Goal: Information Seeking & Learning: Find specific fact

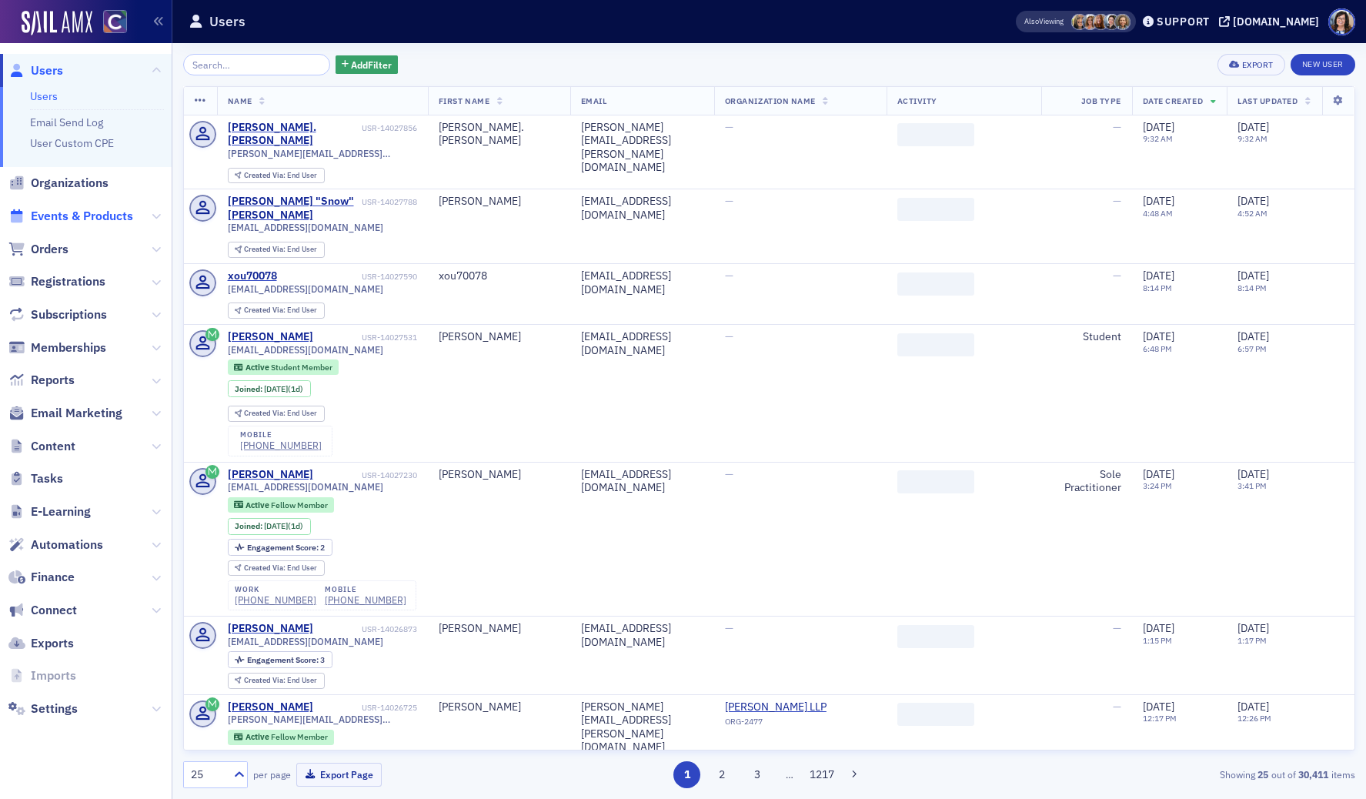
click at [75, 210] on span "Events & Products" at bounding box center [82, 216] width 102 height 17
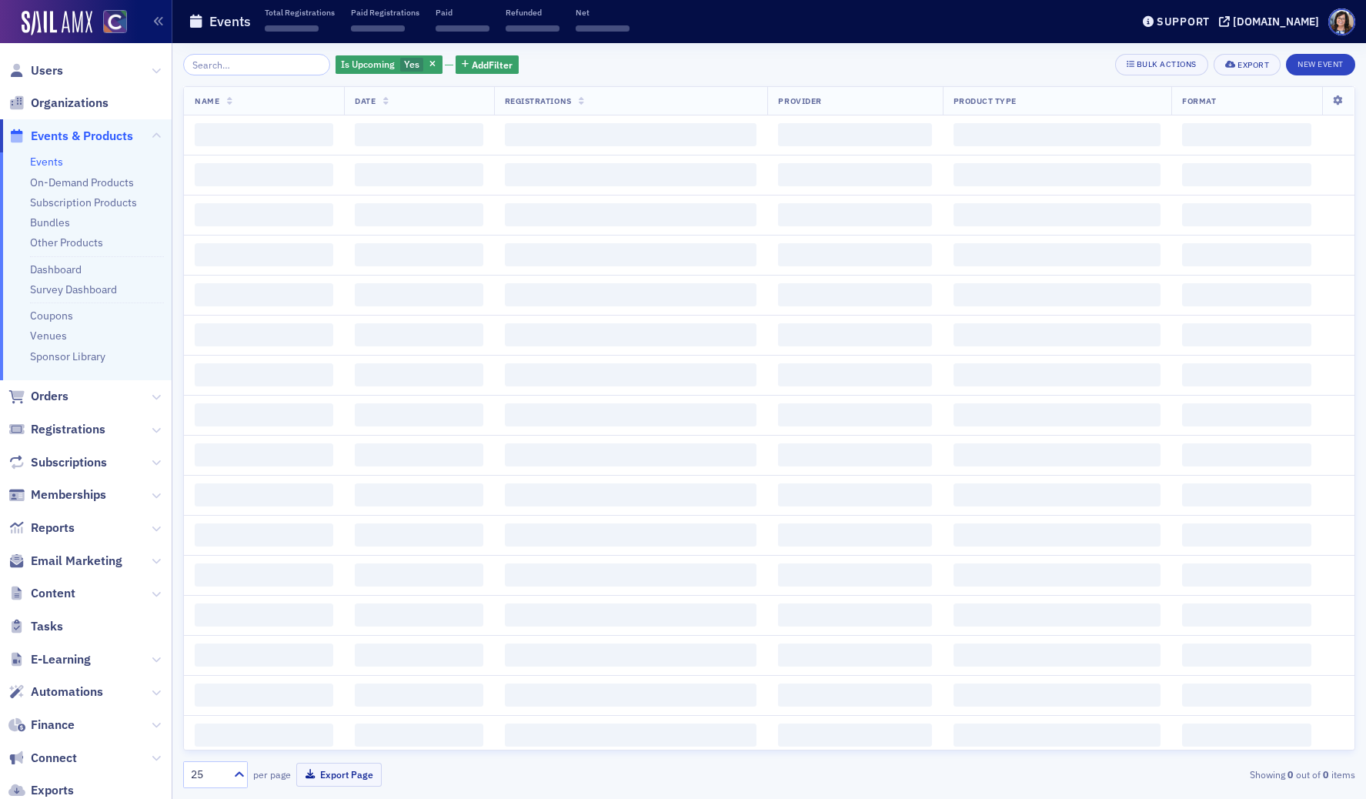
click at [249, 67] on input "search" at bounding box center [256, 65] width 147 height 22
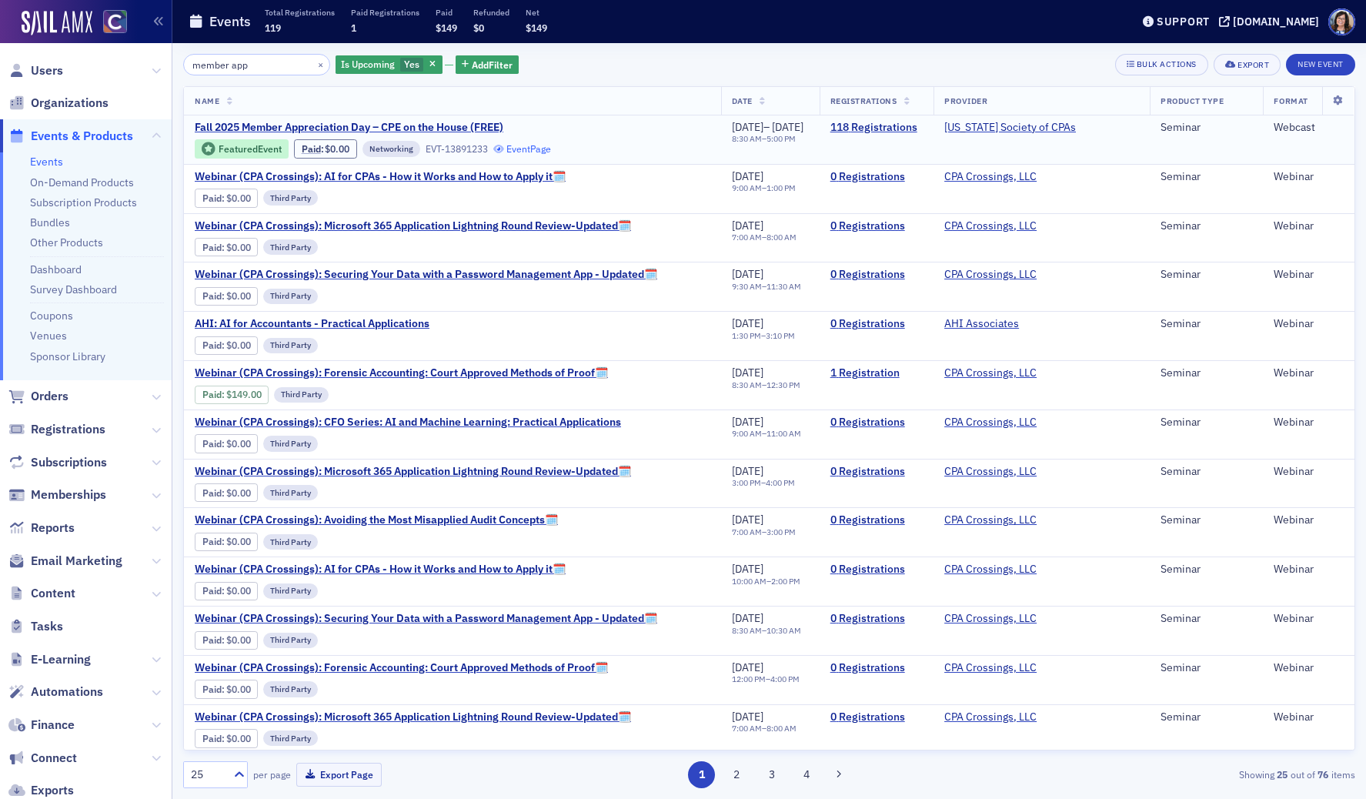
type input "member app"
click at [542, 151] on link "Event Page" at bounding box center [522, 149] width 58 height 12
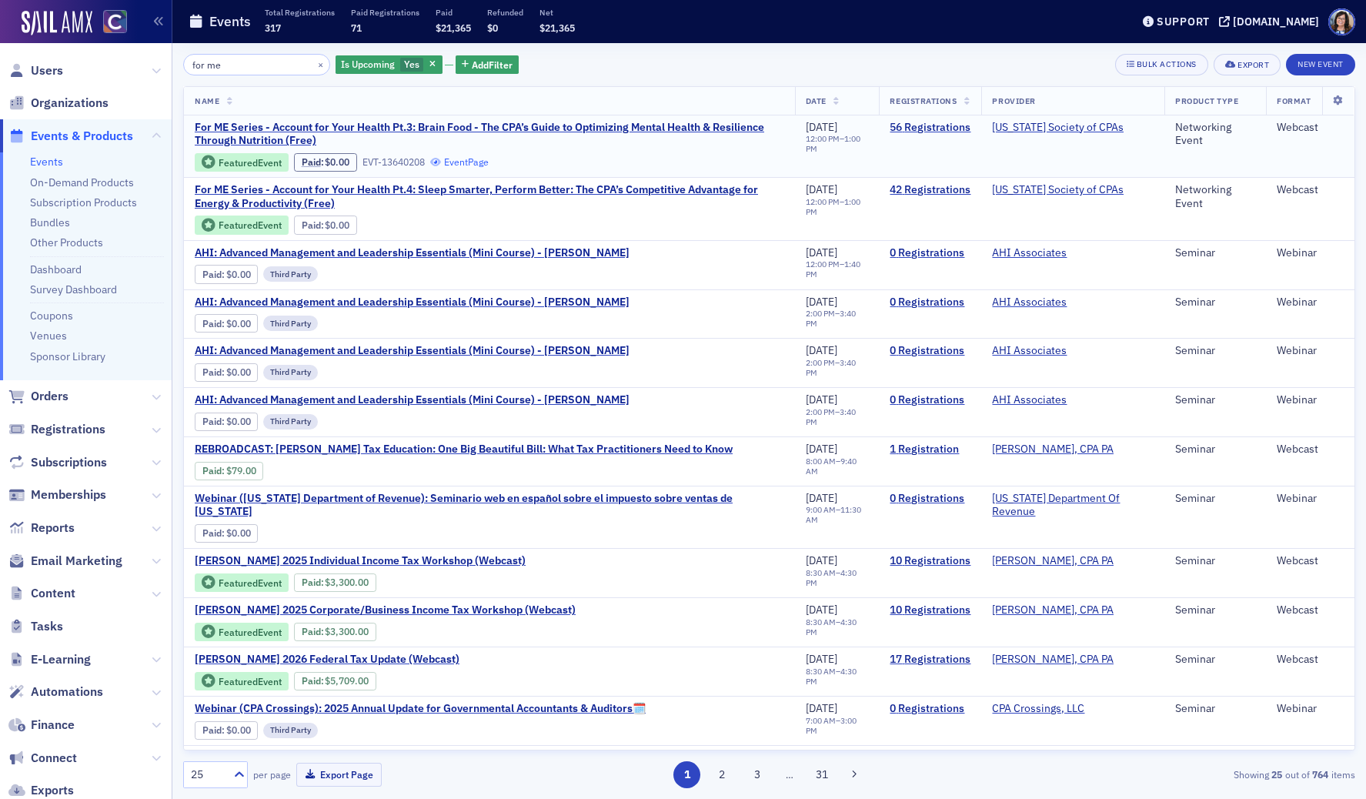
click at [466, 164] on link "Event Page" at bounding box center [459, 162] width 58 height 12
click at [40, 594] on span "Content" at bounding box center [53, 593] width 45 height 17
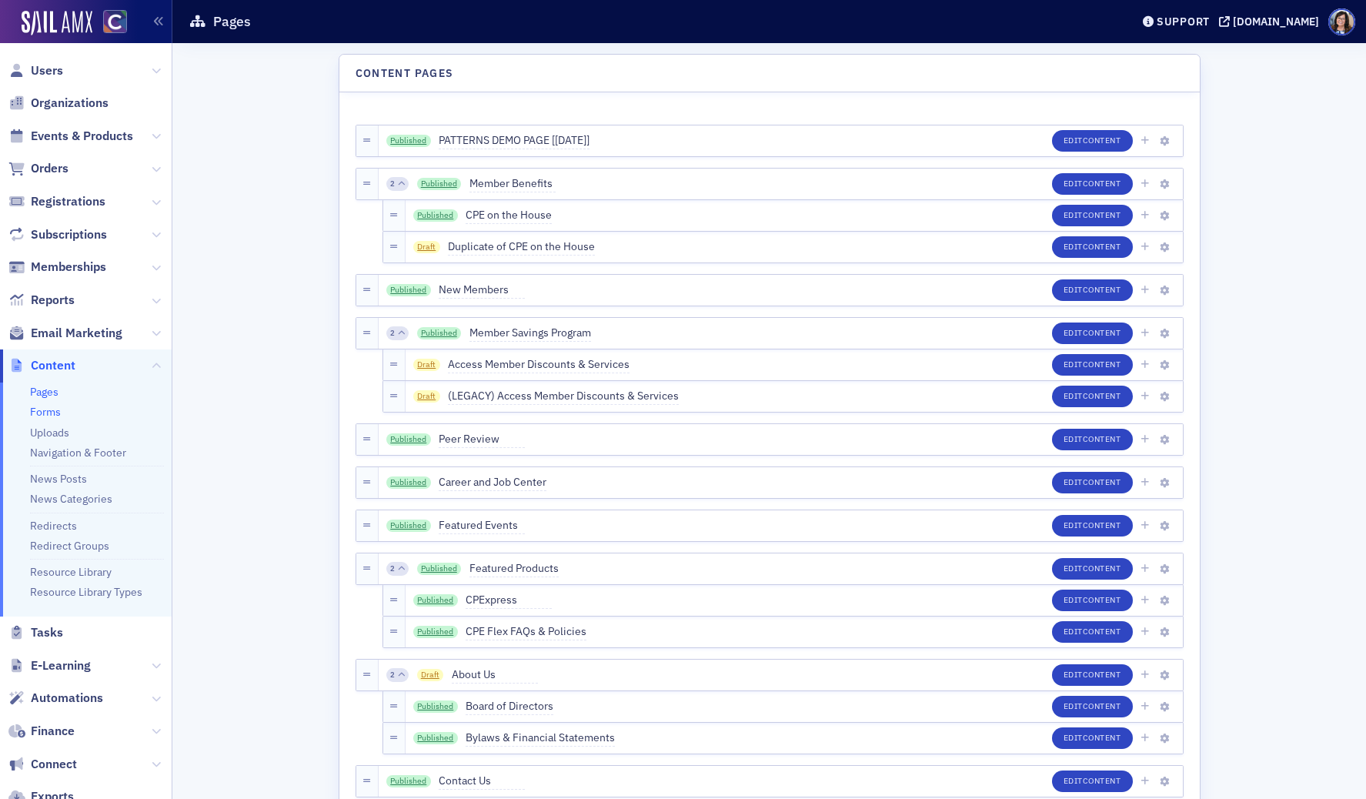
click at [51, 414] on link "Forms" at bounding box center [45, 412] width 31 height 14
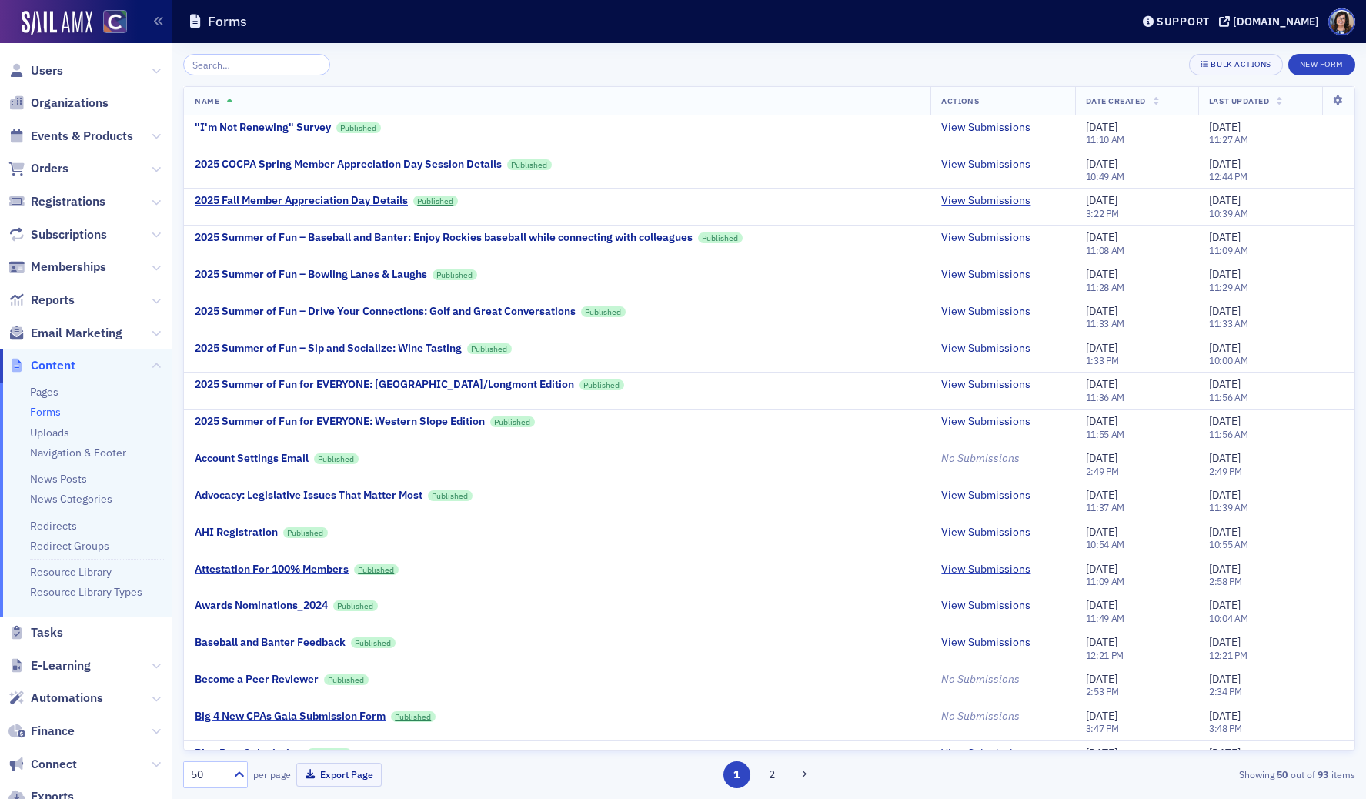
click at [267, 63] on input "search" at bounding box center [256, 65] width 147 height 22
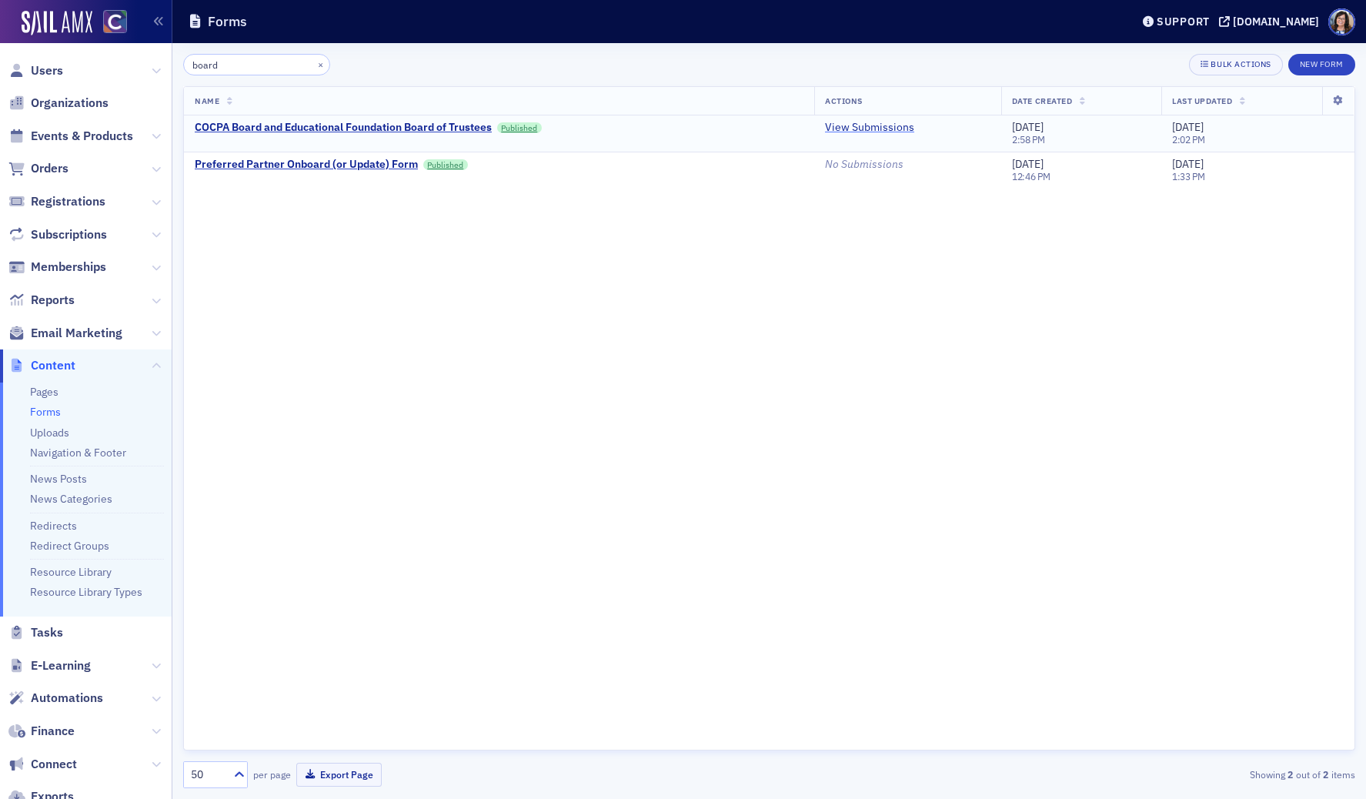
type input "board"
click at [853, 127] on link "View Submissions" at bounding box center [869, 128] width 89 height 14
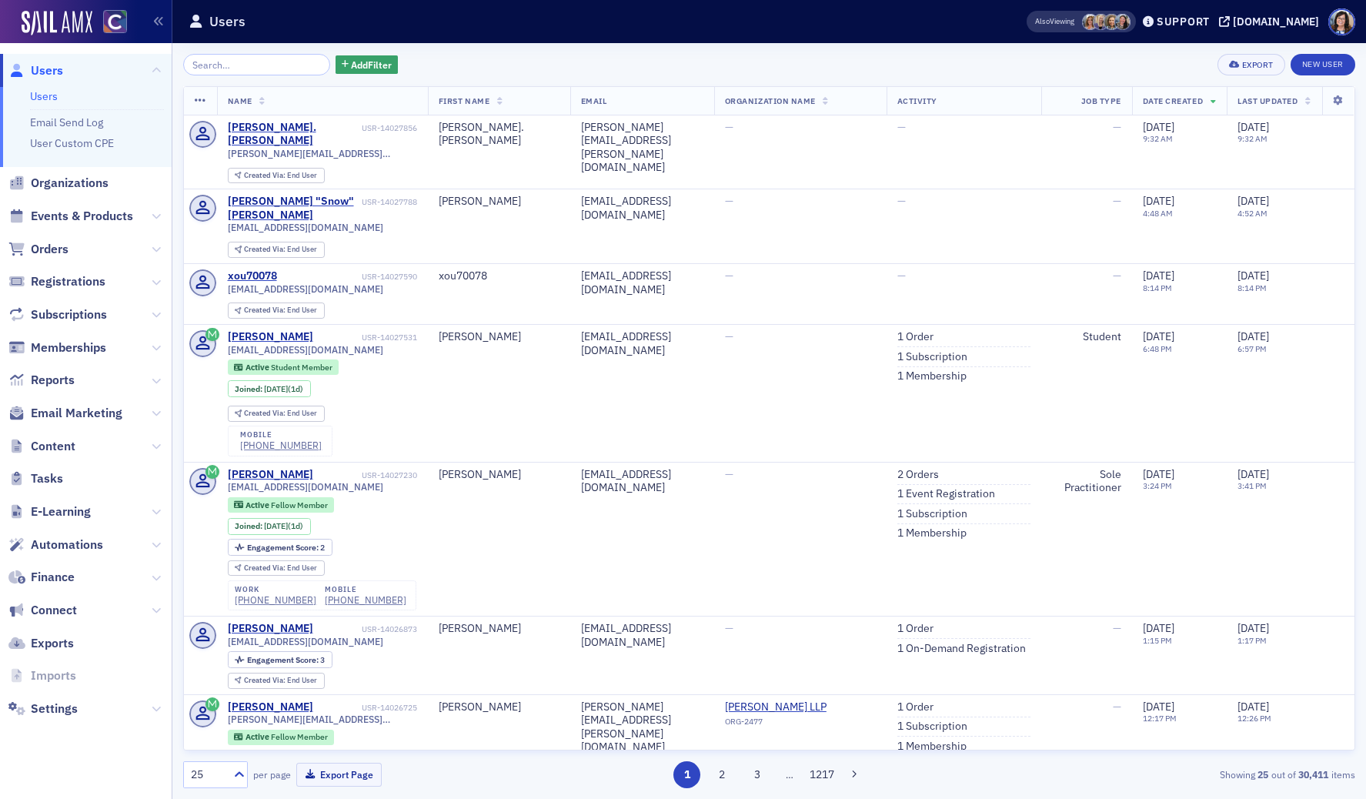
click at [213, 65] on input "search" at bounding box center [256, 65] width 147 height 22
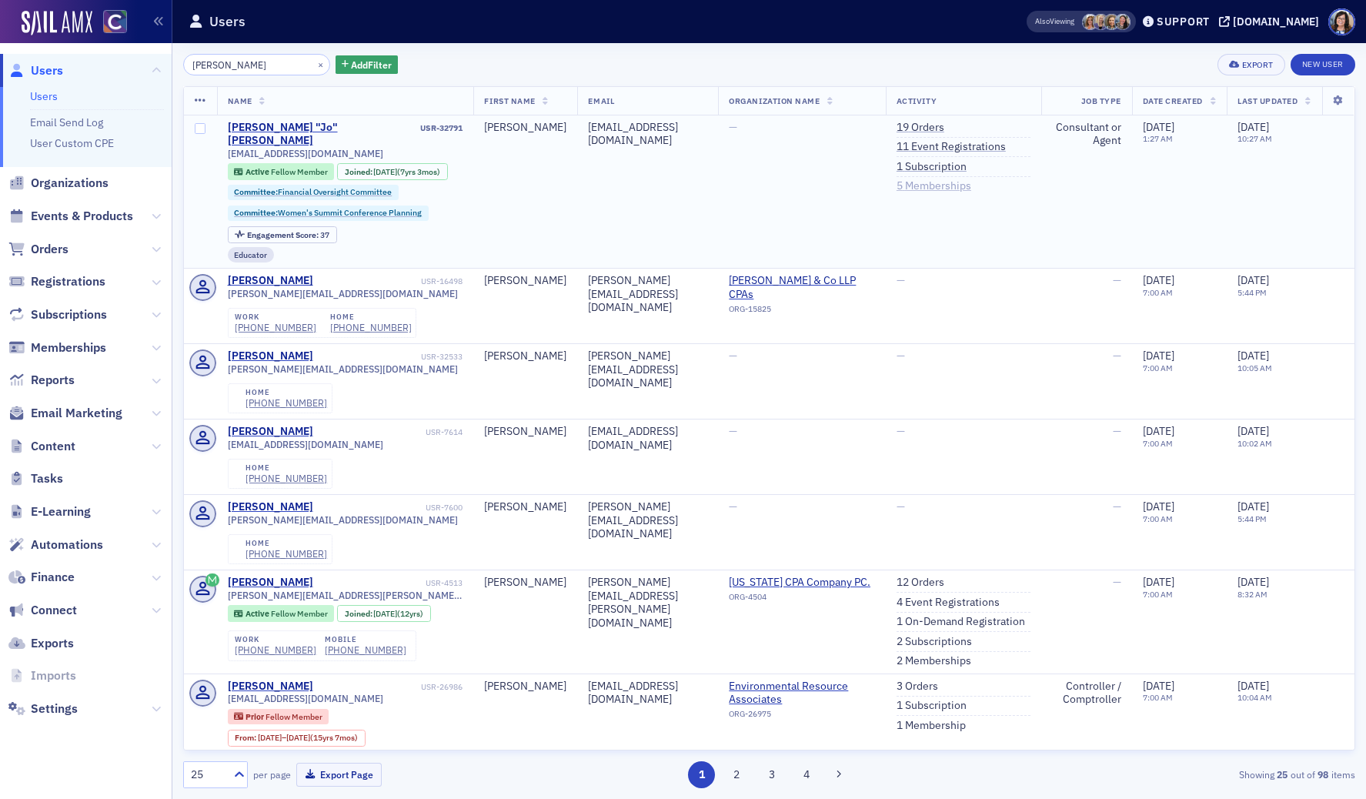
type input "amanda erven"
click at [939, 187] on link "5 Memberships" at bounding box center [933, 186] width 75 height 14
drag, startPoint x: 263, startPoint y: 65, endPoint x: 180, endPoint y: 69, distance: 83.2
click at [180, 69] on div "amanda erven × Add Filter Export New User Name First Name Email Organization Na…" at bounding box center [768, 421] width 1193 height 756
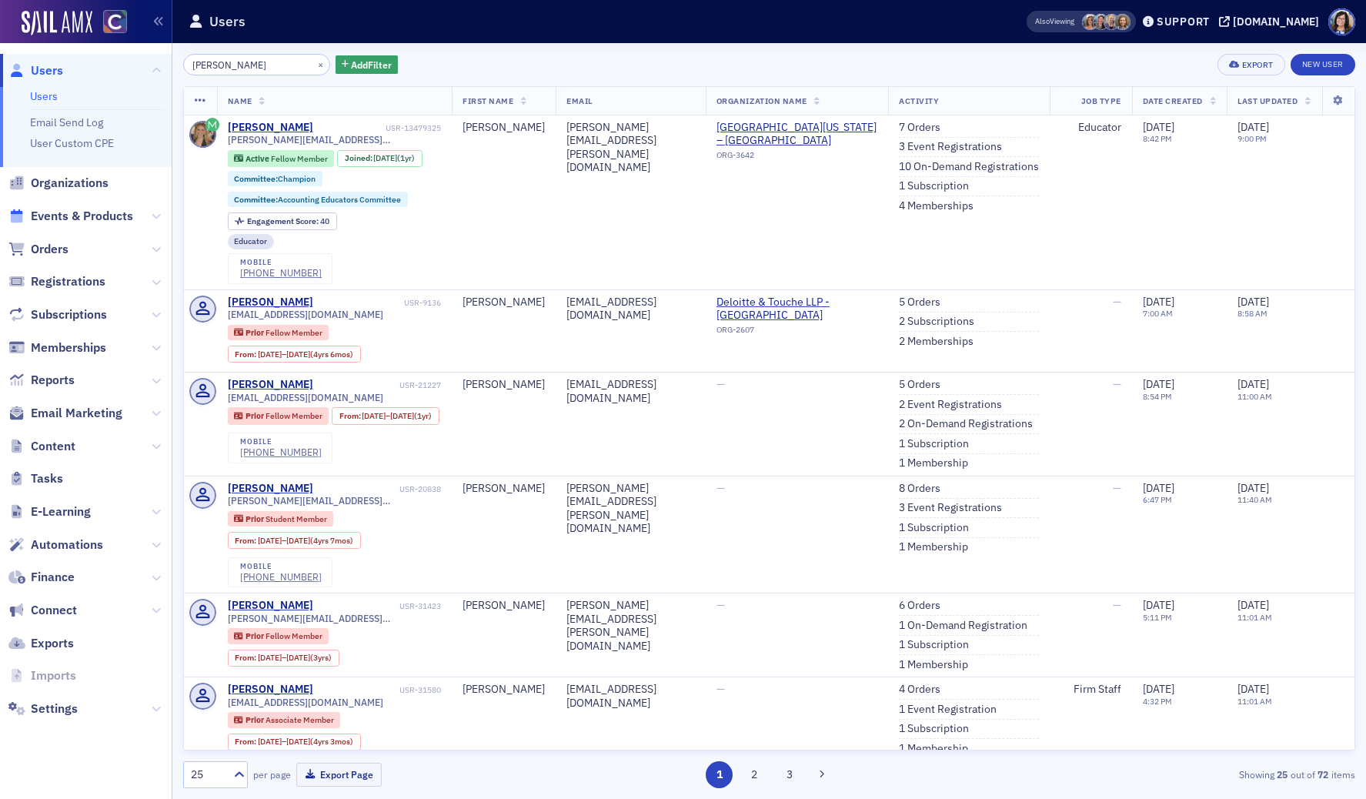
type input "madeline kur"
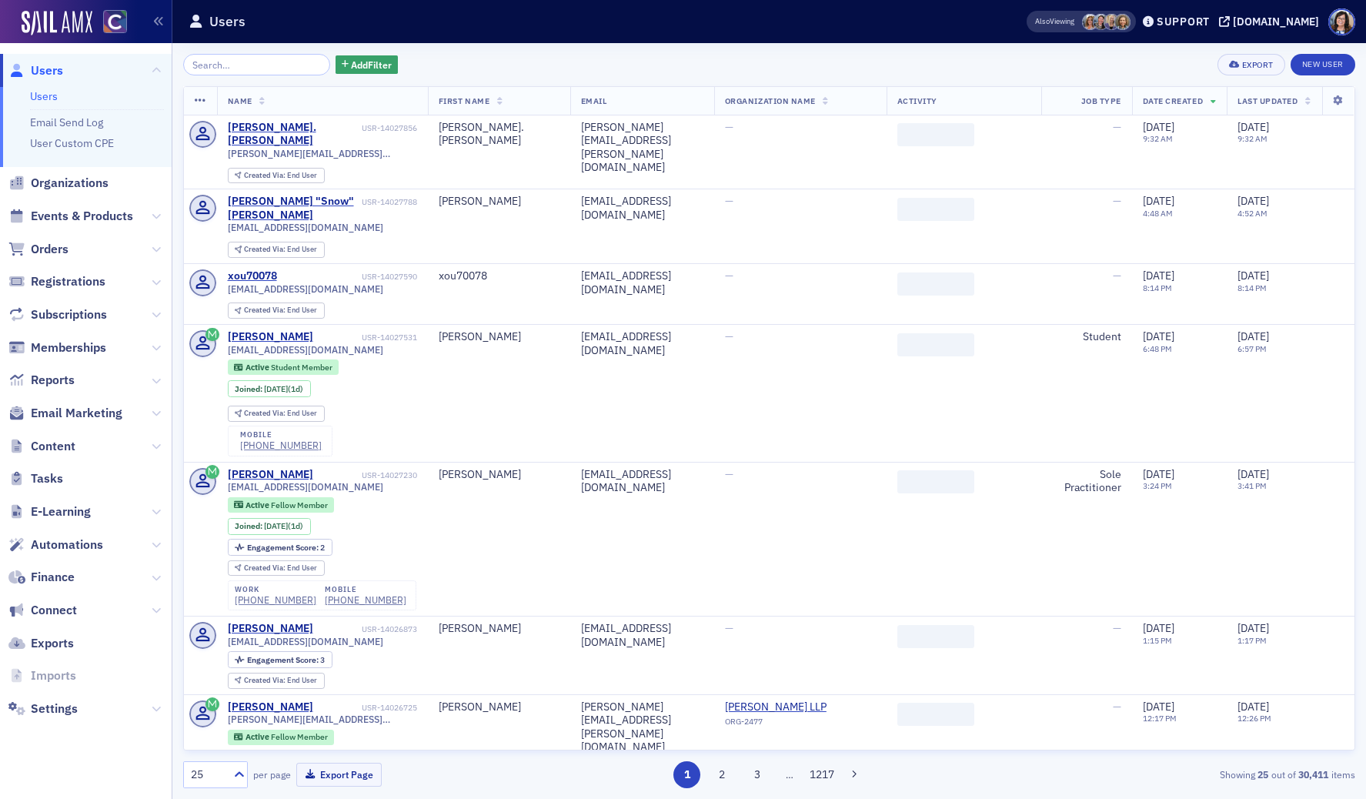
click at [216, 67] on input "search" at bounding box center [256, 65] width 147 height 22
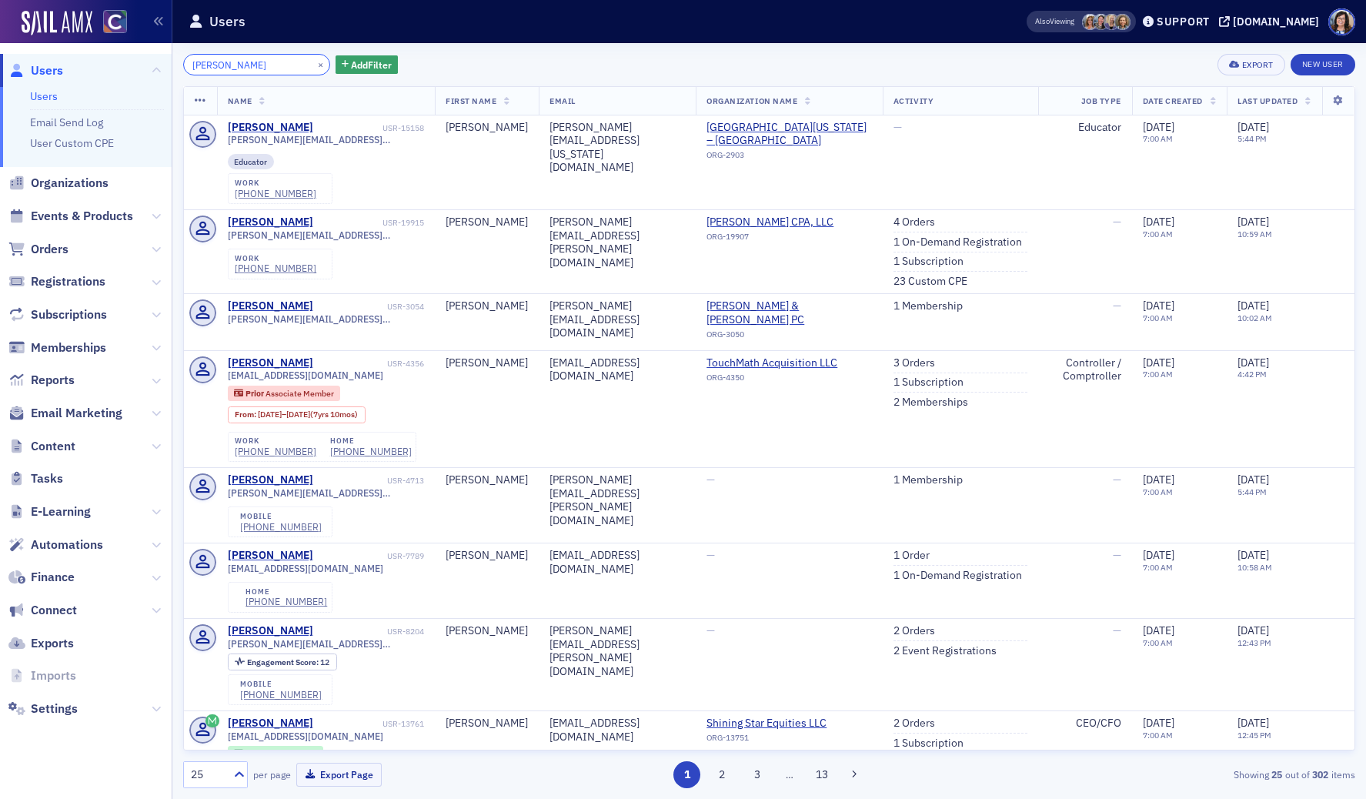
drag, startPoint x: 254, startPoint y: 62, endPoint x: 139, endPoint y: 56, distance: 114.8
click at [140, 56] on div "Users Users Email Send Log User Custom CPE Organizations Events & Products Orde…" at bounding box center [683, 399] width 1366 height 799
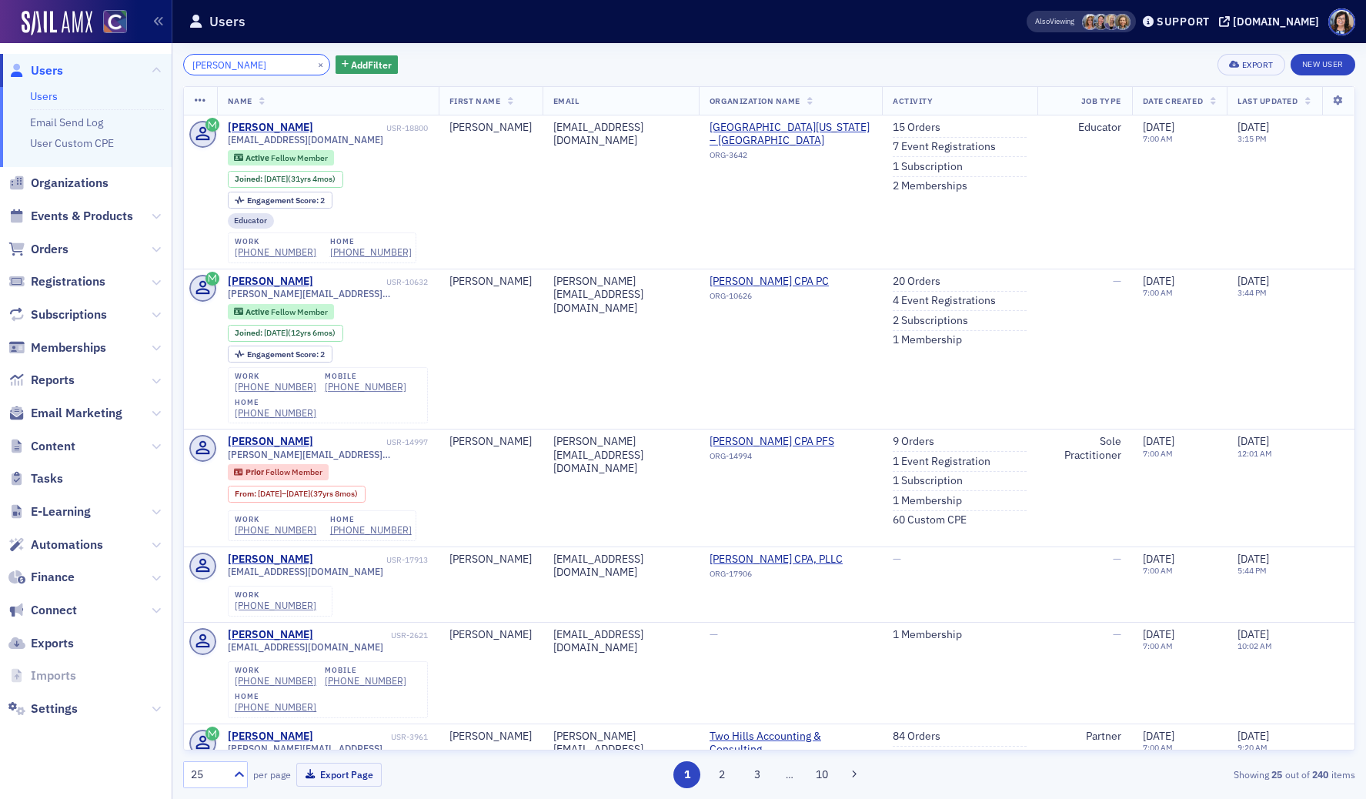
type input "brian mcallis"
drag, startPoint x: 302, startPoint y: 65, endPoint x: 259, endPoint y: 67, distance: 42.3
click at [314, 65] on button "×" at bounding box center [321, 64] width 14 height 14
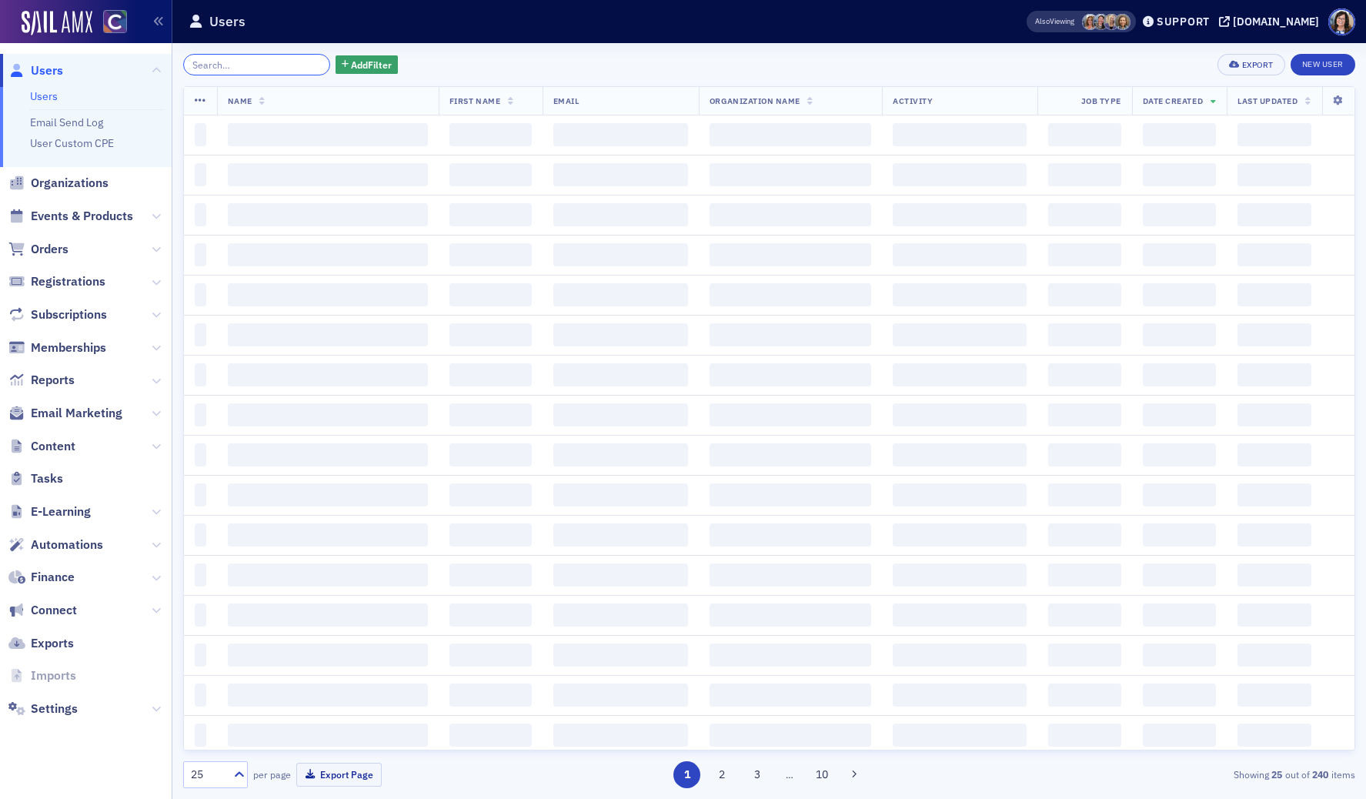
click at [259, 68] on input "search" at bounding box center [256, 65] width 147 height 22
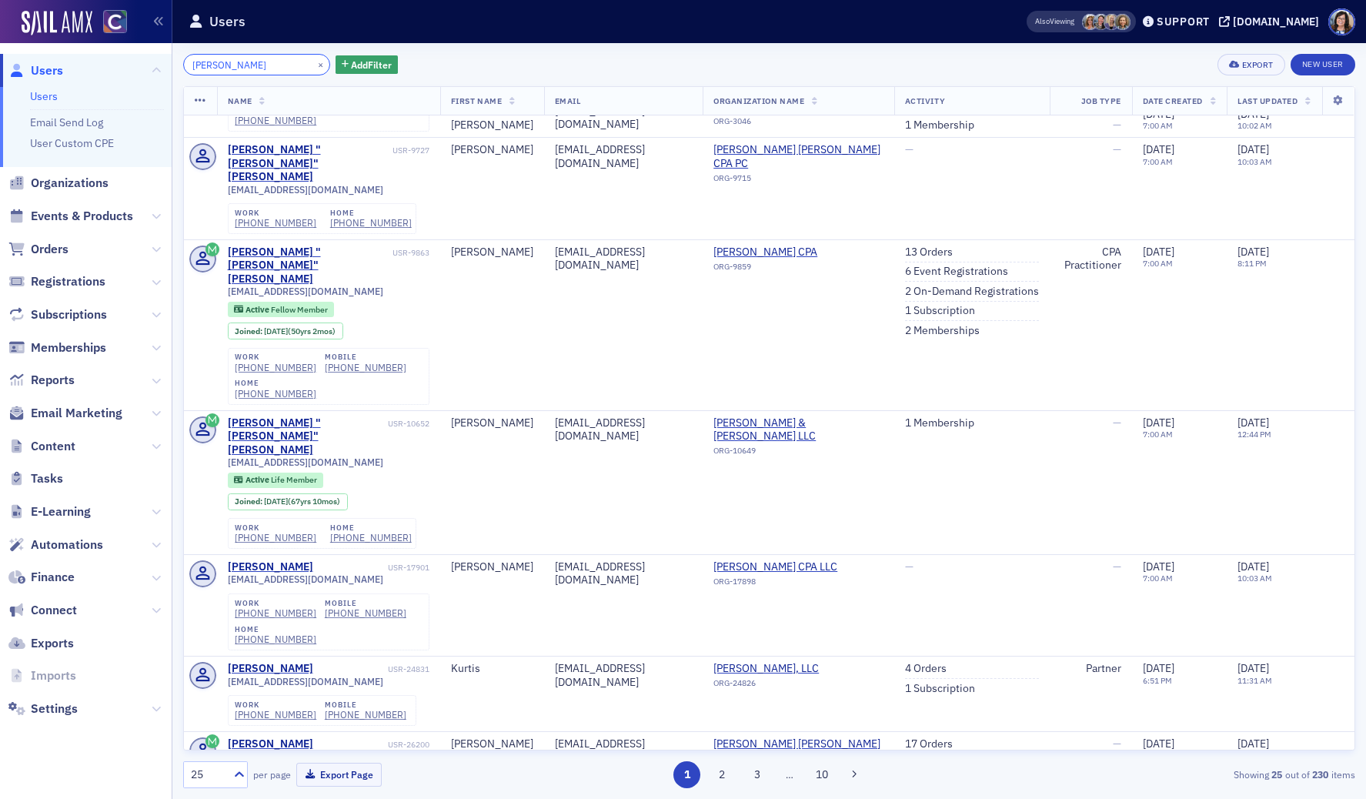
scroll to position [258, 0]
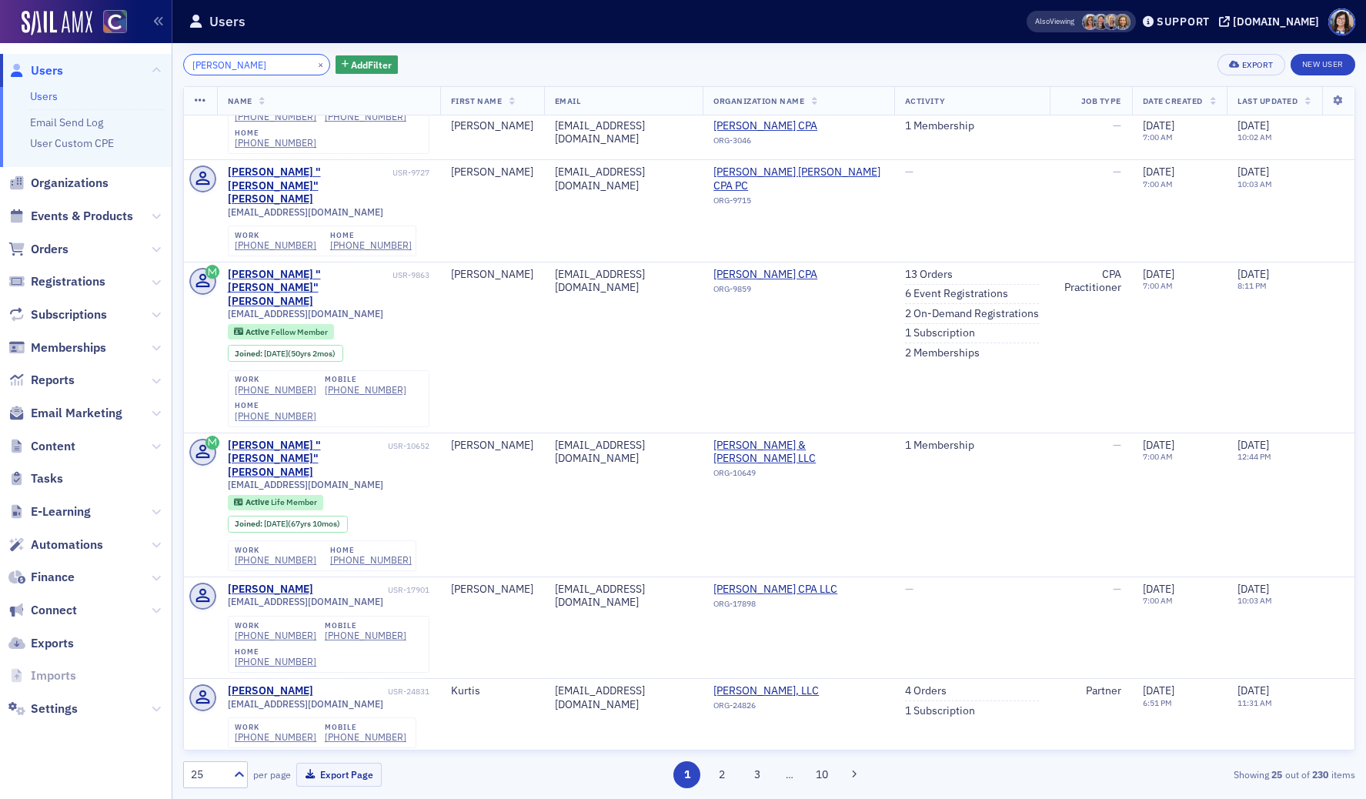
click at [244, 68] on input "Rosey Reidl Smith" at bounding box center [256, 65] width 147 height 22
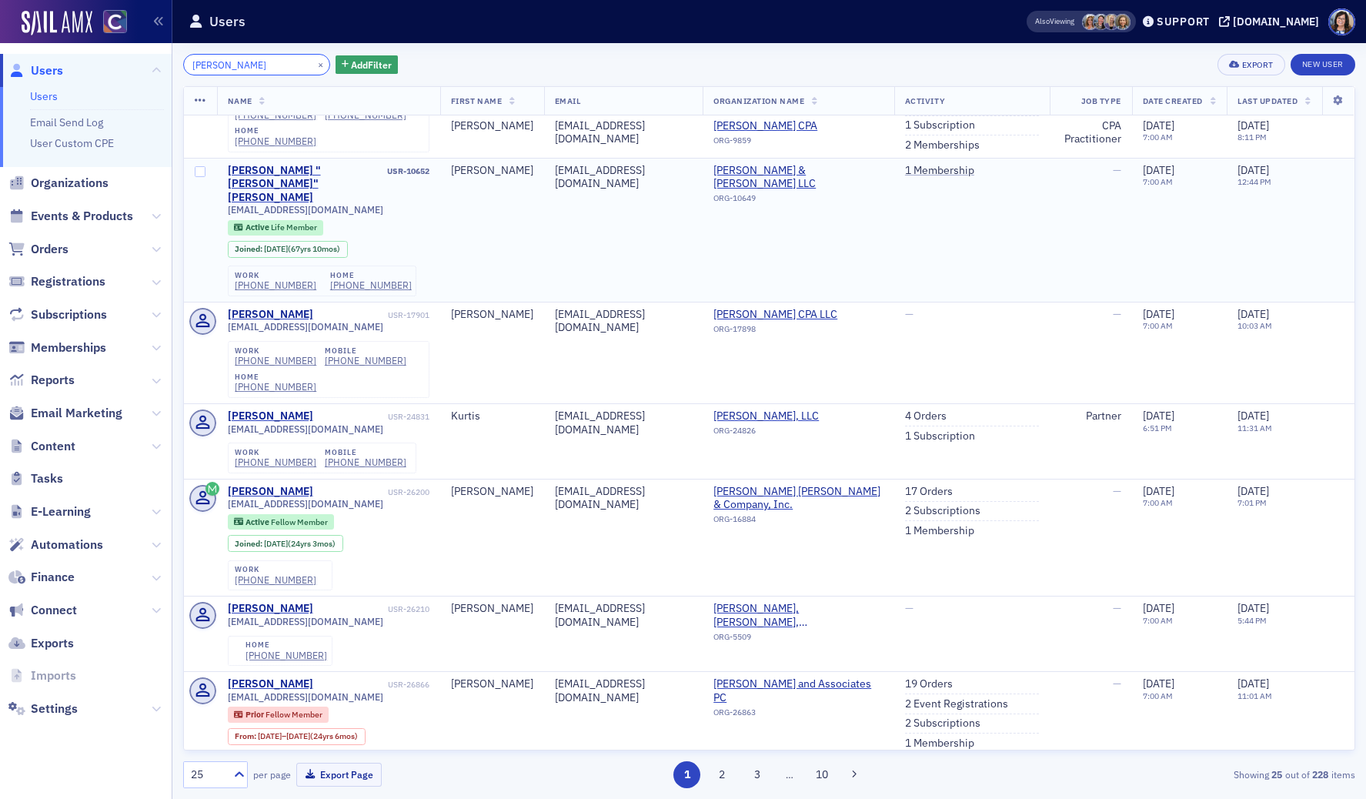
scroll to position [533, 0]
type input "Rosey Smith"
click at [314, 67] on button "×" at bounding box center [321, 64] width 14 height 14
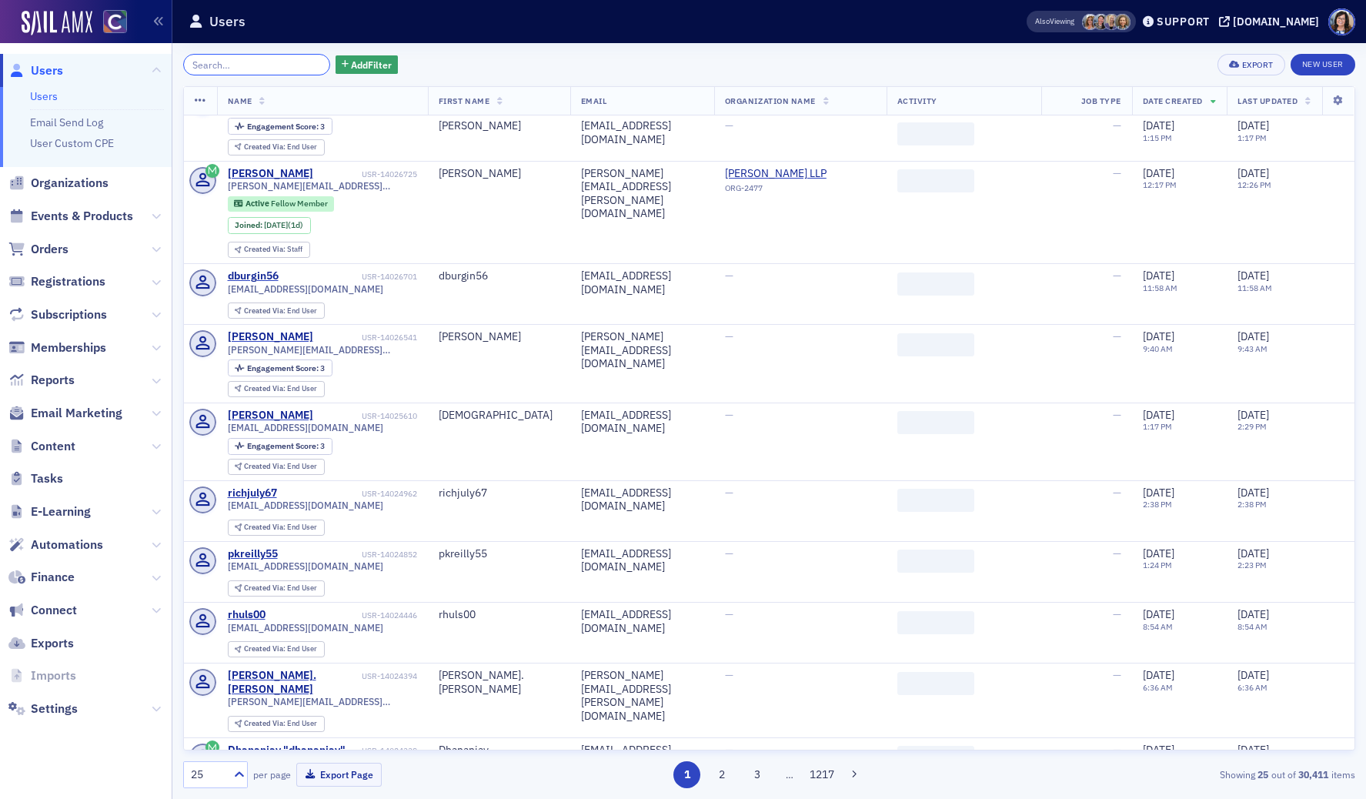
click at [269, 67] on input "search" at bounding box center [256, 65] width 147 height 22
paste input "Cindy Kennedy,"
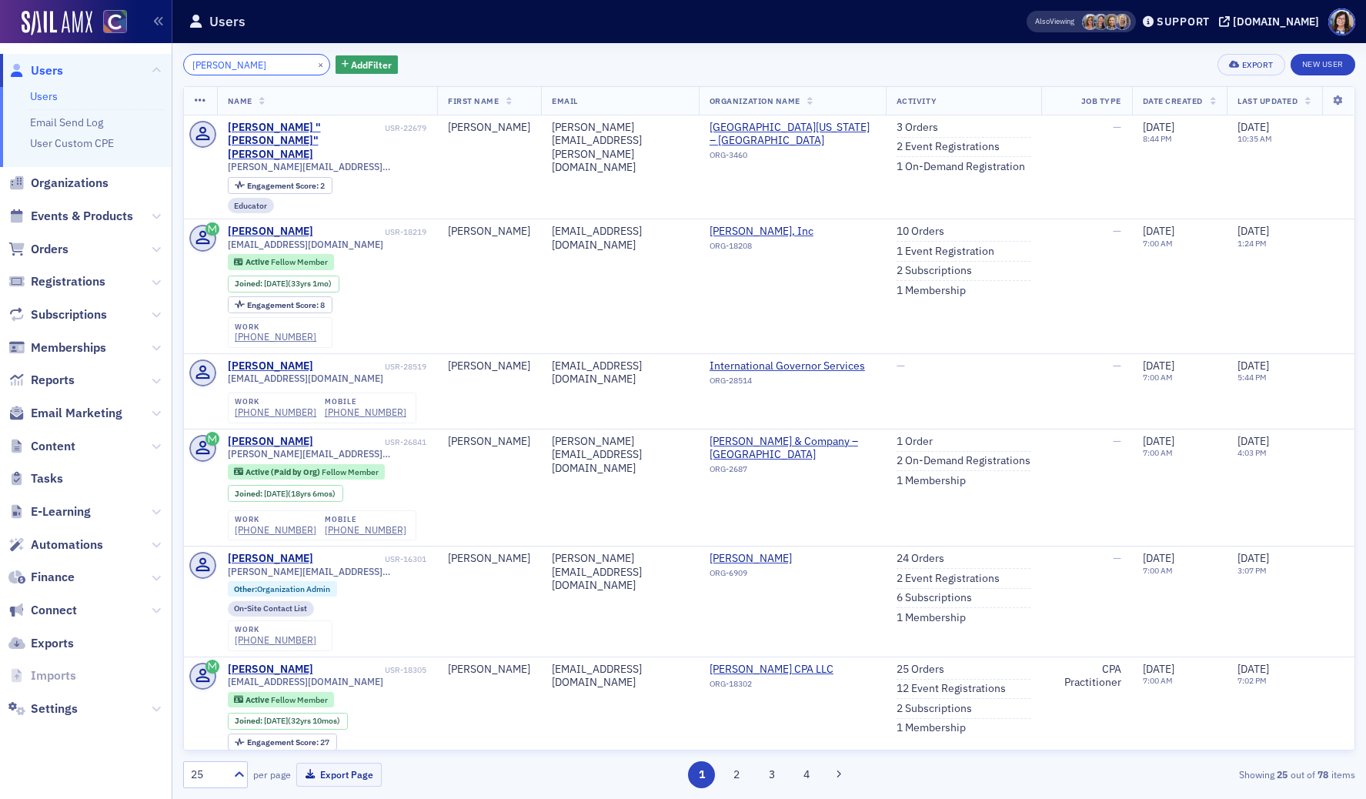
type input "Cindy Kennedy"
click at [314, 65] on button "×" at bounding box center [321, 64] width 14 height 14
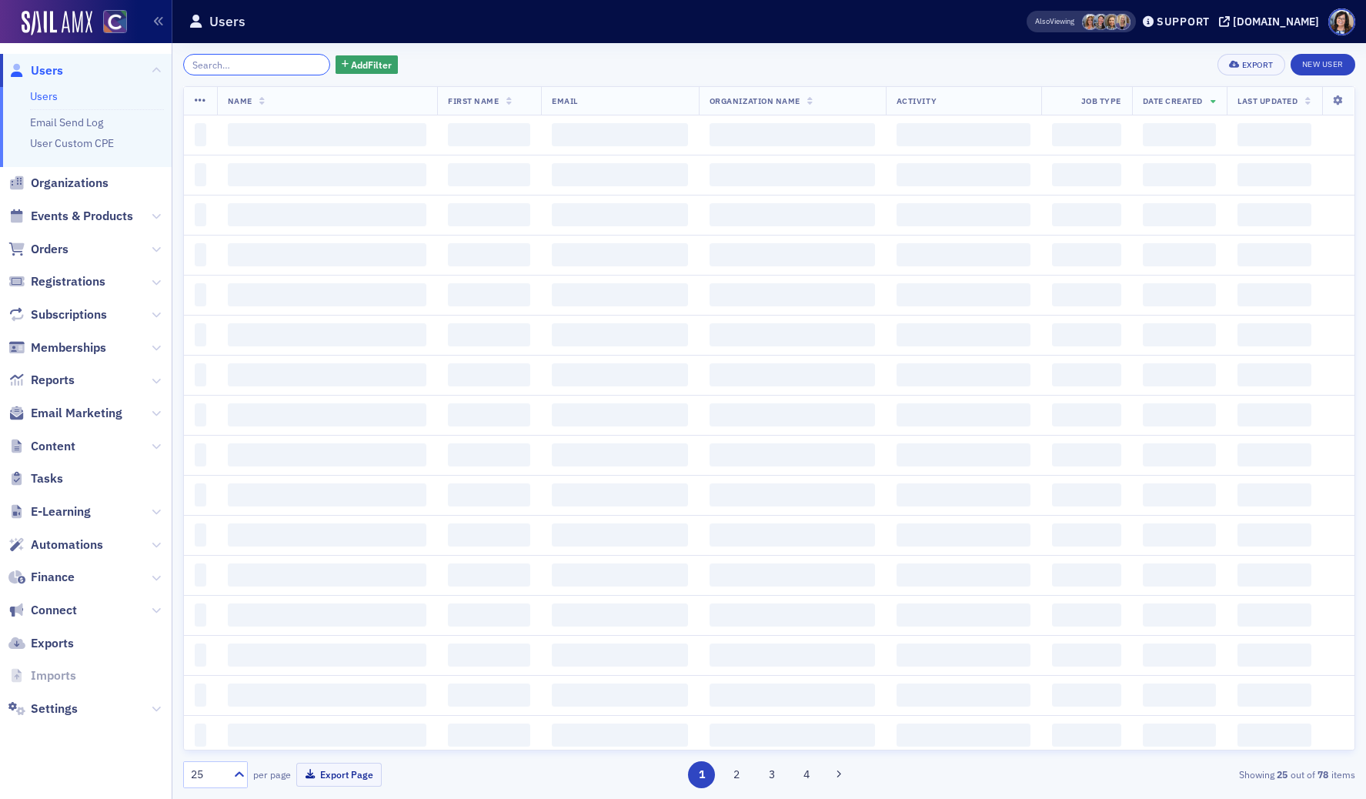
click at [266, 65] on input "search" at bounding box center [256, 65] width 147 height 22
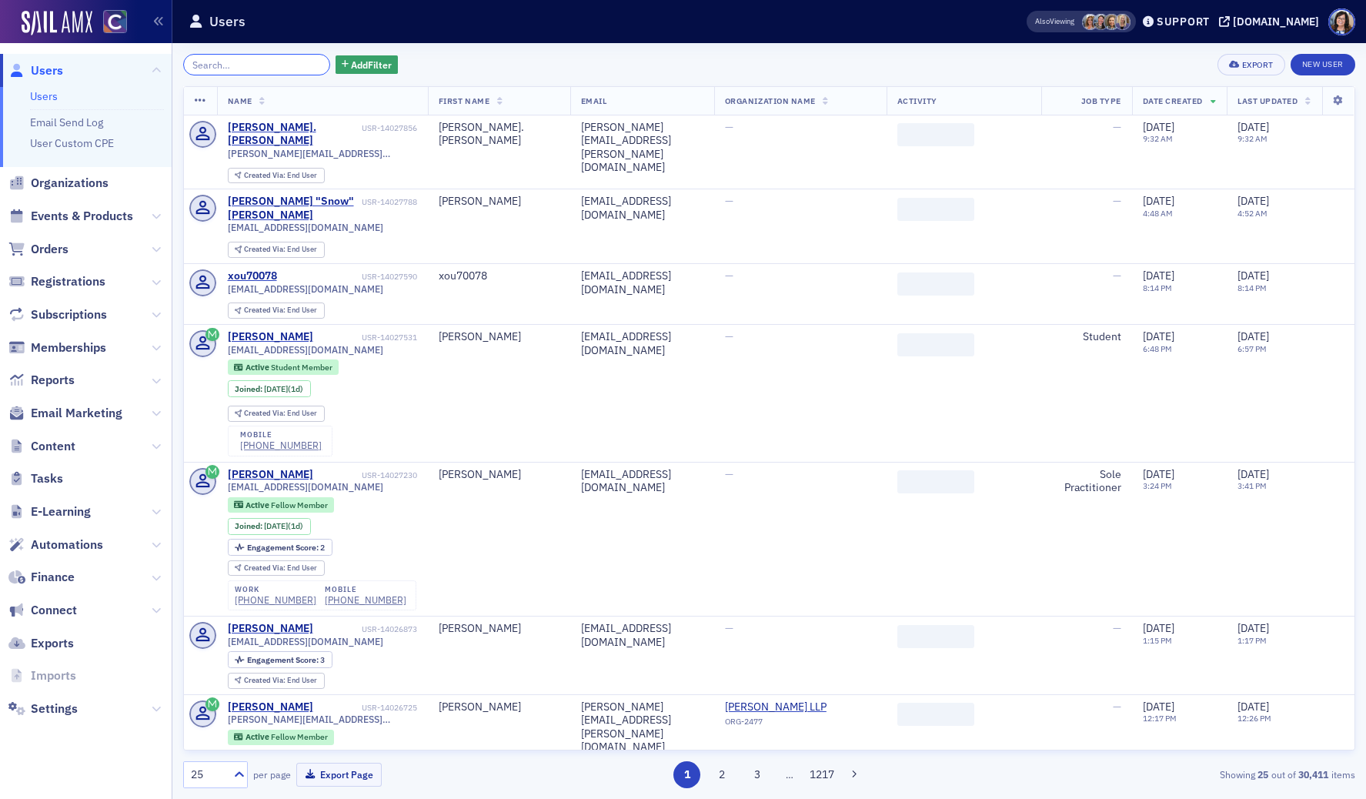
paste input "David L. Dassler"
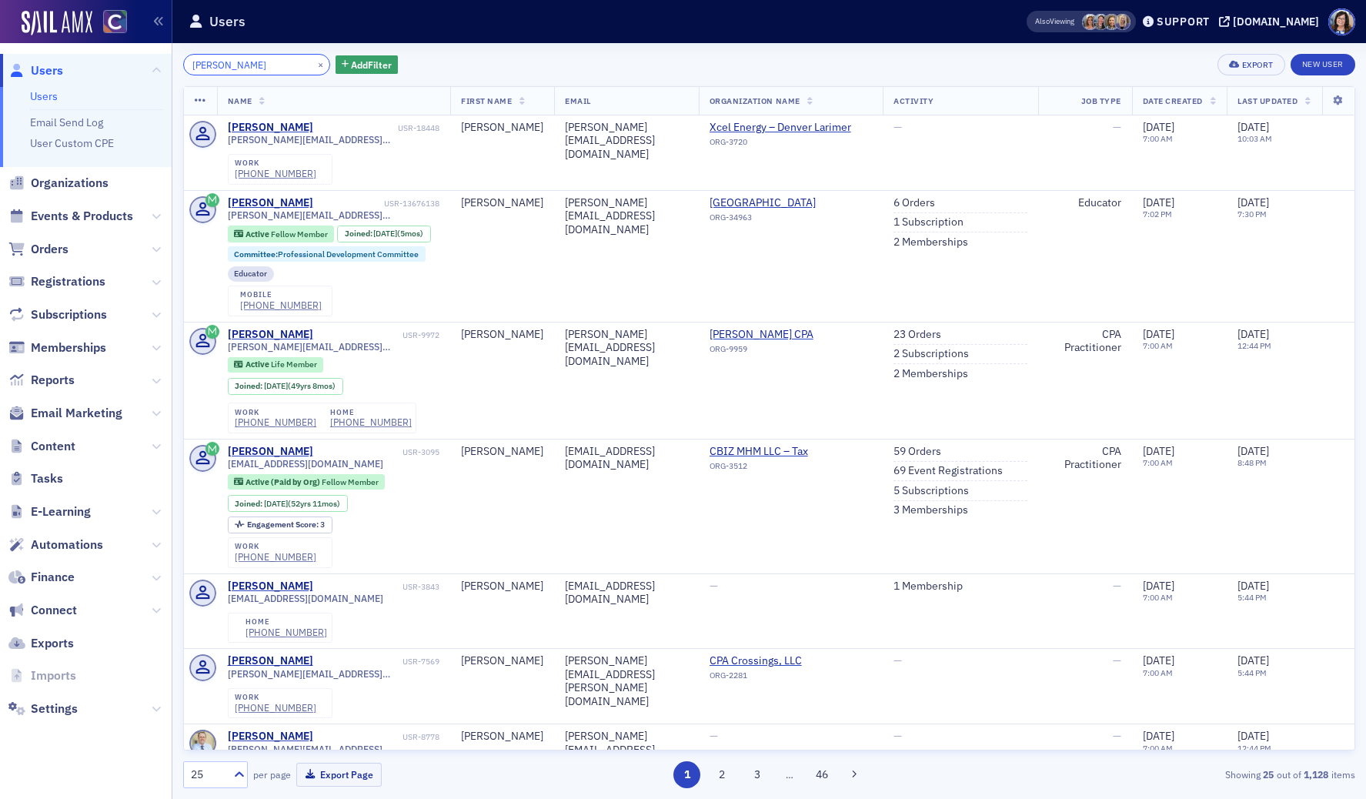
type input "David L. Dassler"
click at [314, 65] on button "×" at bounding box center [321, 64] width 14 height 14
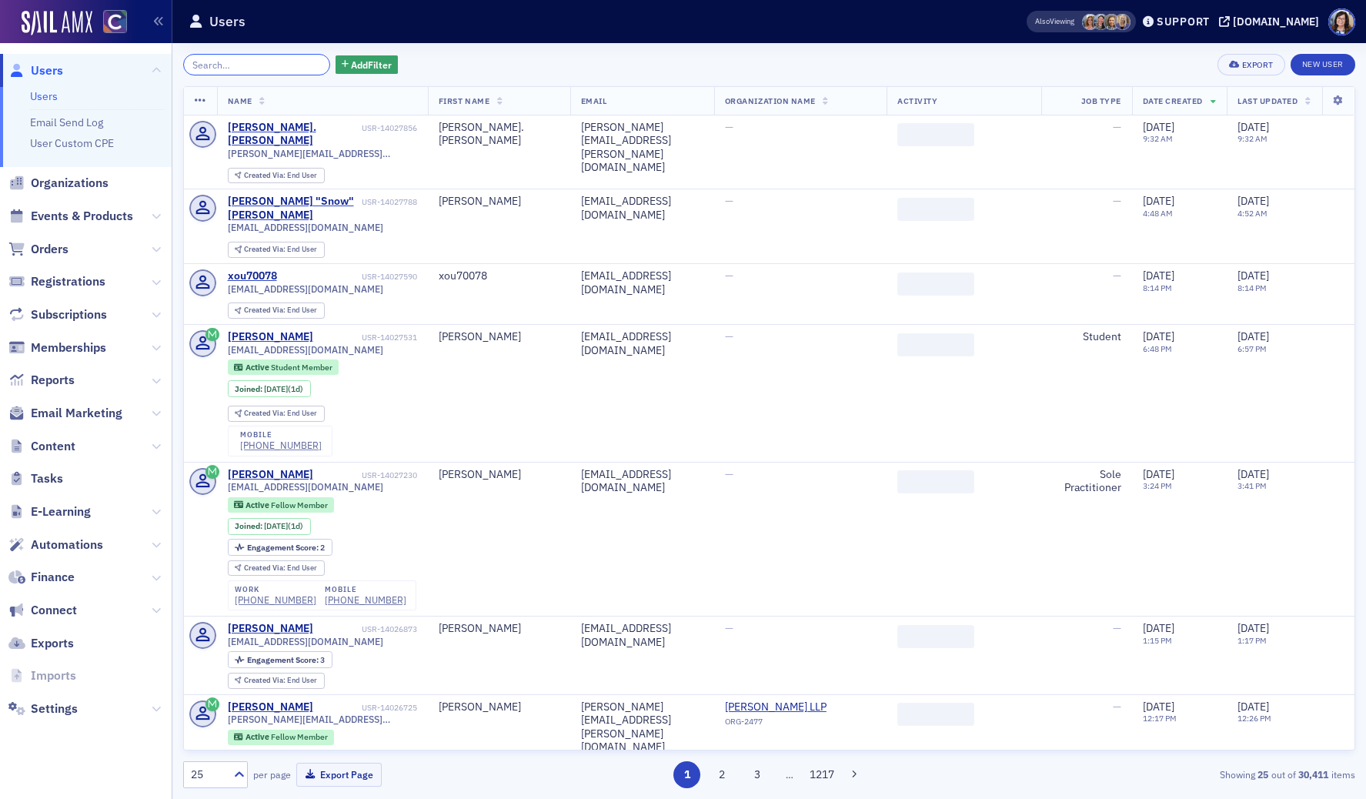
click at [274, 66] on input "search" at bounding box center [256, 65] width 147 height 22
paste input "Adam J. Greiner,"
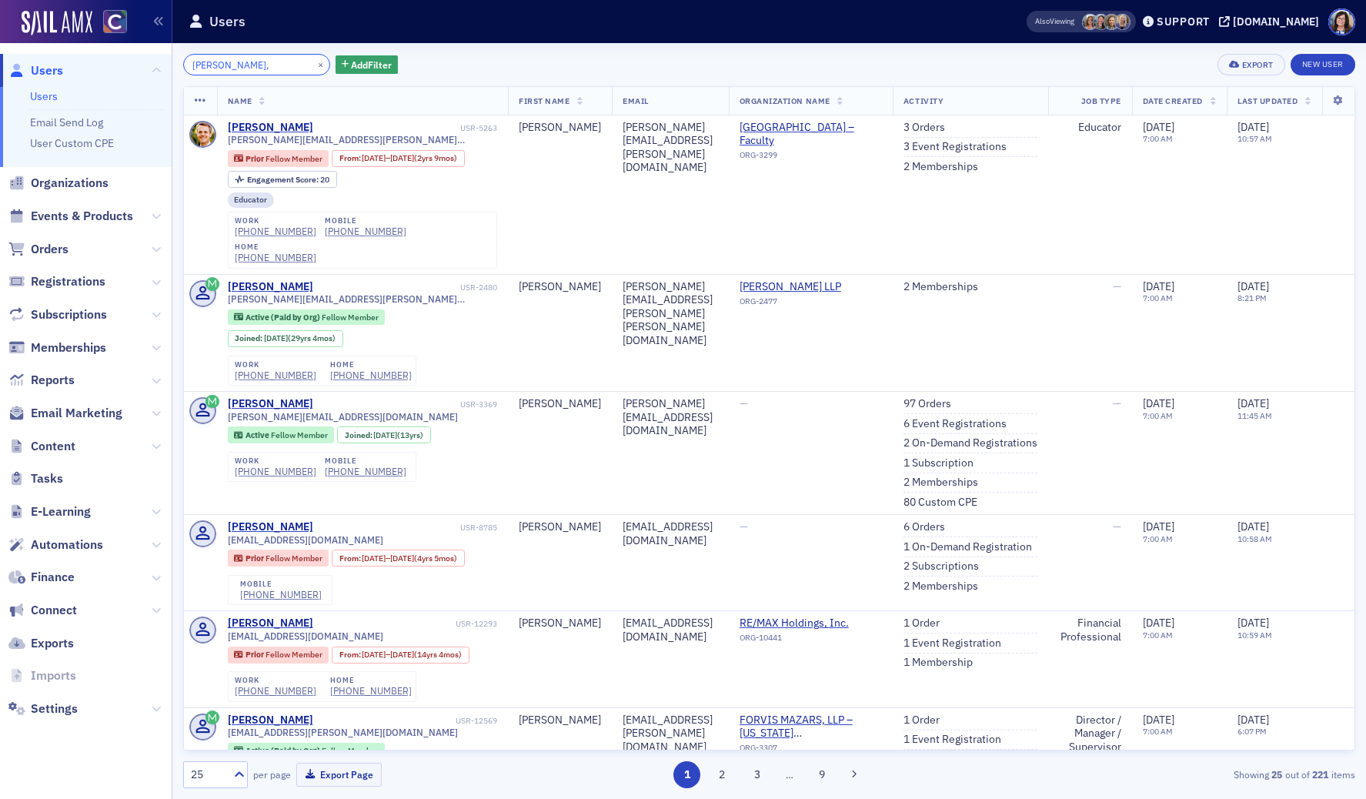
type input "Adam J. Greiner,"
drag, startPoint x: 298, startPoint y: 62, endPoint x: 269, endPoint y: 64, distance: 29.3
click at [314, 62] on button "×" at bounding box center [321, 64] width 14 height 14
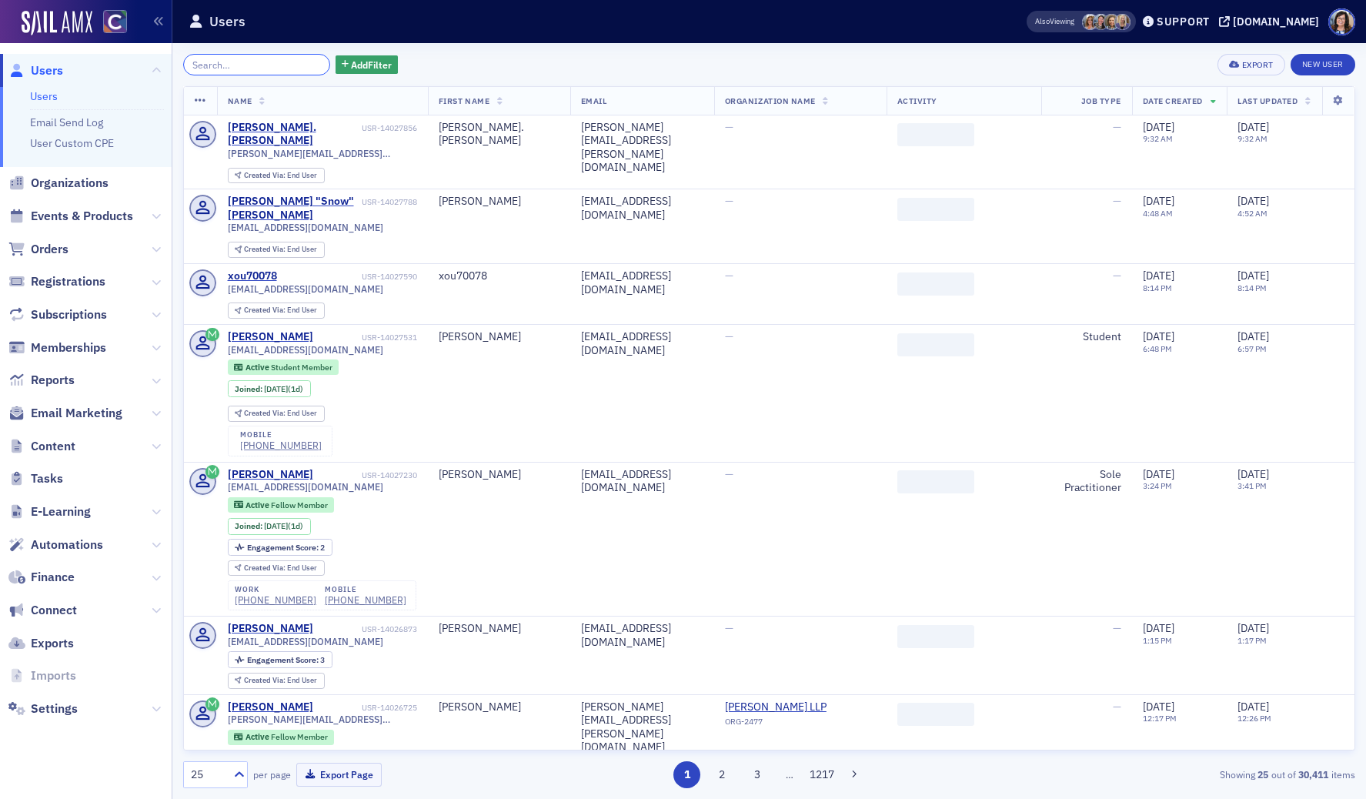
click at [269, 64] on input "search" at bounding box center [256, 65] width 147 height 22
paste input "Tom Hall"
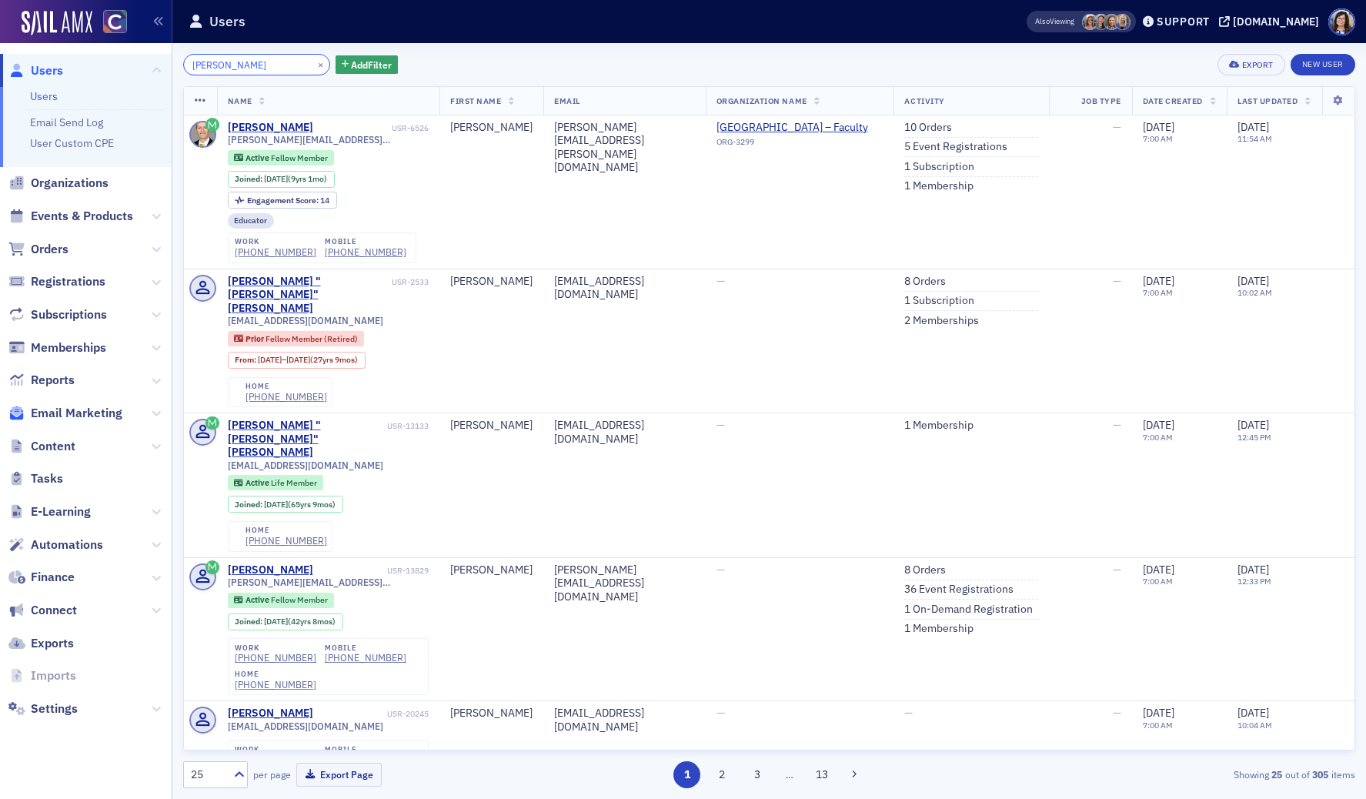
type input "Tom Hall"
drag, startPoint x: 302, startPoint y: 62, endPoint x: 267, endPoint y: 66, distance: 34.8
click at [314, 62] on button "×" at bounding box center [321, 64] width 14 height 14
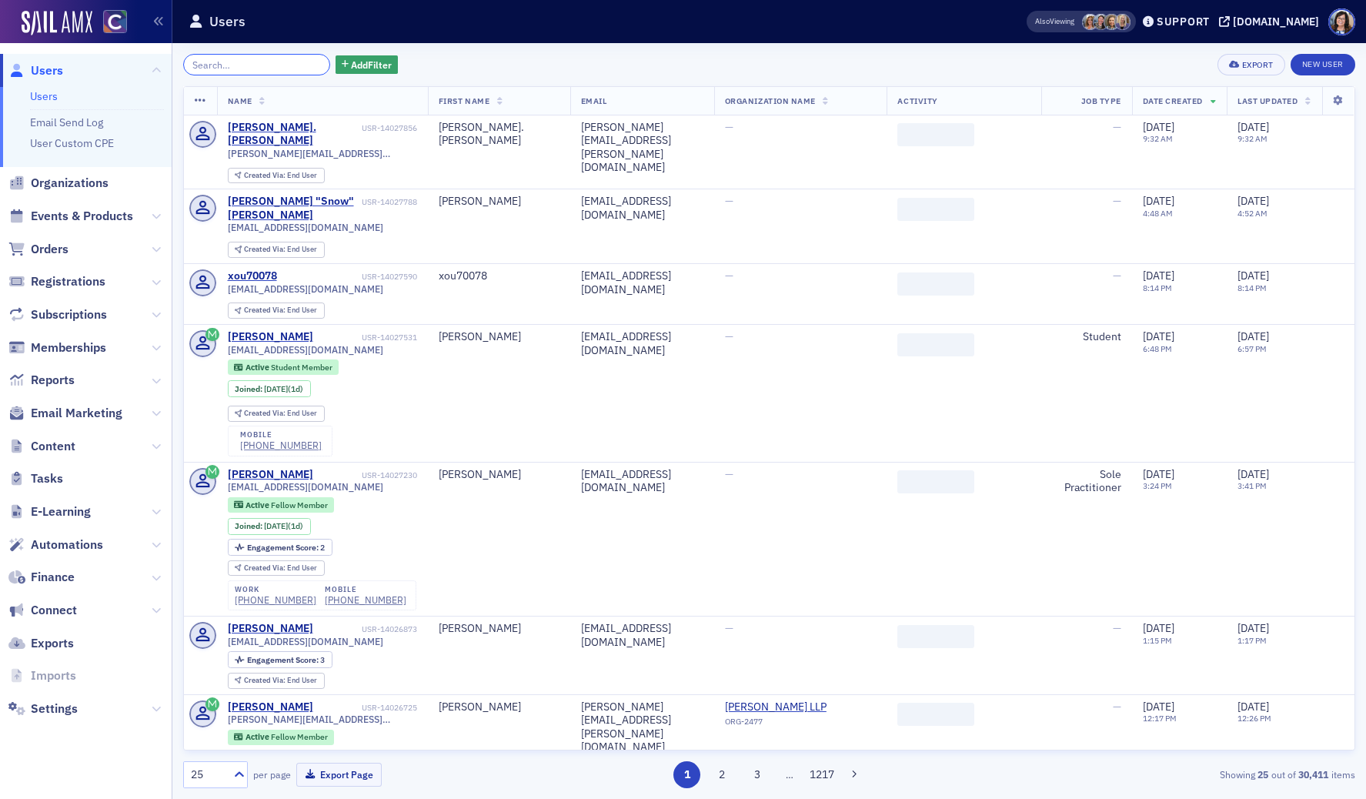
click at [267, 66] on input "search" at bounding box center [256, 65] width 147 height 22
paste input "Suzette Loving"
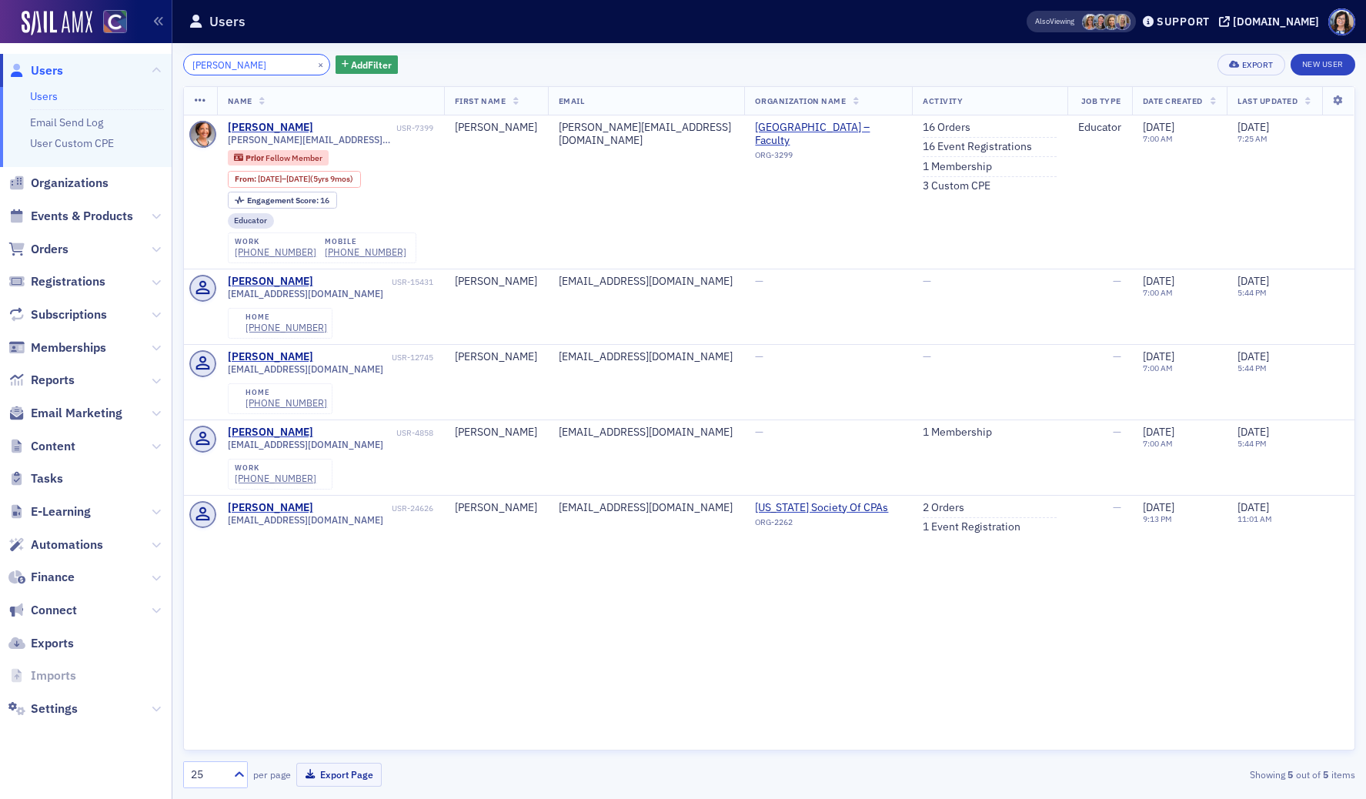
type input "Suzette Loving"
drag, startPoint x: 299, startPoint y: 65, endPoint x: 284, endPoint y: 65, distance: 14.6
click at [314, 65] on button "×" at bounding box center [321, 64] width 14 height 14
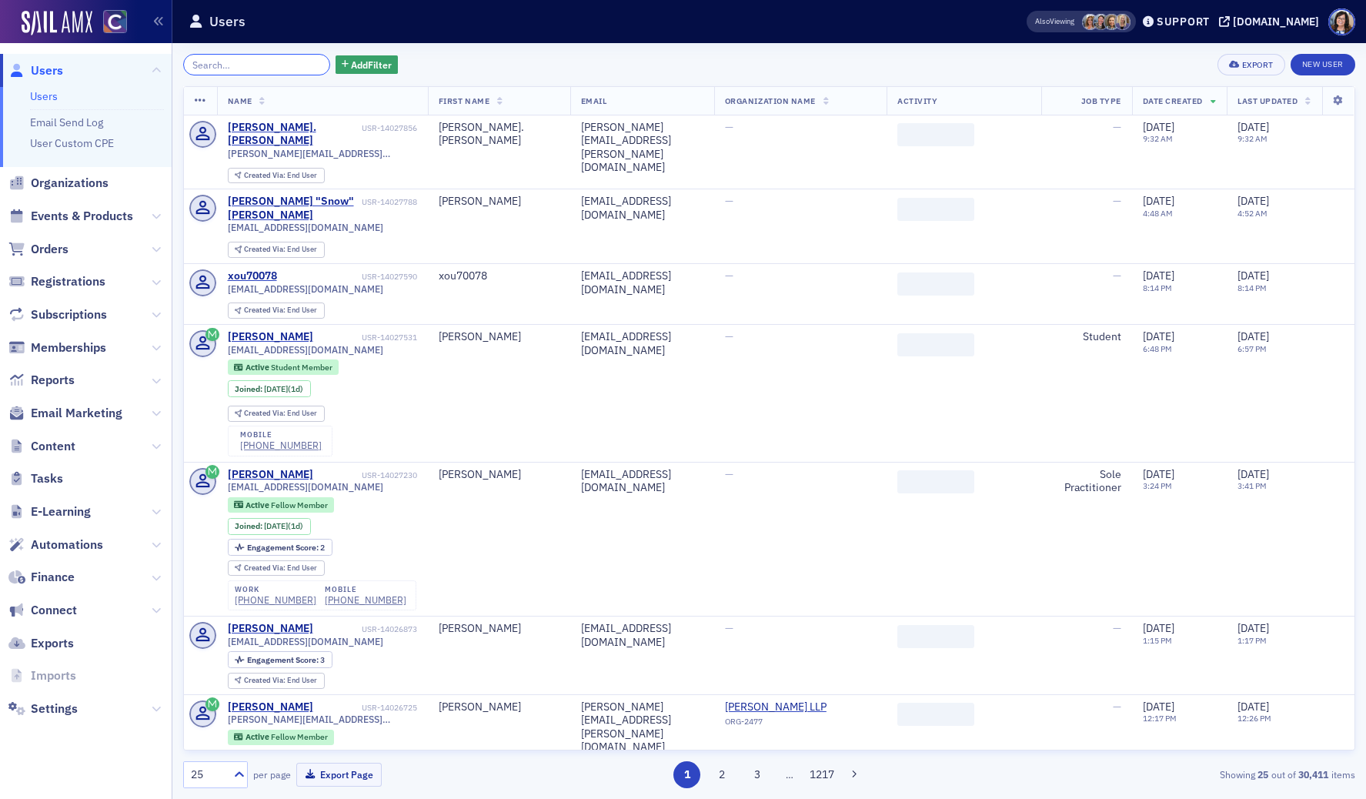
click at [279, 65] on input "search" at bounding box center [256, 65] width 147 height 22
paste input "George W. Ruch"
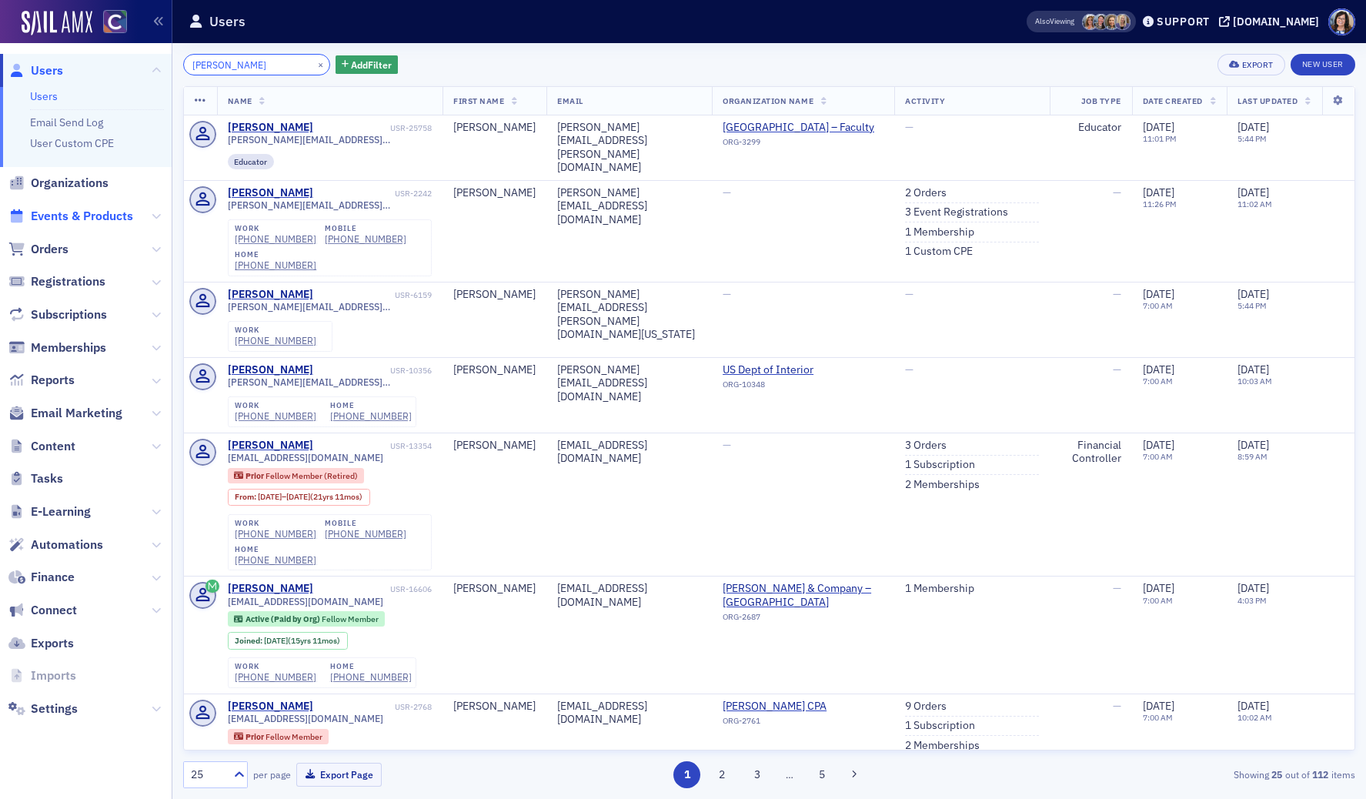
type input "George W. Ruch"
click at [99, 219] on span "Events & Products" at bounding box center [82, 216] width 102 height 17
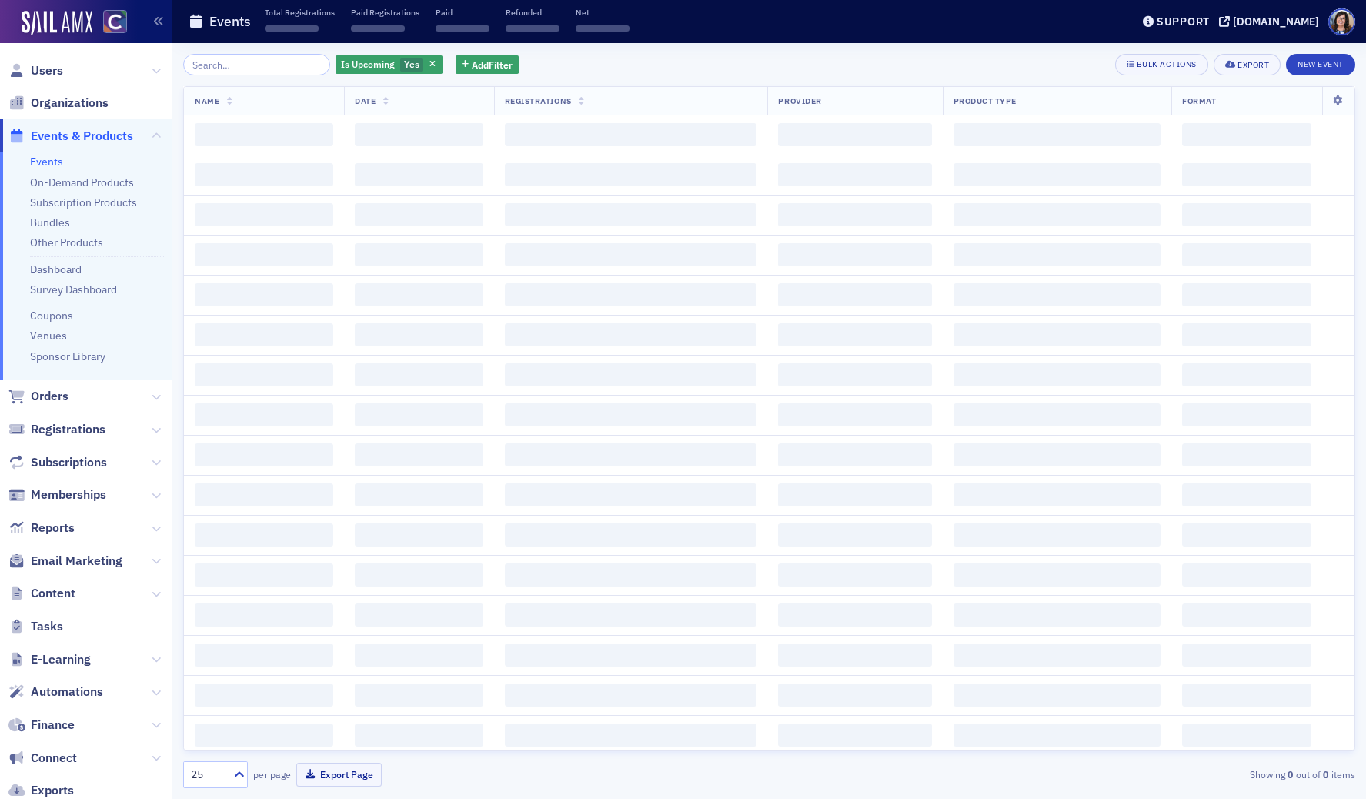
click at [257, 67] on input "search" at bounding box center [256, 65] width 147 height 22
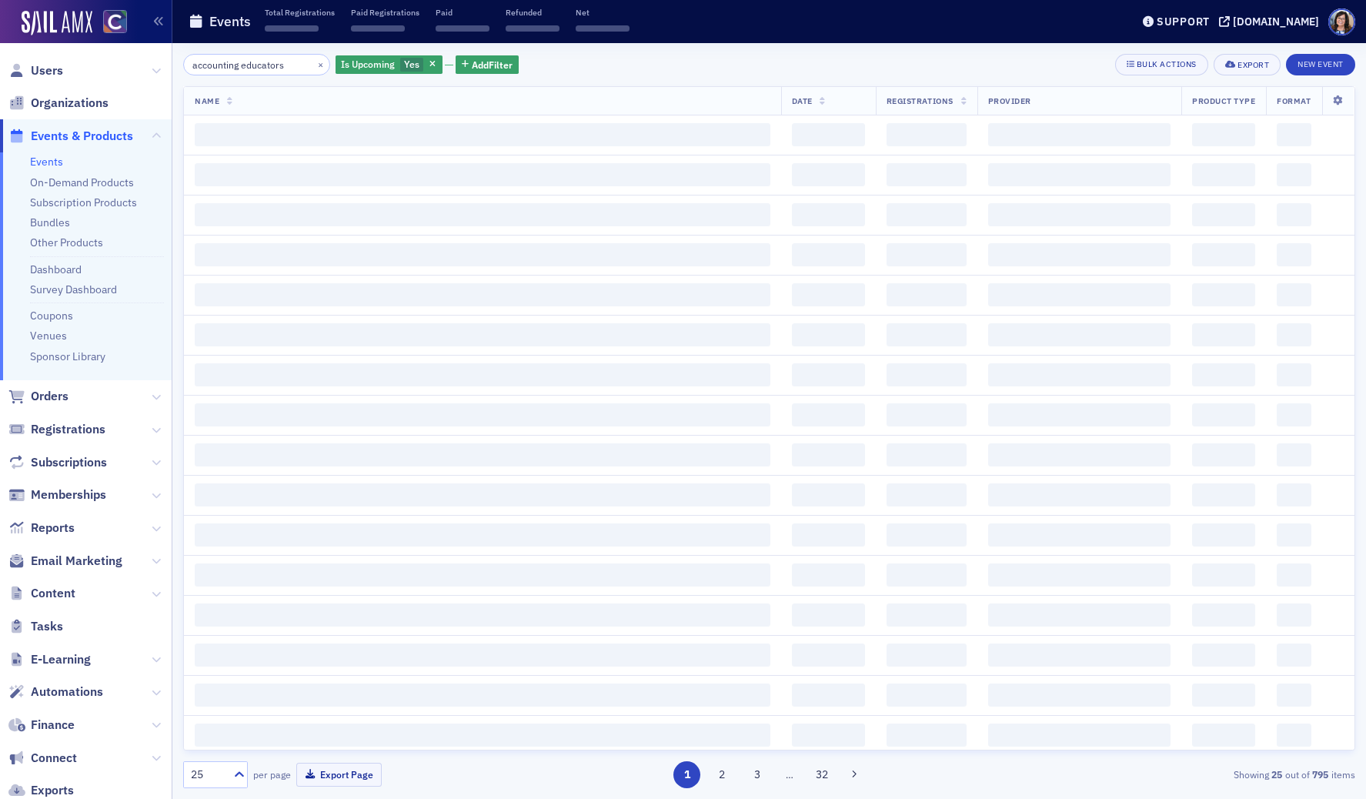
type input "accounting educators"
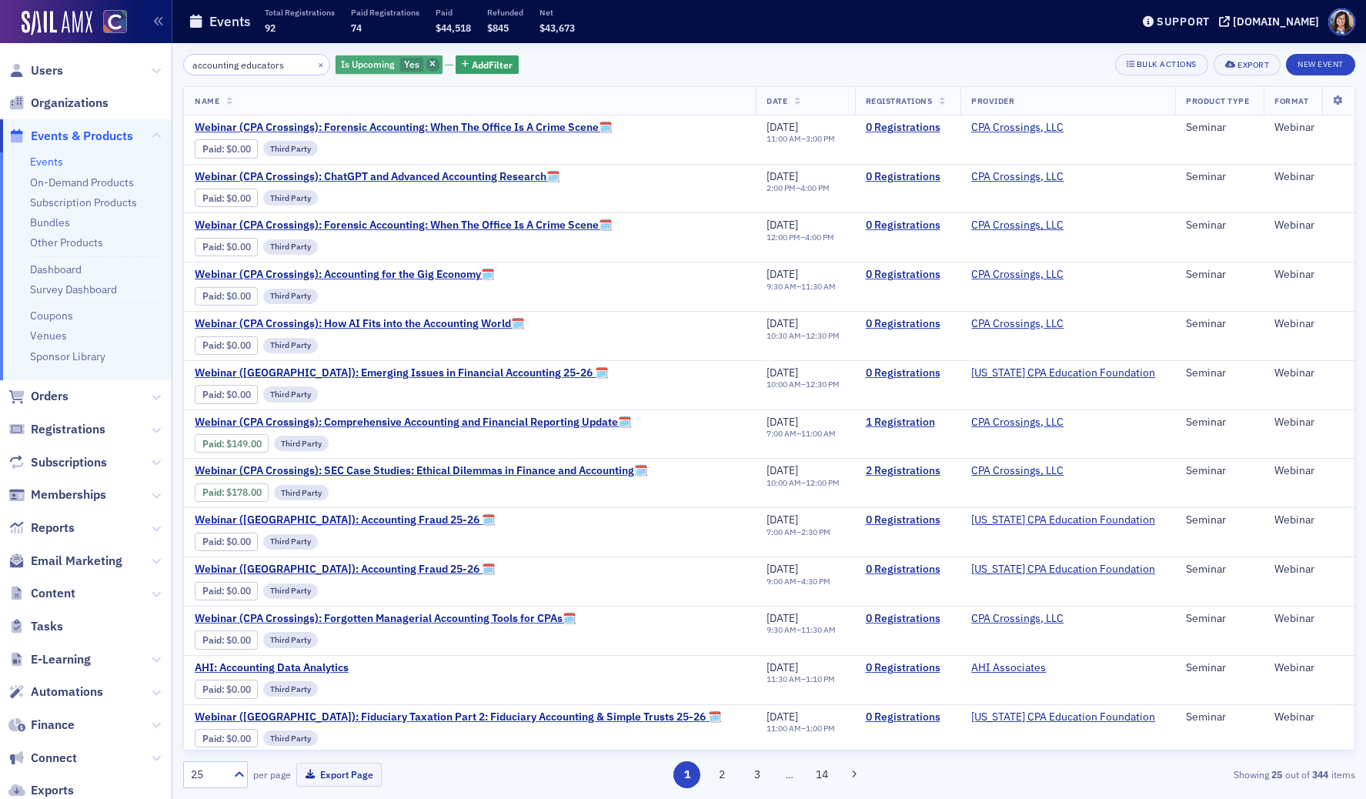
click at [426, 62] on span "button" at bounding box center [433, 65] width 14 height 14
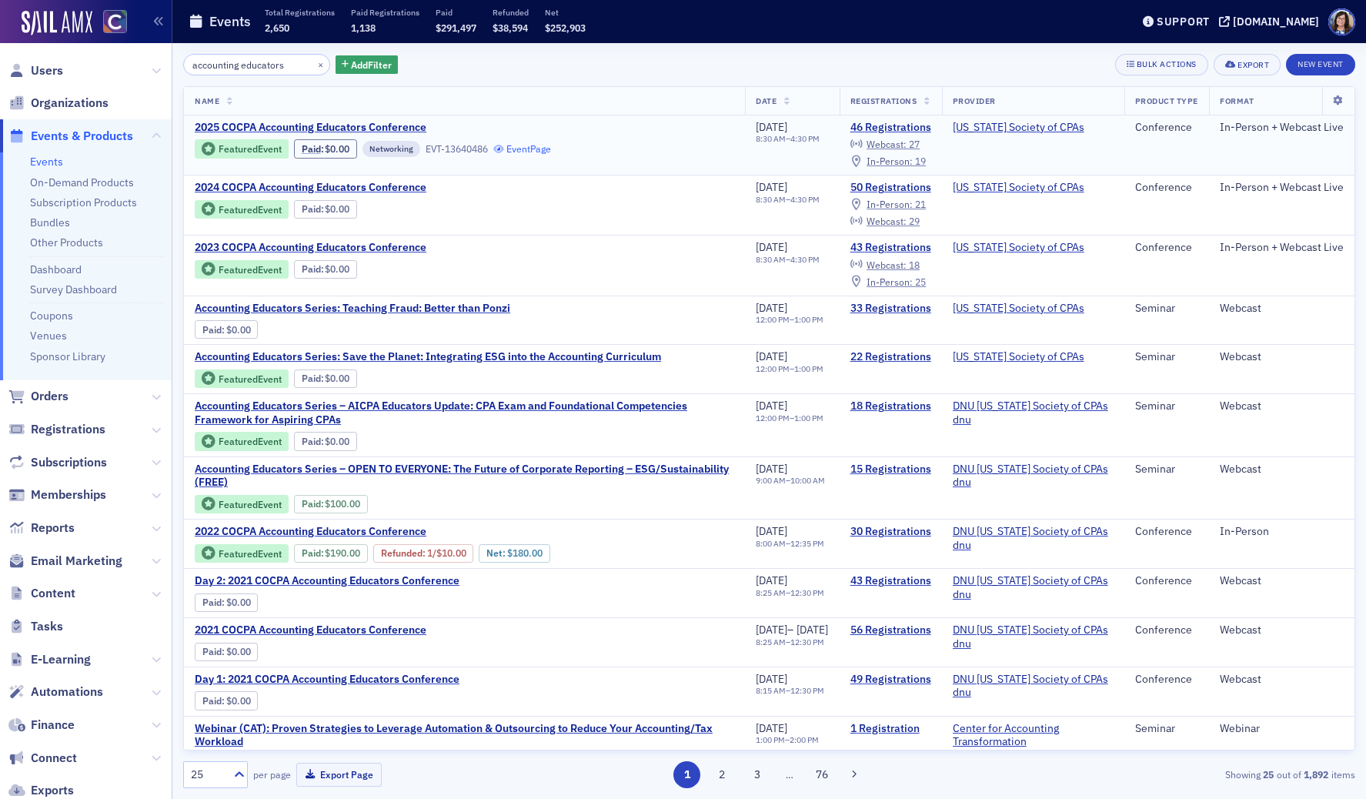
click at [539, 151] on link "Event Page" at bounding box center [522, 149] width 58 height 12
click at [57, 71] on span "Users" at bounding box center [47, 70] width 32 height 17
click at [456, 209] on link "Event Page" at bounding box center [459, 209] width 58 height 12
click at [472, 272] on link "Event Page" at bounding box center [443, 269] width 58 height 12
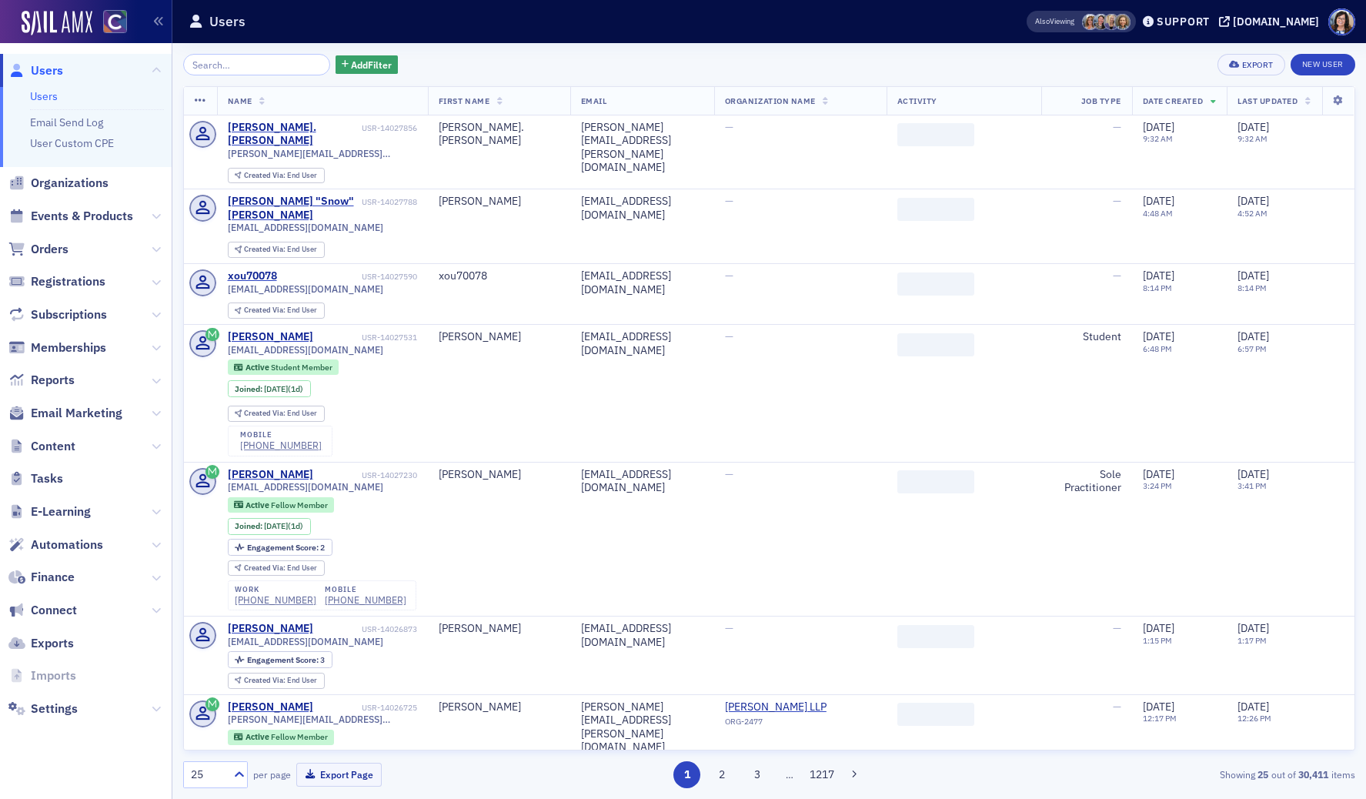
click at [251, 68] on input "search" at bounding box center [256, 65] width 147 height 22
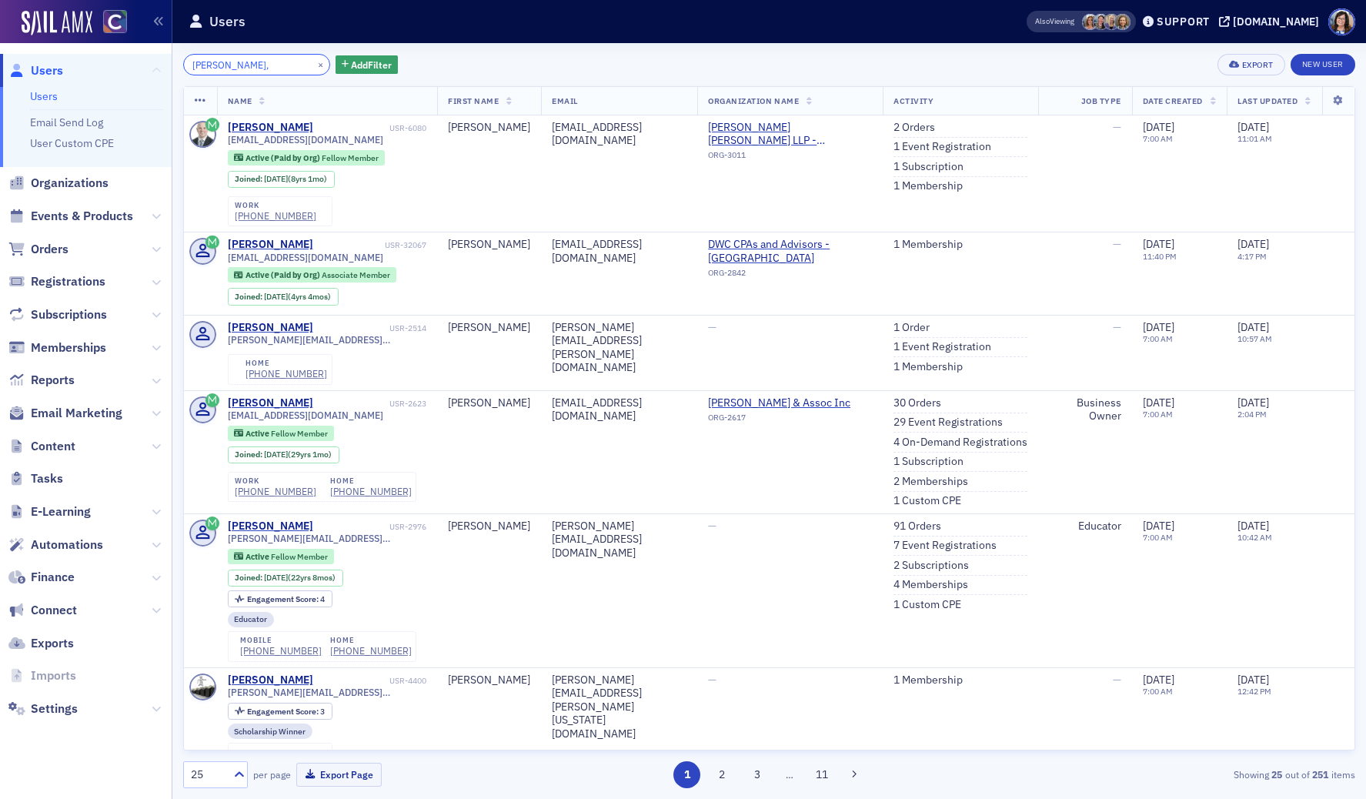
drag, startPoint x: 237, startPoint y: 65, endPoint x: 158, endPoint y: 70, distance: 79.4
click at [158, 70] on div "Users Users Email Send Log User Custom CPE Organizations Events & Products Orde…" at bounding box center [683, 399] width 1366 height 799
paste input "Clay Waller"
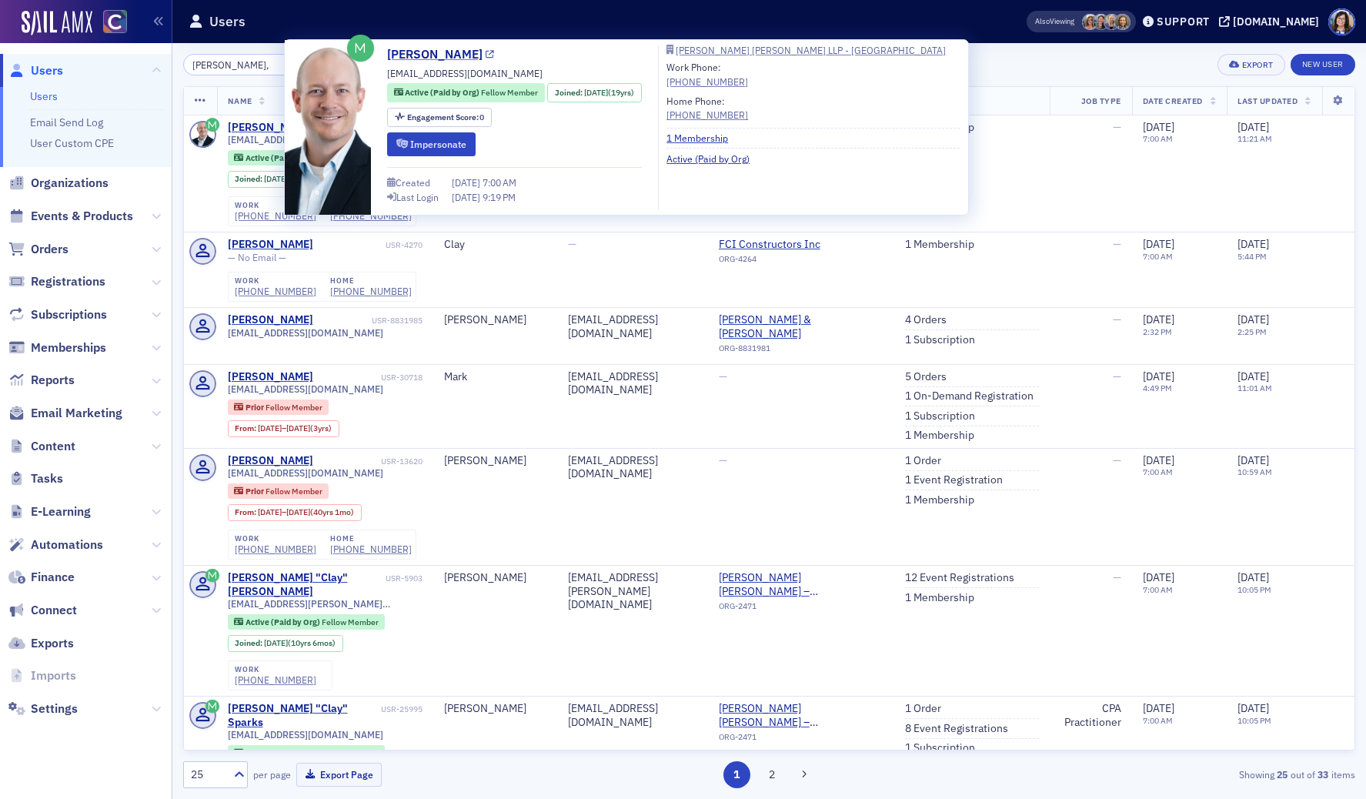
click at [486, 55] on icon at bounding box center [490, 55] width 8 height 8
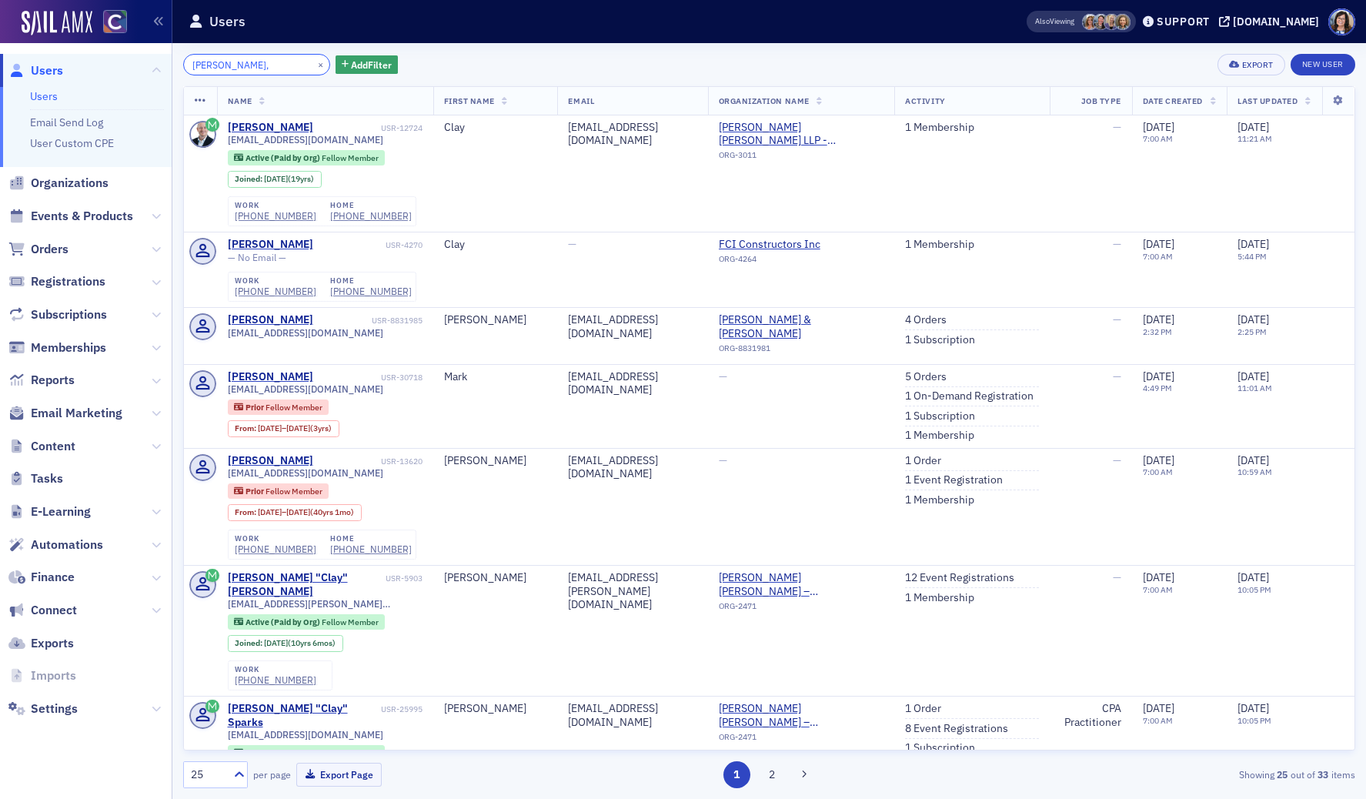
click at [249, 63] on input "Clay Waller," at bounding box center [256, 65] width 147 height 22
drag, startPoint x: 249, startPoint y: 63, endPoint x: 163, endPoint y: 64, distance: 86.2
click at [163, 64] on div "Users Users Email Send Log User Custom CPE Organizations Events & Products Orde…" at bounding box center [683, 399] width 1366 height 799
paste input "Rachelle Moulton"
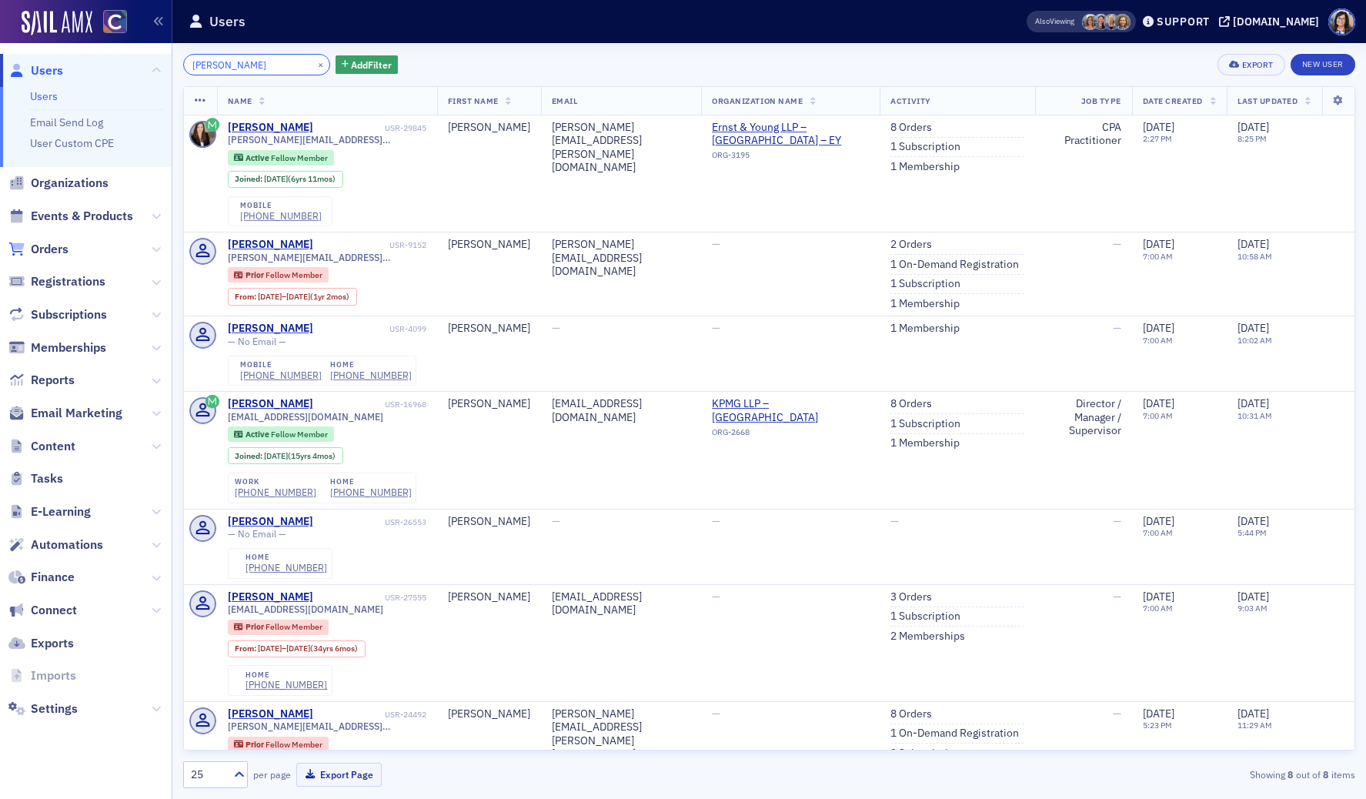
type input "Rachelle Moulton"
drag, startPoint x: 302, startPoint y: 65, endPoint x: 257, endPoint y: 64, distance: 44.7
click at [314, 65] on button "×" at bounding box center [321, 64] width 14 height 14
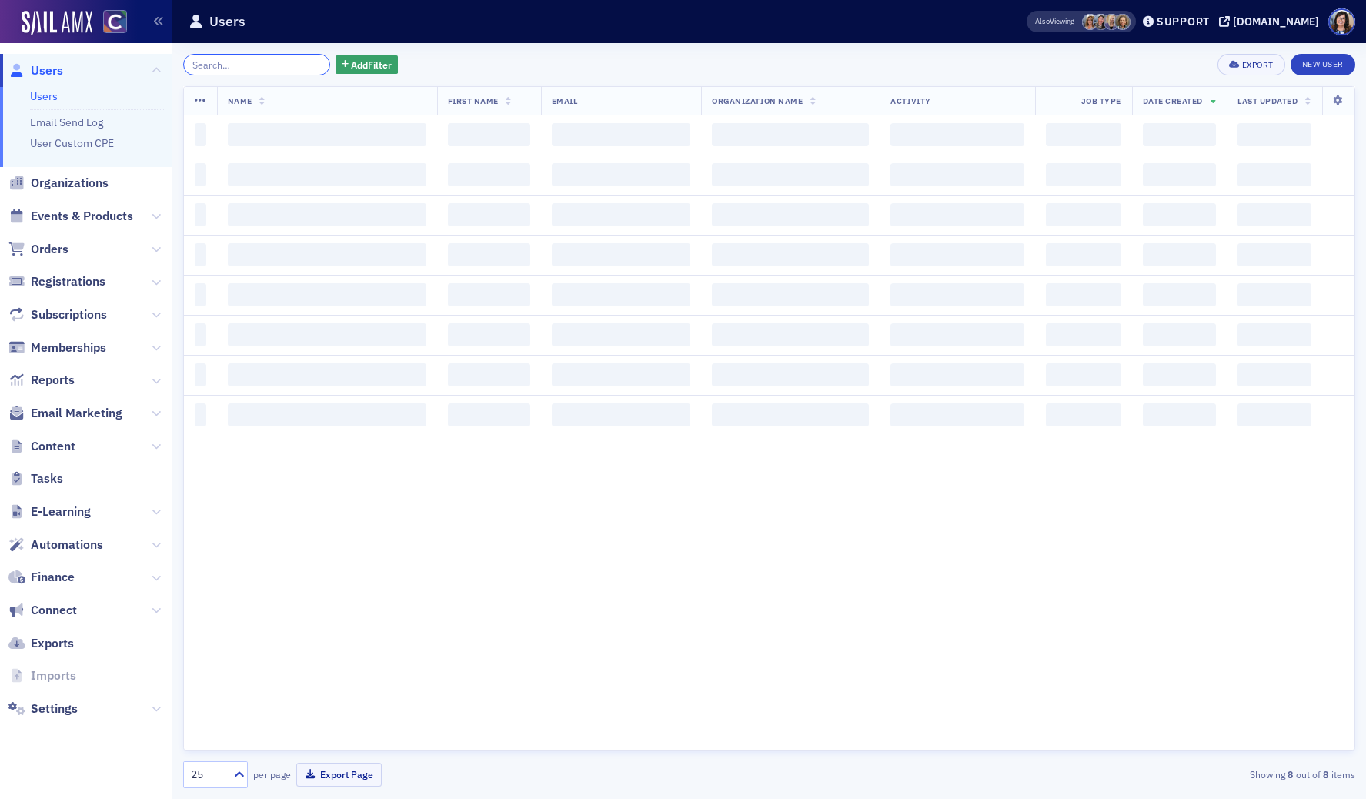
click at [257, 64] on input "search" at bounding box center [256, 65] width 147 height 22
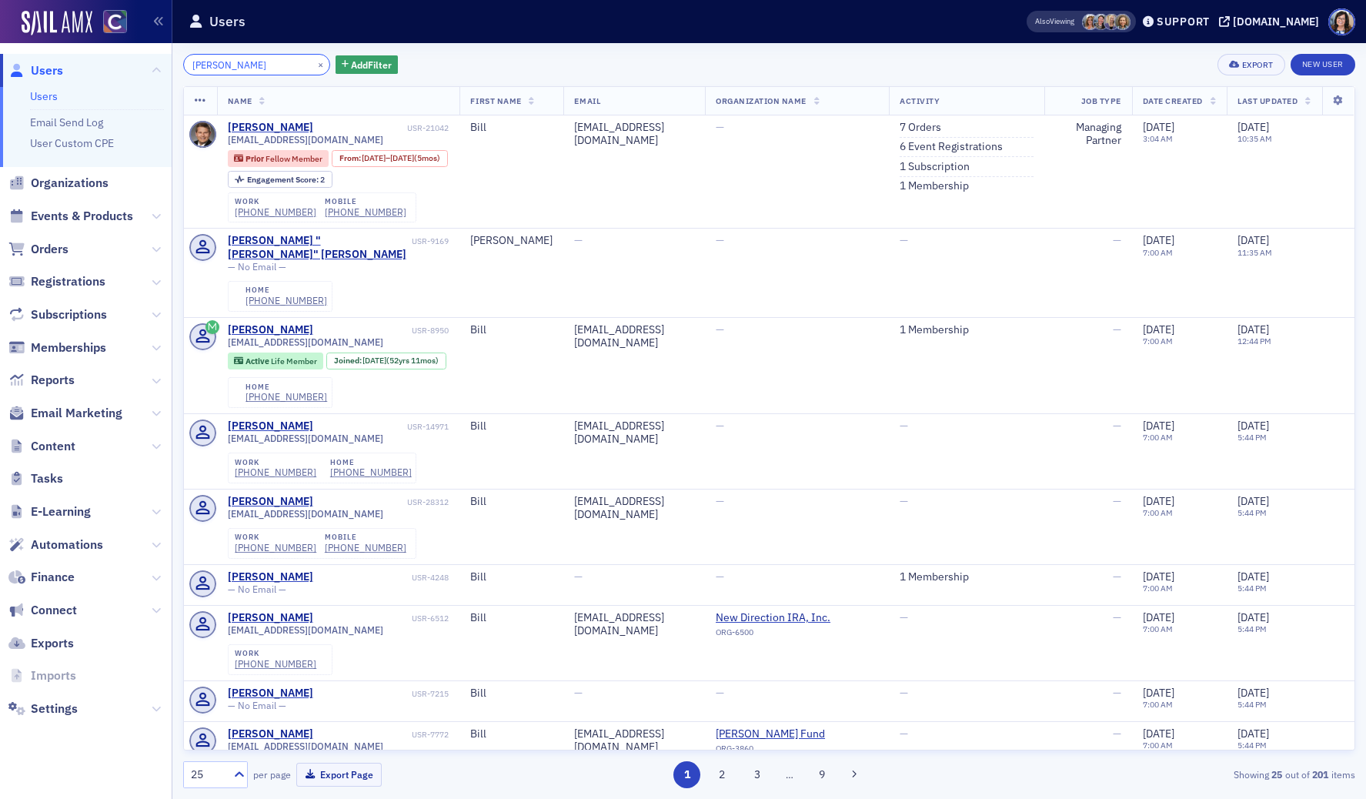
type input "Bill Evert"
drag, startPoint x: 303, startPoint y: 66, endPoint x: 274, endPoint y: 67, distance: 29.3
click at [314, 66] on button "×" at bounding box center [321, 64] width 14 height 14
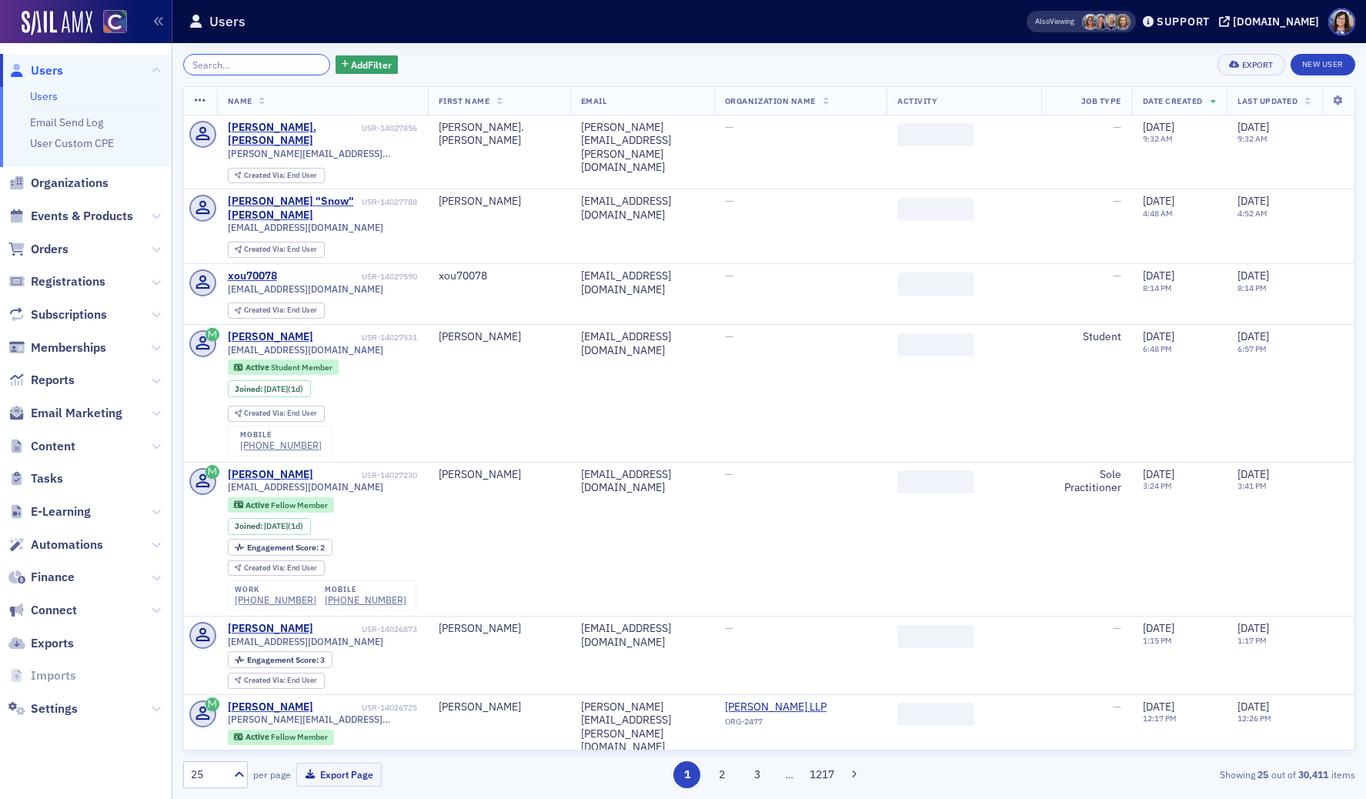
click at [274, 67] on input "search" at bounding box center [256, 65] width 147 height 22
paste input "Johnnie Bejarano,"
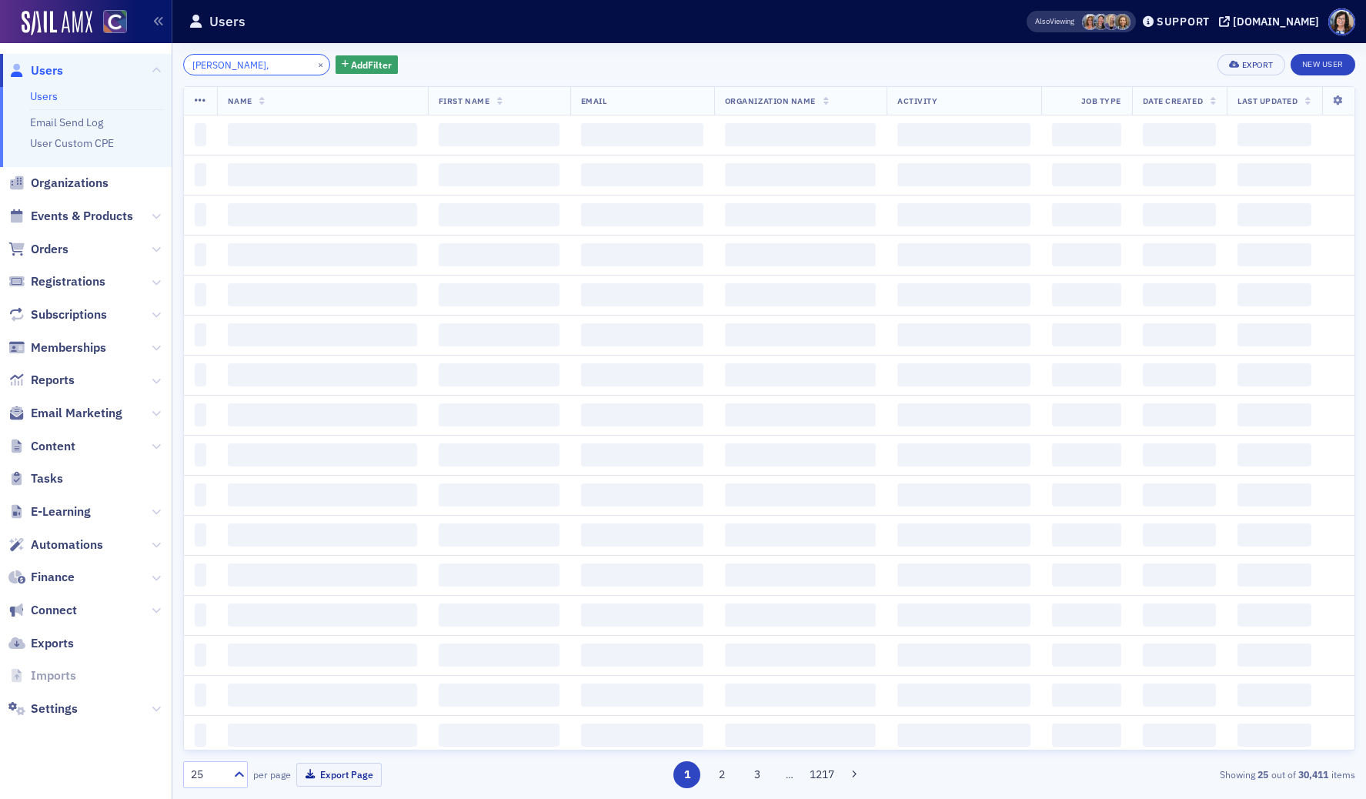
type input "Johnnie Bejarano,"
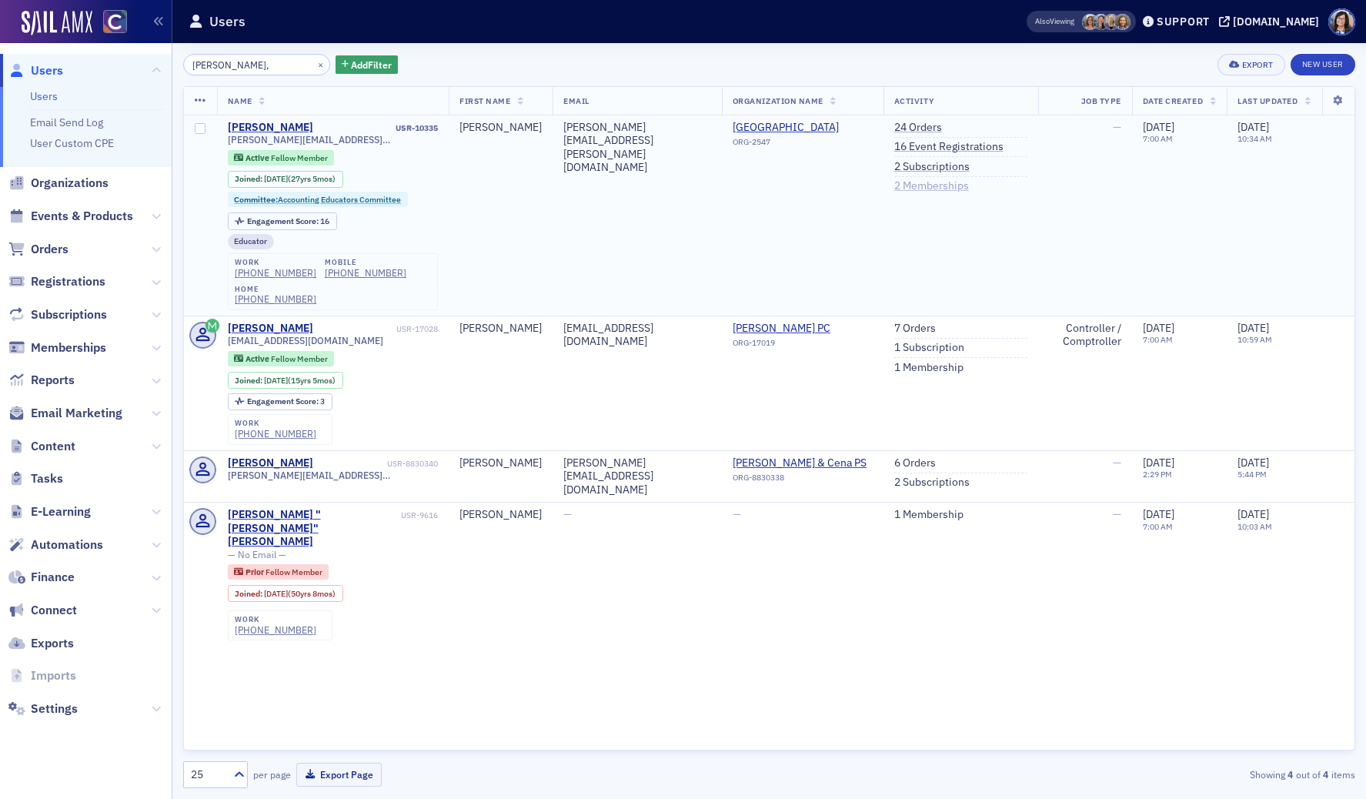
click at [950, 186] on link "2 Memberships" at bounding box center [931, 186] width 75 height 14
drag, startPoint x: 299, startPoint y: 65, endPoint x: 286, endPoint y: 66, distance: 13.1
click at [314, 65] on button "×" at bounding box center [321, 64] width 14 height 14
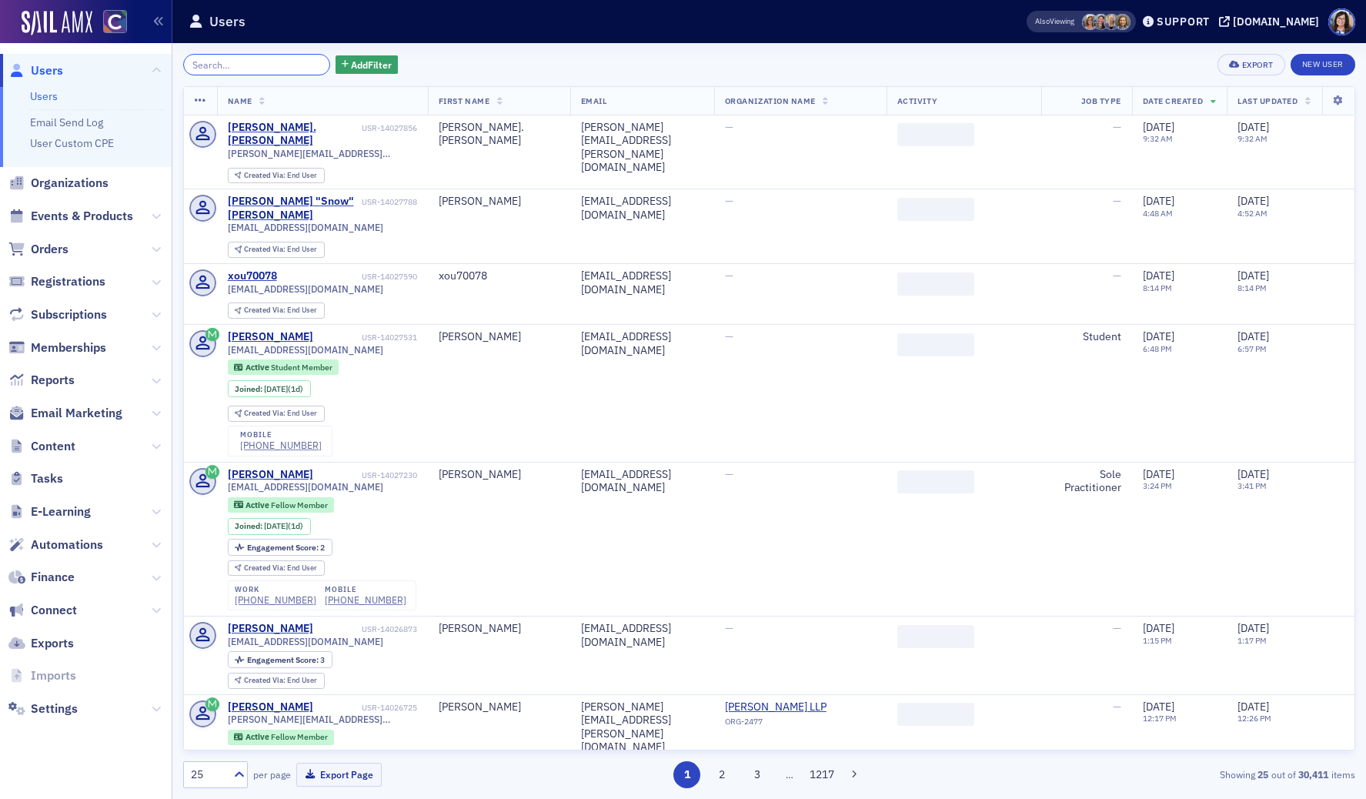
click at [275, 66] on input "search" at bounding box center [256, 65] width 147 height 22
paste input "Robert Bowles, CPA"
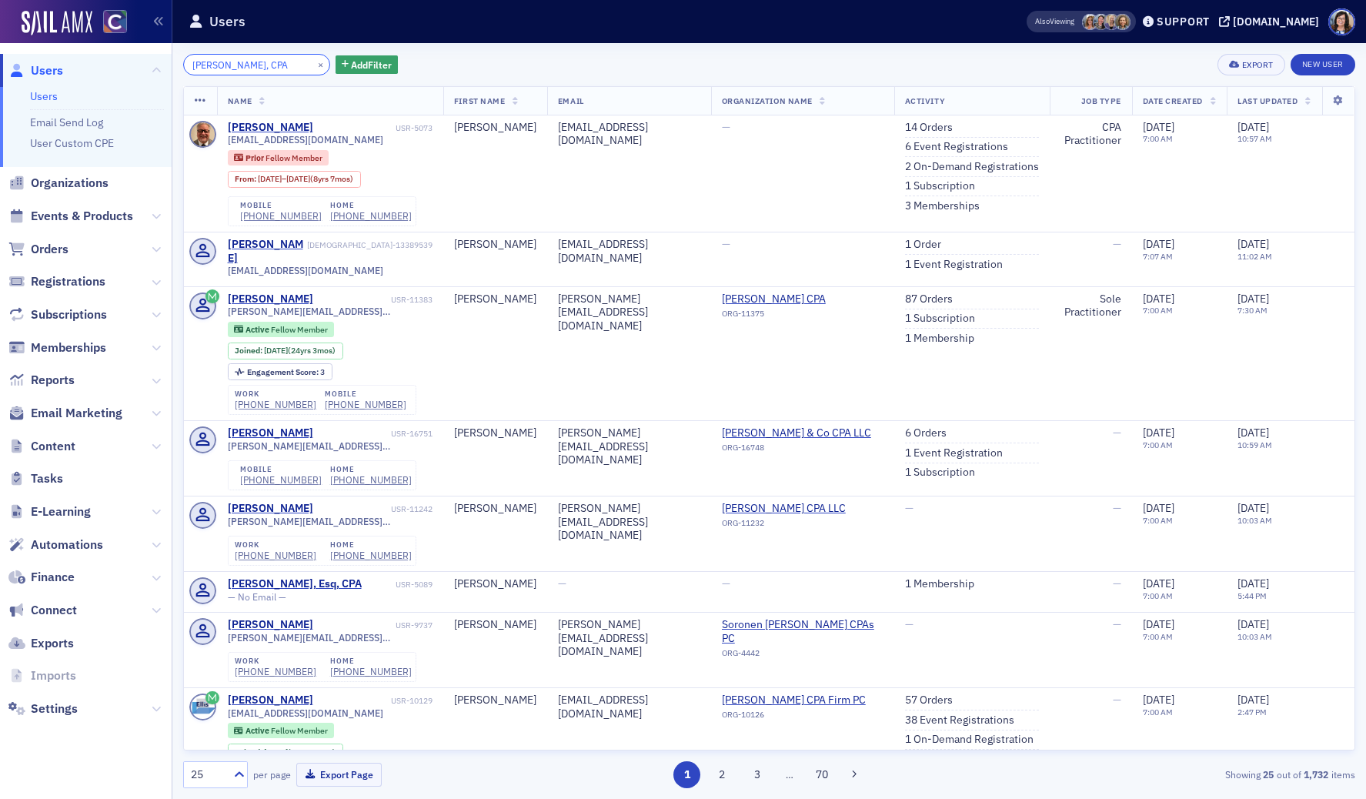
type input "Robert Bowles, CPA"
drag, startPoint x: 305, startPoint y: 65, endPoint x: 257, endPoint y: 65, distance: 47.7
click at [314, 65] on button "×" at bounding box center [321, 64] width 14 height 14
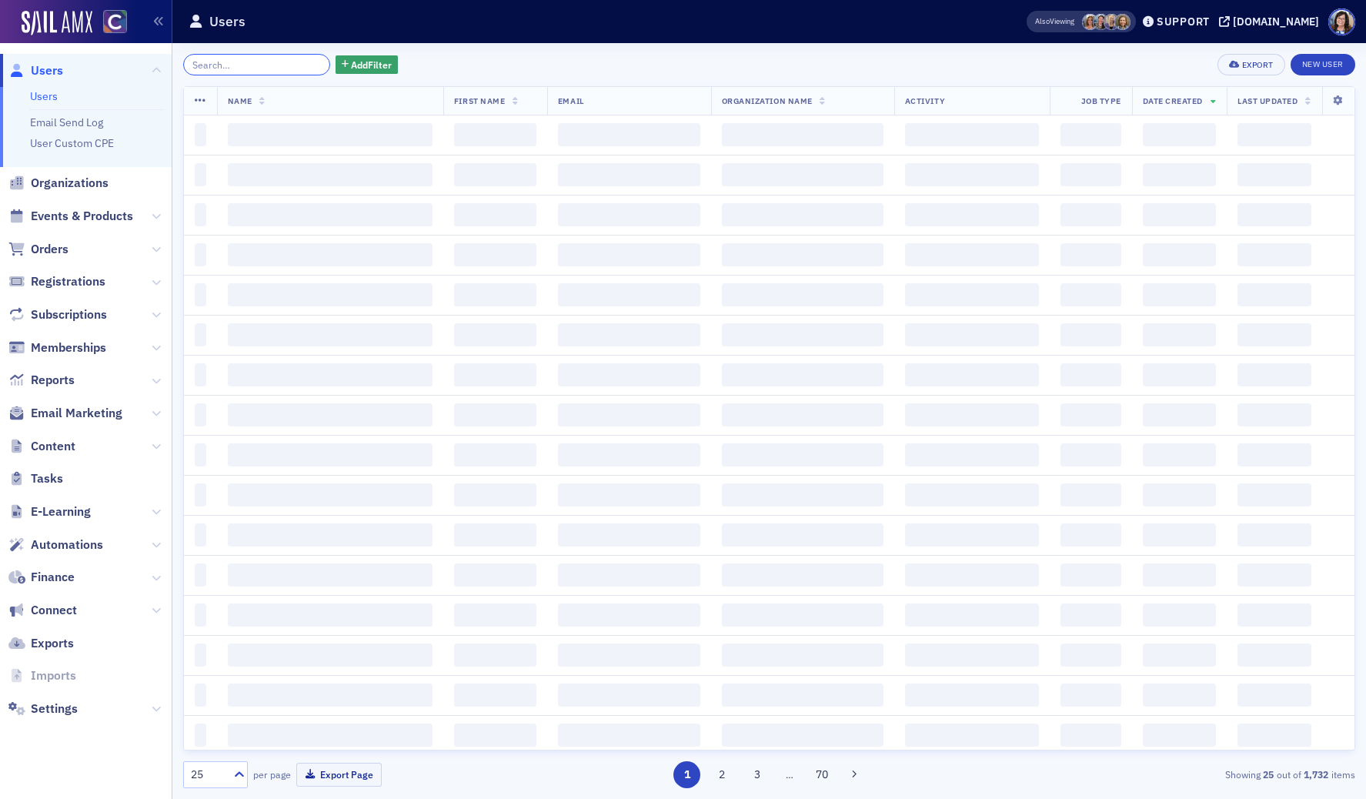
click at [247, 65] on input "search" at bounding box center [256, 65] width 147 height 22
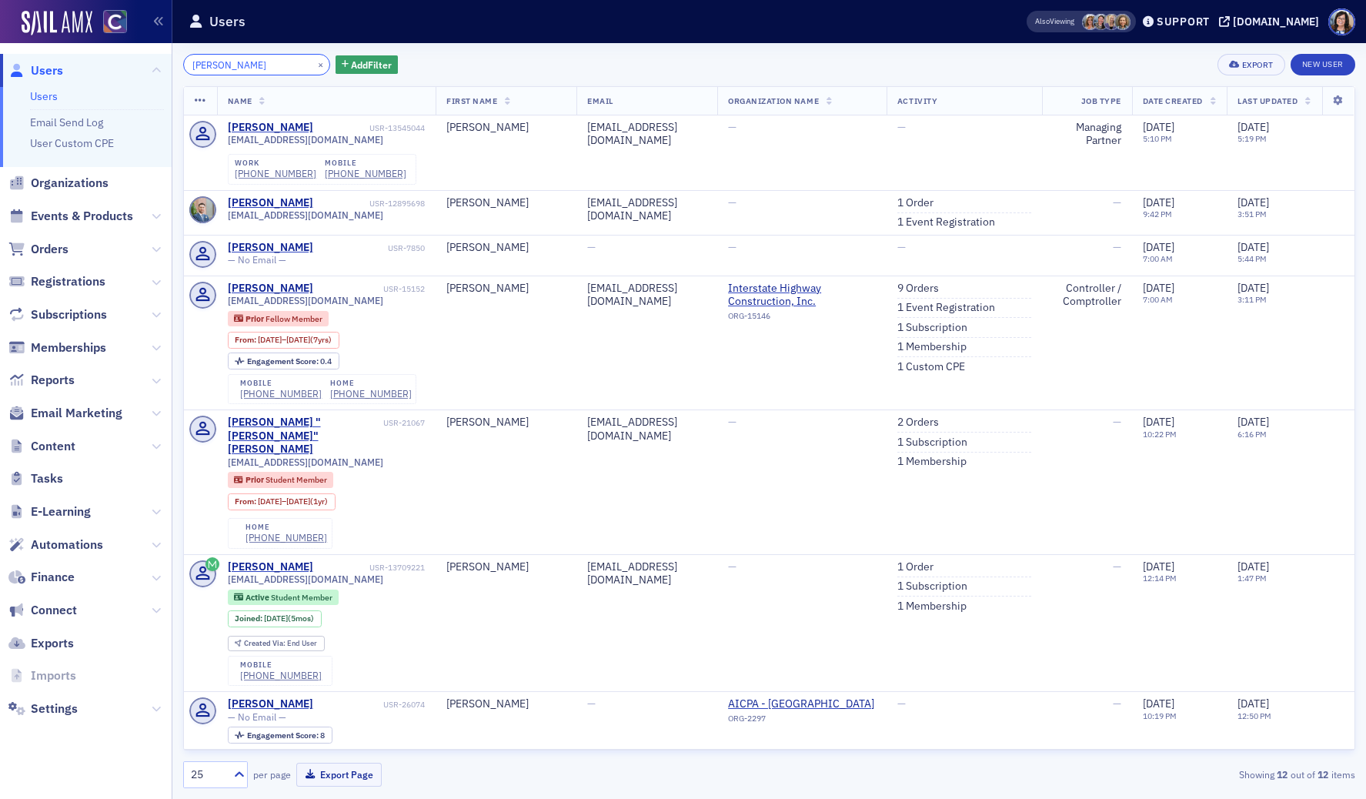
type input "Luis Paredes"
drag, startPoint x: 301, startPoint y: 65, endPoint x: 291, endPoint y: 65, distance: 10.0
click at [314, 65] on button "×" at bounding box center [321, 64] width 14 height 14
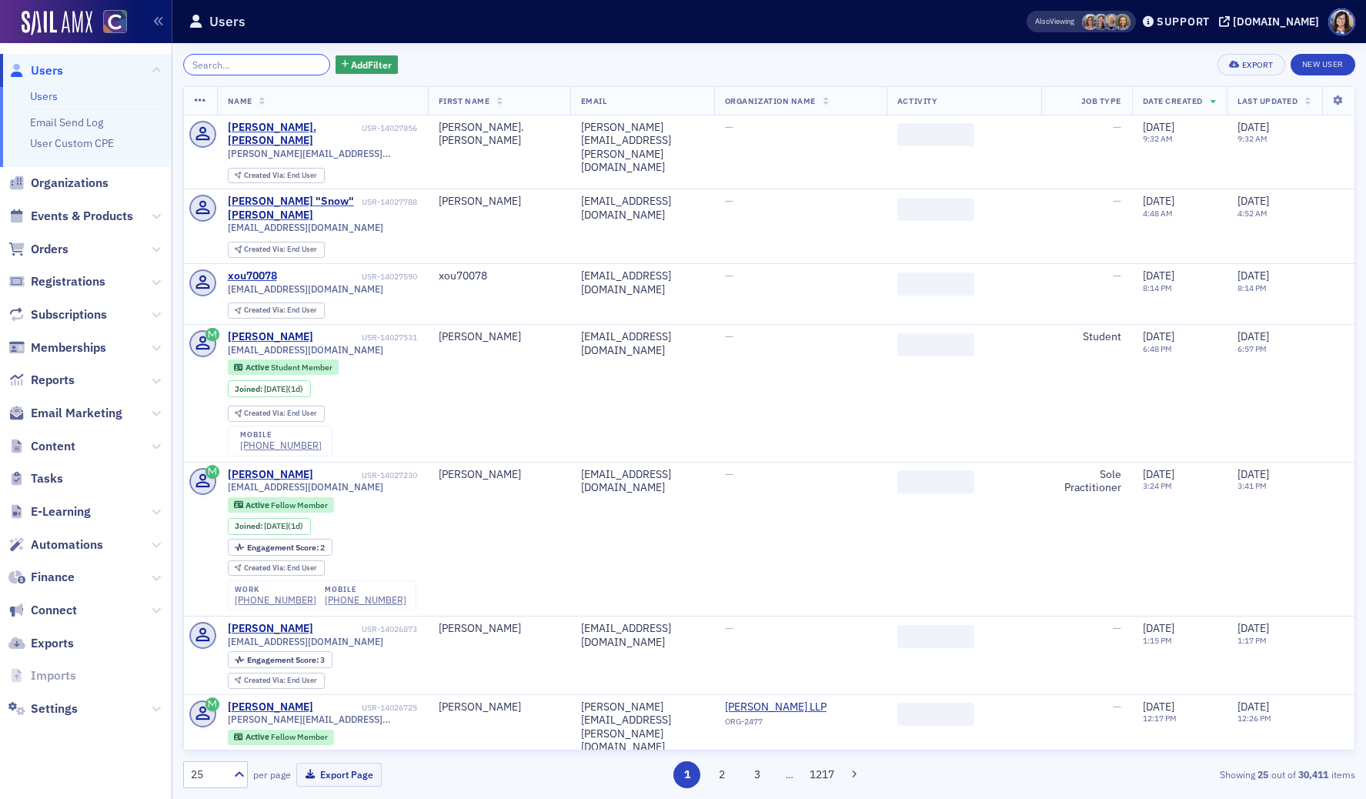
click at [276, 65] on input "search" at bounding box center [256, 65] width 147 height 22
paste input "Jamie Zimmerman"
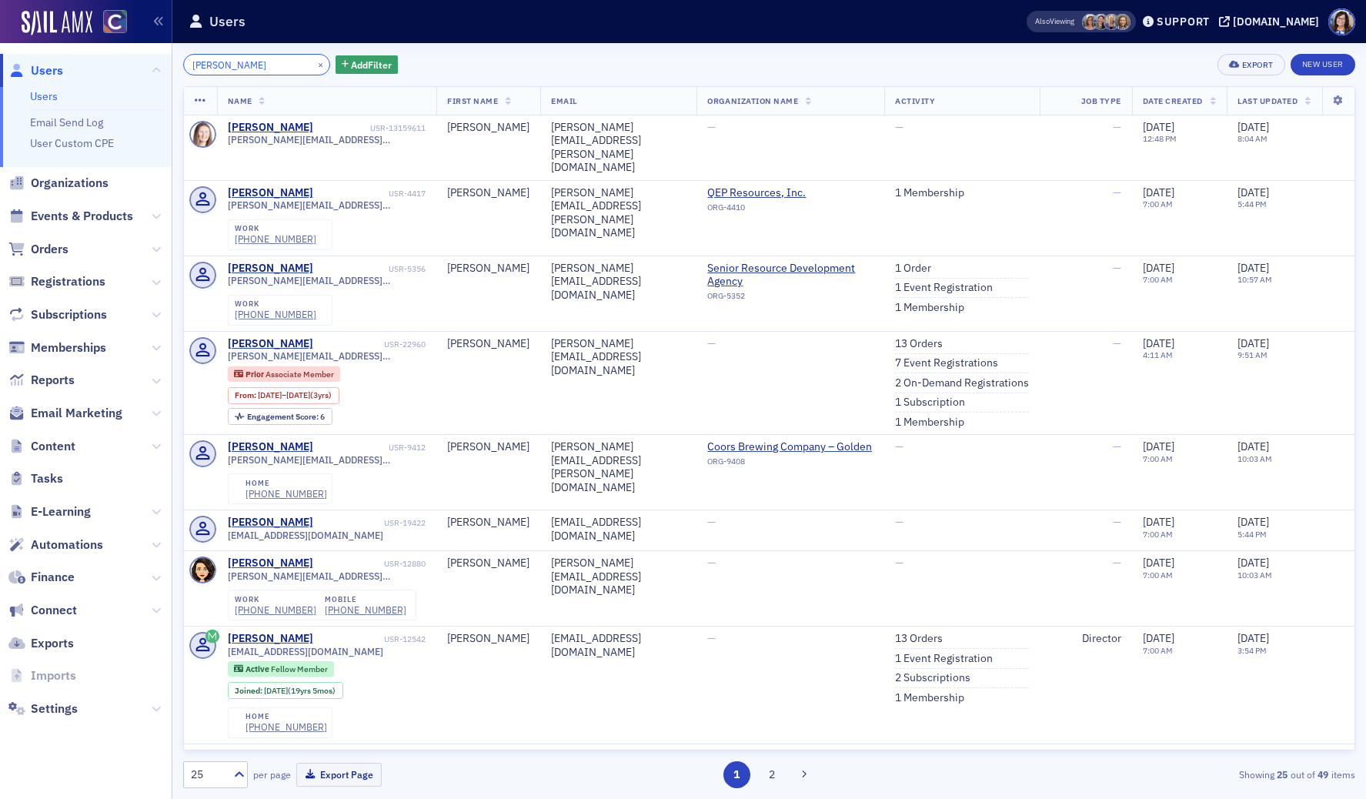
type input "Jamie Zimmerman"
drag, startPoint x: 305, startPoint y: 64, endPoint x: 283, endPoint y: 65, distance: 22.3
click at [314, 64] on button "×" at bounding box center [321, 64] width 14 height 14
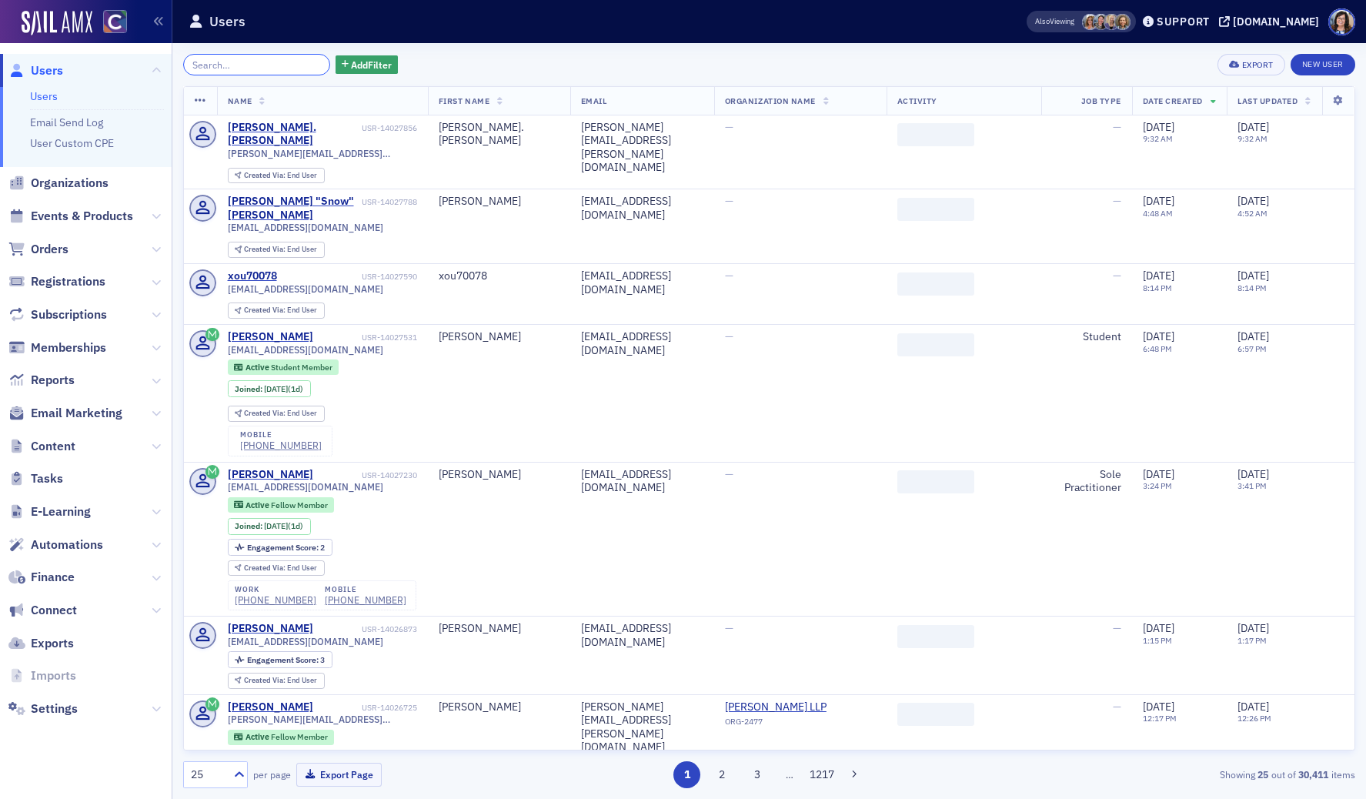
click at [278, 65] on input "search" at bounding box center [256, 65] width 147 height 22
paste input "Briana Davine, CPA"
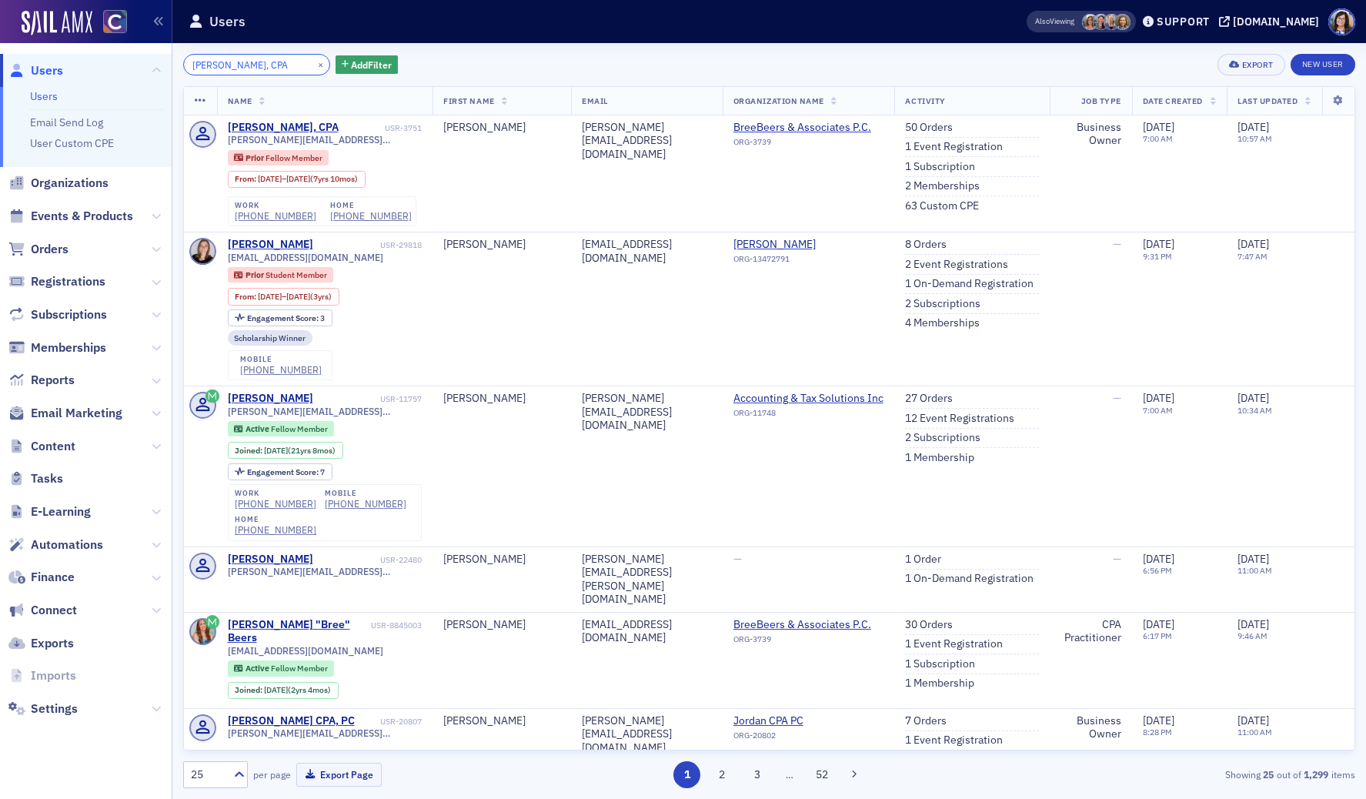
type input "Briana Davine, CPA"
drag, startPoint x: 300, startPoint y: 62, endPoint x: 256, endPoint y: 64, distance: 43.9
click at [314, 62] on button "×" at bounding box center [321, 64] width 14 height 14
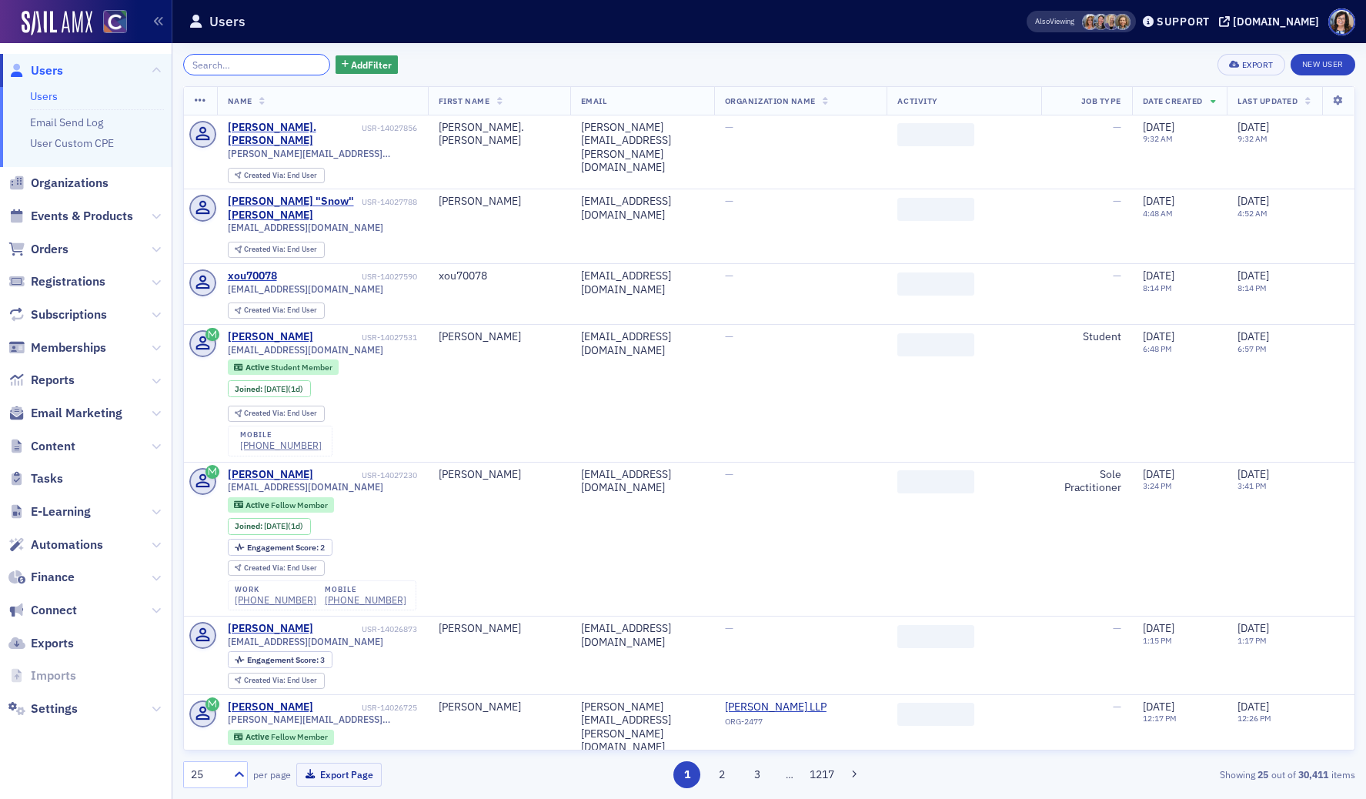
click at [256, 64] on input "search" at bounding box center [256, 65] width 147 height 22
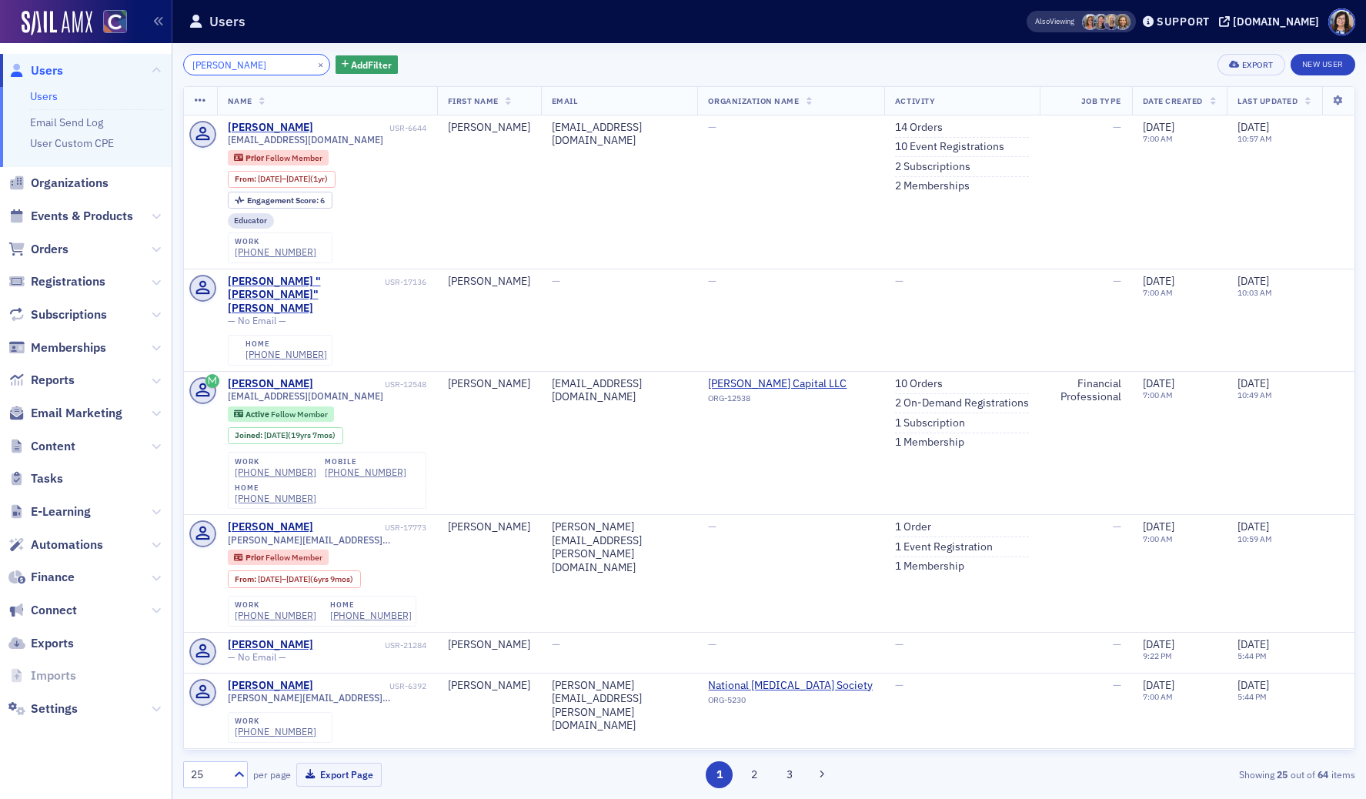
type input "tony lopez"
drag, startPoint x: 301, startPoint y: 65, endPoint x: 263, endPoint y: 65, distance: 37.7
click at [314, 65] on button "×" at bounding box center [321, 64] width 14 height 14
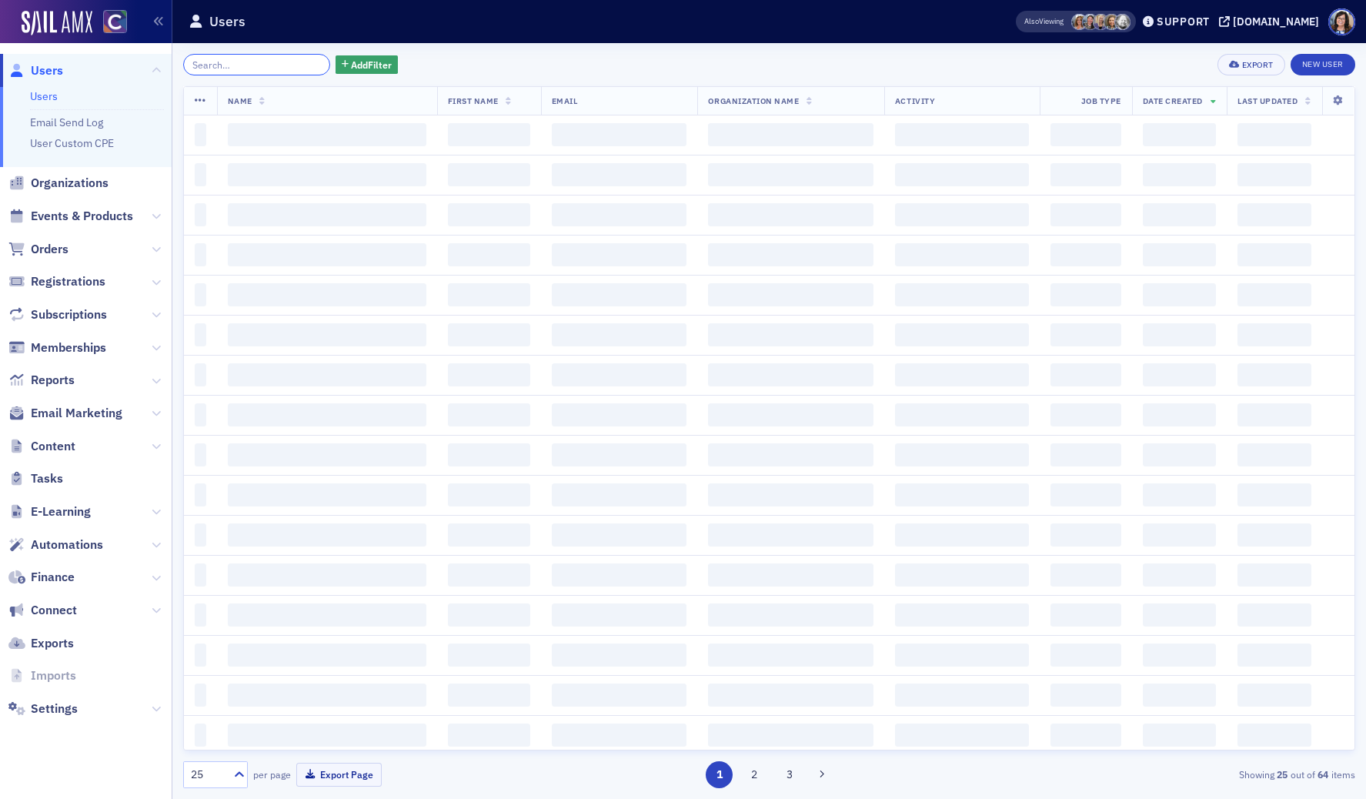
click at [262, 66] on input "search" at bounding box center [256, 65] width 147 height 22
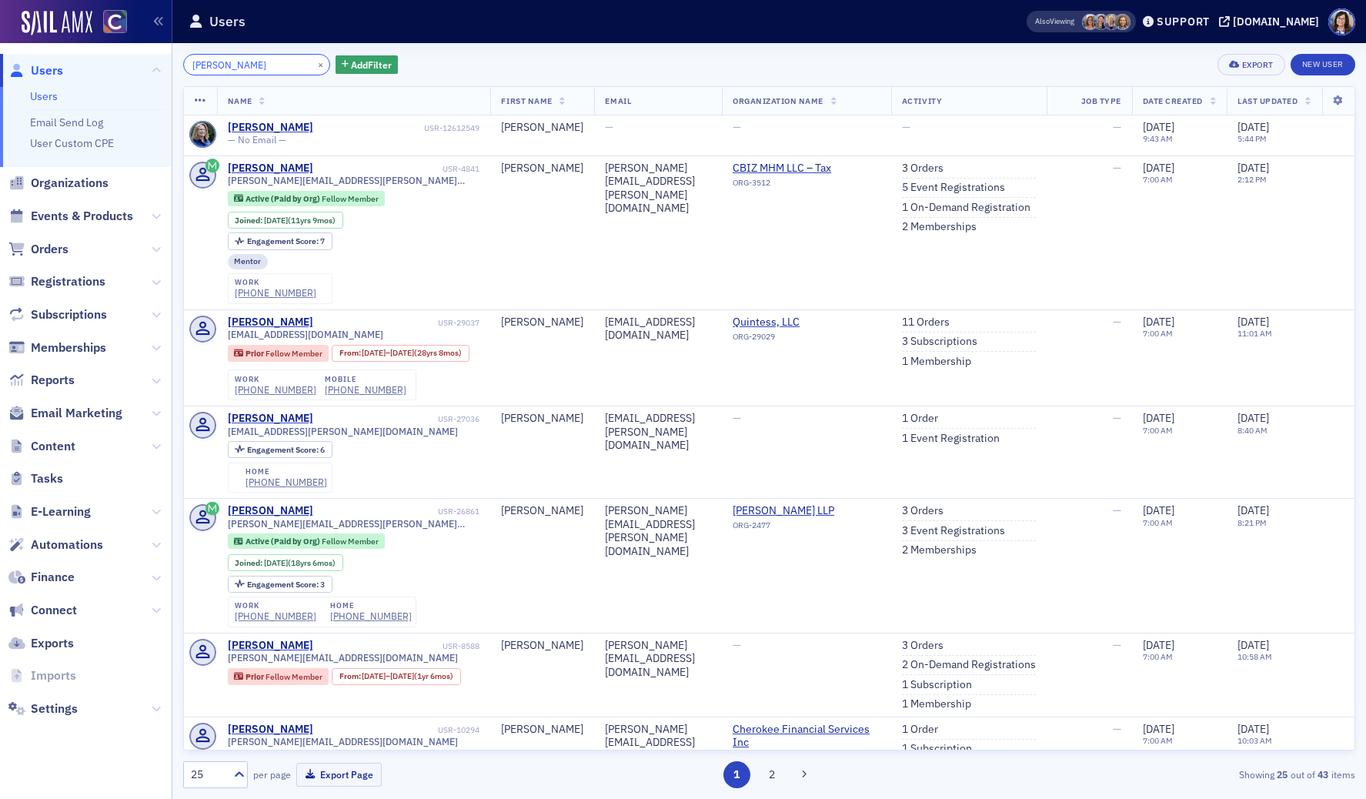
type input "Heidi Blair"
drag, startPoint x: 299, startPoint y: 65, endPoint x: 265, endPoint y: 68, distance: 34.8
click at [314, 65] on button "×" at bounding box center [321, 64] width 14 height 14
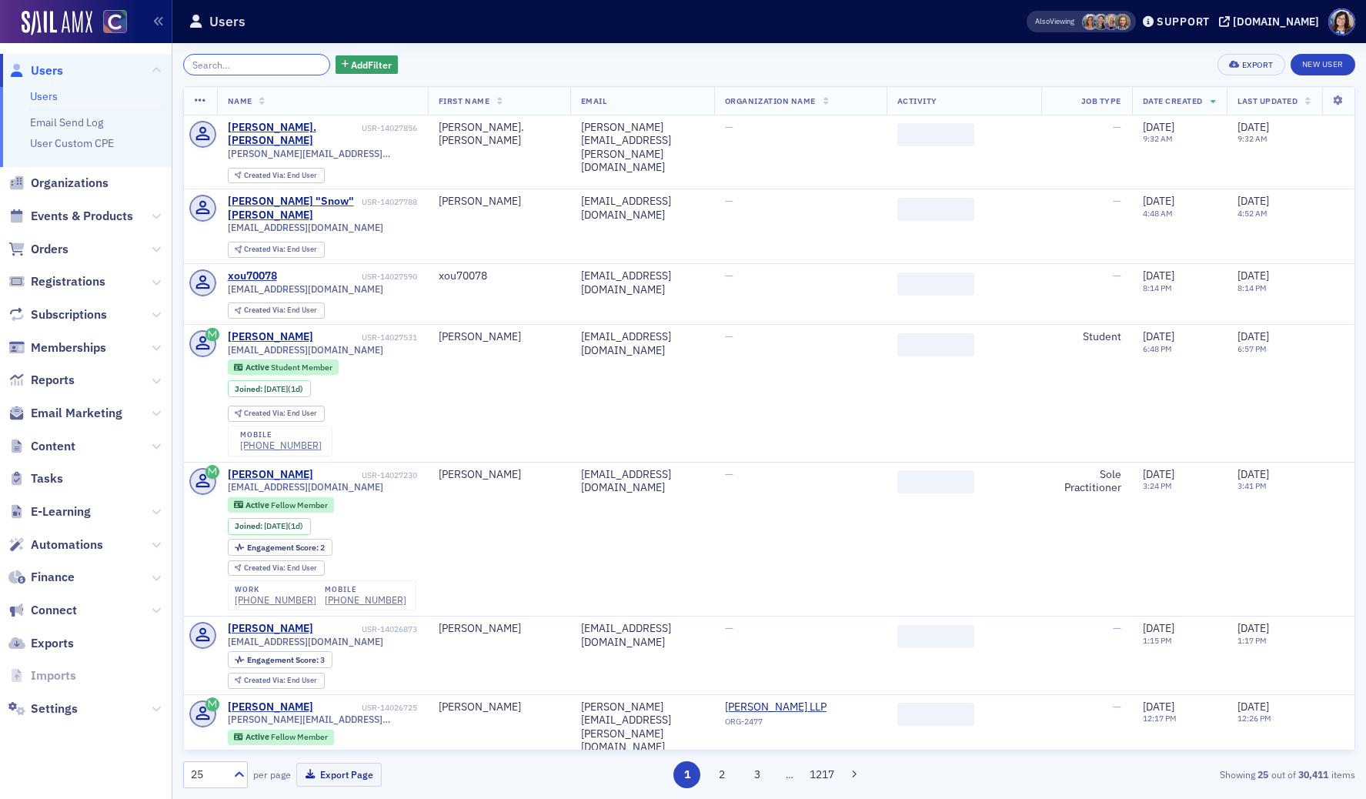
click at [260, 68] on input "search" at bounding box center [256, 65] width 147 height 22
paste input "Falene Young, CPA"
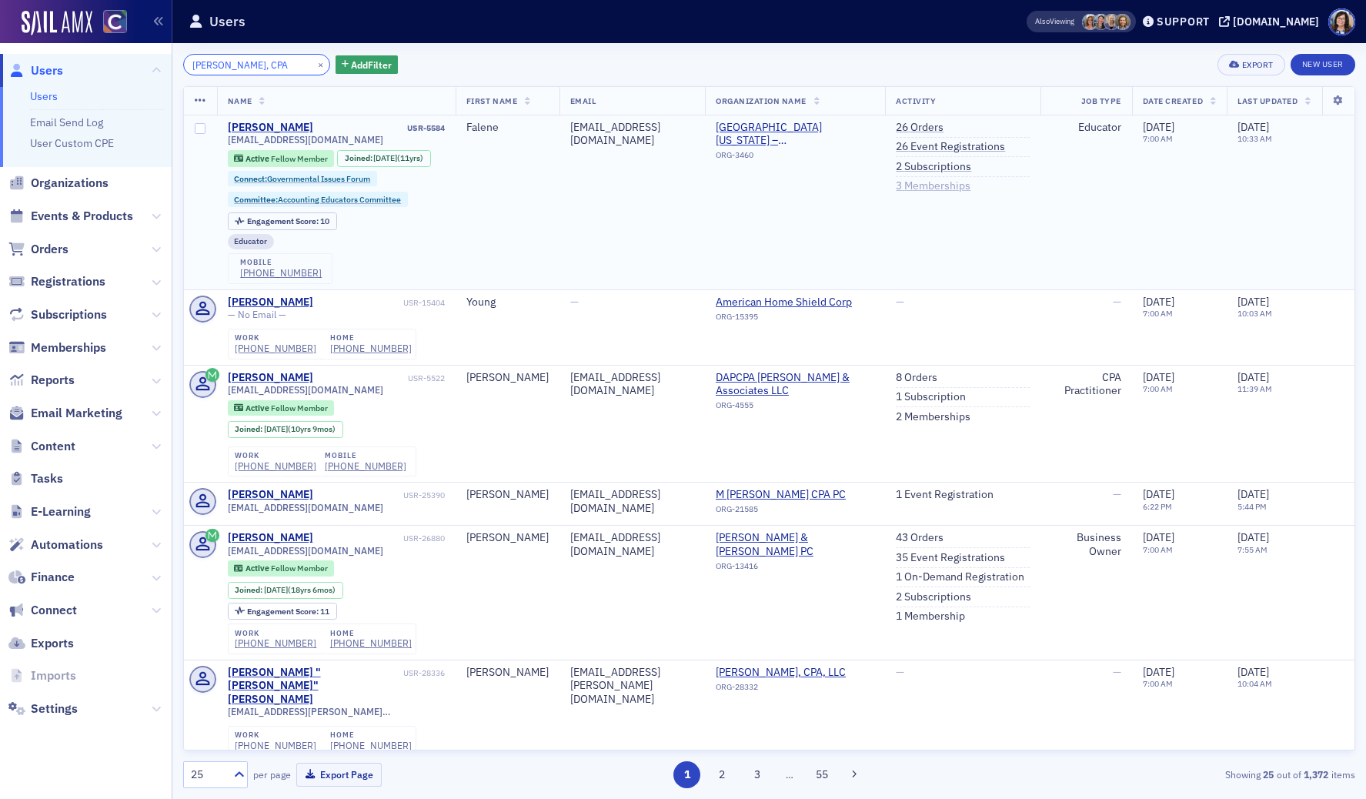
type input "Falene Young, CPA"
click at [931, 187] on link "3 Memberships" at bounding box center [933, 186] width 75 height 14
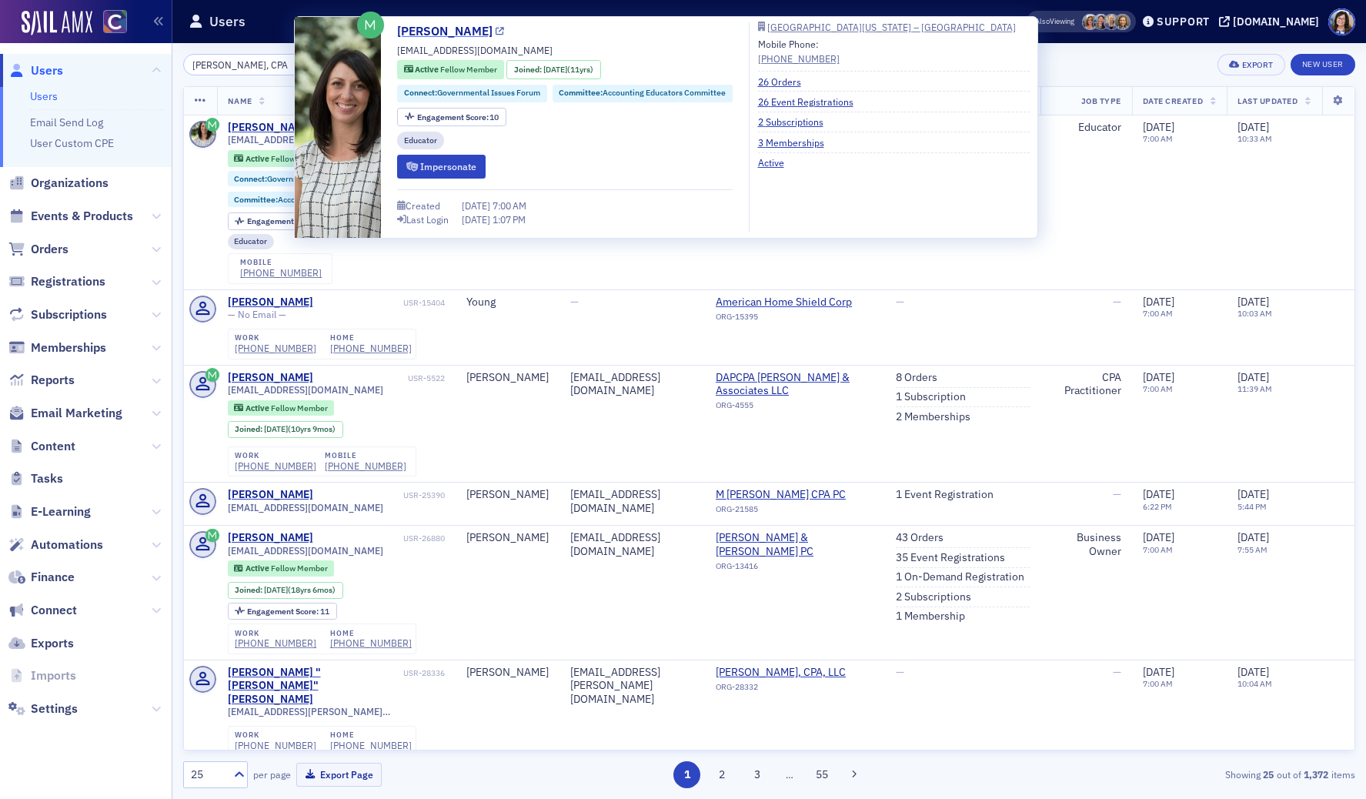
click at [496, 33] on icon at bounding box center [500, 32] width 8 height 8
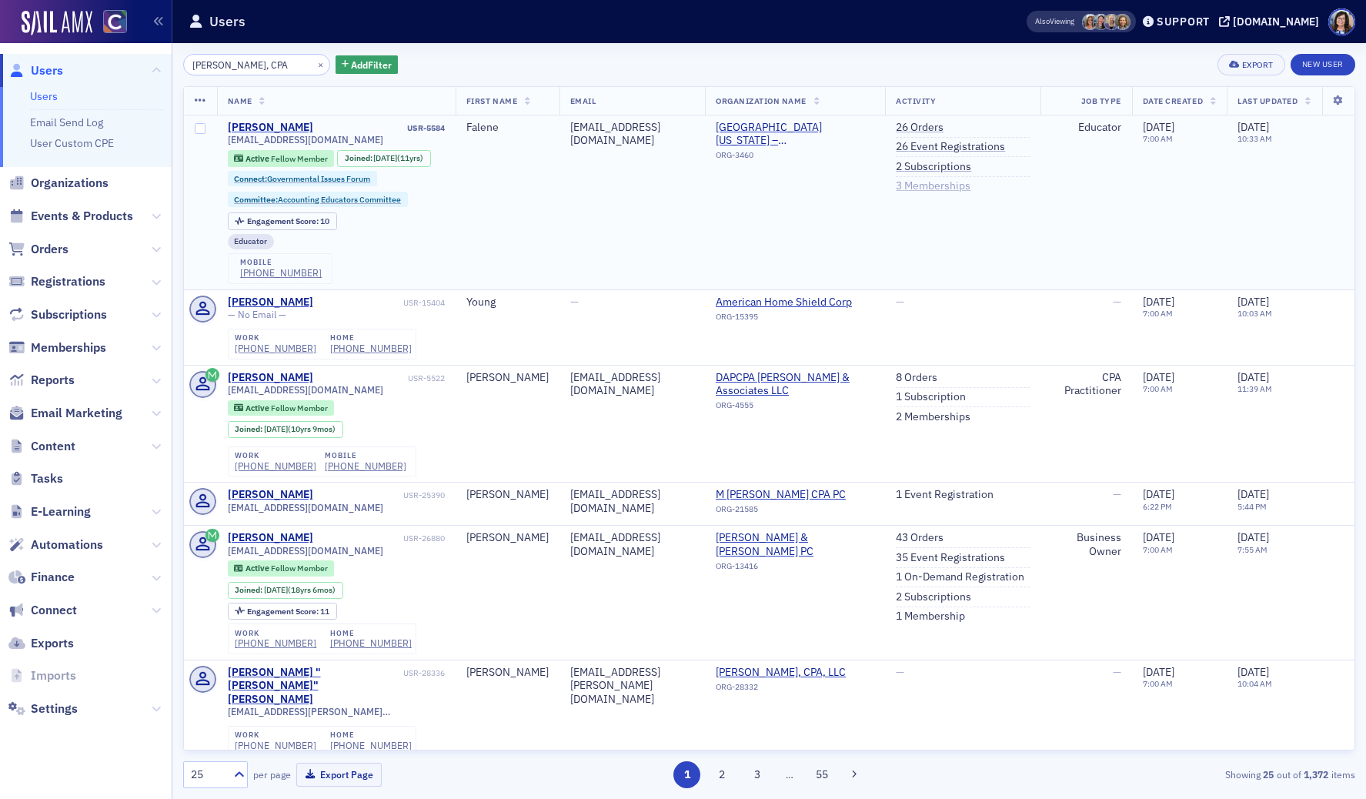
click at [916, 185] on link "3 Memberships" at bounding box center [933, 186] width 75 height 14
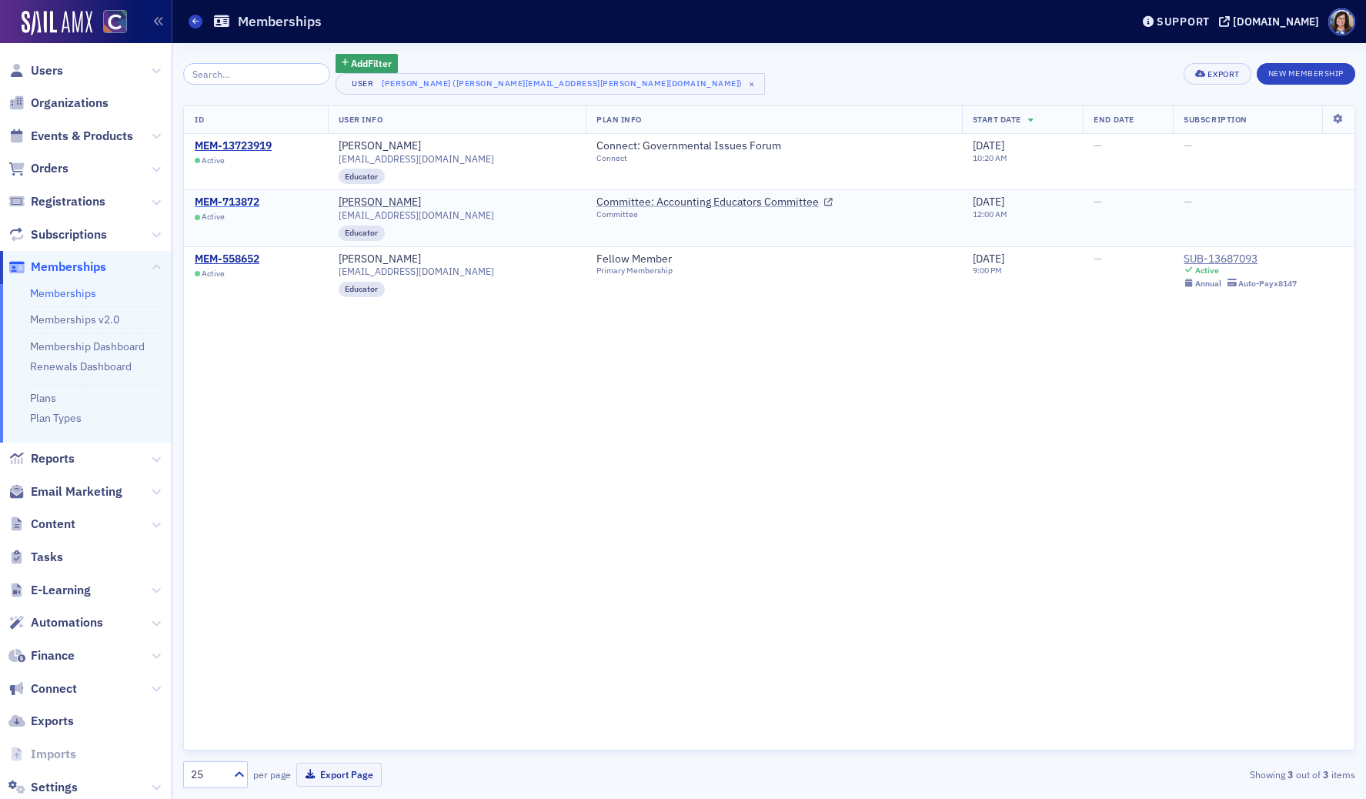
click at [224, 198] on div "MEM-713872" at bounding box center [227, 202] width 65 height 14
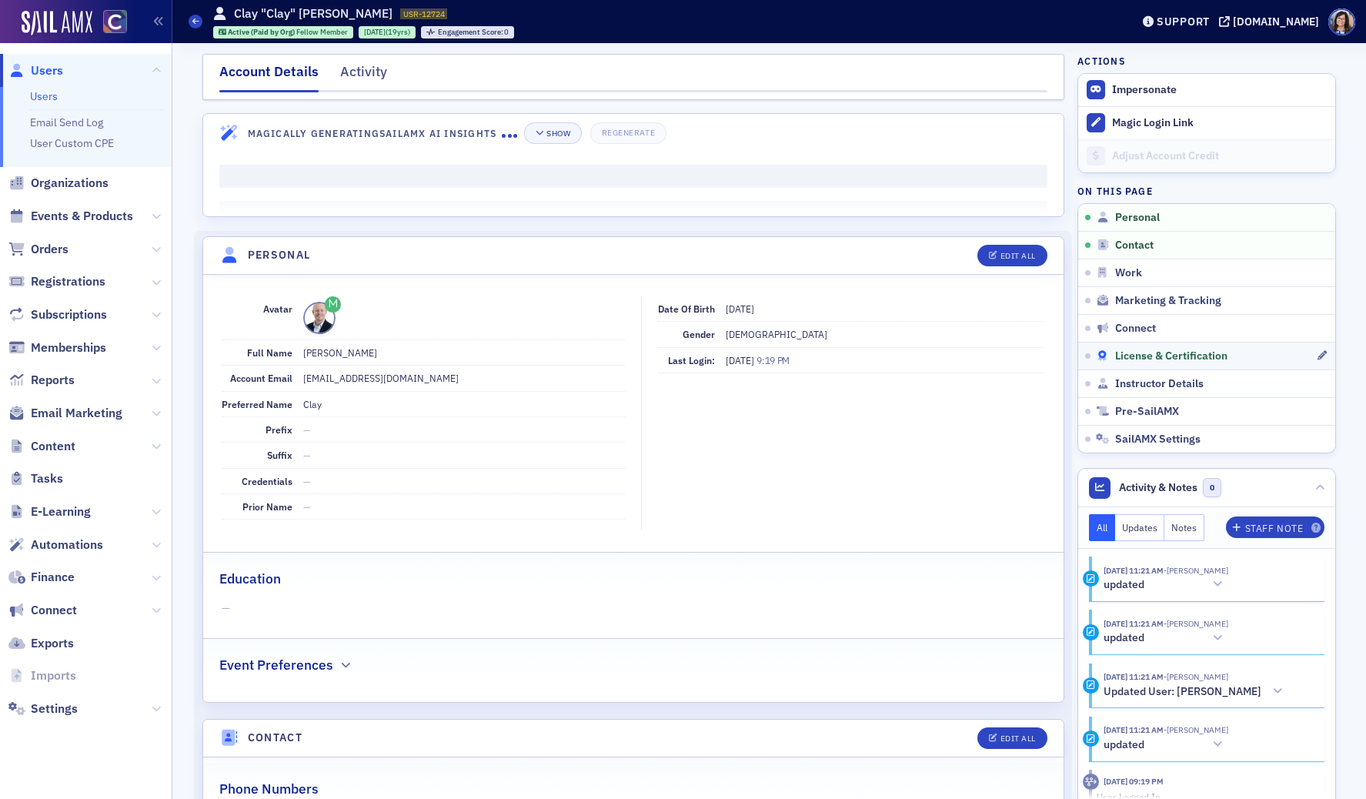
click at [1142, 355] on span "License & Certification" at bounding box center [1171, 356] width 112 height 14
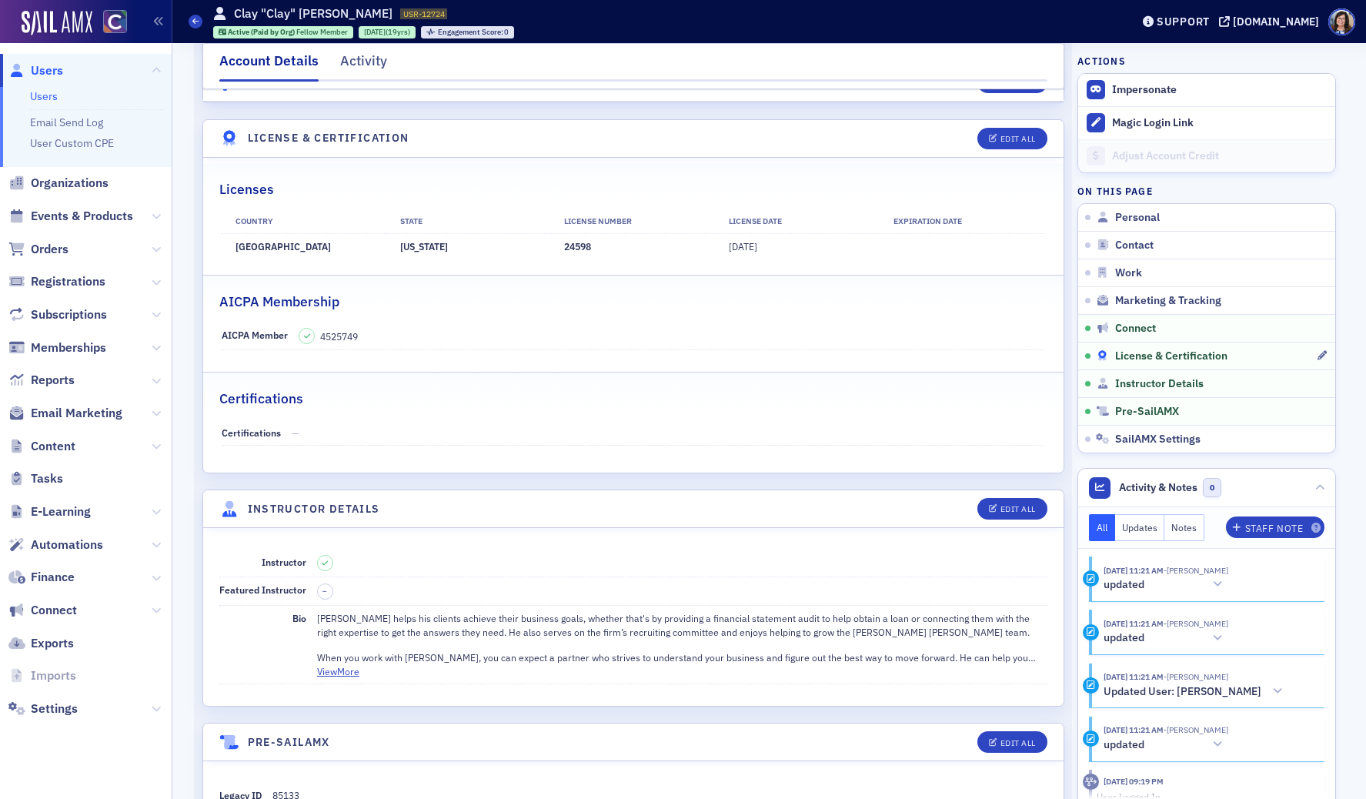
scroll to position [2822, 0]
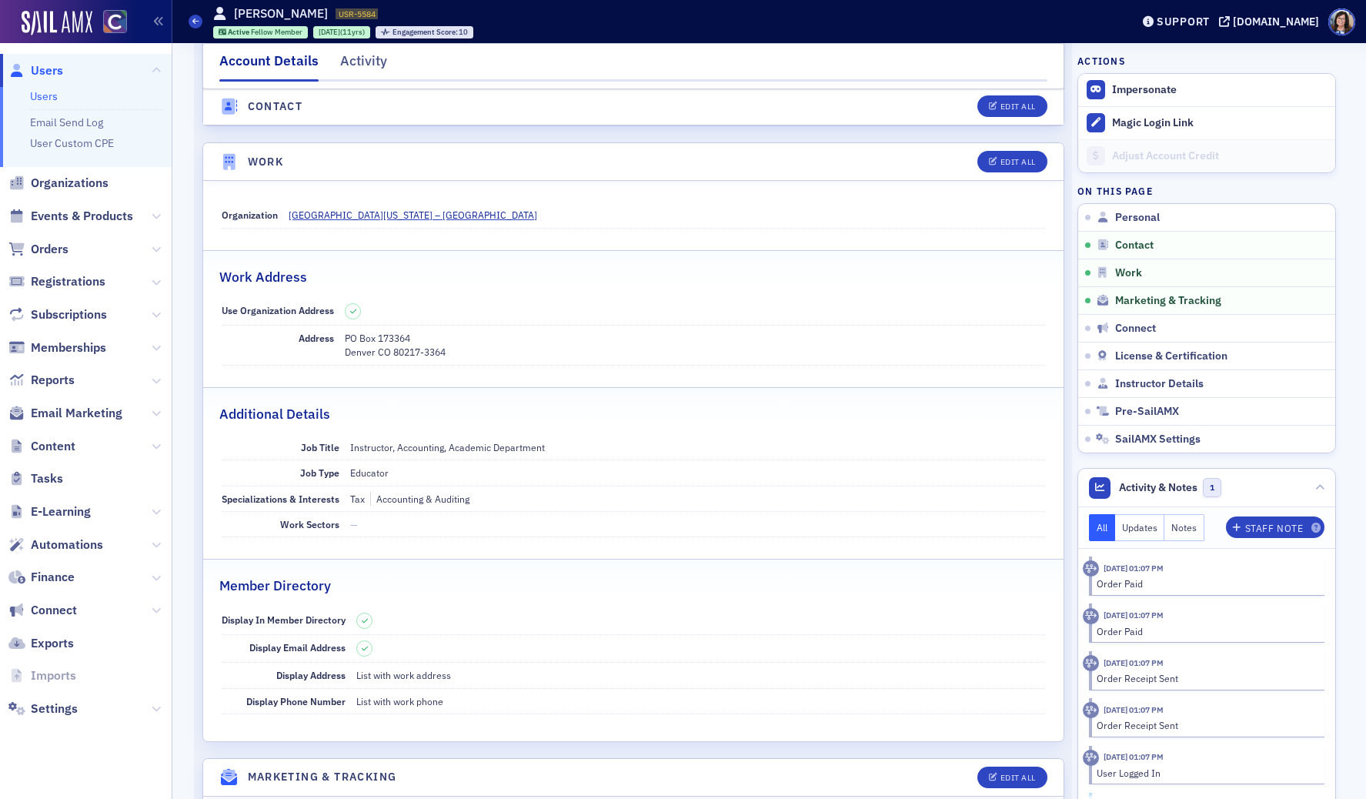
scroll to position [911, 0]
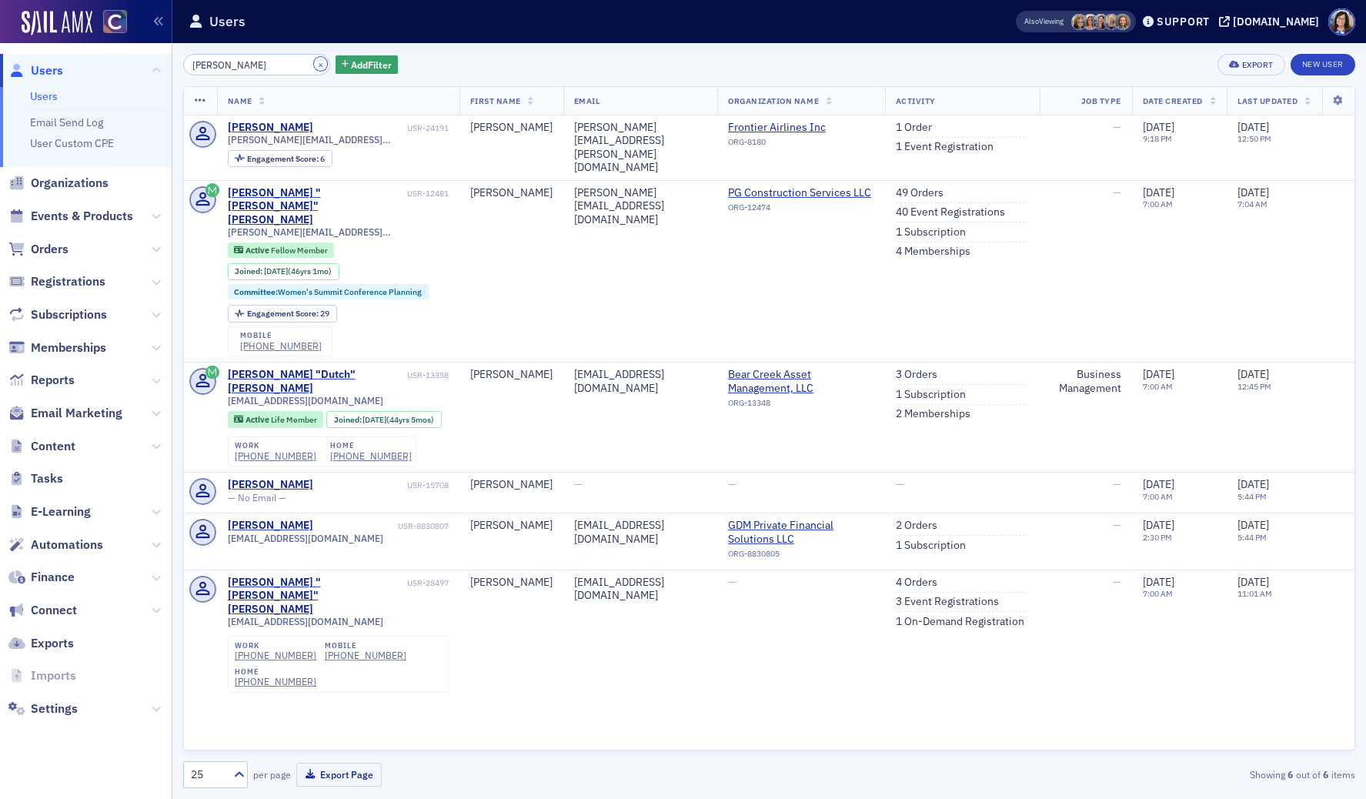
click at [314, 65] on button "×" at bounding box center [321, 64] width 14 height 14
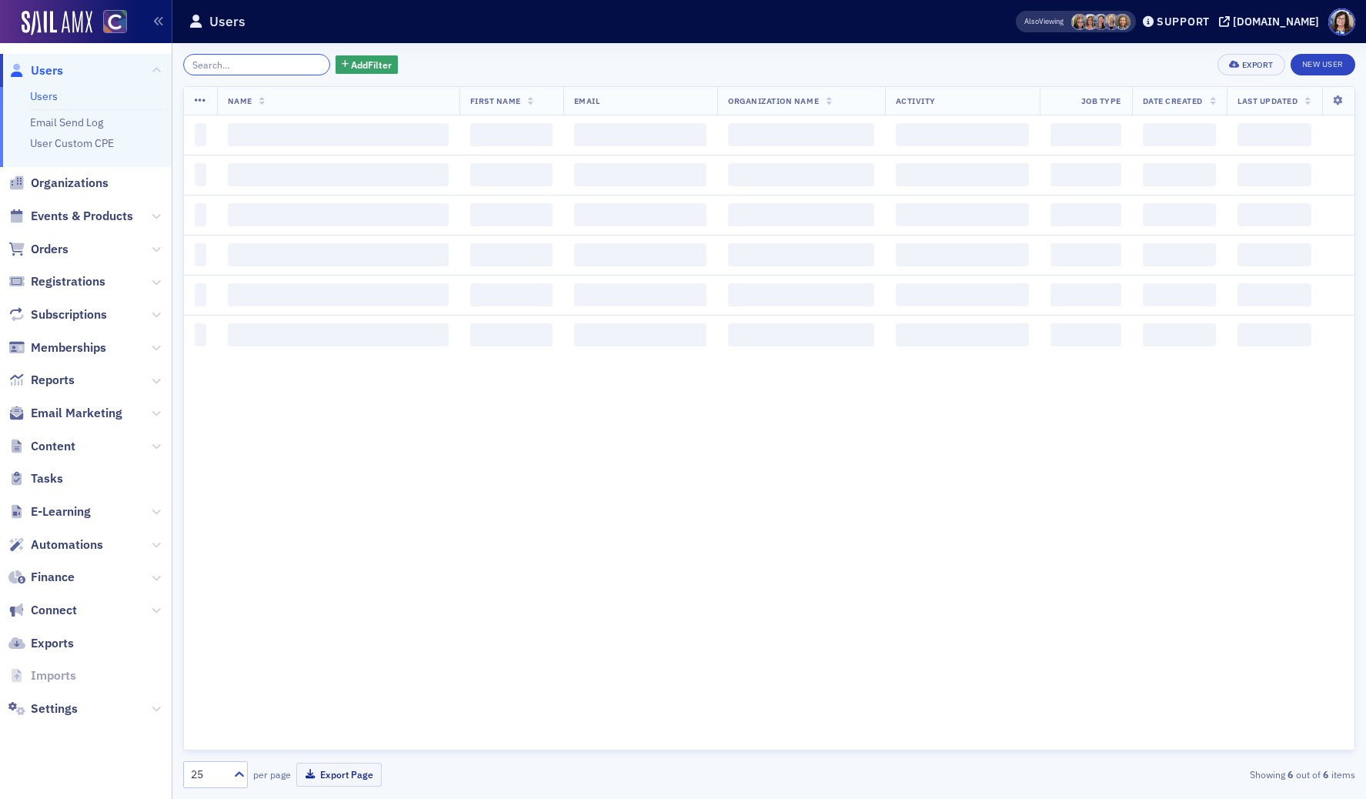
click at [257, 66] on input "search" at bounding box center [256, 65] width 147 height 22
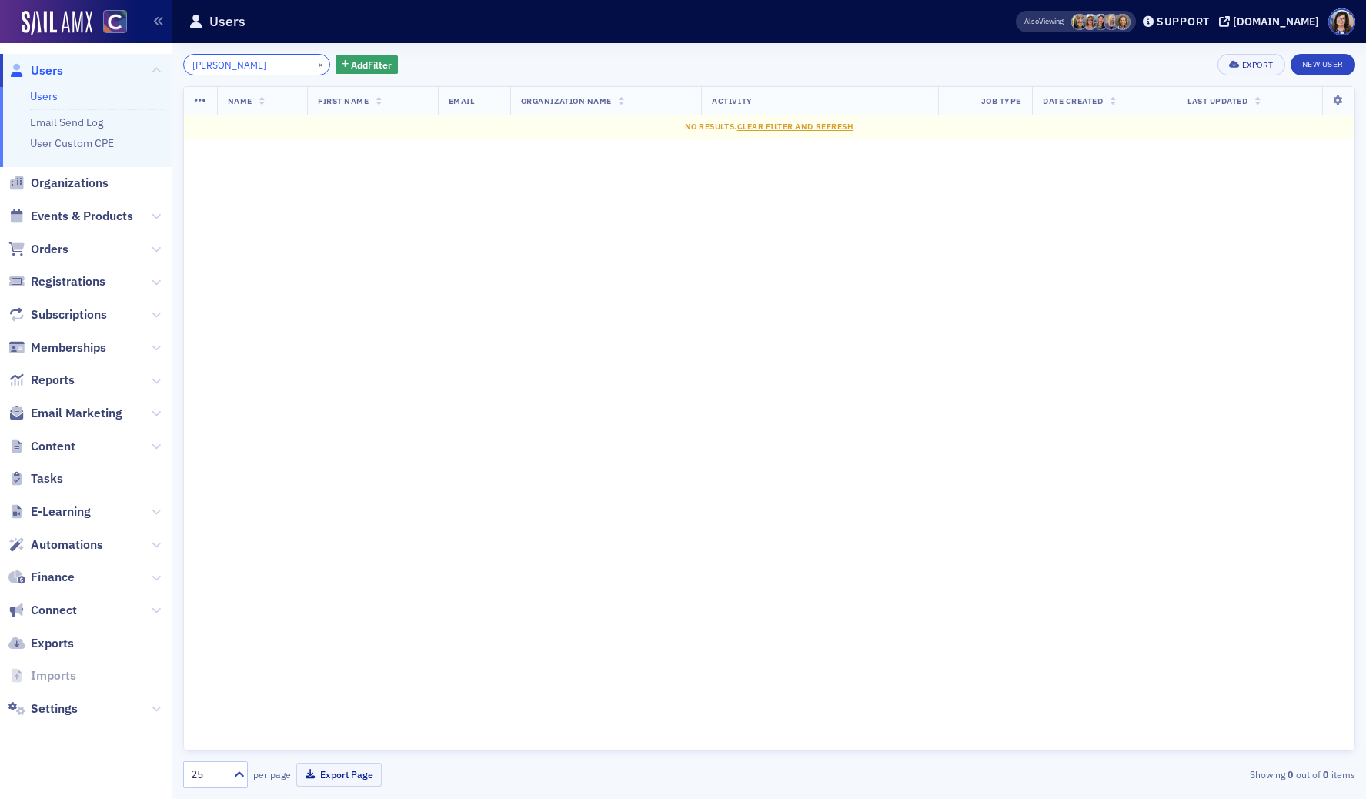
click at [219, 68] on input "[PERSON_NAME]" at bounding box center [256, 65] width 147 height 22
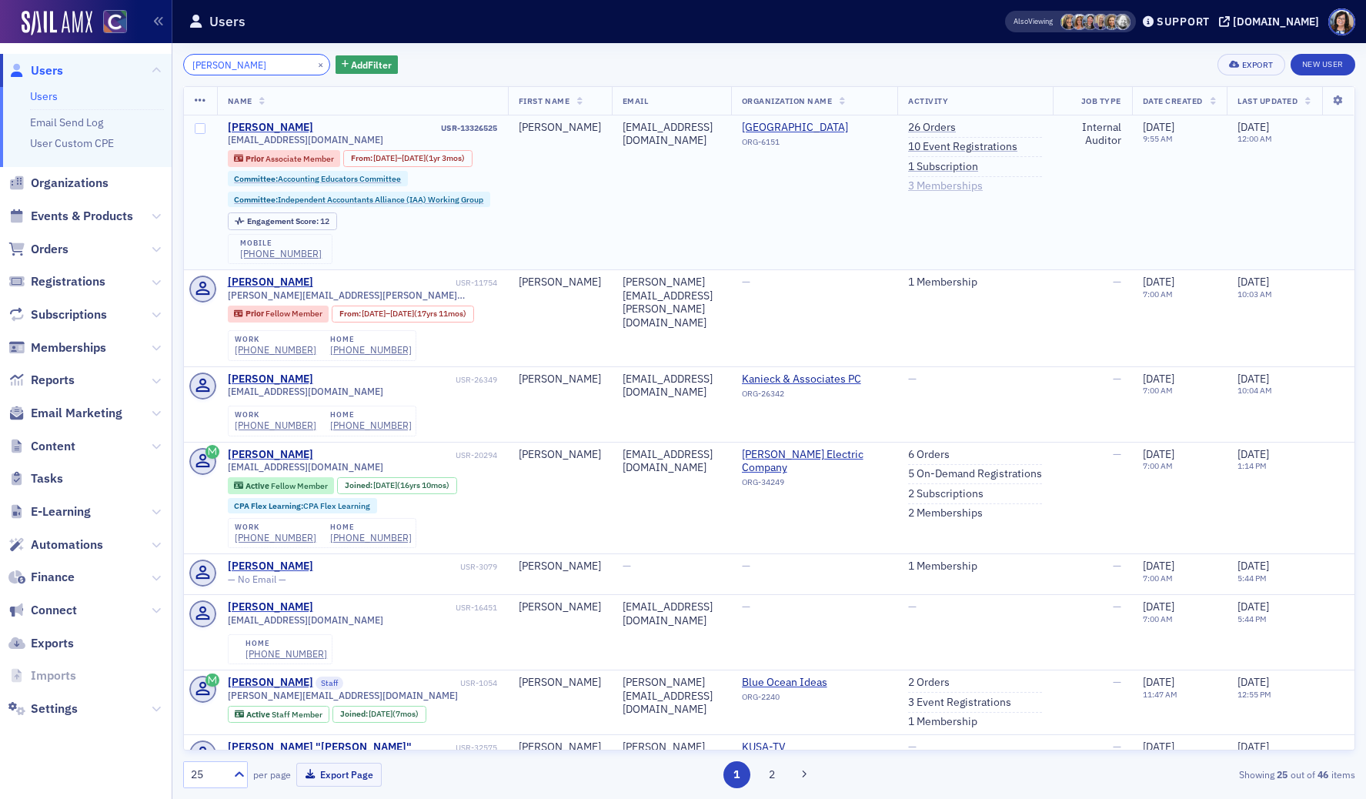
type input "[PERSON_NAME]"
click at [965, 187] on link "3 Memberships" at bounding box center [945, 186] width 75 height 14
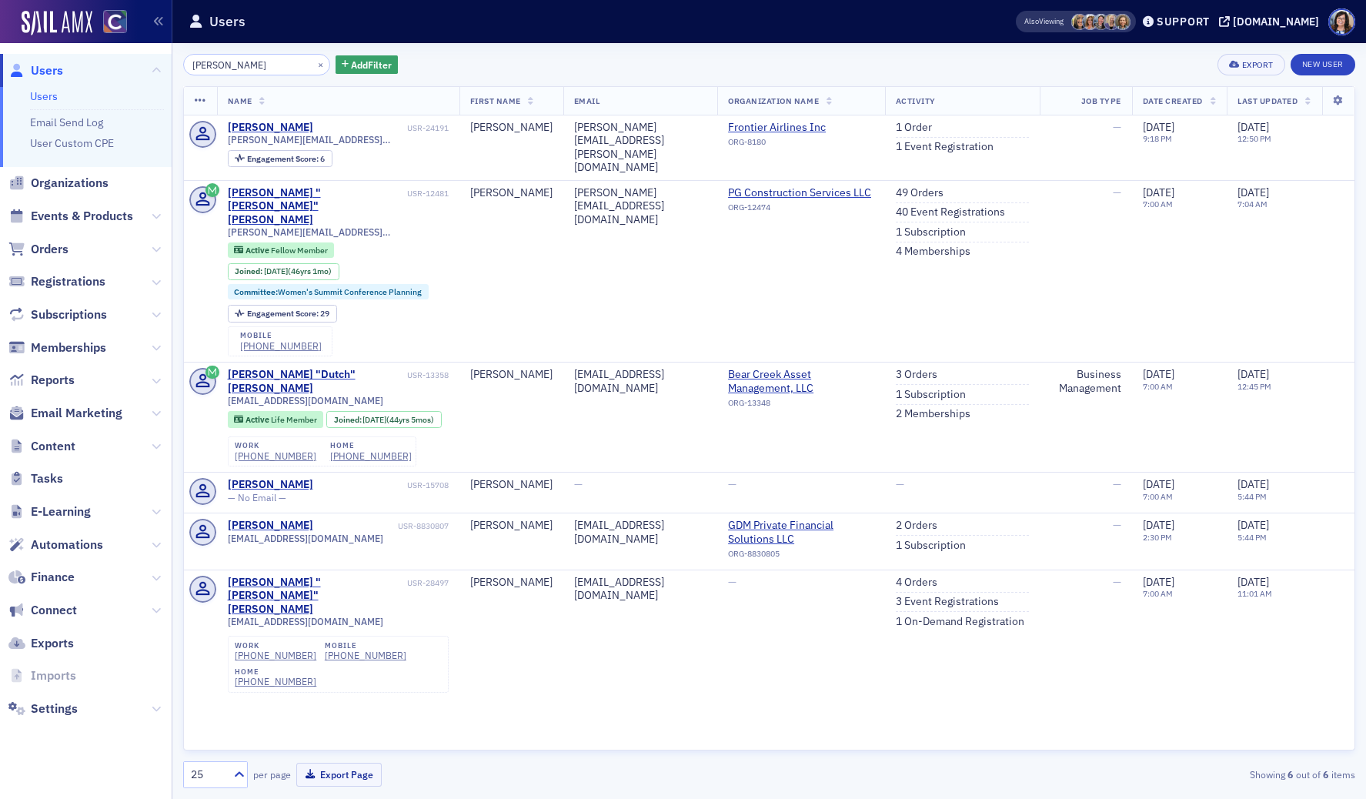
click at [225, 65] on input "[PERSON_NAME]" at bounding box center [256, 65] width 147 height 22
drag, startPoint x: 225, startPoint y: 65, endPoint x: 158, endPoint y: 66, distance: 67.0
click at [158, 66] on div "Users Users Email Send Log User Custom CPE Organizations Events & Products Orde…" at bounding box center [683, 399] width 1366 height 799
type input "v"
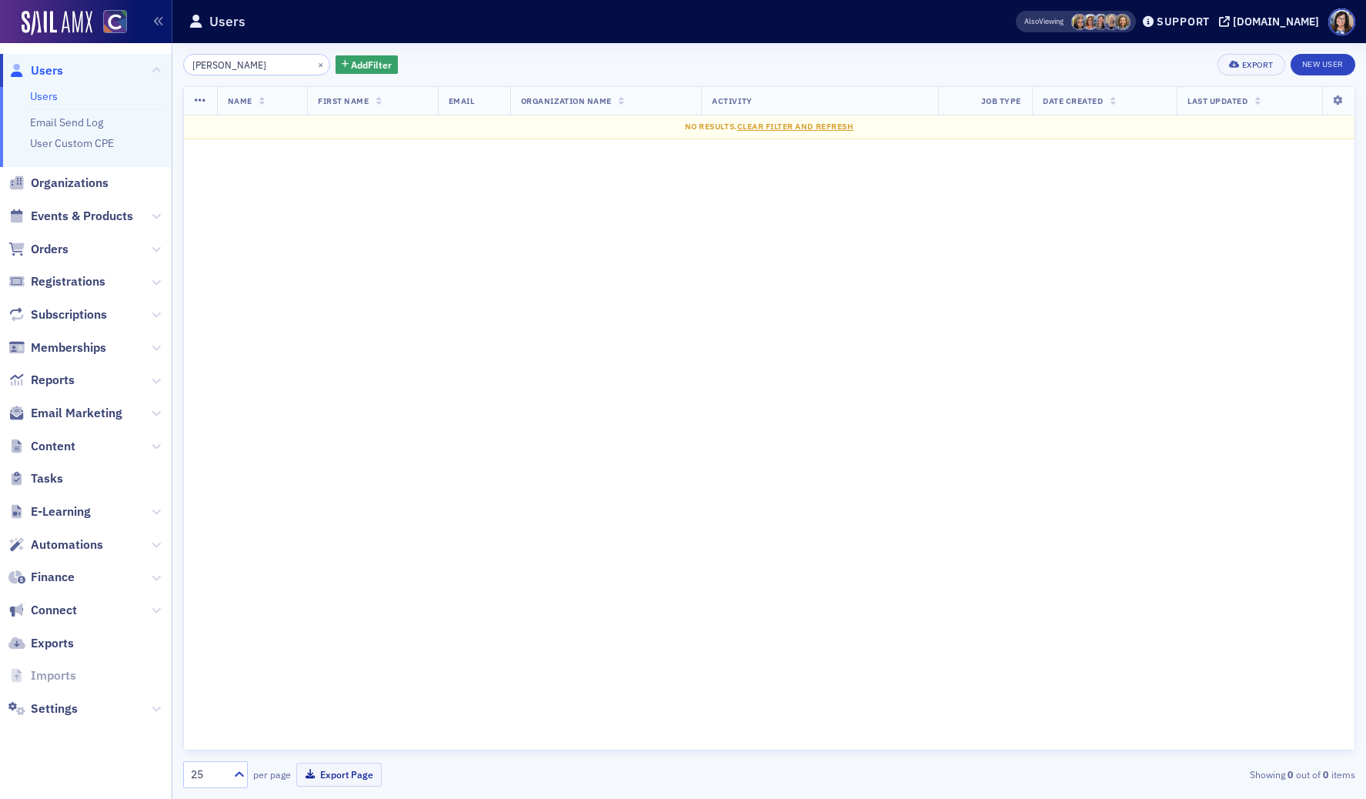
click at [219, 66] on input "[PERSON_NAME]" at bounding box center [256, 65] width 147 height 22
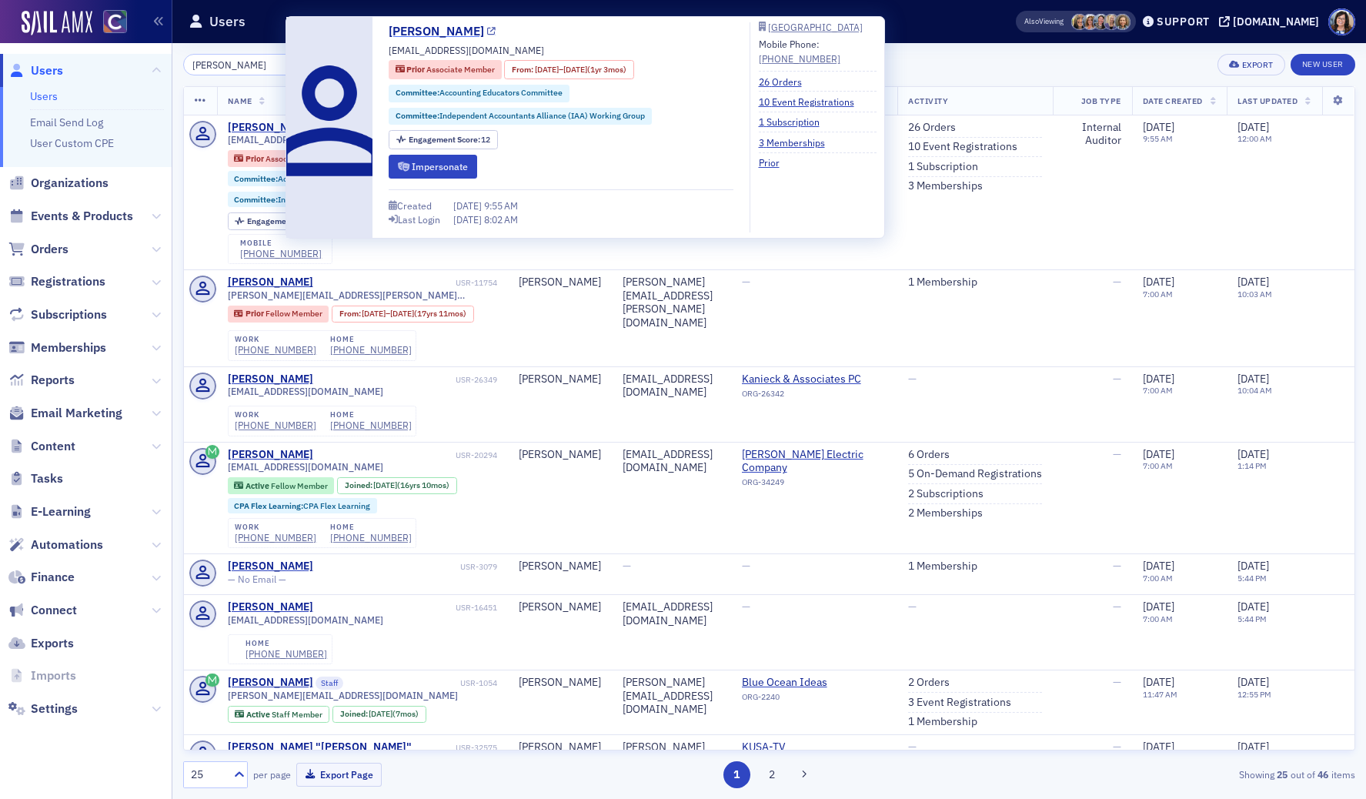
type input "[PERSON_NAME]"
click at [487, 34] on icon at bounding box center [491, 32] width 8 height 8
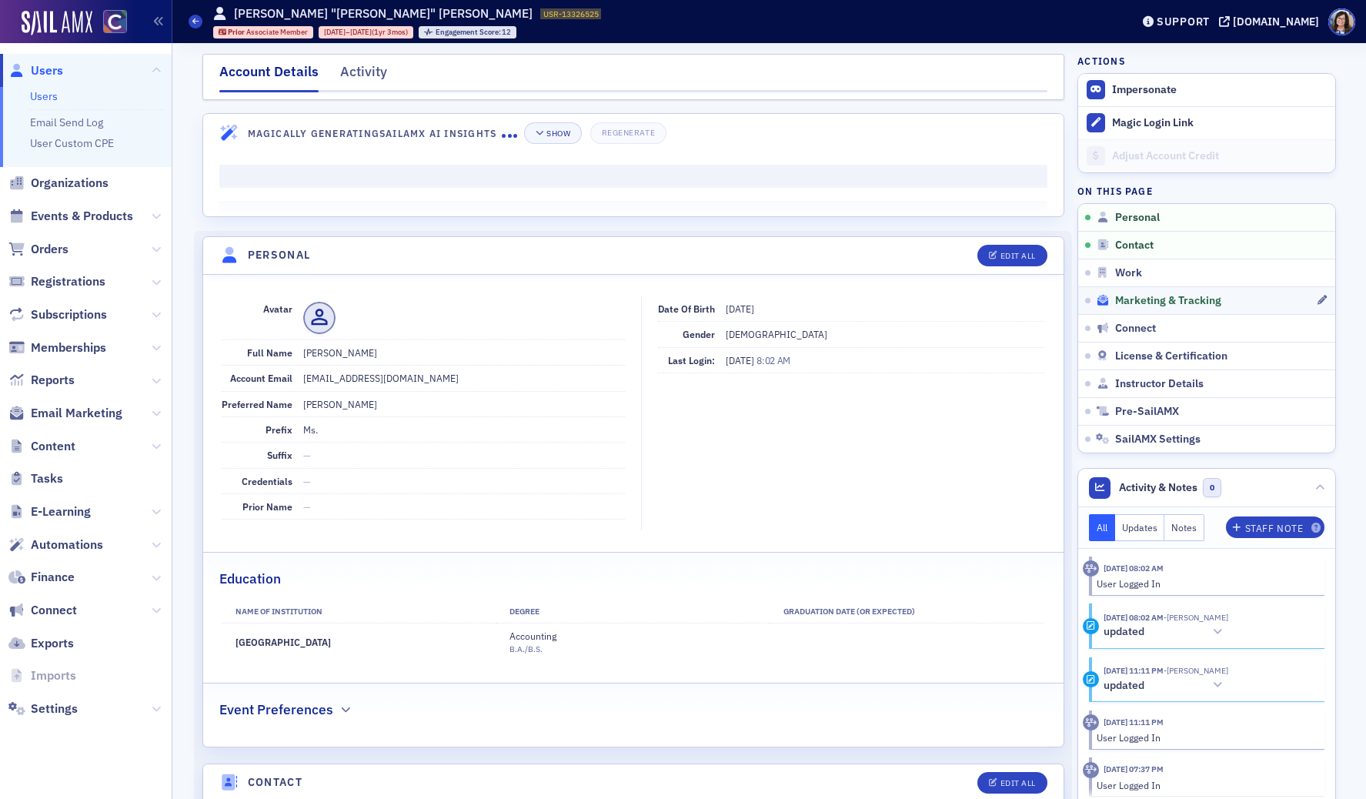
click at [1151, 302] on span "Marketing & Tracking" at bounding box center [1168, 301] width 106 height 14
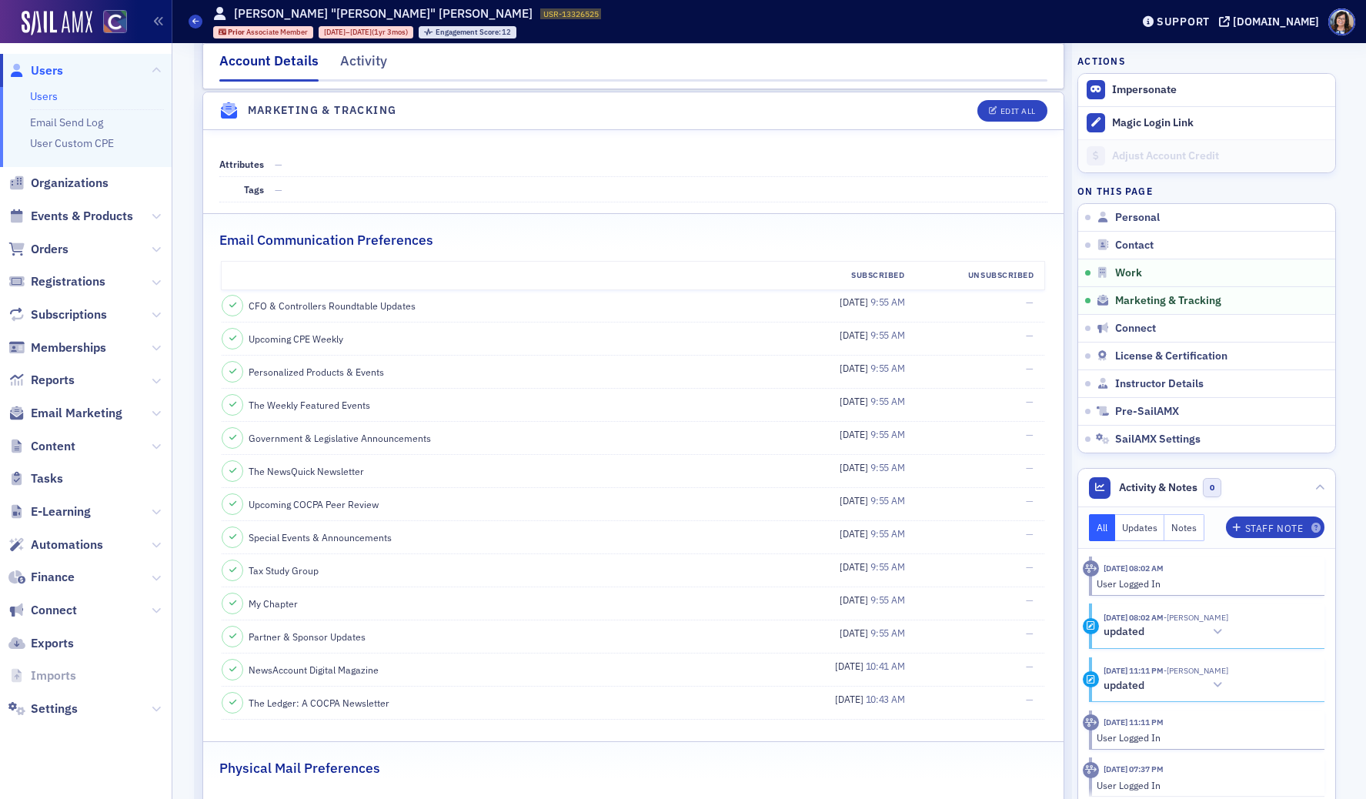
scroll to position [1580, 0]
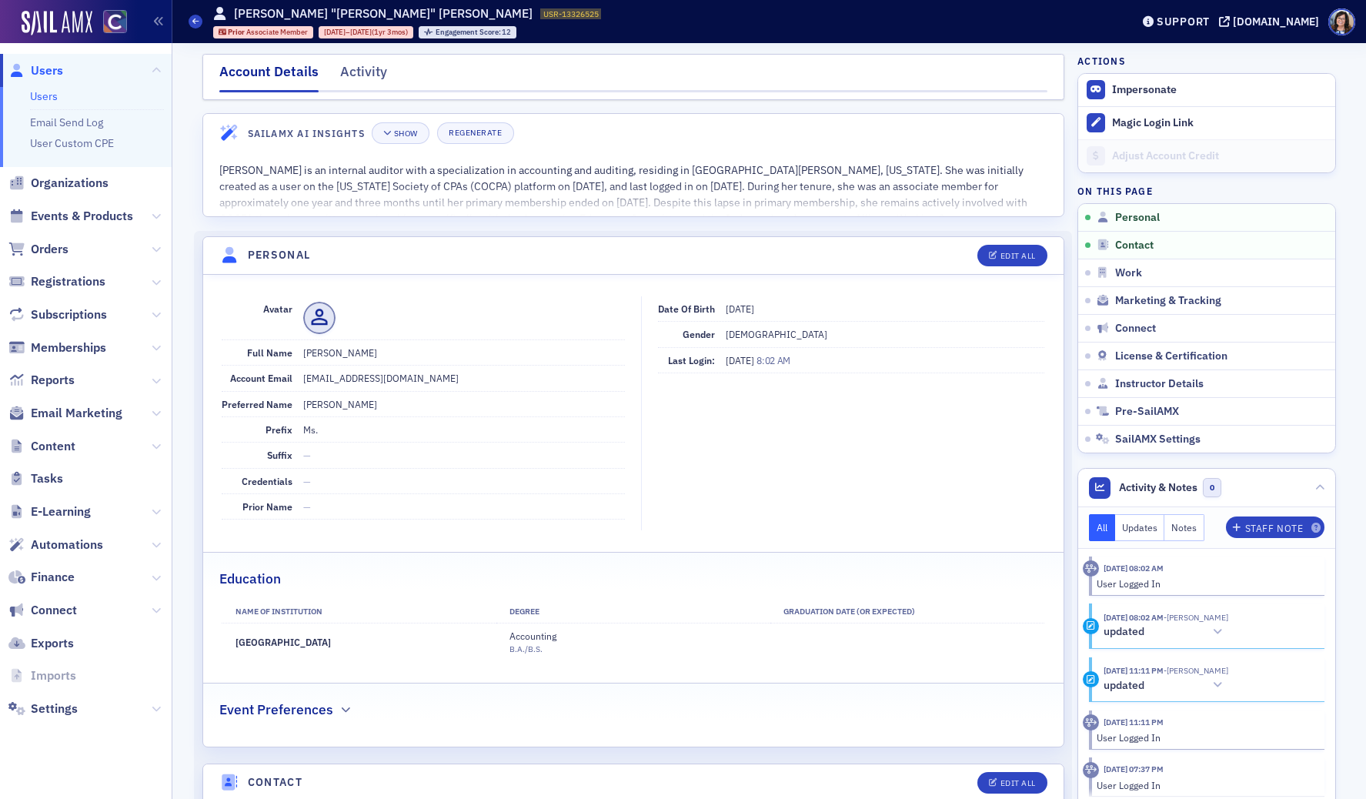
click at [52, 72] on span "Users" at bounding box center [47, 70] width 32 height 17
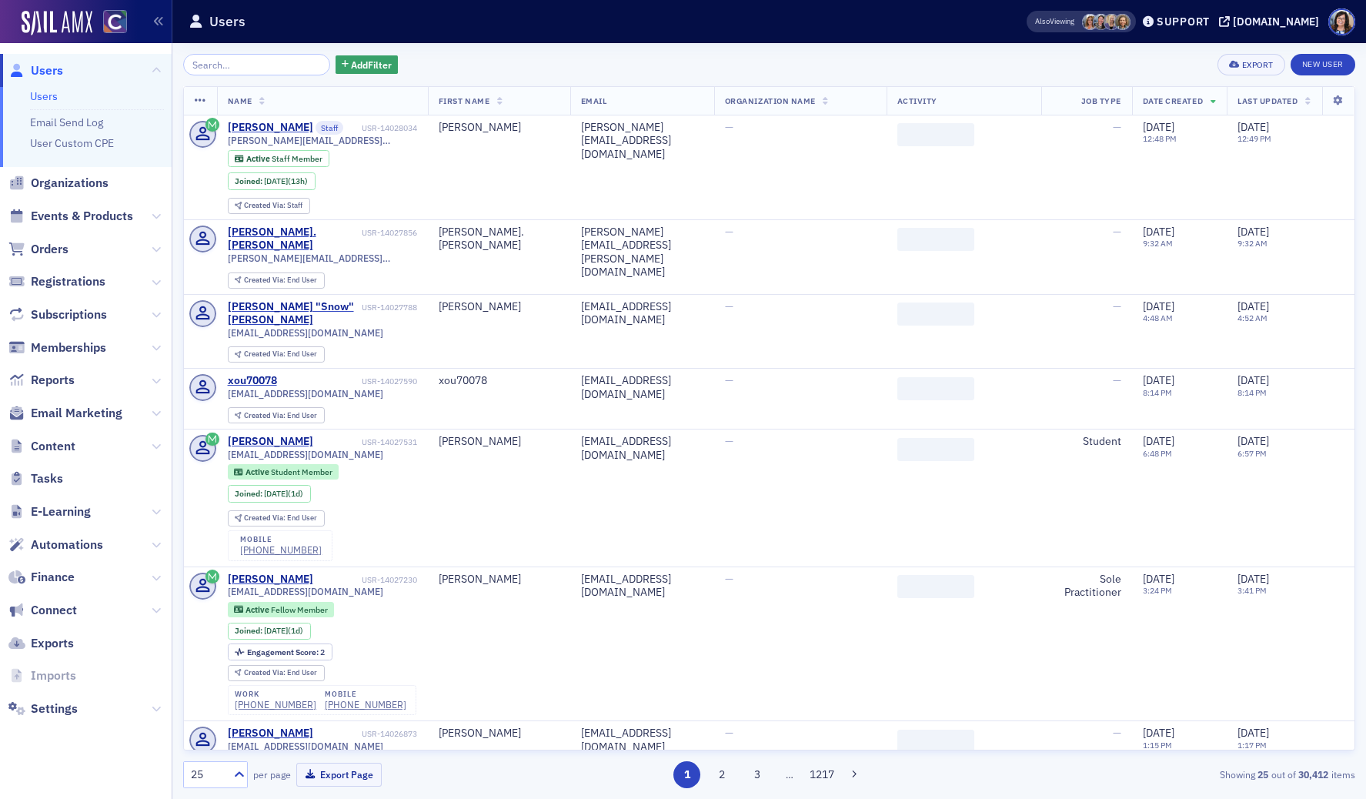
click at [234, 64] on input "search" at bounding box center [256, 65] width 147 height 22
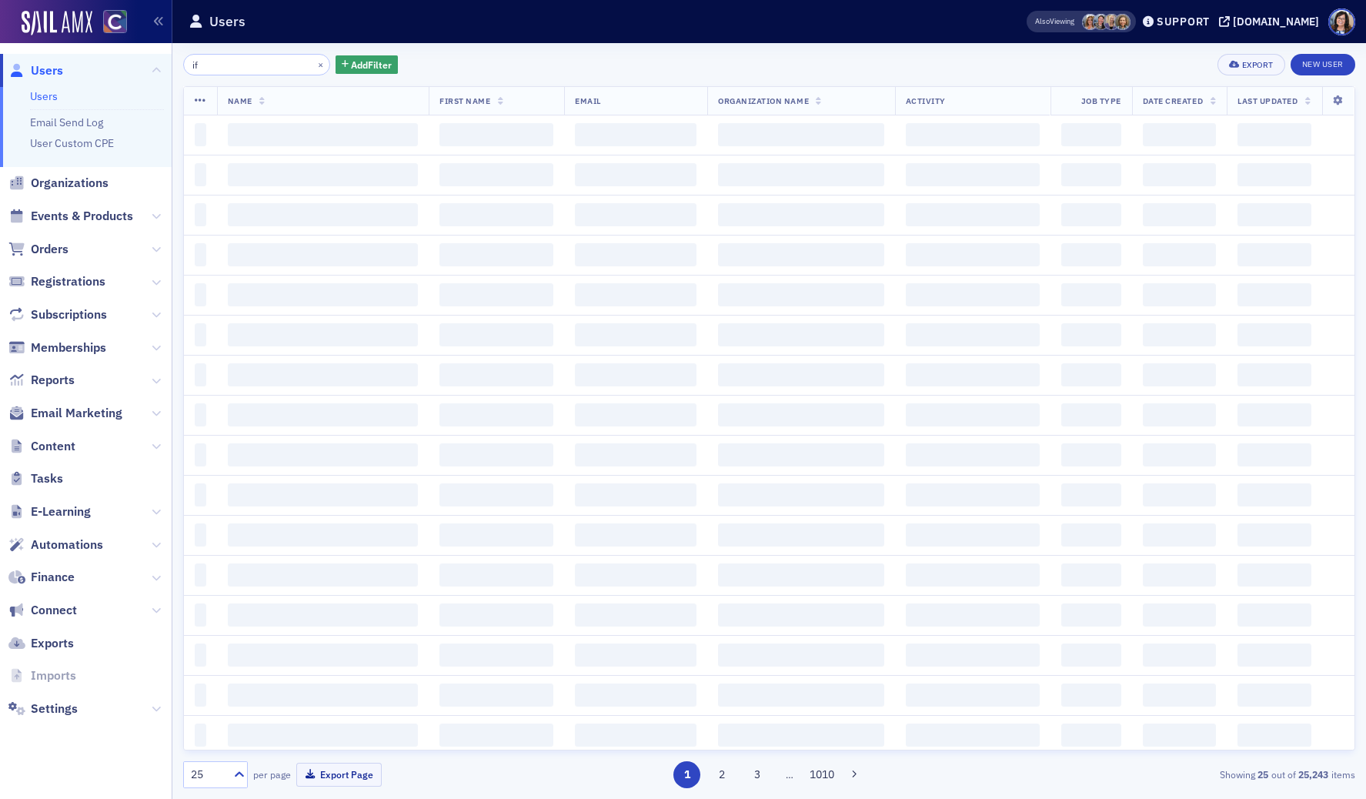
type input "i"
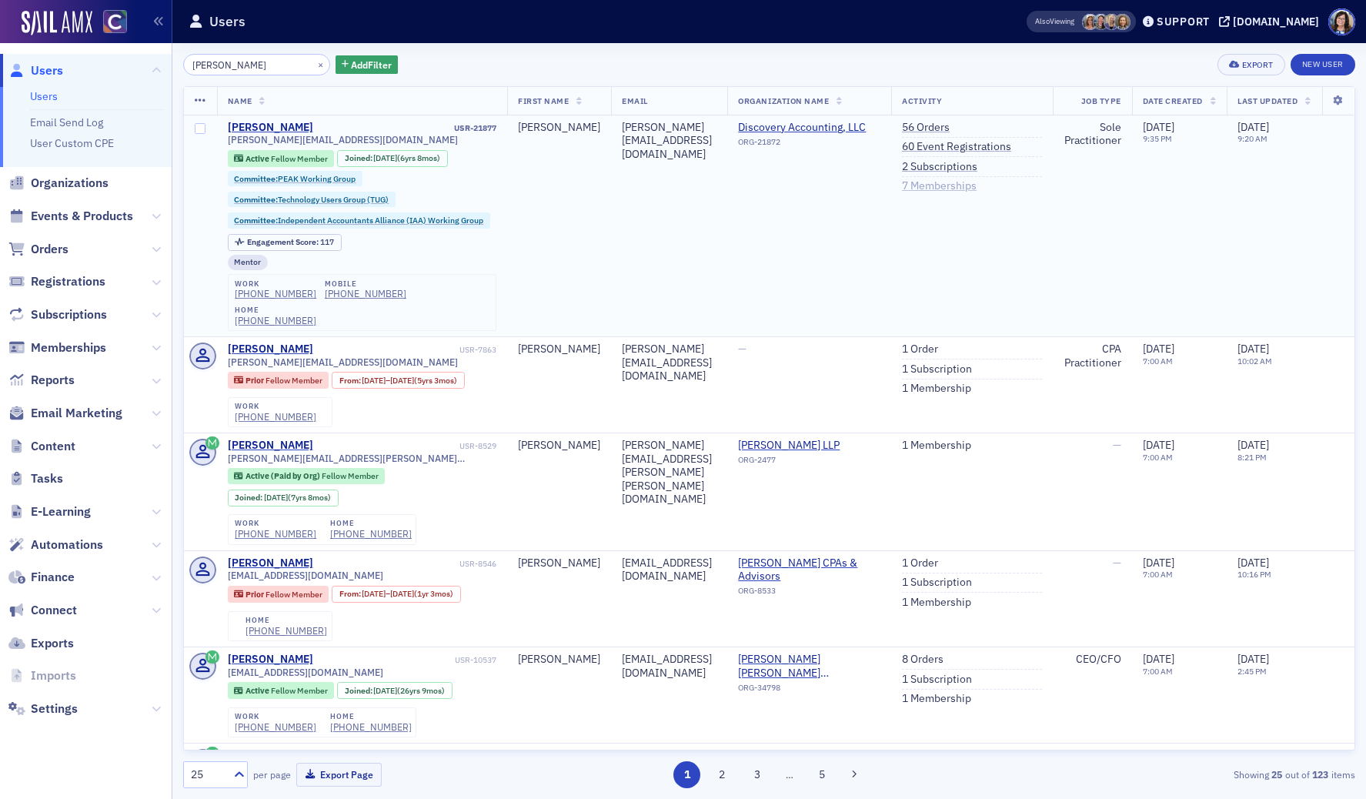
type input "[PERSON_NAME]"
click at [976, 182] on link "7 Memberships" at bounding box center [939, 186] width 75 height 14
drag, startPoint x: 266, startPoint y: 62, endPoint x: 184, endPoint y: 65, distance: 82.4
click at [184, 65] on input "tiffany davis" at bounding box center [256, 65] width 147 height 22
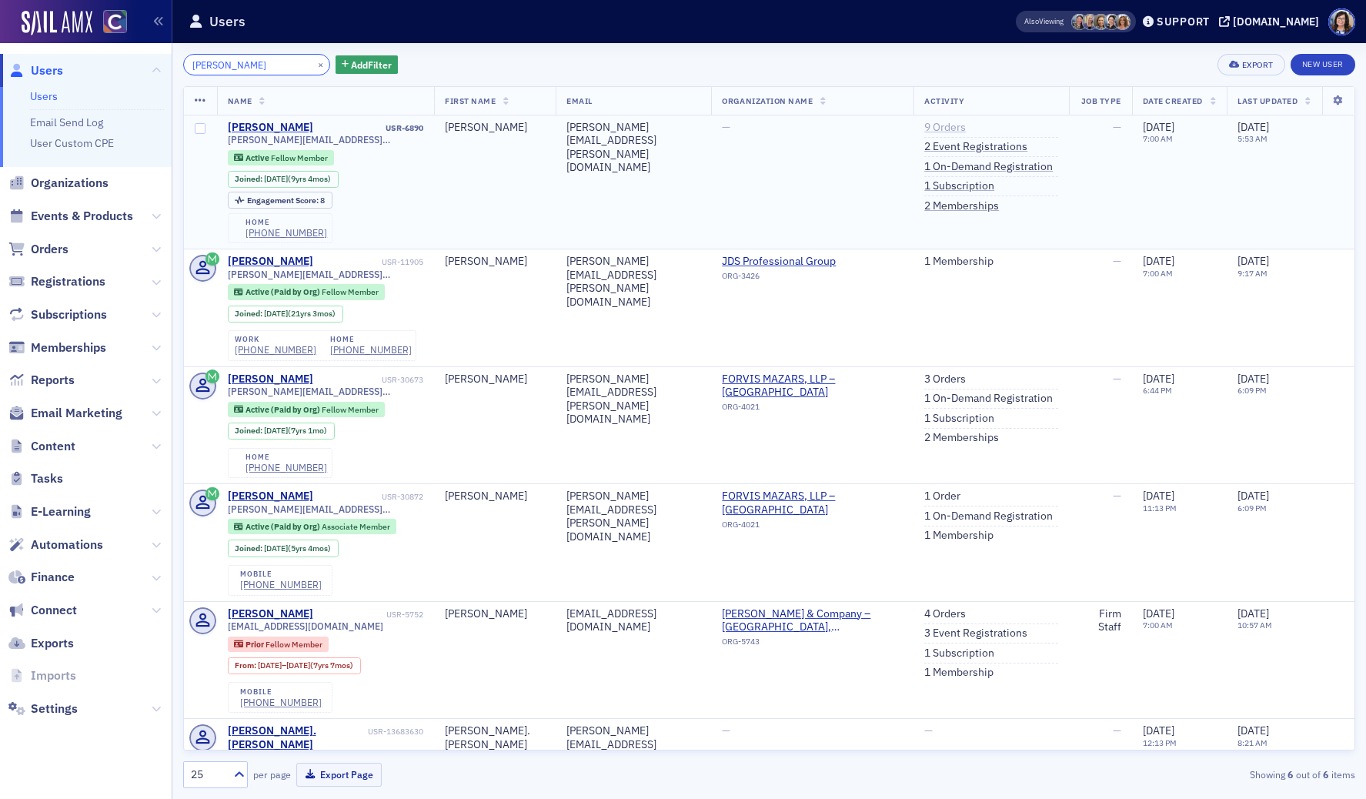
type input "hillary mordig"
click at [933, 131] on link "9 Orders" at bounding box center [945, 128] width 42 height 14
drag, startPoint x: 267, startPoint y: 63, endPoint x: 101, endPoint y: 65, distance: 166.2
click at [101, 65] on div "Users Users Email Send Log User Custom CPE Organizations Events & Products Orde…" at bounding box center [683, 399] width 1366 height 799
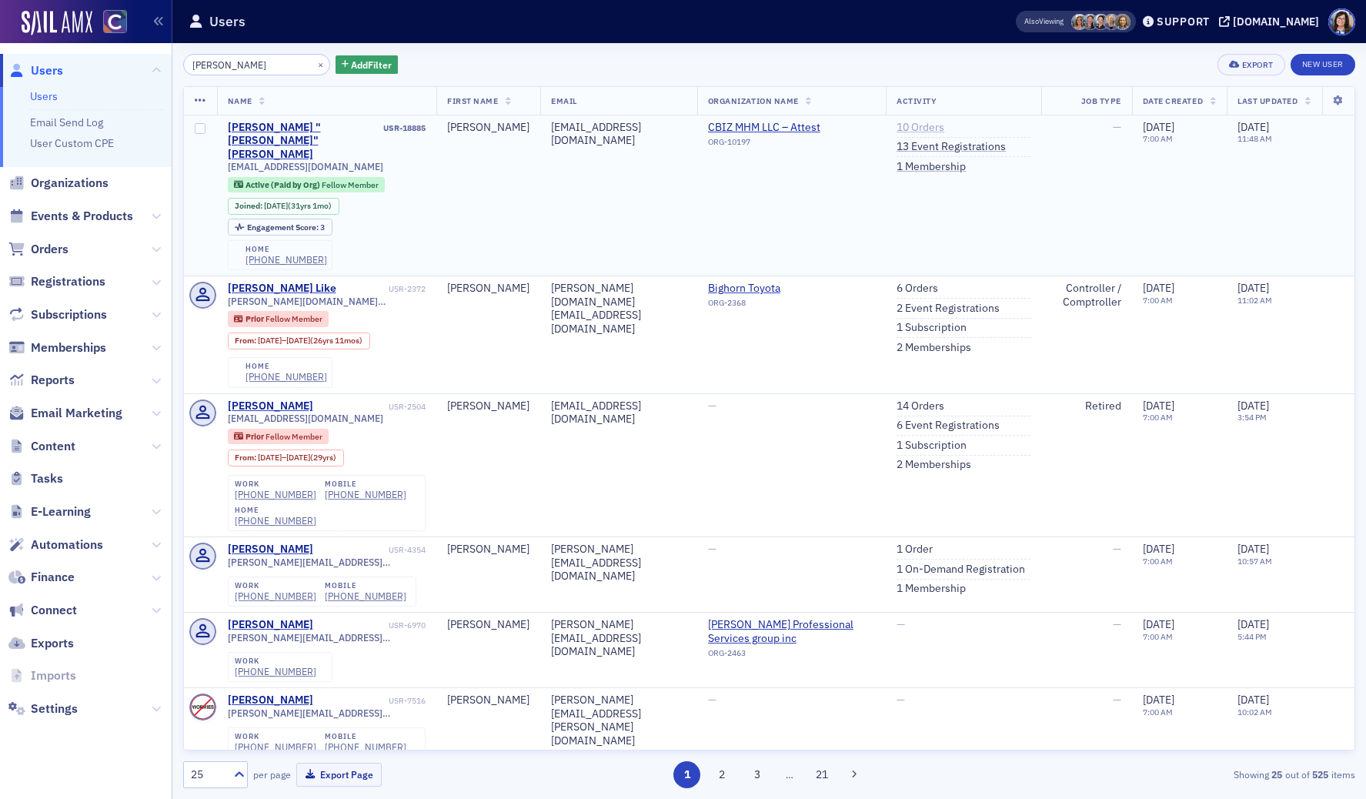
type input "dan seff"
click at [909, 127] on link "10 Orders" at bounding box center [920, 128] width 48 height 14
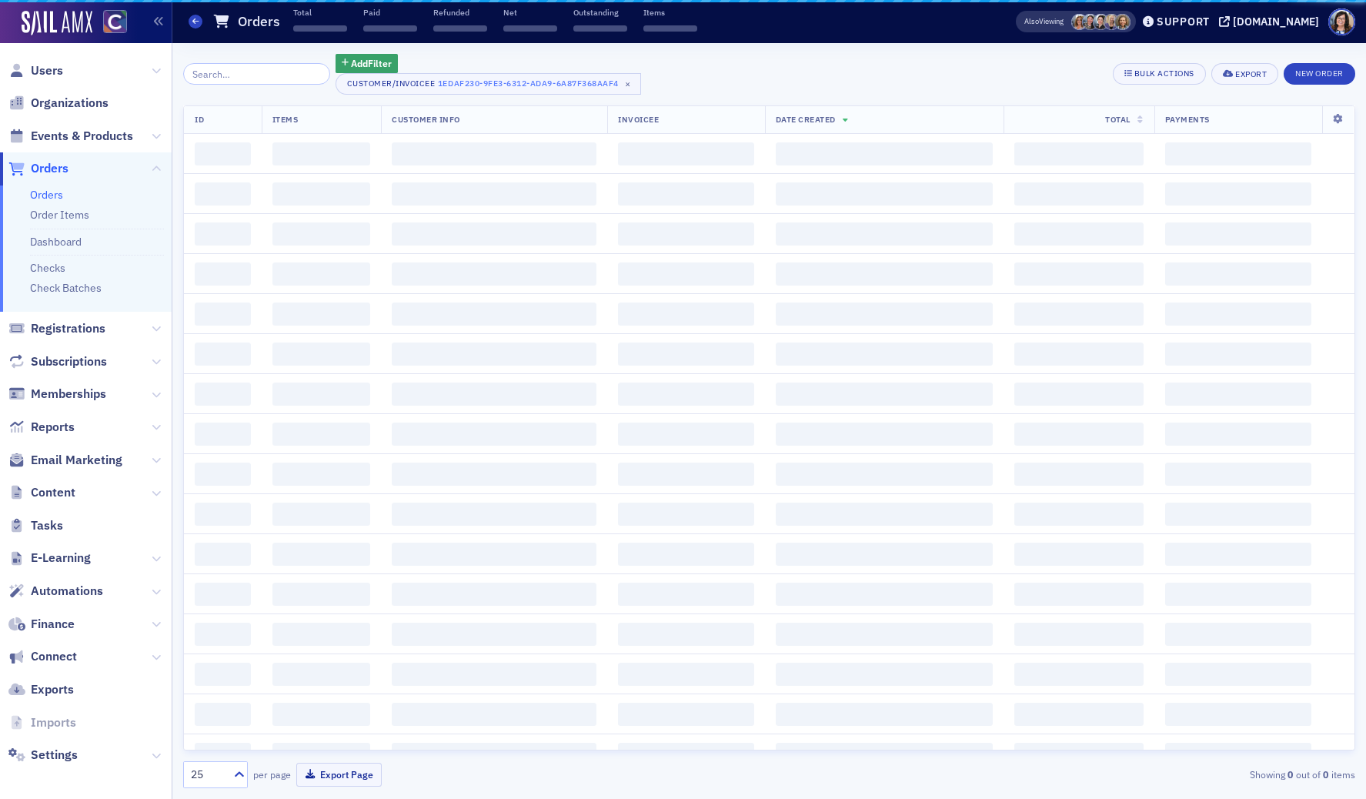
scroll to position [1, 0]
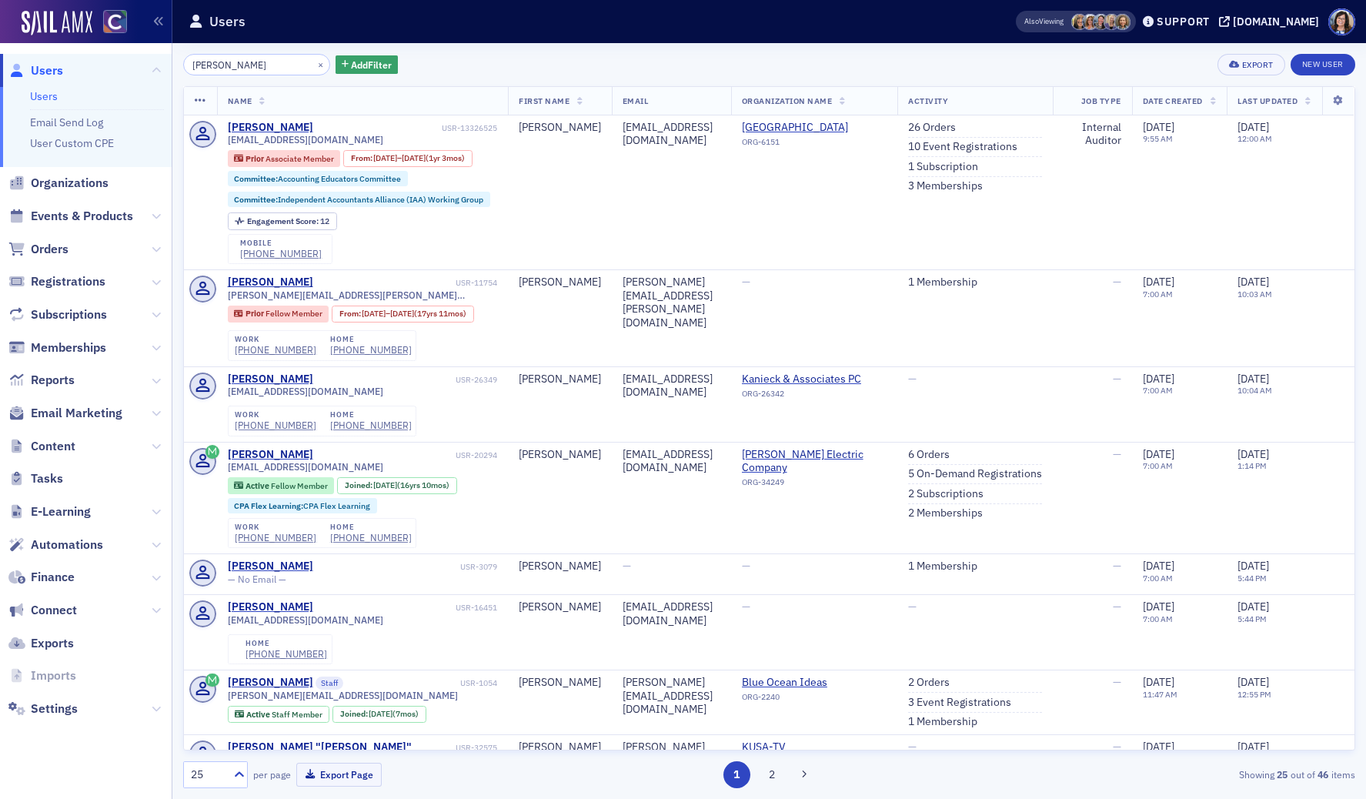
drag, startPoint x: 254, startPoint y: 67, endPoint x: 171, endPoint y: 68, distance: 83.1
click at [172, 68] on div "Users Users Email Send Log User Custom CPE Organizations Events & Products Orde…" at bounding box center [683, 399] width 1366 height 799
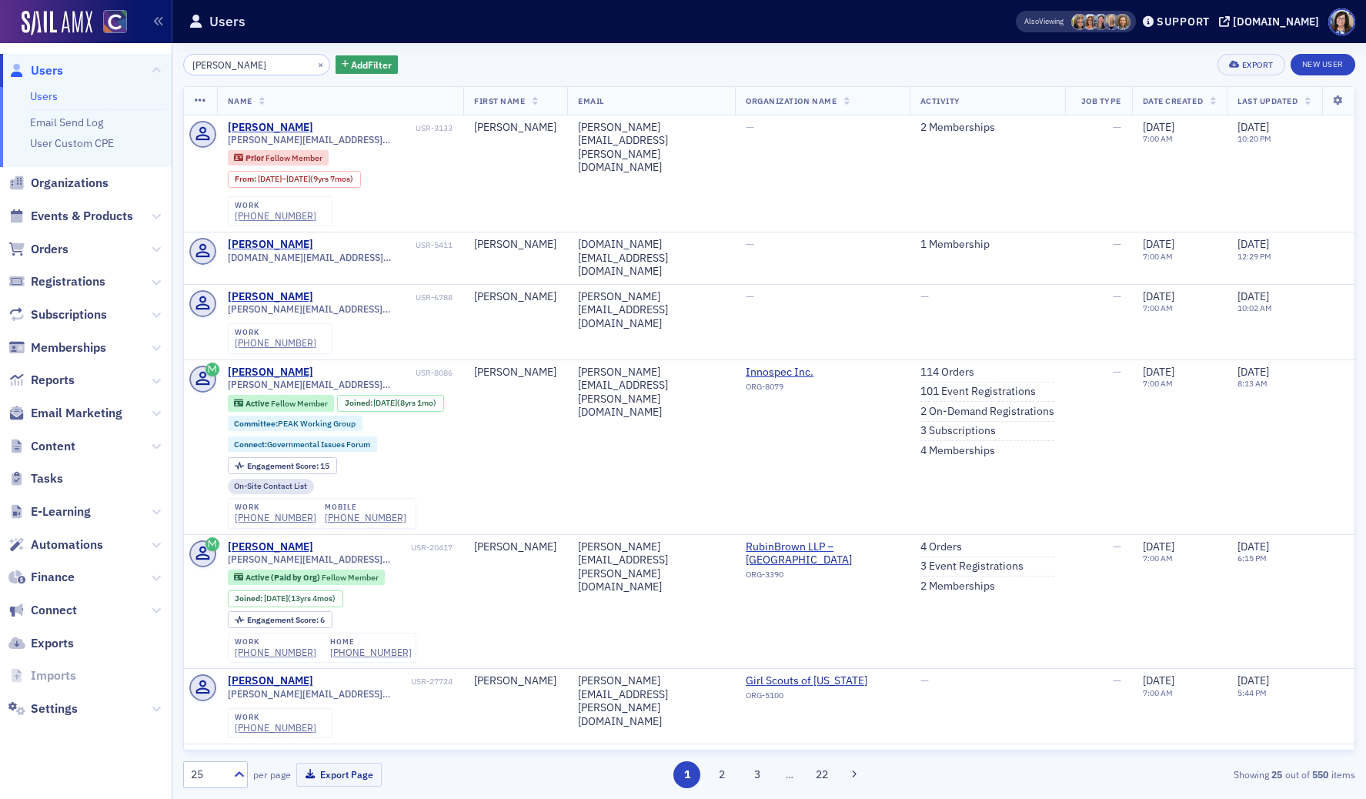
click at [232, 68] on input "chris barrraw" at bounding box center [256, 65] width 147 height 22
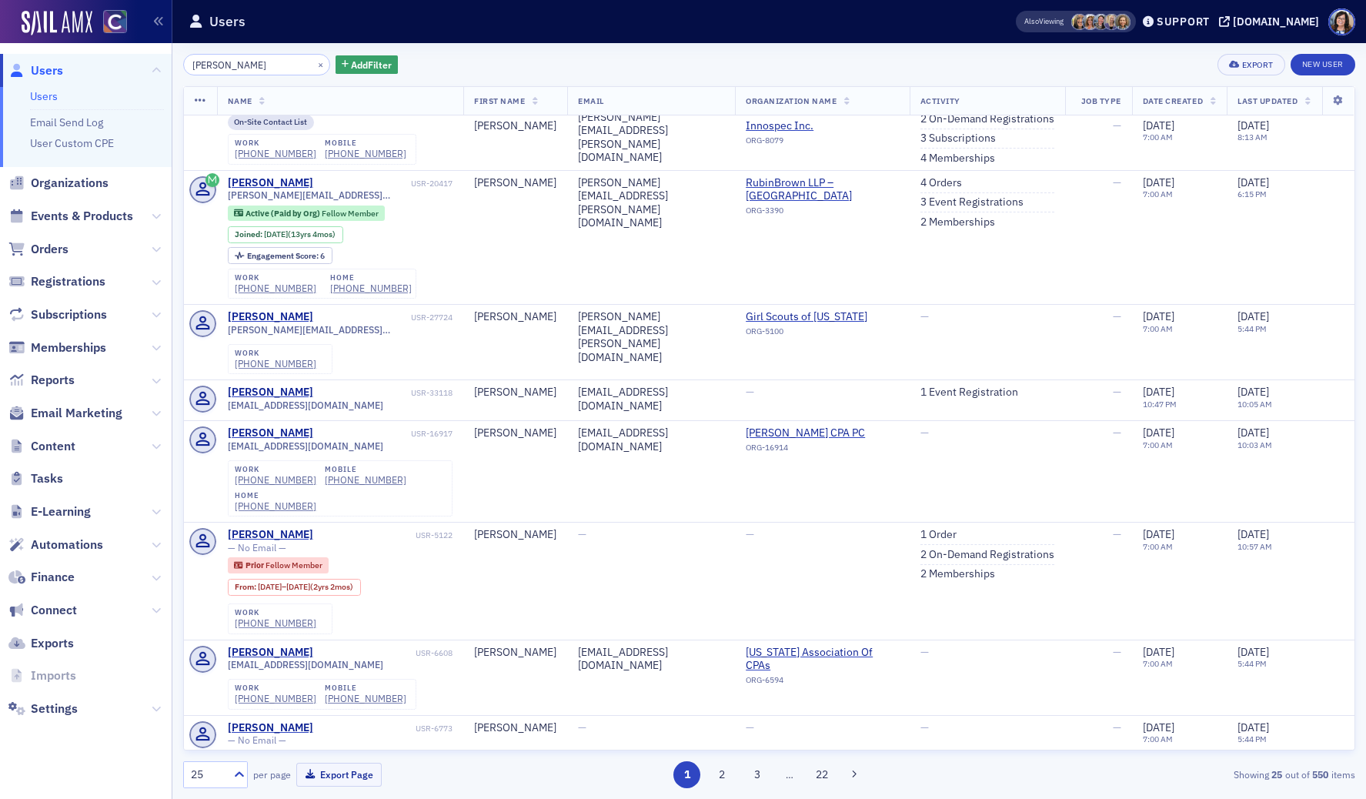
scroll to position [369, 0]
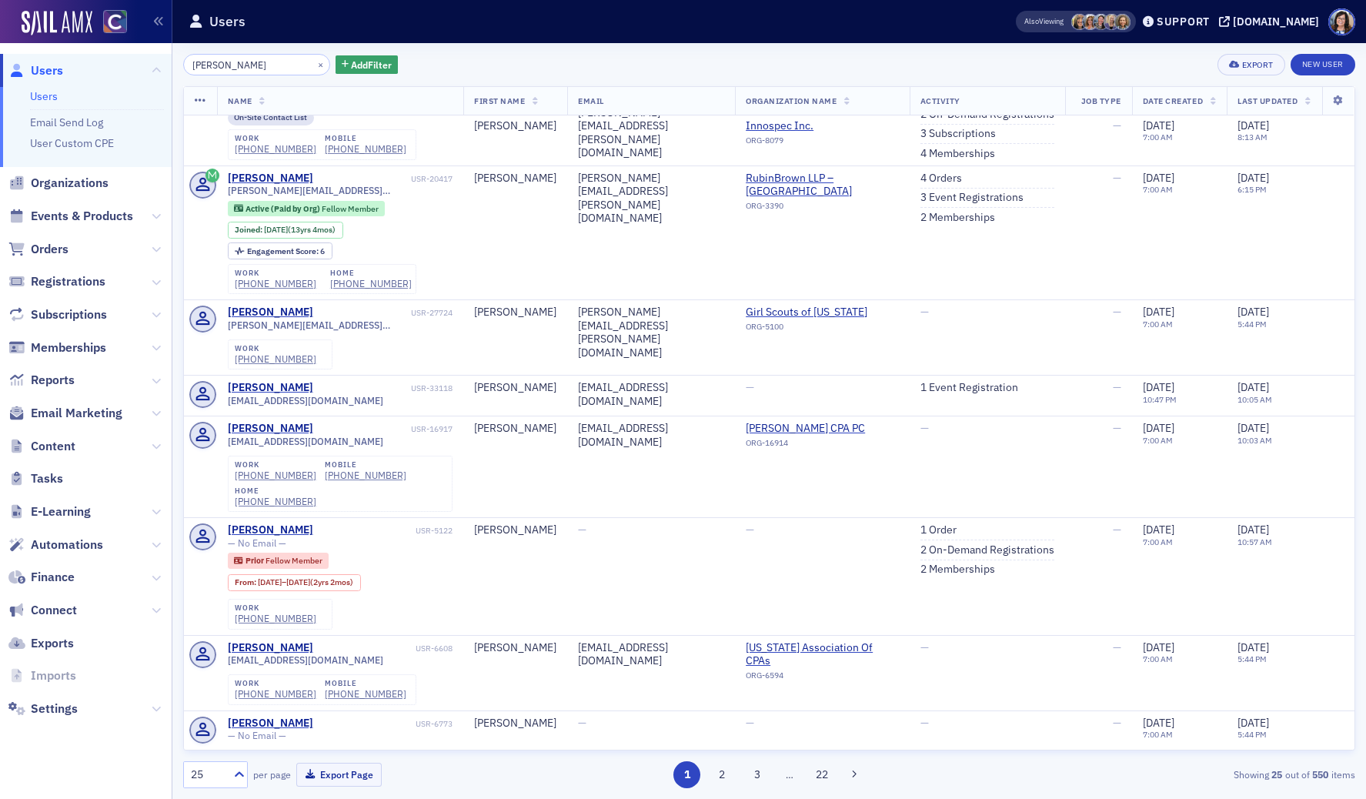
drag, startPoint x: 215, startPoint y: 65, endPoint x: 167, endPoint y: 65, distance: 48.5
click at [167, 65] on div "Users Users Email Send Log User Custom CPE Organizations Events & Products Orde…" at bounding box center [683, 399] width 1366 height 799
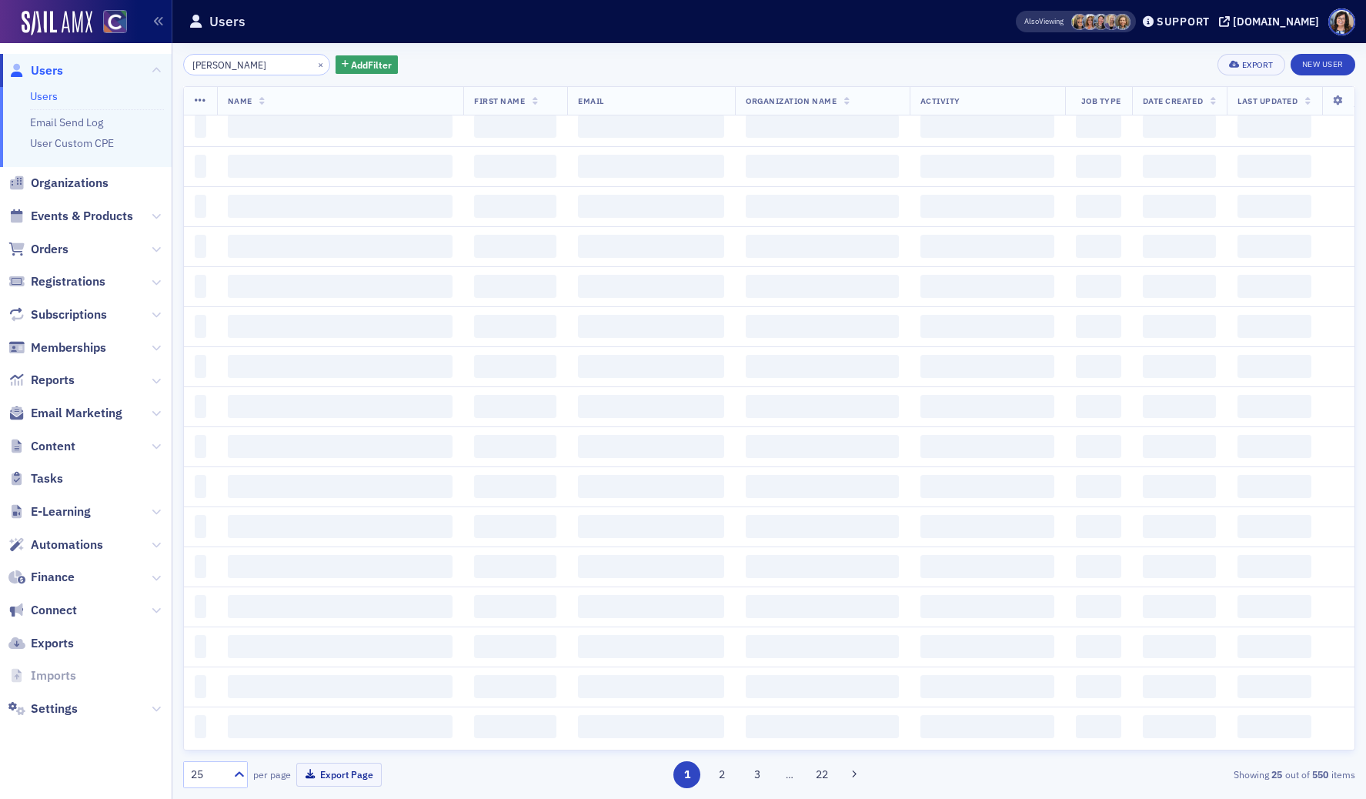
scroll to position [1366, 0]
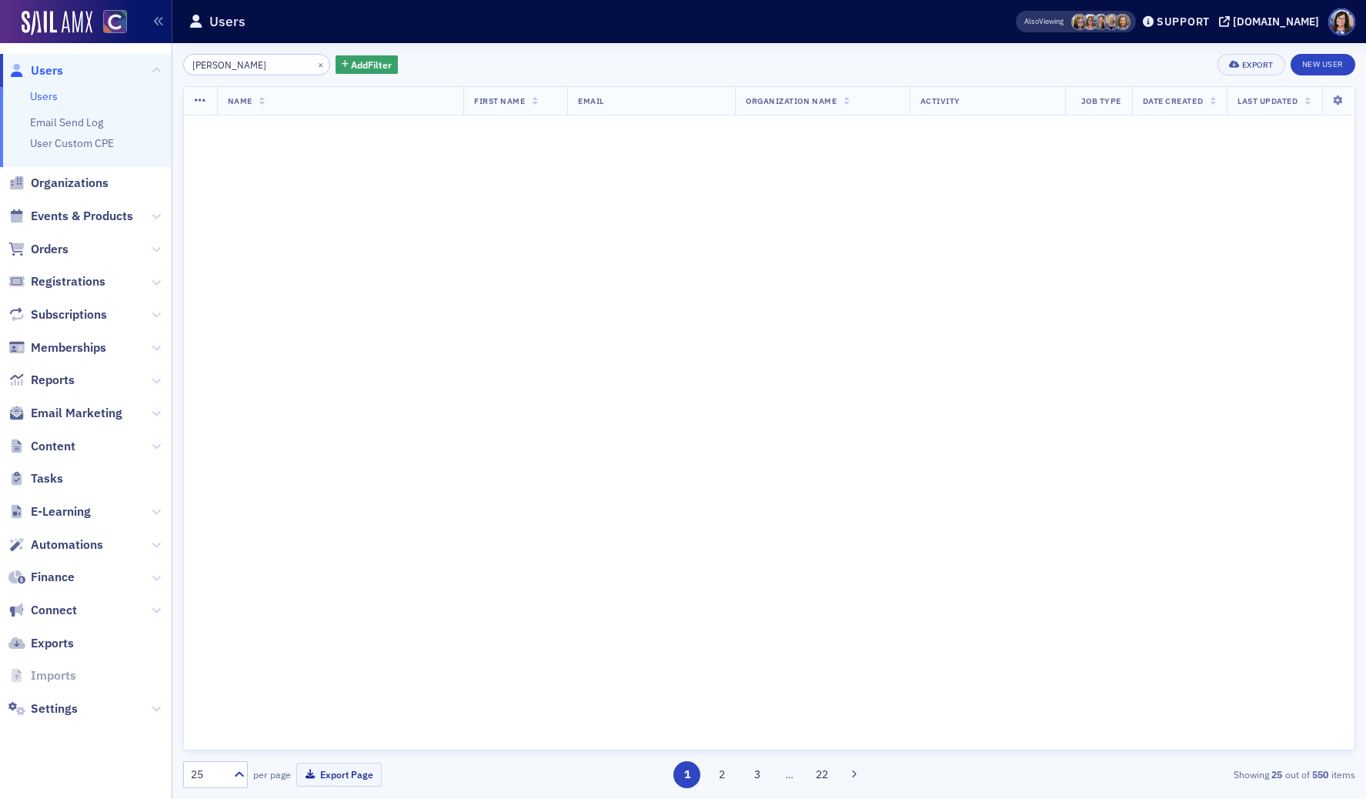
type input "battraw"
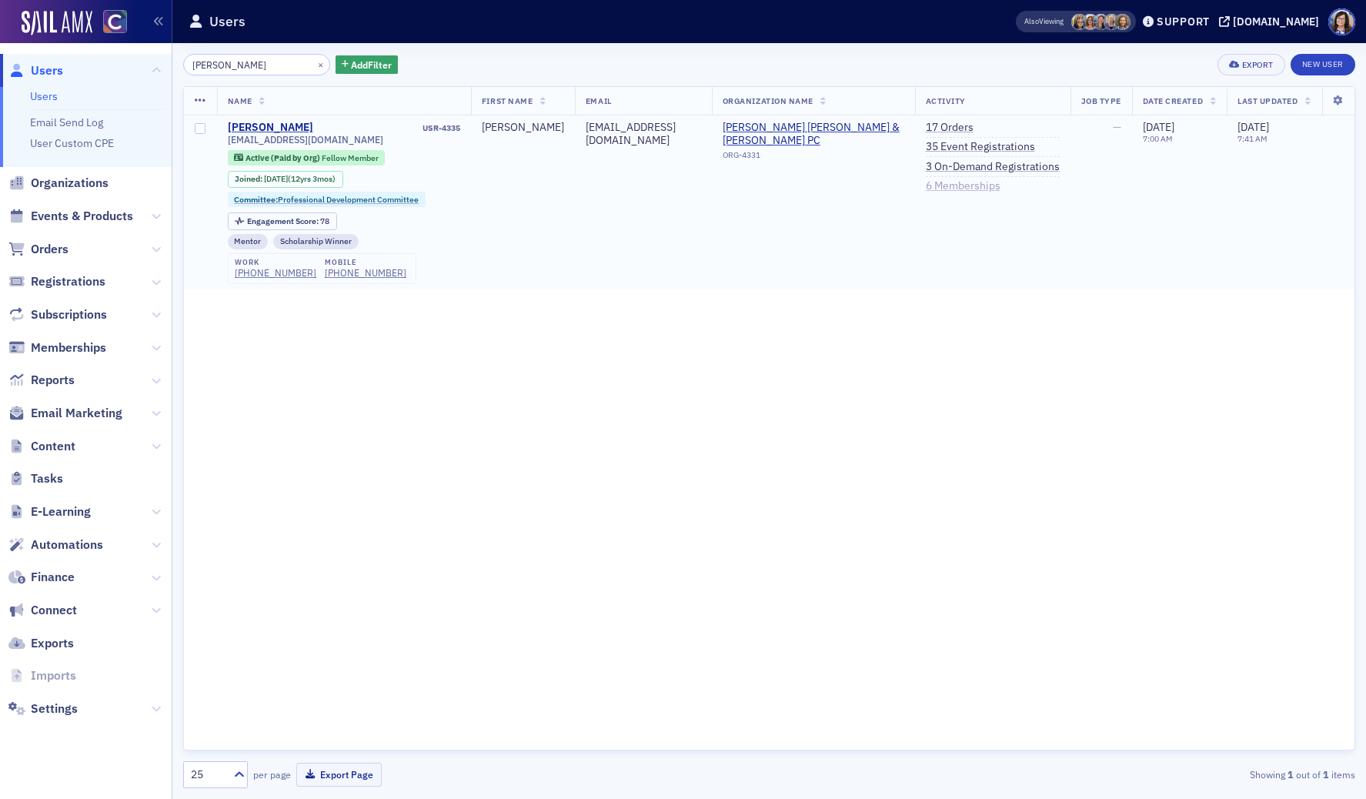
click at [960, 188] on link "6 Memberships" at bounding box center [963, 186] width 75 height 14
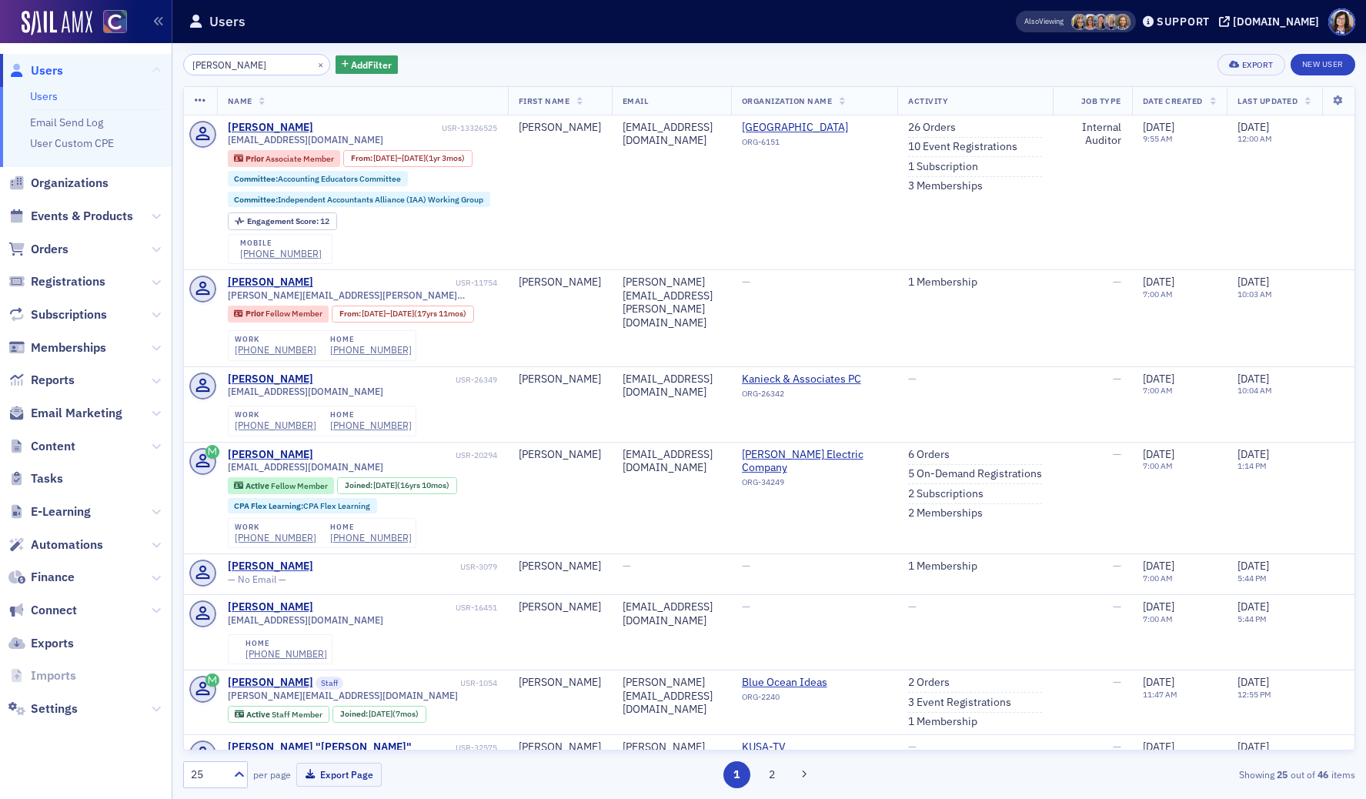
drag, startPoint x: 262, startPoint y: 66, endPoint x: 159, endPoint y: 68, distance: 103.1
click at [159, 67] on div "Users Users Email Send Log User Custom CPE Organizations Events & Products Orde…" at bounding box center [683, 399] width 1366 height 799
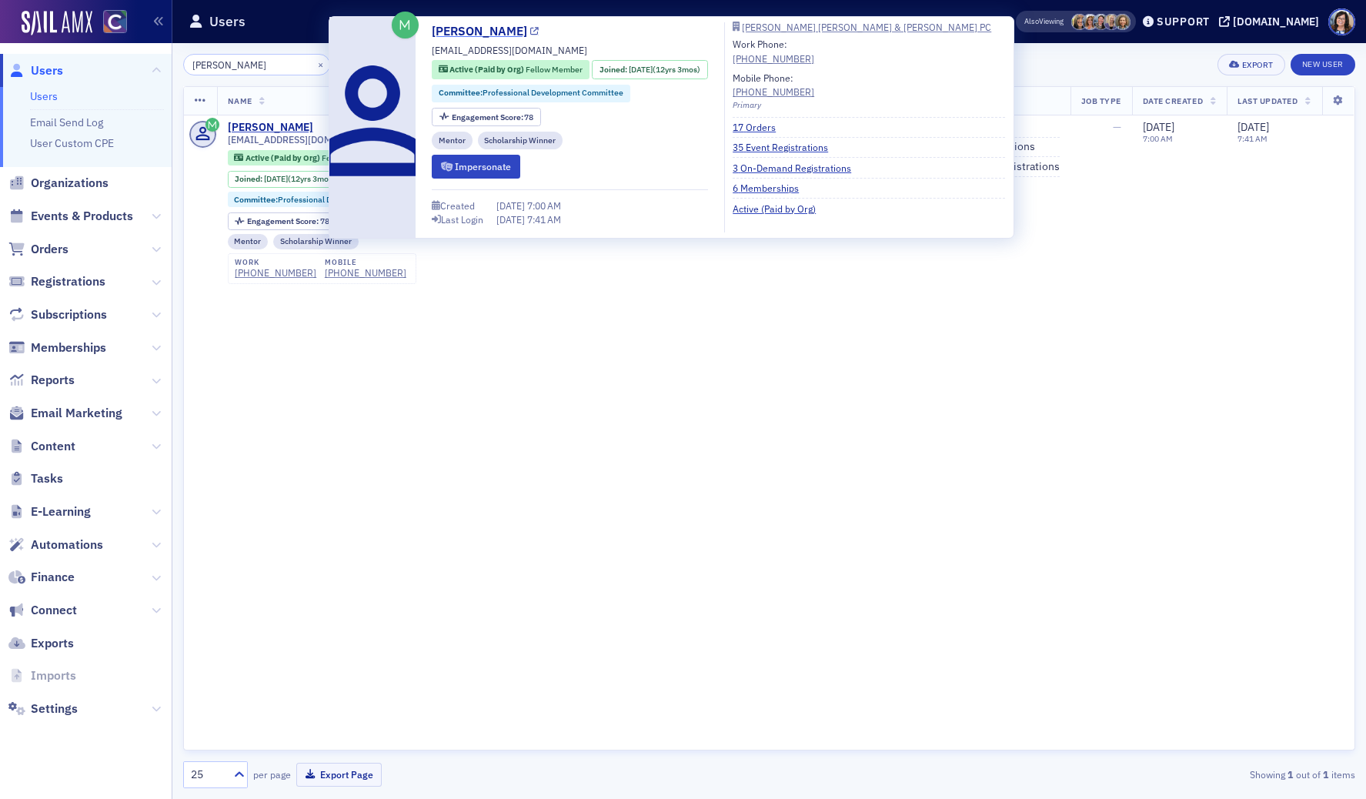
type input "battraw"
click at [539, 34] on icon at bounding box center [534, 32] width 8 height 8
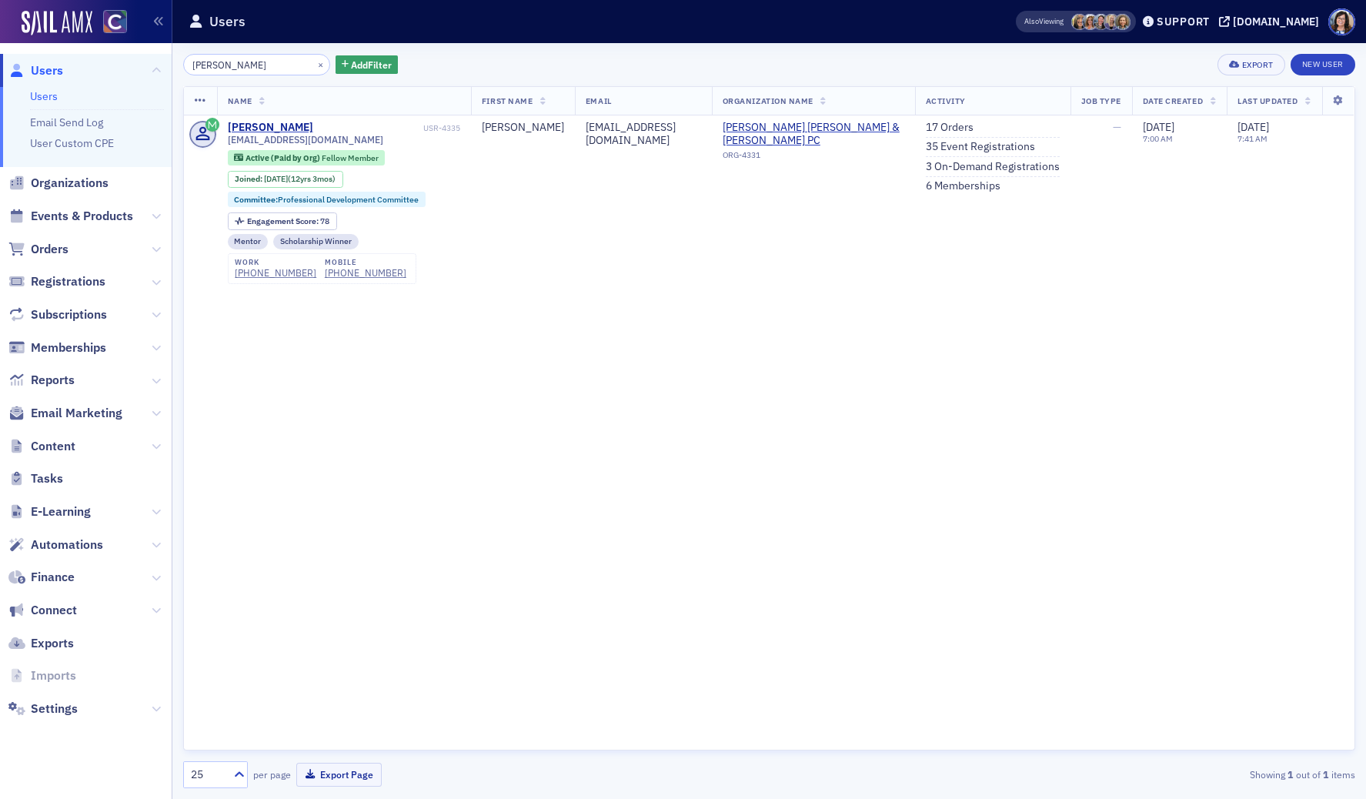
click at [892, 455] on div "Name First Name Email Organization Name Activity Job Type Date Created Last Upd…" at bounding box center [769, 418] width 1172 height 664
drag, startPoint x: 303, startPoint y: 65, endPoint x: 289, endPoint y: 64, distance: 14.6
click at [314, 65] on button "×" at bounding box center [321, 64] width 14 height 14
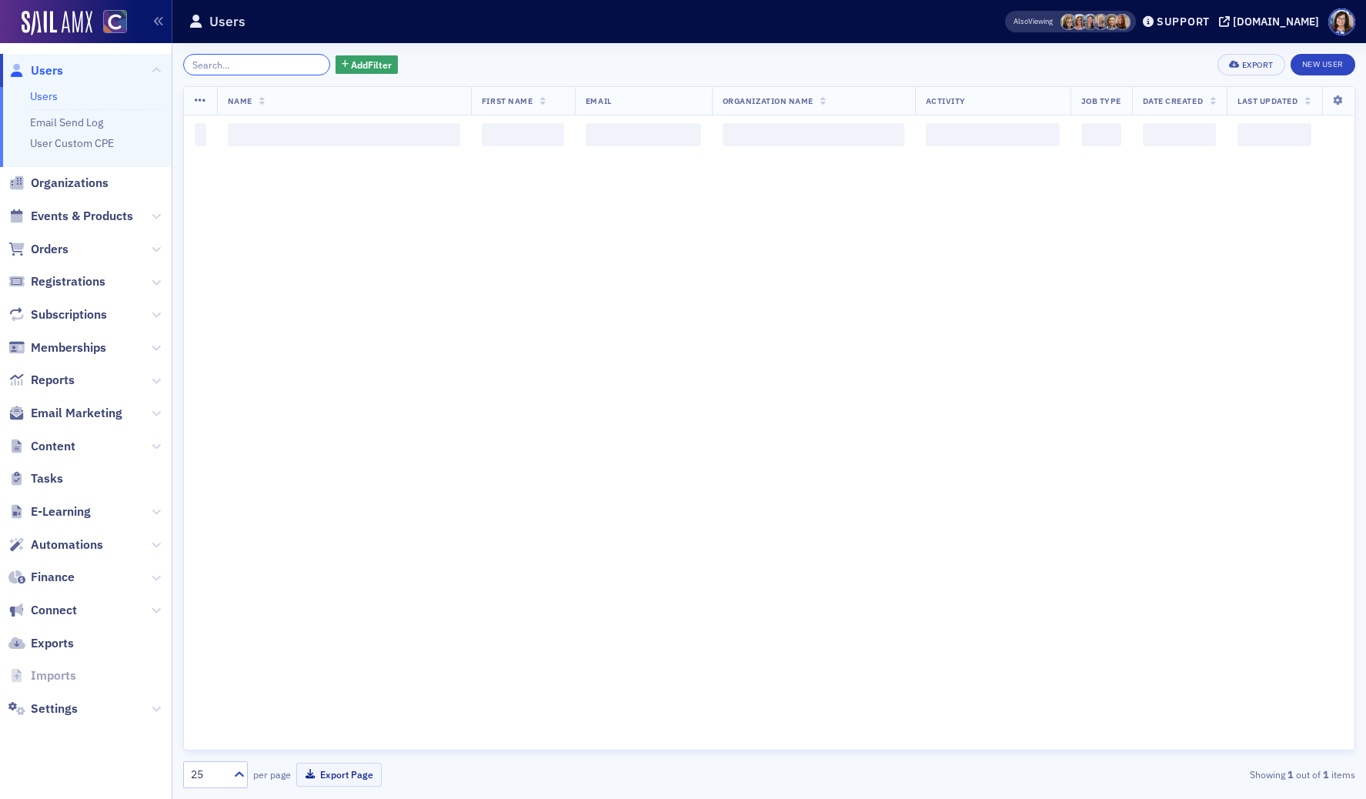
click at [258, 66] on input "search" at bounding box center [256, 65] width 147 height 22
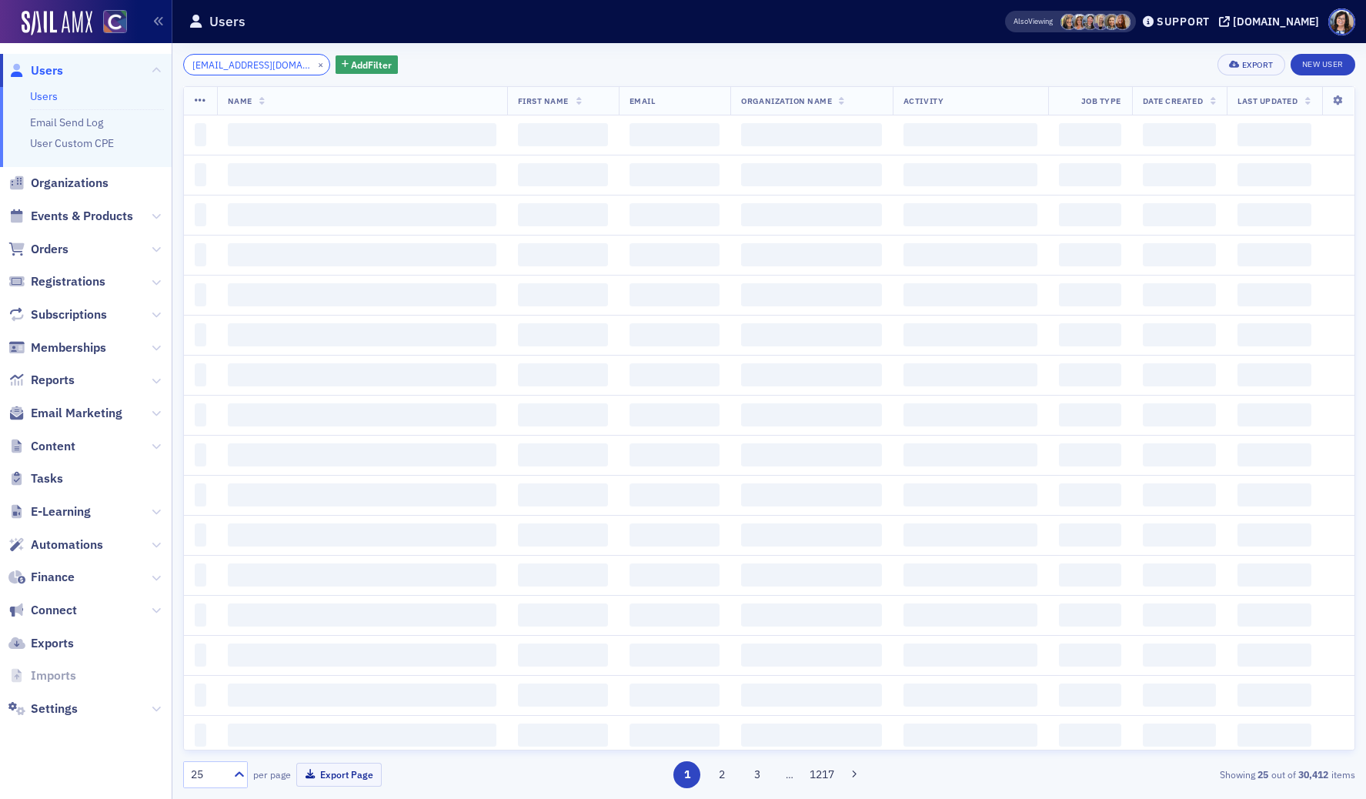
type input "keelygohl@gmail.com"
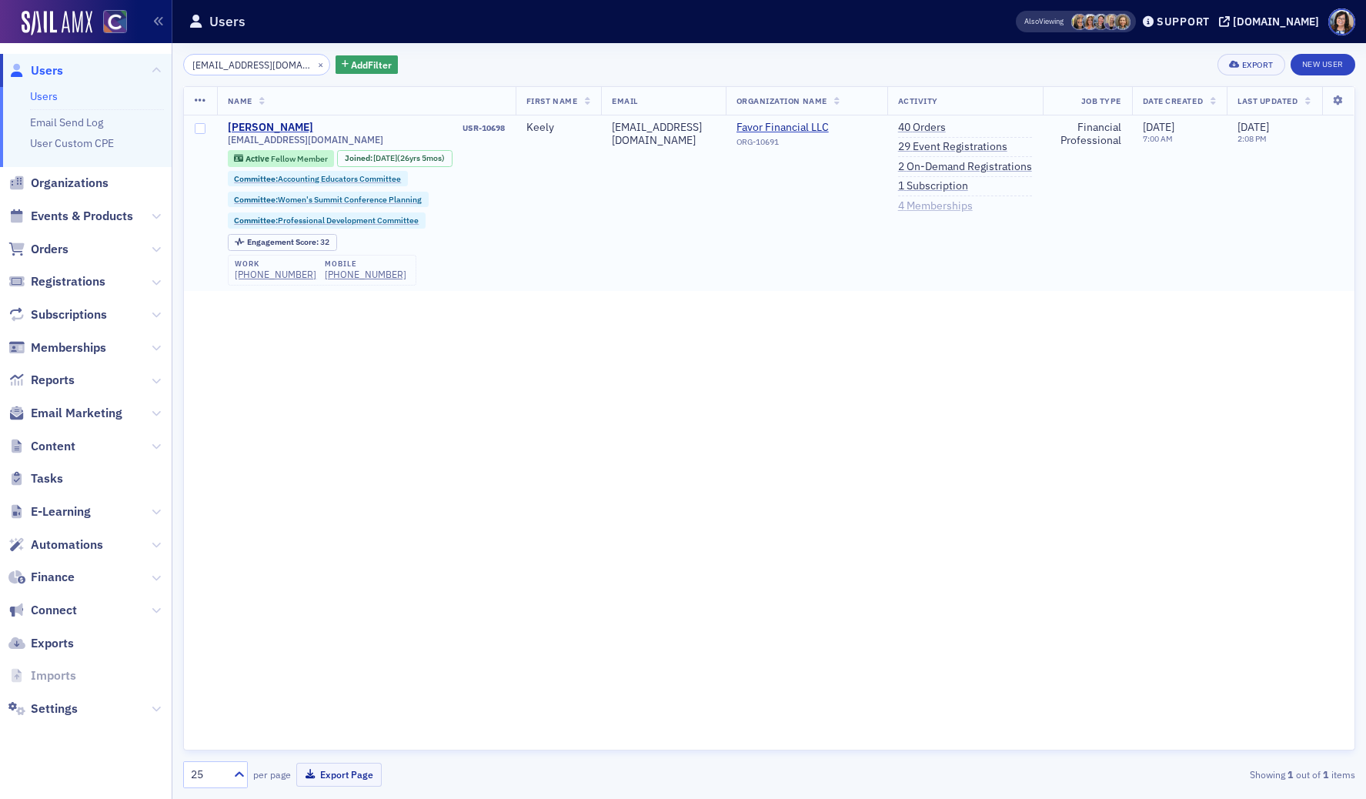
click at [940, 208] on link "4 Memberships" at bounding box center [935, 206] width 75 height 14
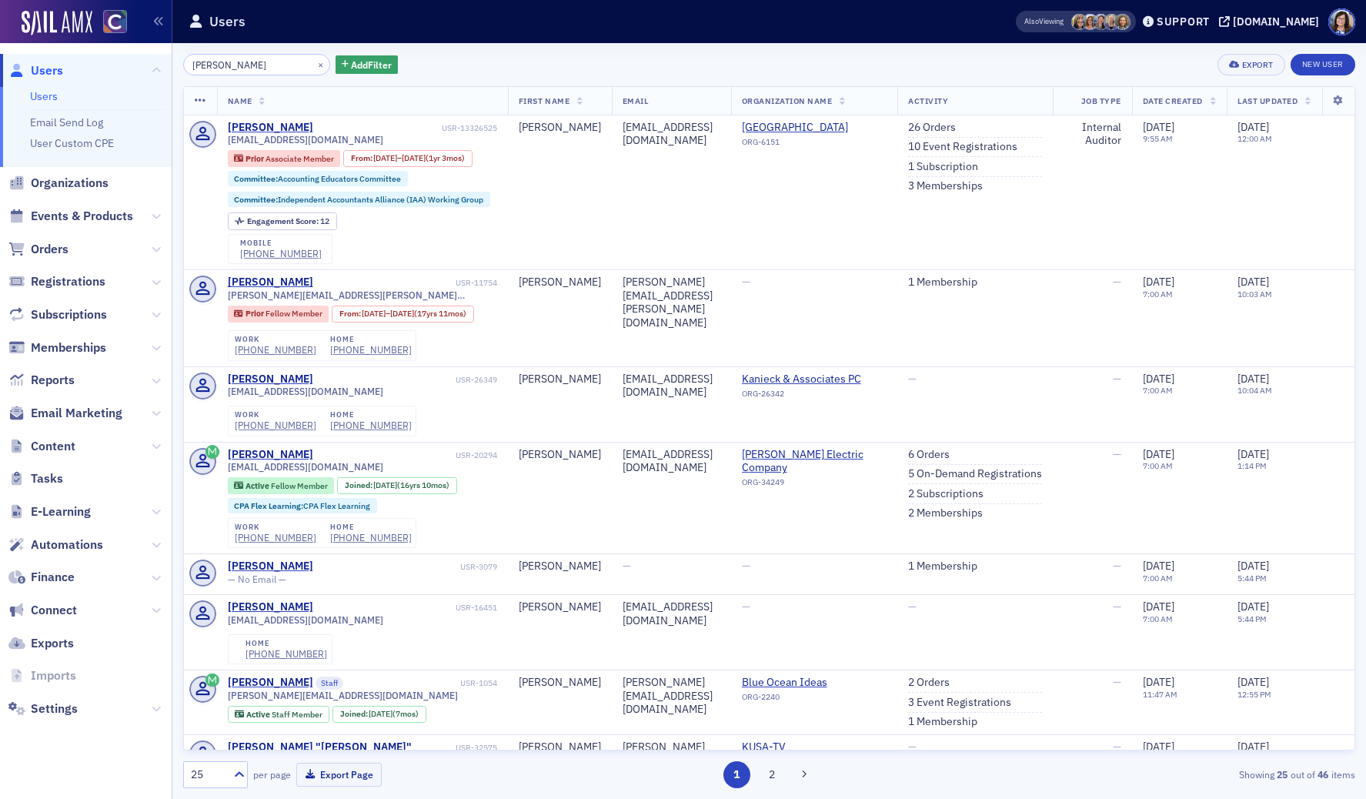
drag, startPoint x: 220, startPoint y: 62, endPoint x: 164, endPoint y: 68, distance: 56.4
click at [168, 65] on div "Users Users Email Send Log User Custom CPE Organizations Events & Products Orde…" at bounding box center [683, 399] width 1366 height 799
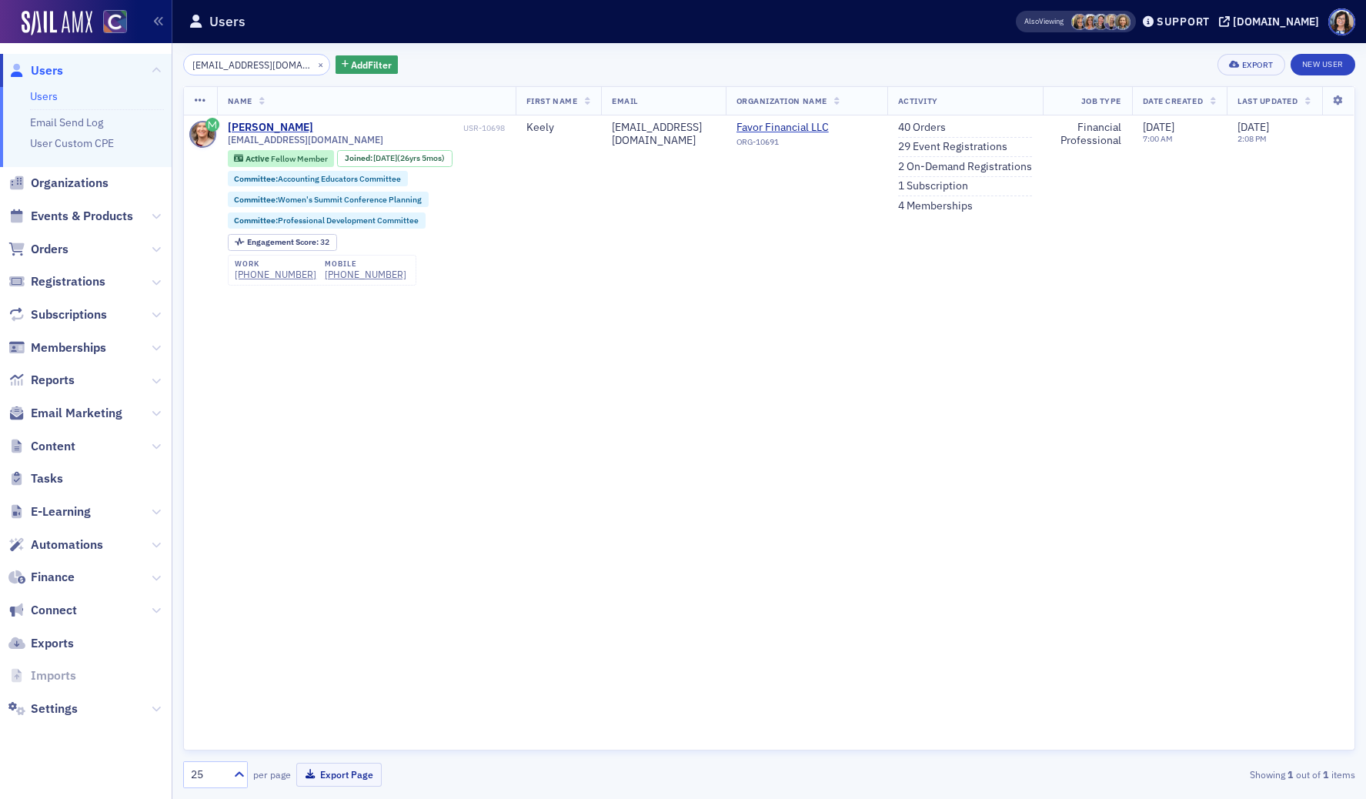
type input "keelygohl@gmail.com"
click at [920, 207] on link "4 Memberships" at bounding box center [935, 206] width 75 height 14
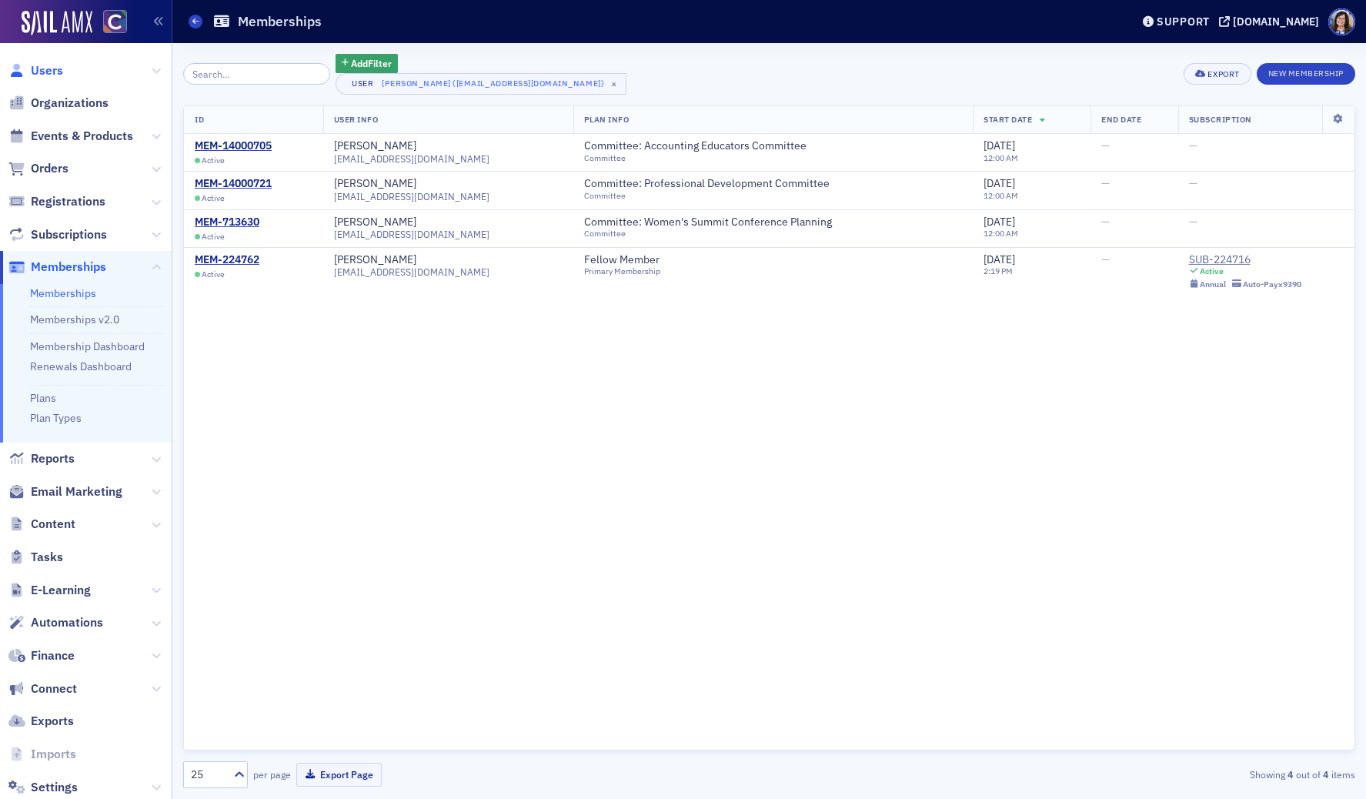
click at [50, 74] on span "Users" at bounding box center [47, 70] width 32 height 17
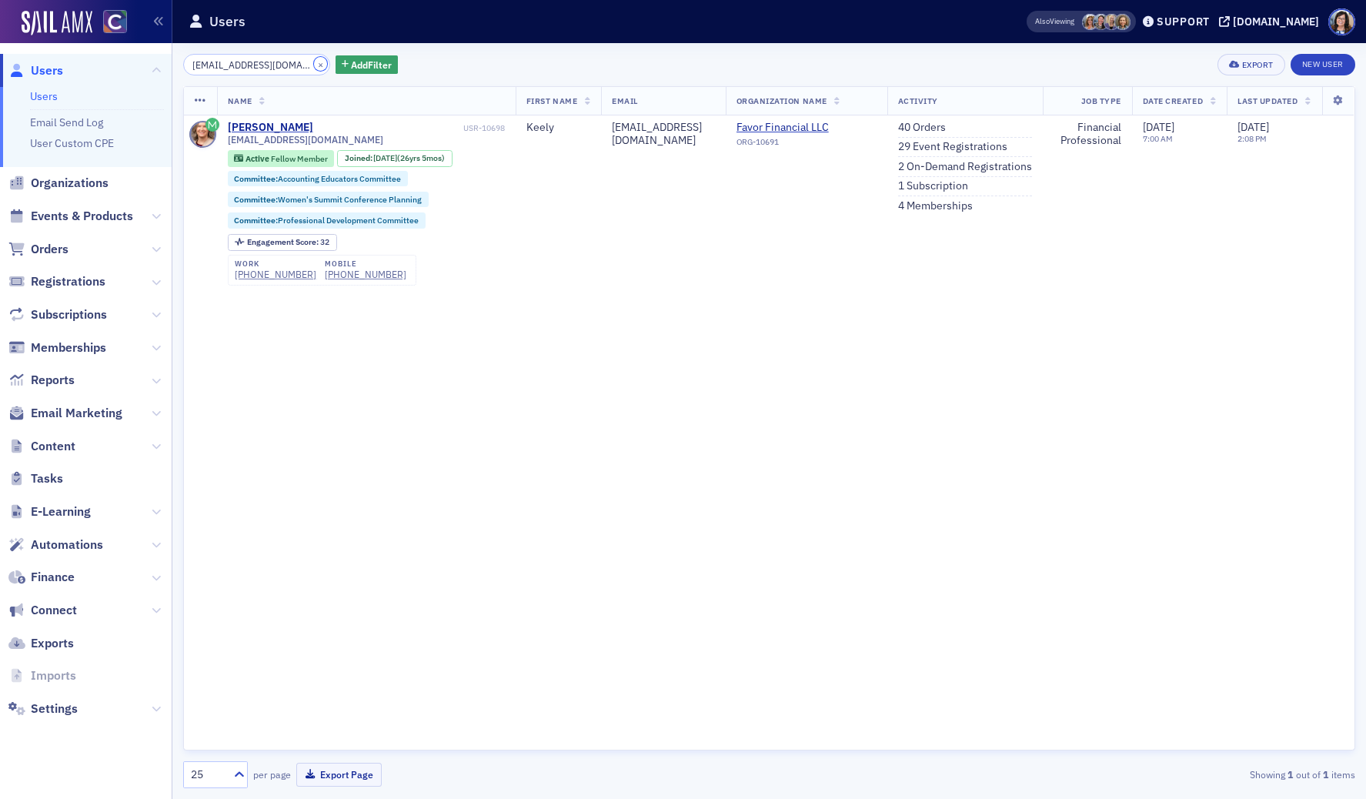
click at [314, 68] on button "×" at bounding box center [321, 64] width 14 height 14
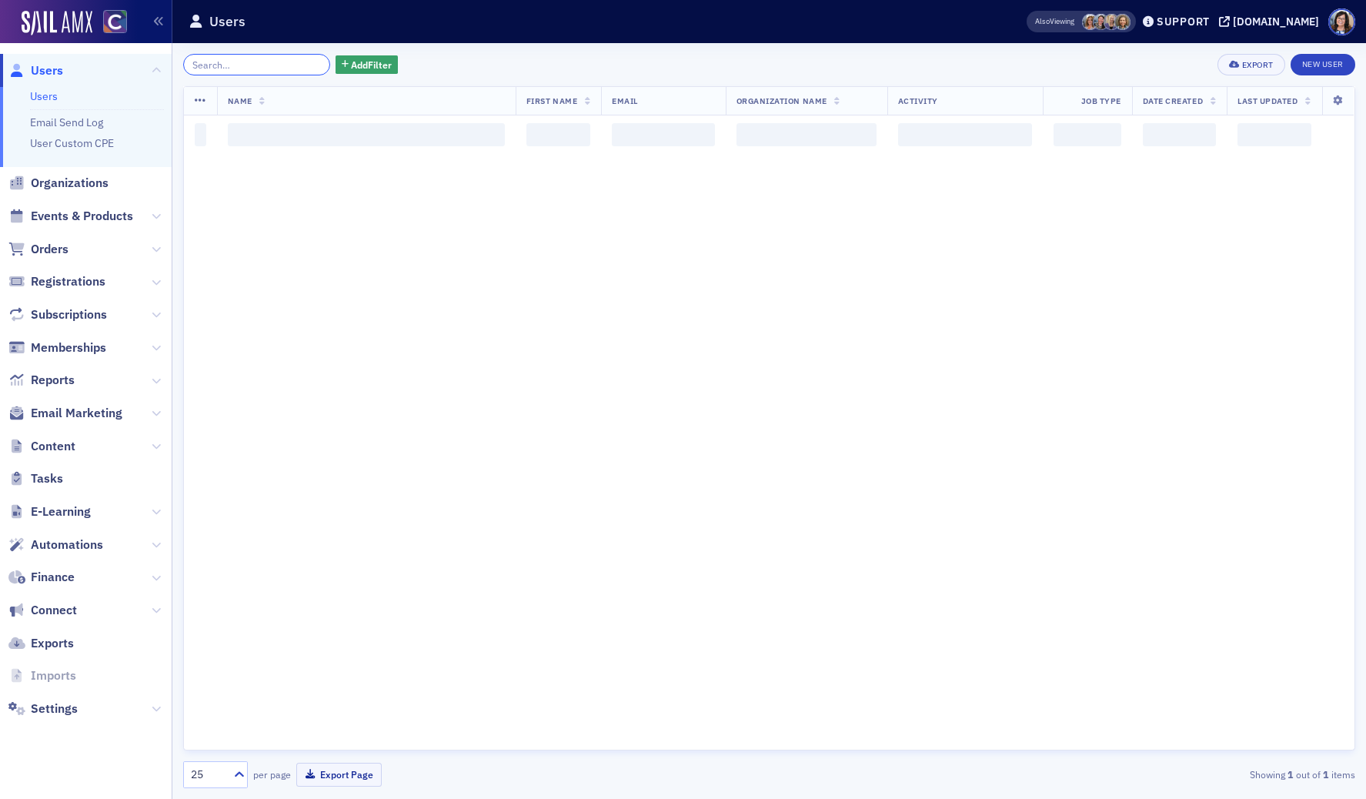
click at [262, 67] on input "search" at bounding box center [256, 65] width 147 height 22
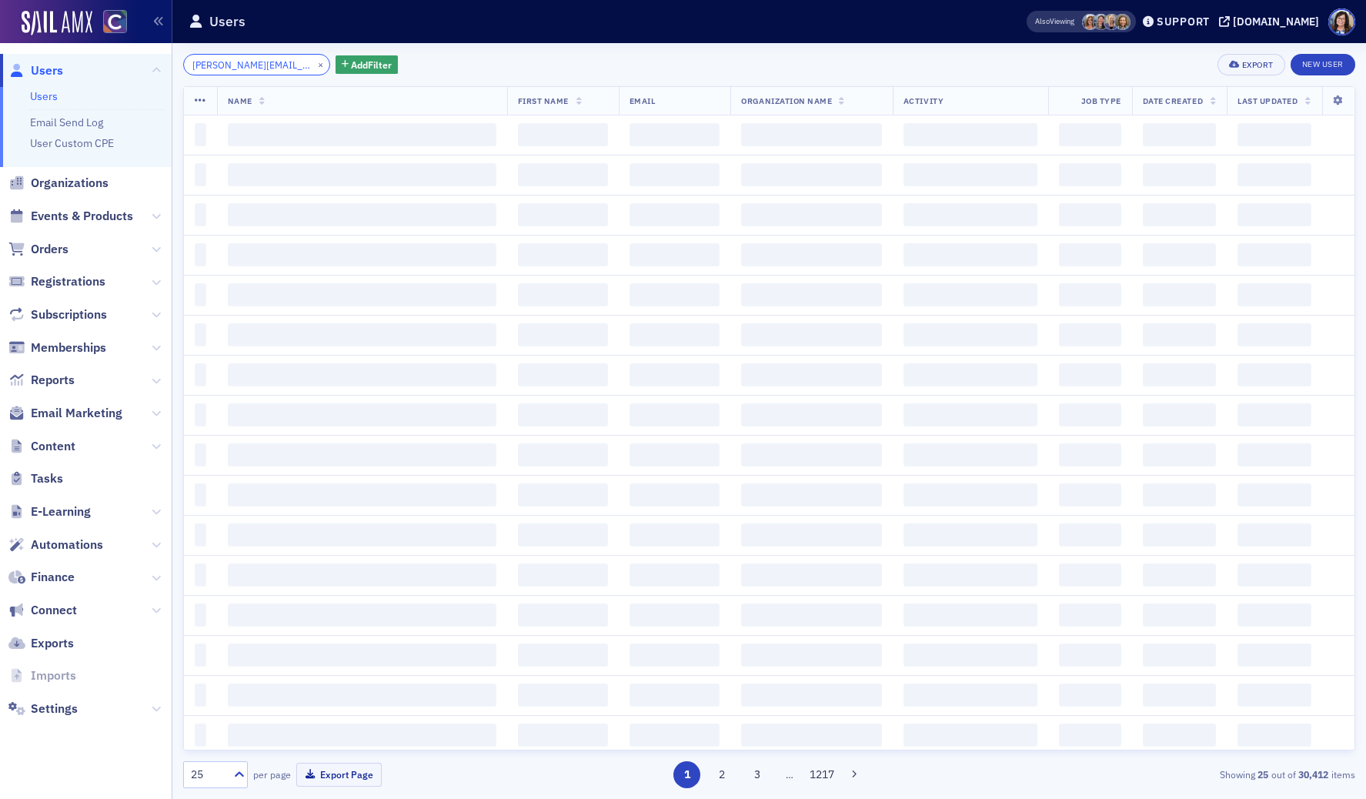
scroll to position [0, 27]
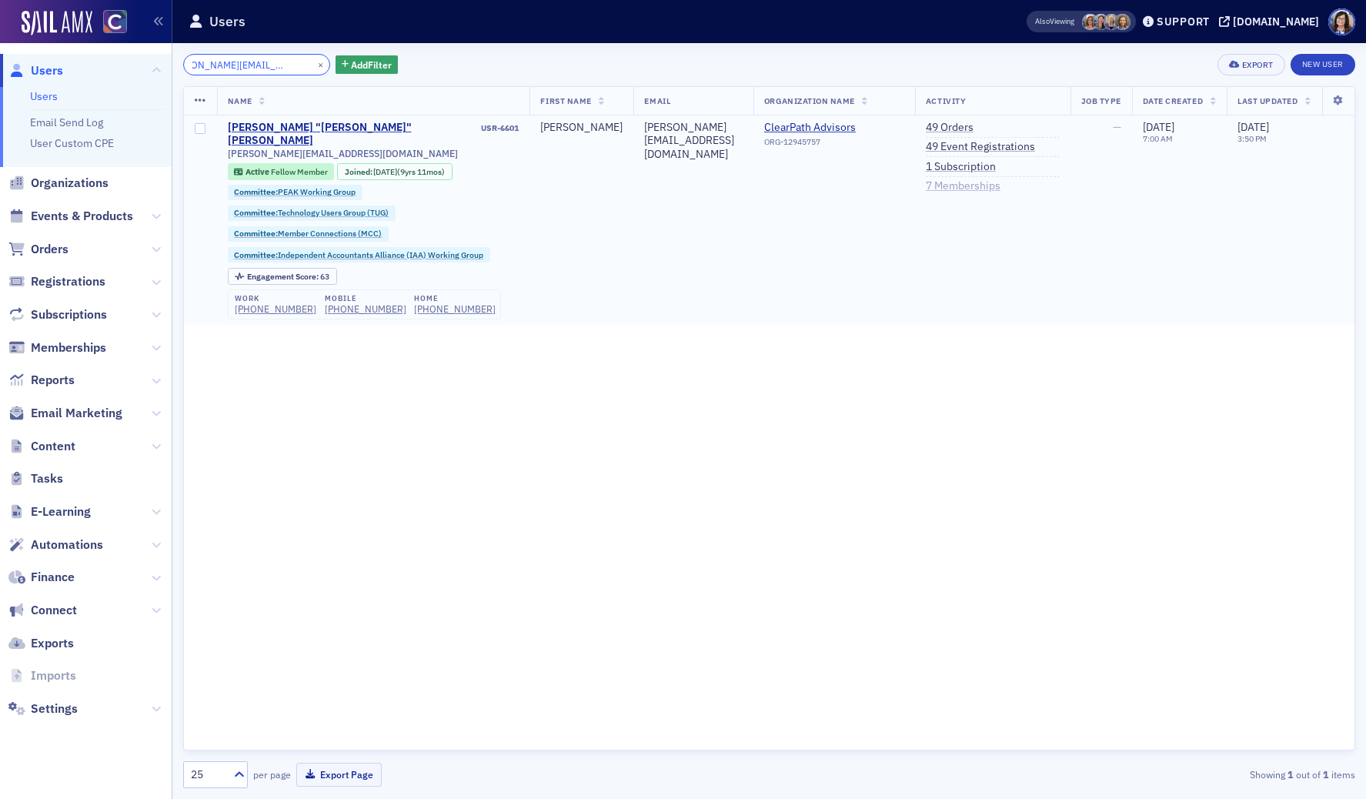
type input "teresa@clearpathadvisors.cpa"
click at [965, 188] on link "7 Memberships" at bounding box center [963, 186] width 75 height 14
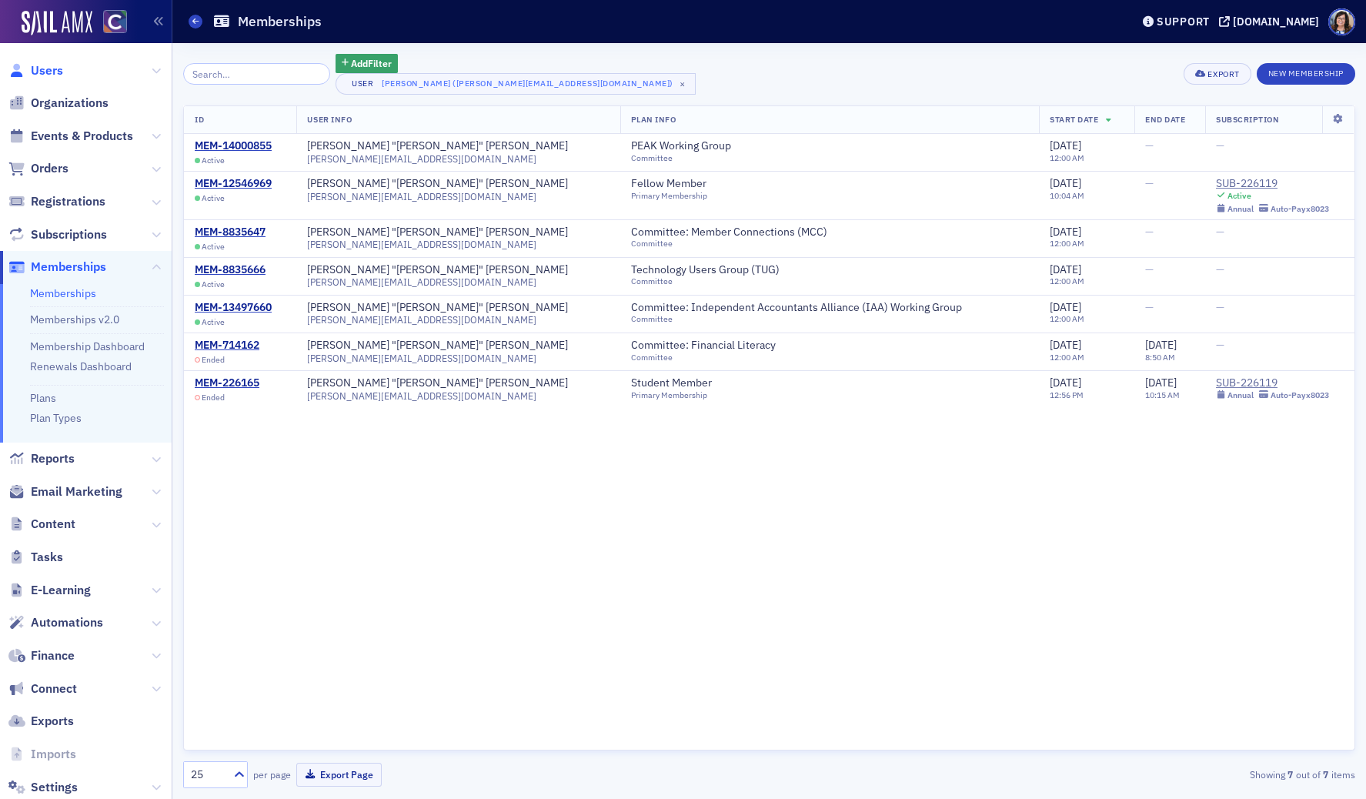
click at [59, 72] on span "Users" at bounding box center [47, 70] width 32 height 17
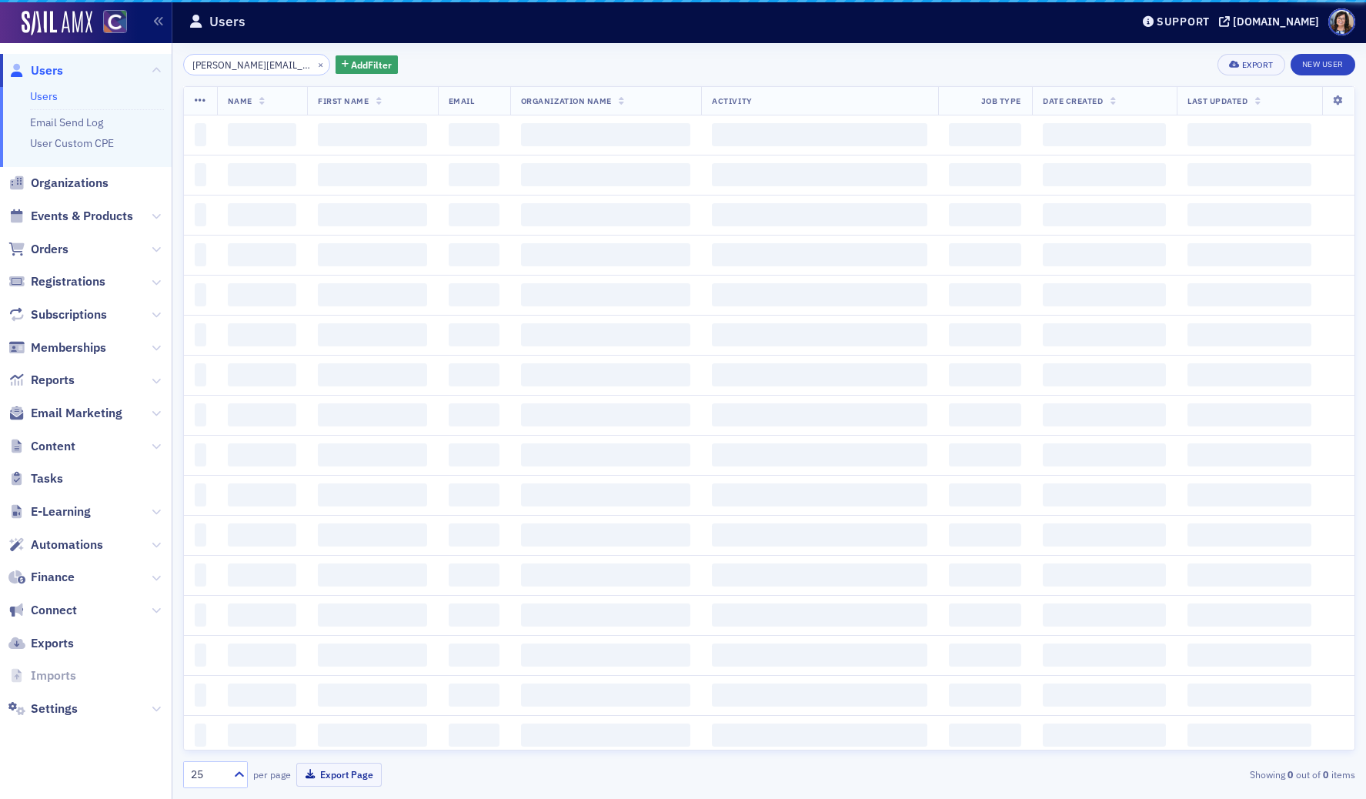
scroll to position [0, 27]
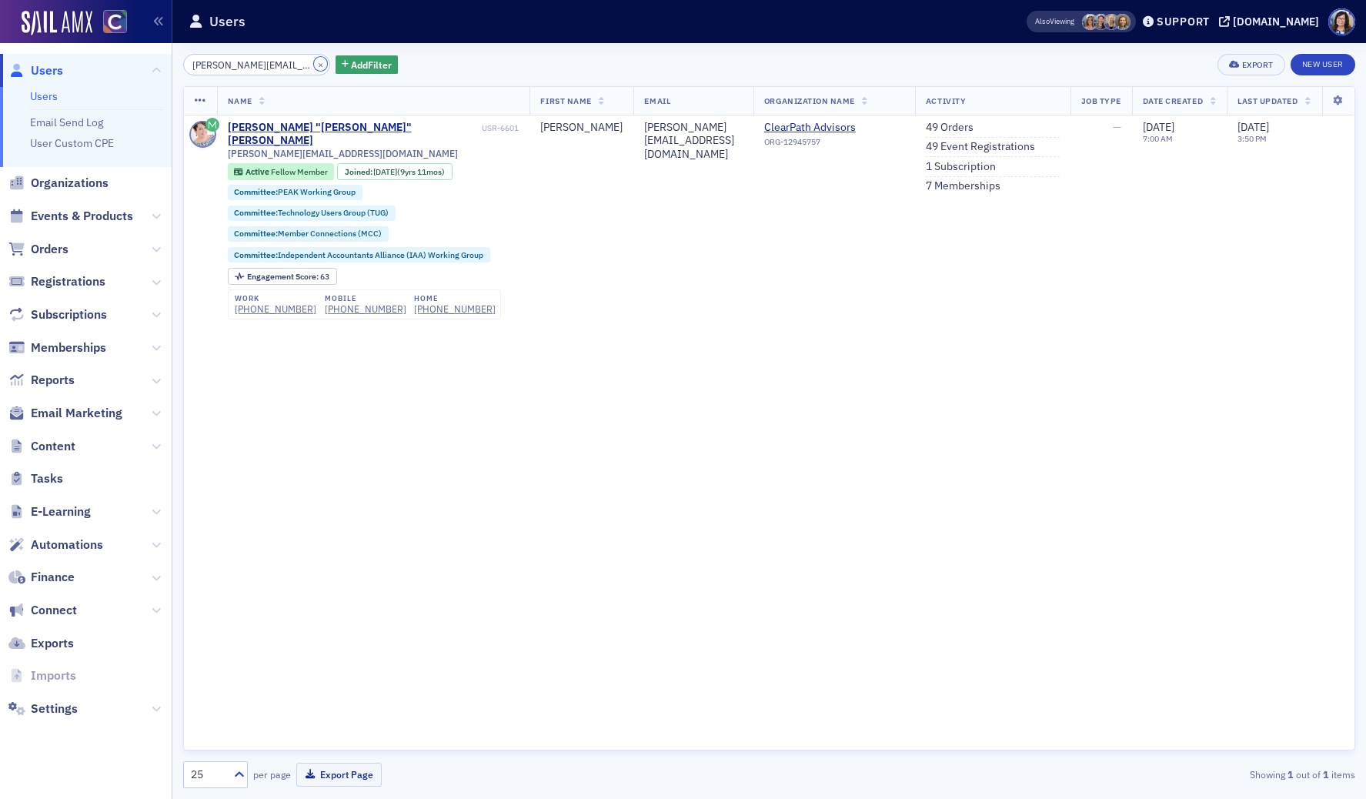
drag, startPoint x: 302, startPoint y: 65, endPoint x: 290, endPoint y: 65, distance: 12.3
click at [314, 65] on button "×" at bounding box center [321, 64] width 14 height 14
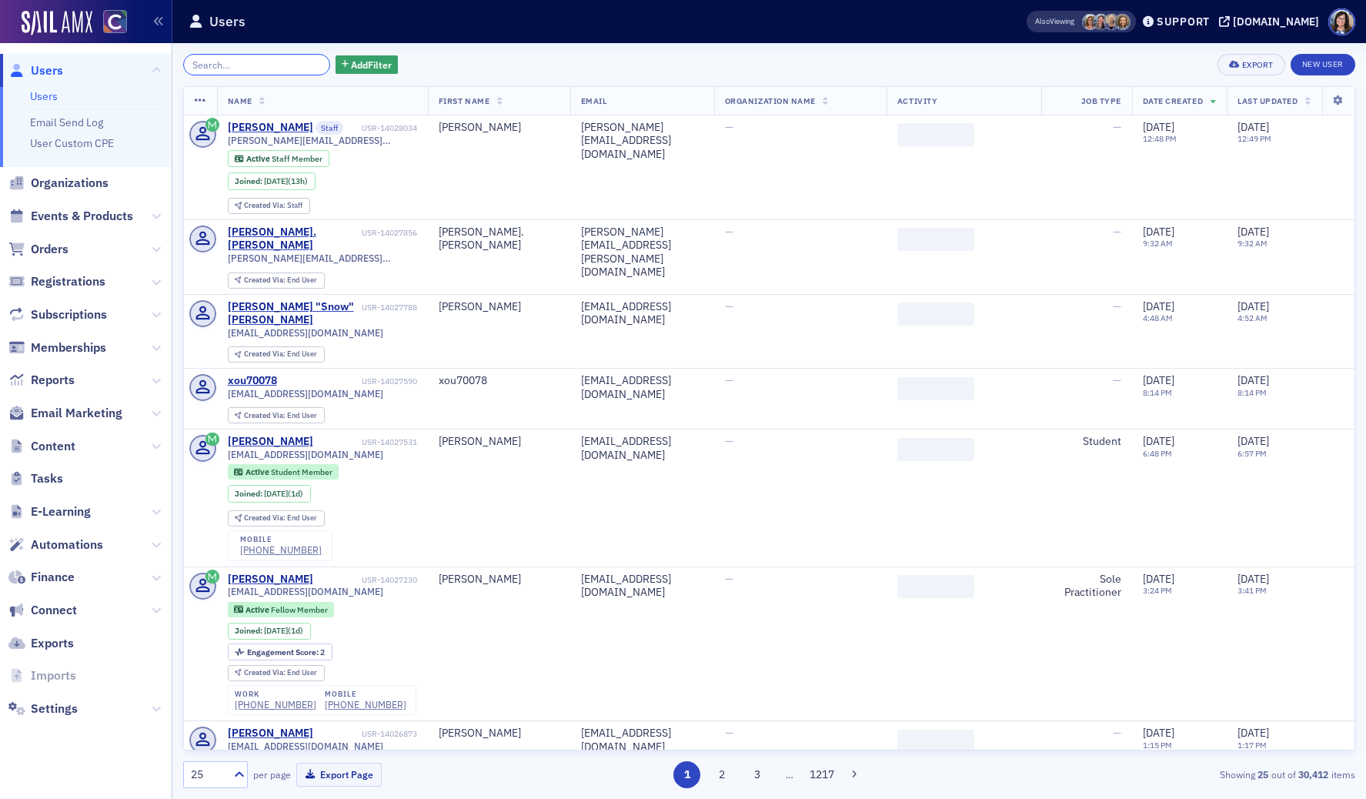
click at [275, 65] on input "search" at bounding box center [256, 65] width 147 height 22
paste input "Tiffany Davis"
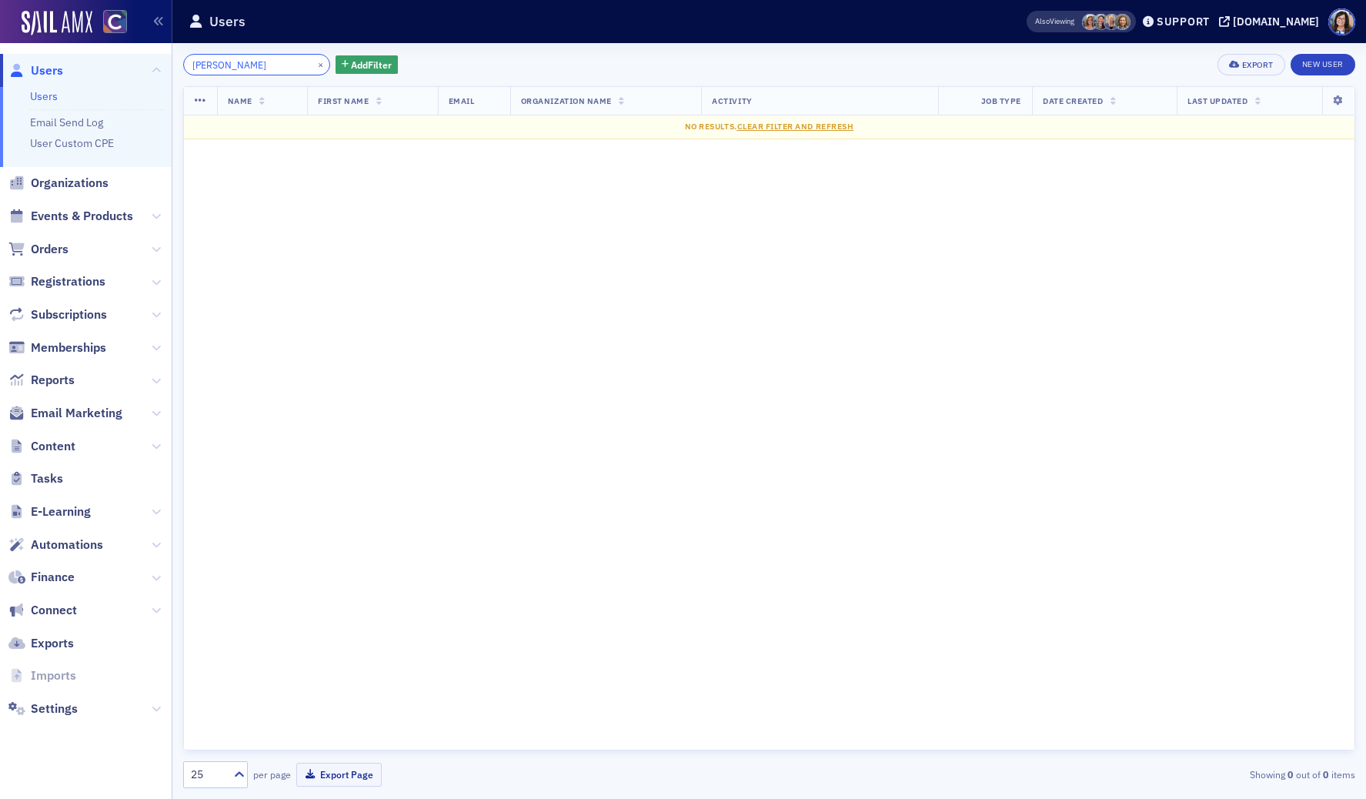
click at [229, 66] on input "Tiffany Davis" at bounding box center [256, 65] width 147 height 22
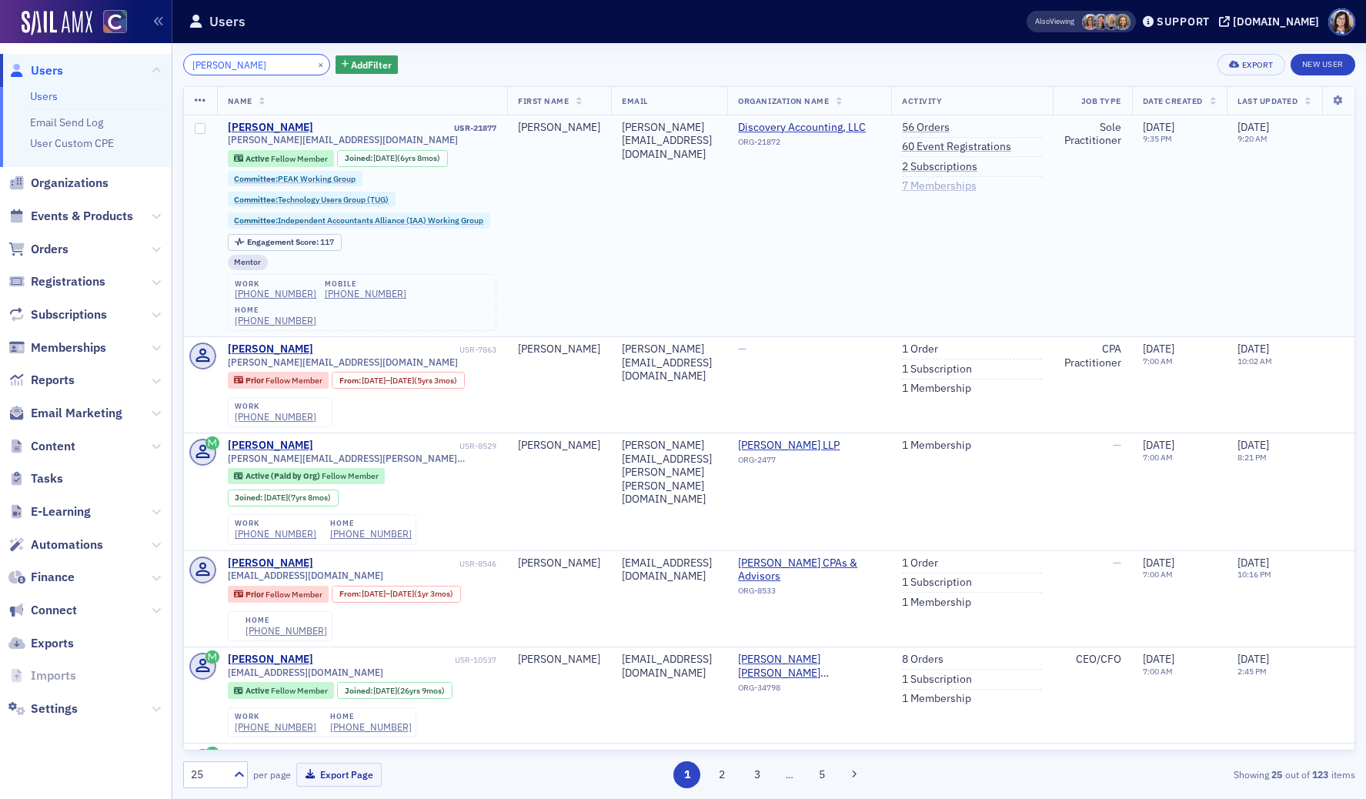
type input "Tiffany Davis"
click at [976, 188] on link "7 Memberships" at bounding box center [939, 186] width 75 height 14
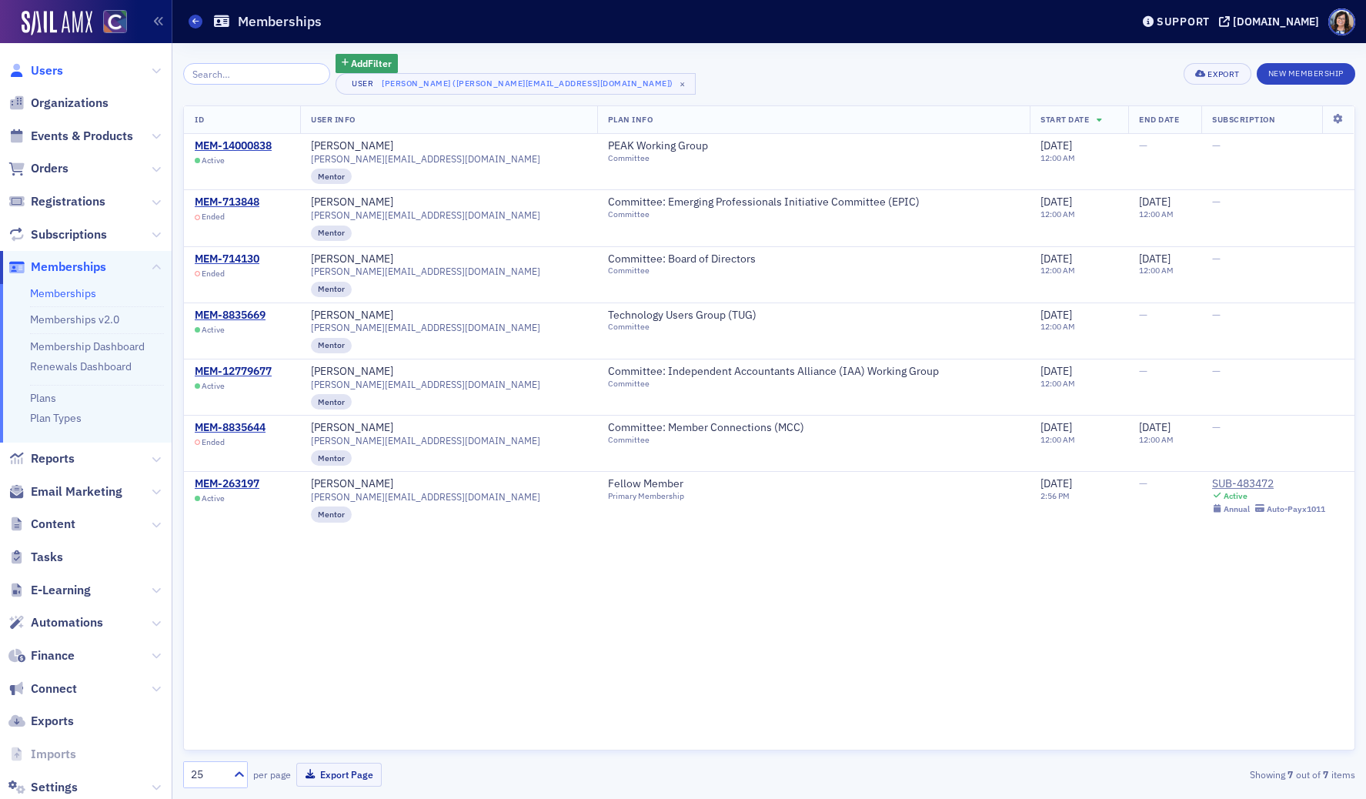
click at [38, 72] on span "Users" at bounding box center [47, 70] width 32 height 17
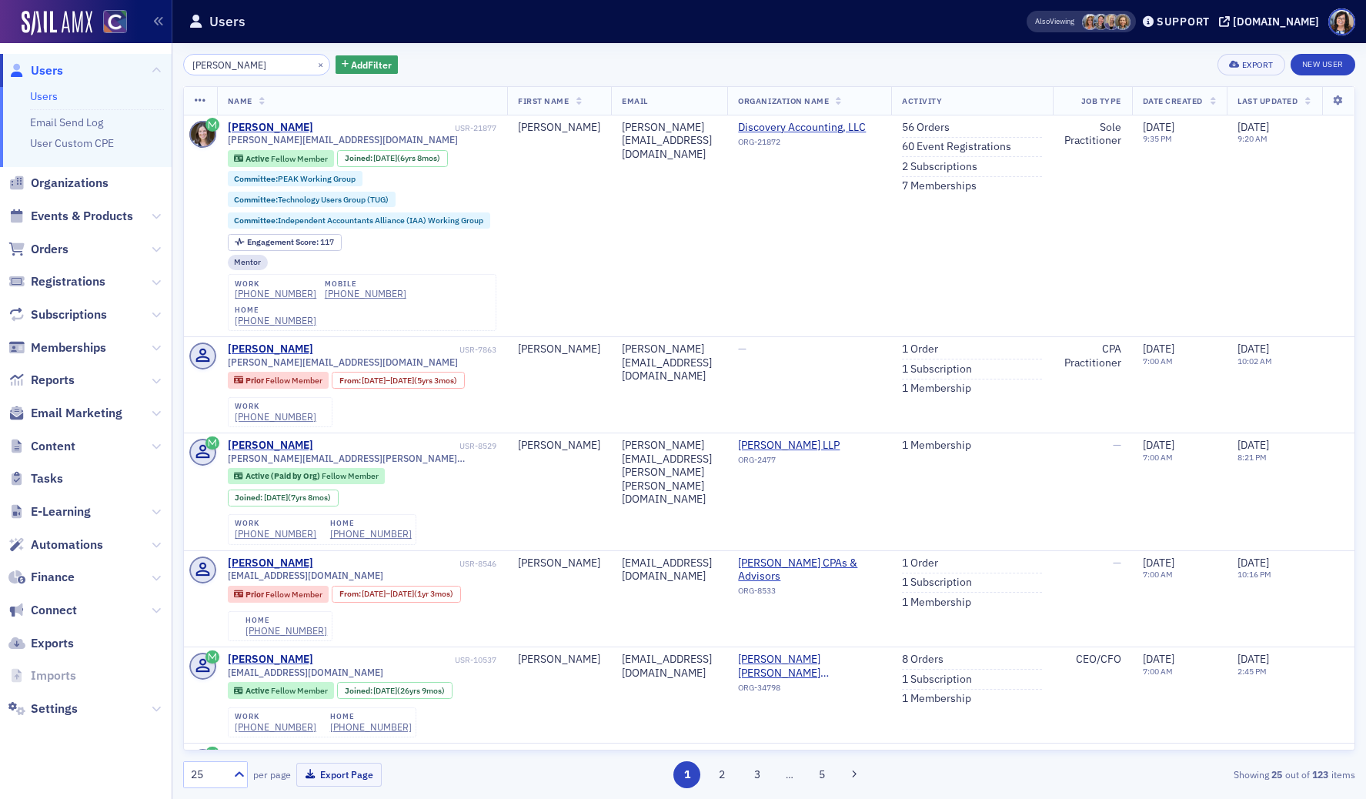
drag, startPoint x: 264, startPoint y: 69, endPoint x: 177, endPoint y: 68, distance: 87.0
click at [177, 68] on div "Tiffany Davis × Add Filter Export New User Name First Name Email Organization N…" at bounding box center [768, 421] width 1193 height 756
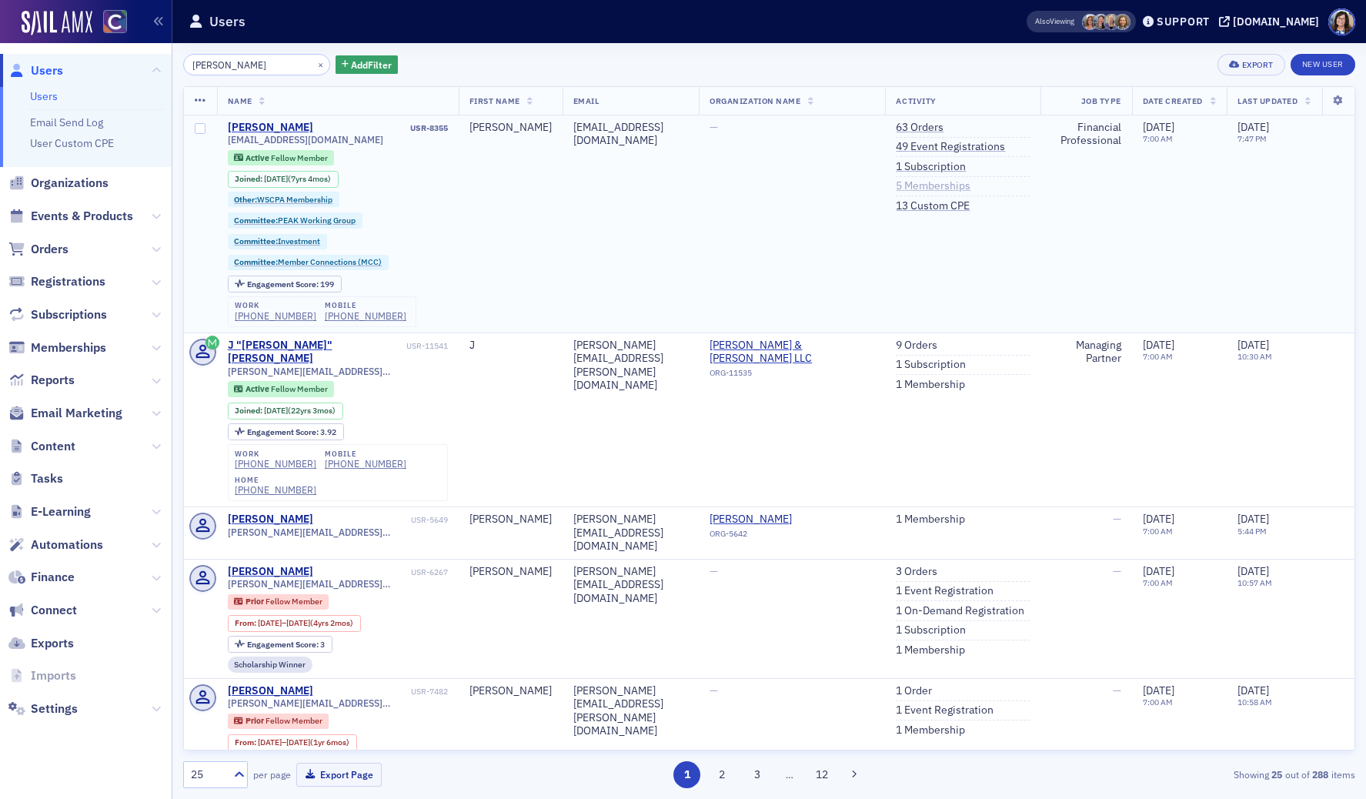
type input "tyler smith"
click at [918, 186] on link "5 Memberships" at bounding box center [933, 186] width 75 height 14
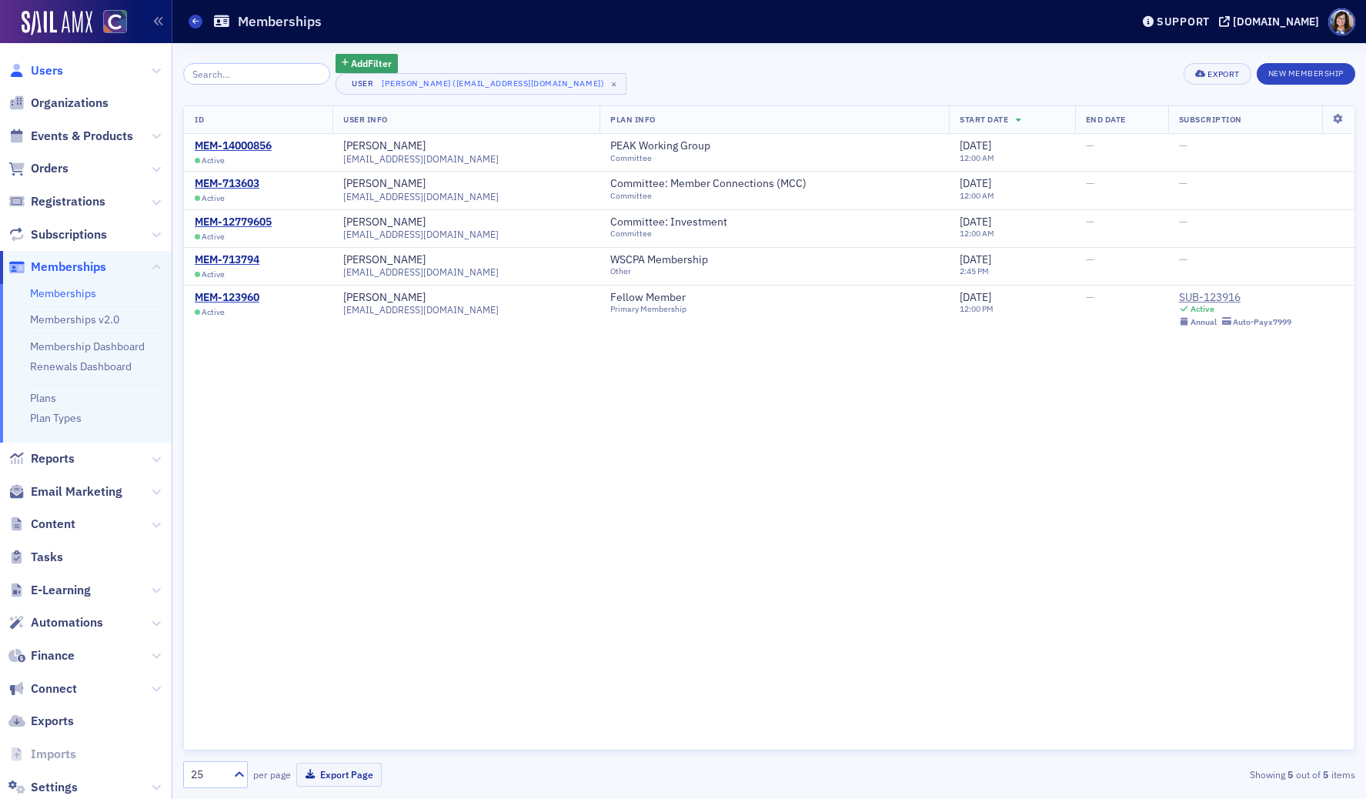
click at [38, 63] on span "Users" at bounding box center [47, 70] width 32 height 17
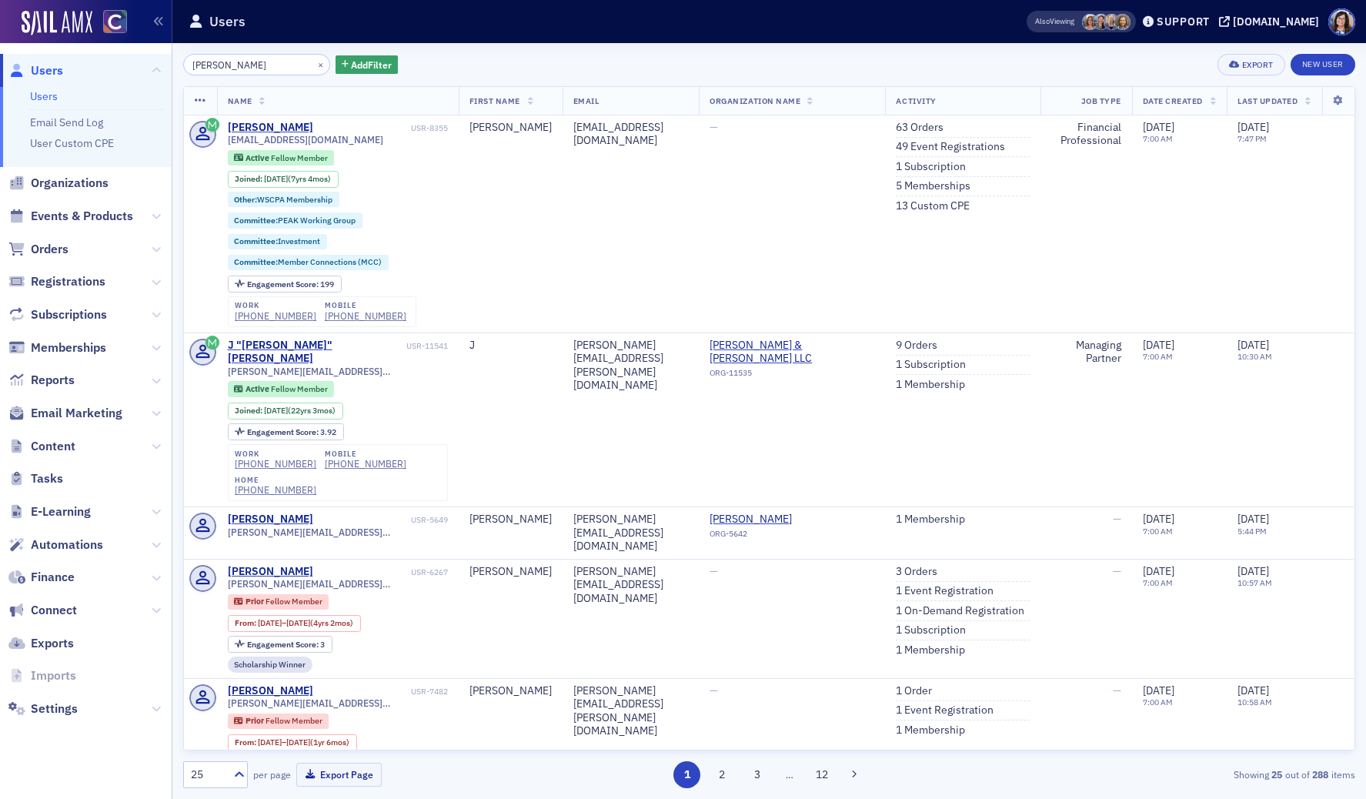
drag, startPoint x: 202, startPoint y: 65, endPoint x: 176, endPoint y: 68, distance: 25.6
click at [176, 68] on div "tyler smith × Add Filter Export New User Name First Name Email Organization Nam…" at bounding box center [768, 421] width 1193 height 756
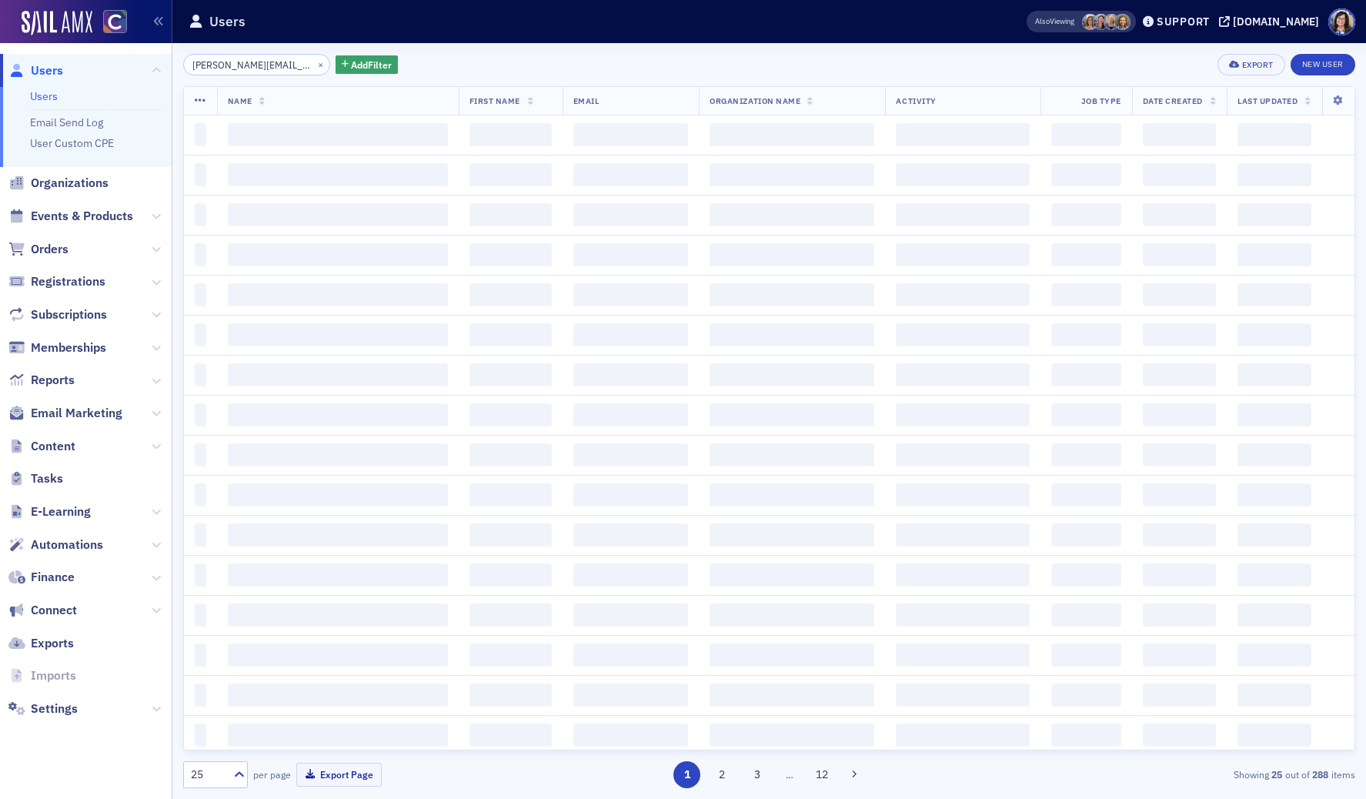
scroll to position [0, 10]
type input "[PERSON_NAME][EMAIL_ADDRESS][PERSON_NAME][DOMAIN_NAME]"
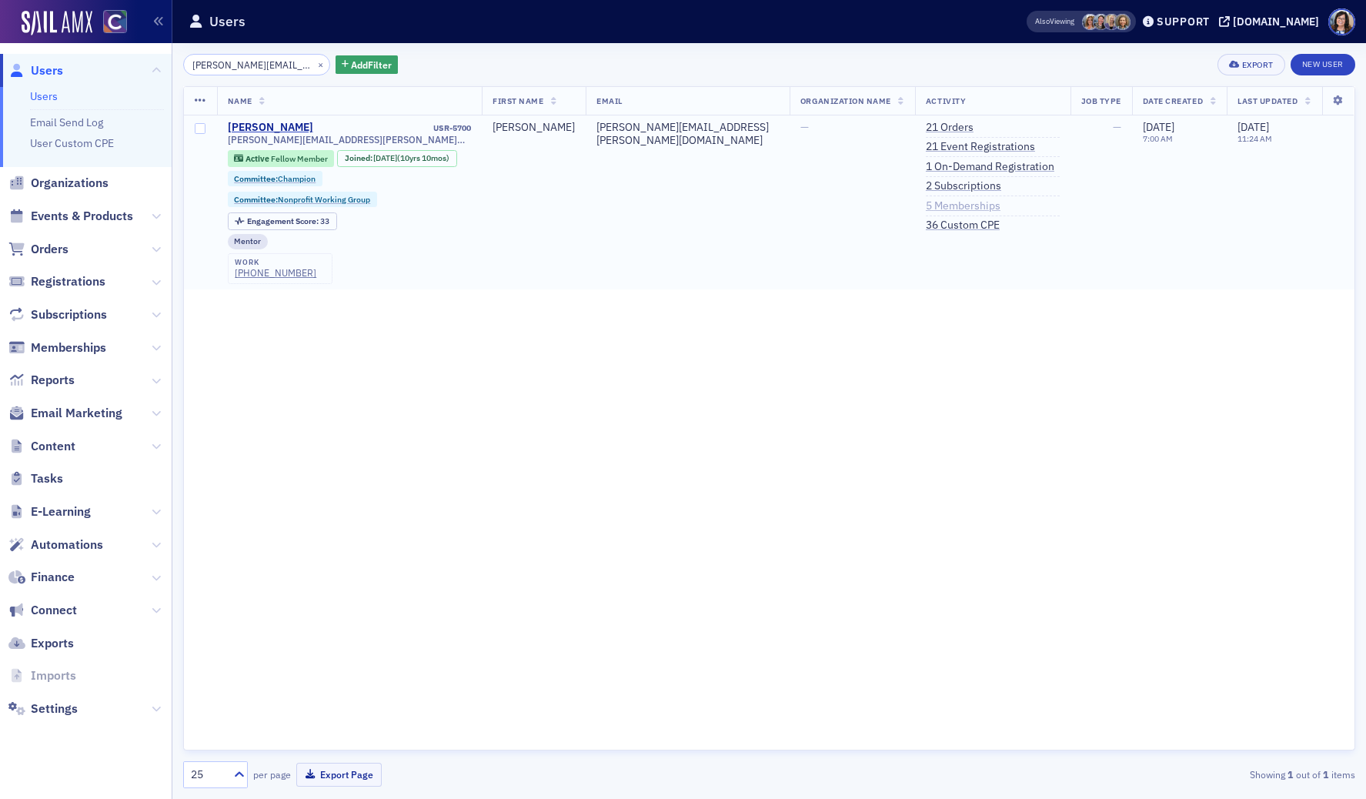
click at [934, 208] on link "5 Memberships" at bounding box center [963, 206] width 75 height 14
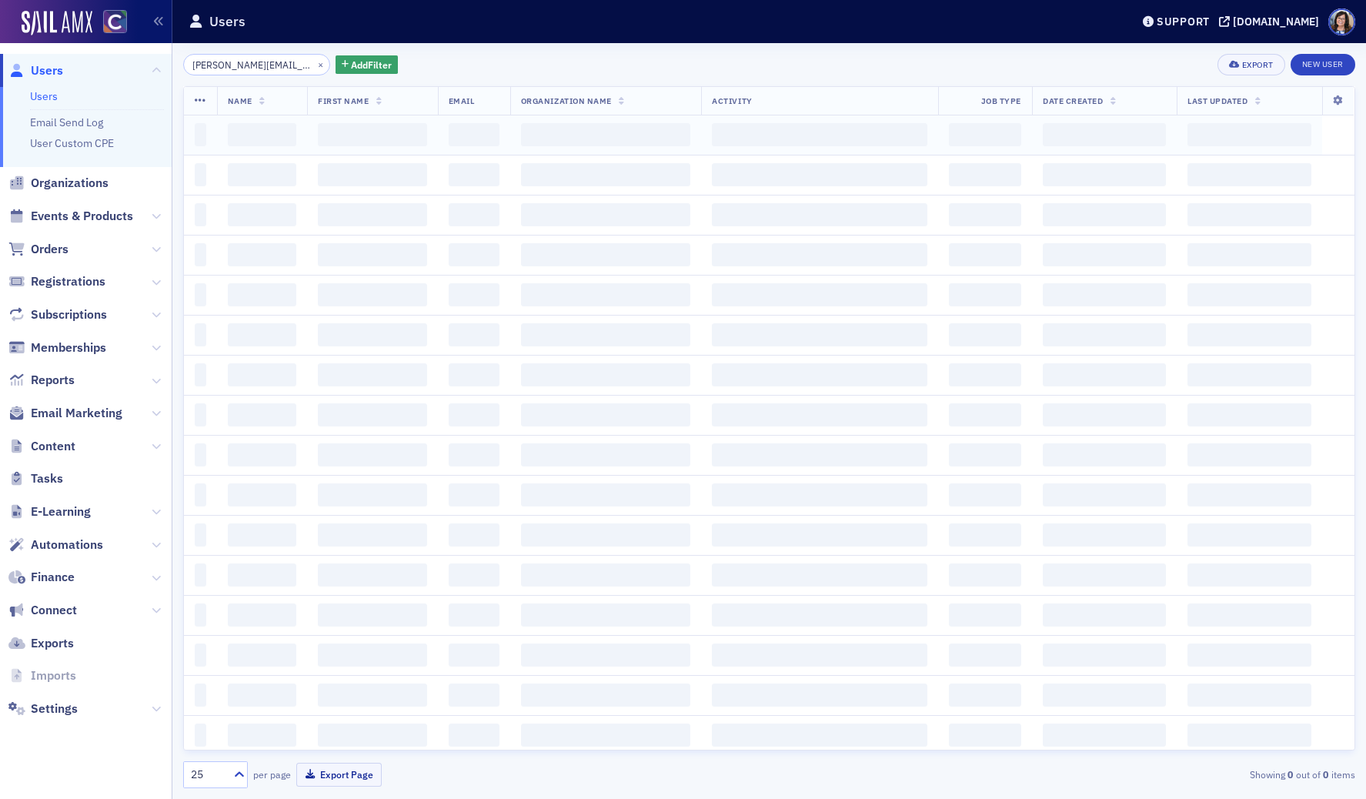
scroll to position [0, 10]
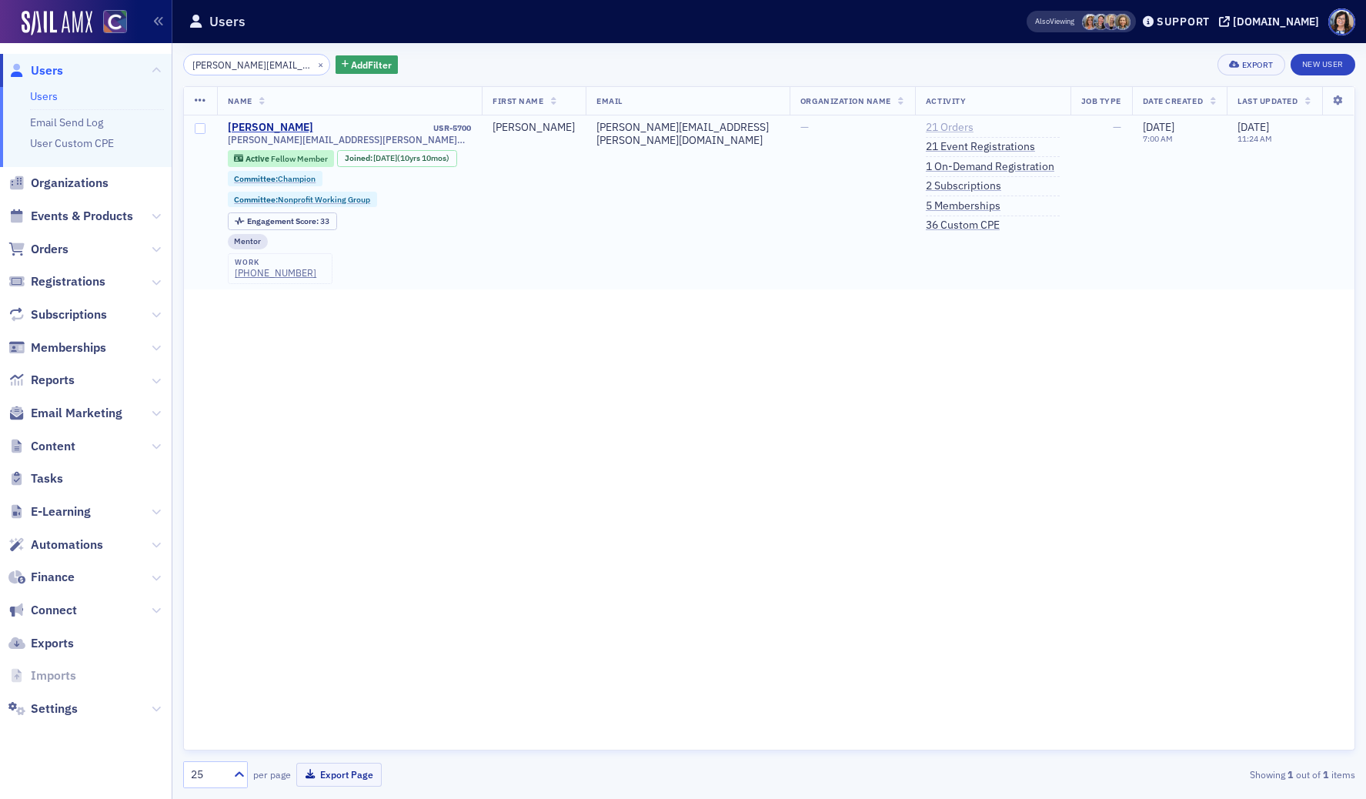
click at [940, 127] on link "21 Orders" at bounding box center [950, 128] width 48 height 14
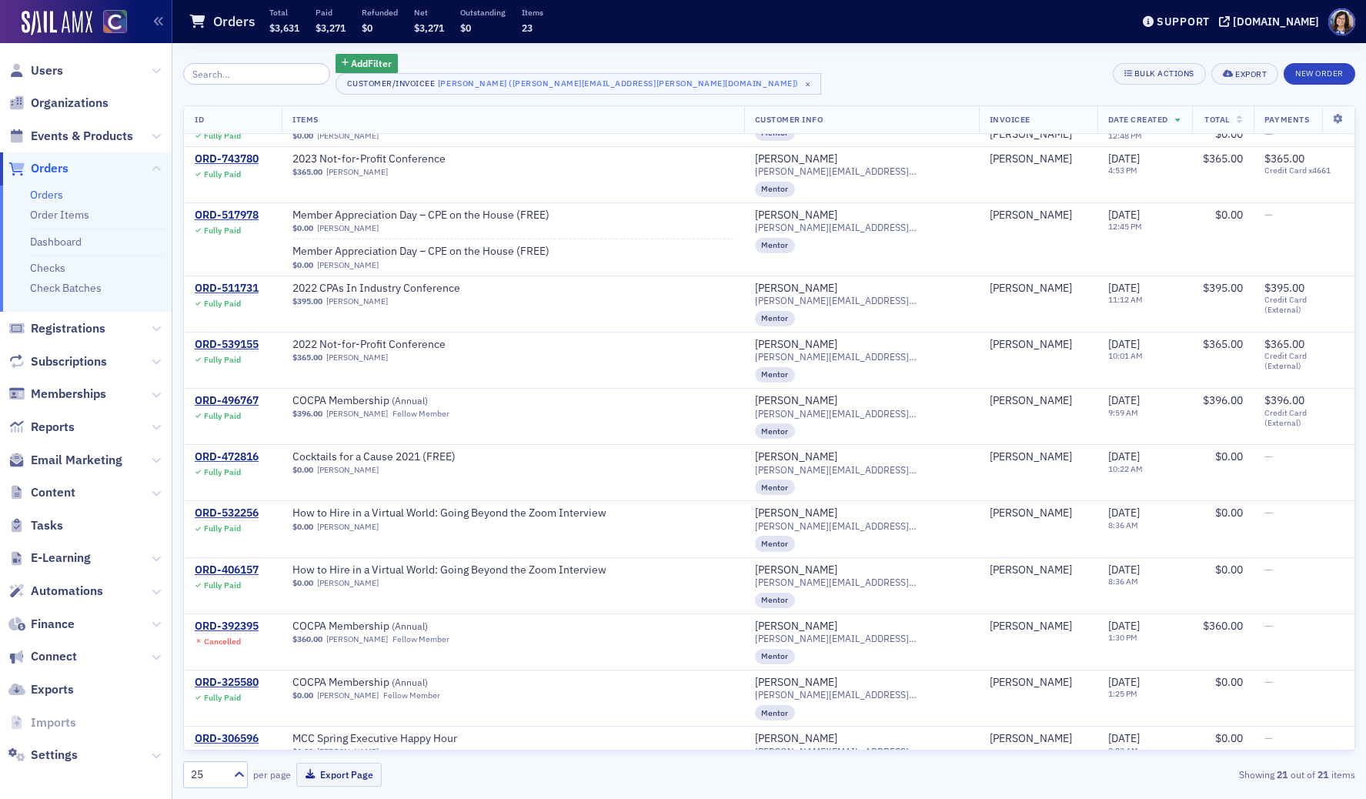
scroll to position [599, 0]
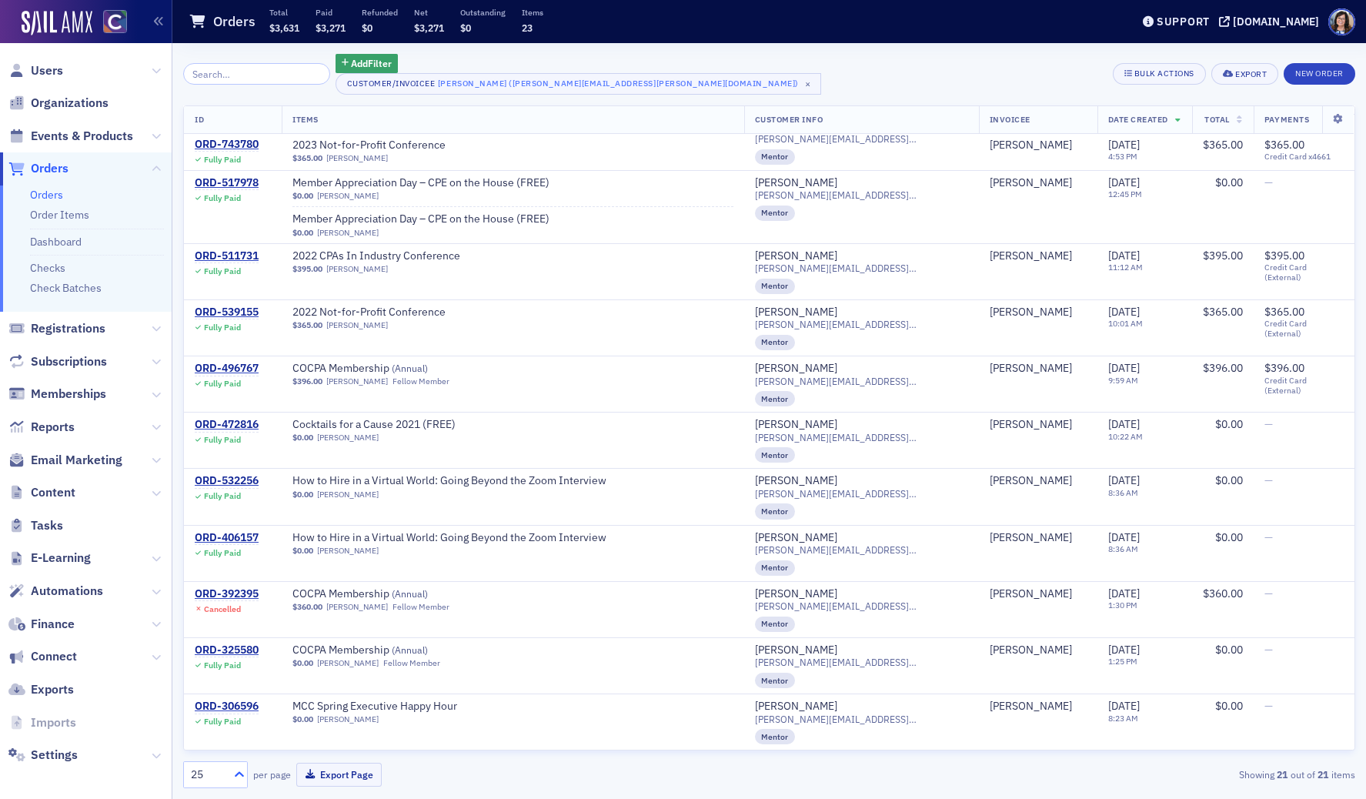
click at [244, 775] on icon at bounding box center [239, 773] width 15 height 15
click at [232, 658] on div "50" at bounding box center [215, 651] width 45 height 16
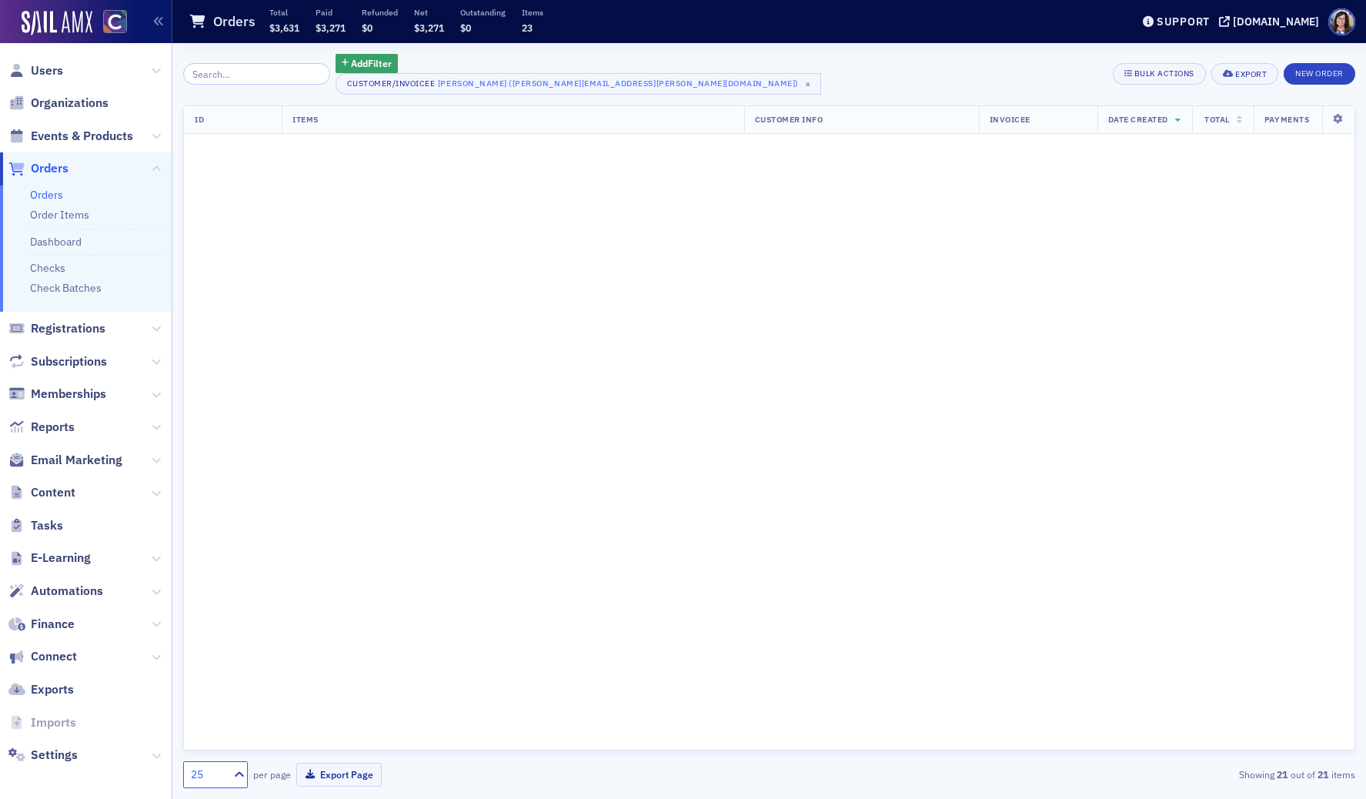
scroll to position [0, 0]
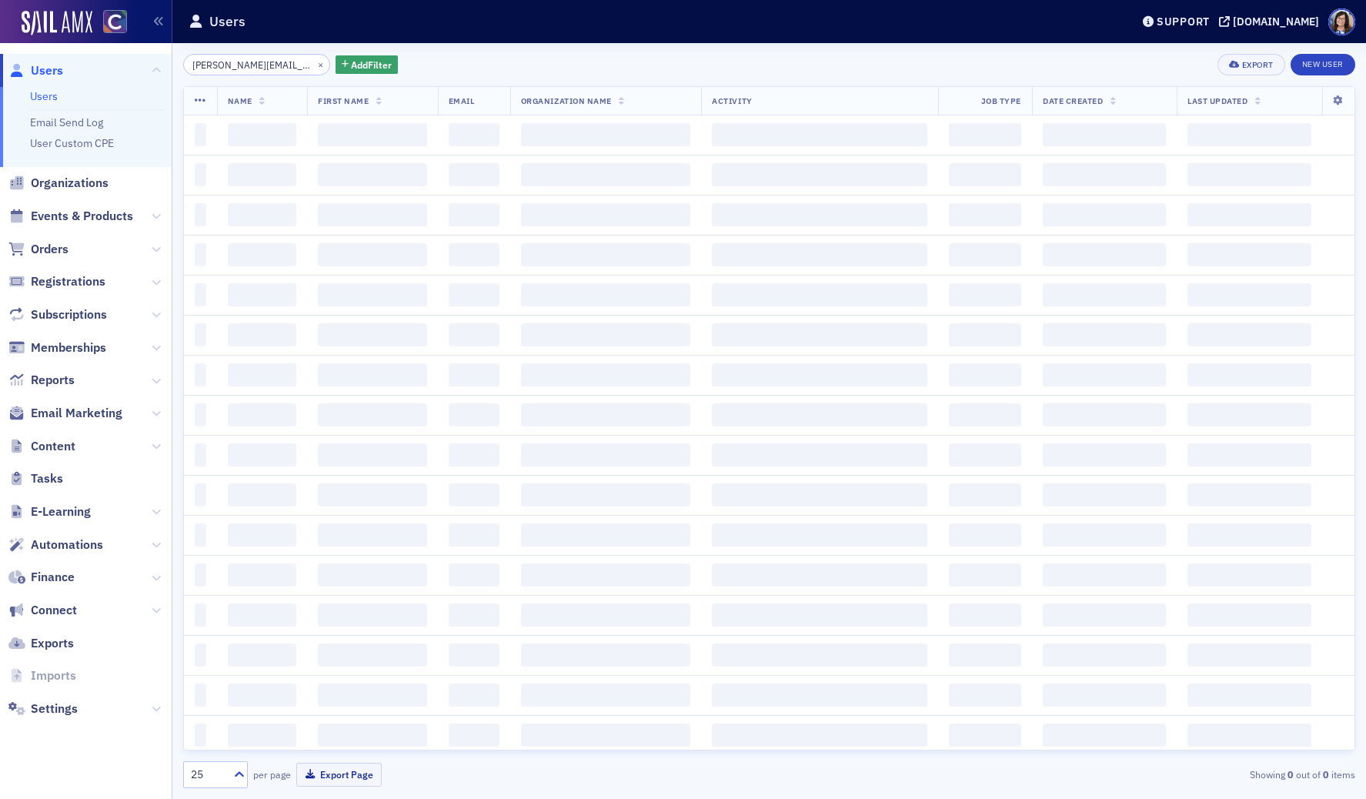
scroll to position [0, 10]
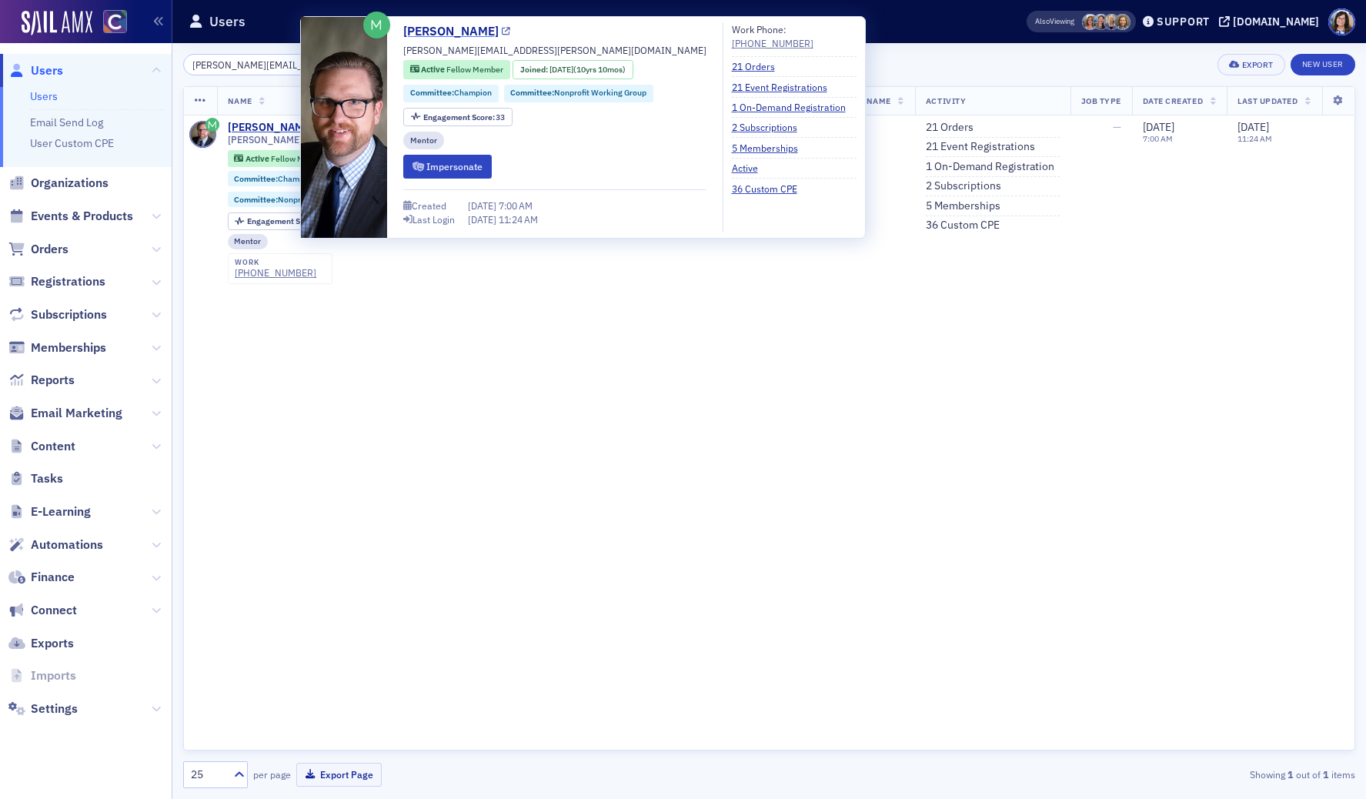
click at [502, 31] on icon at bounding box center [506, 32] width 8 height 8
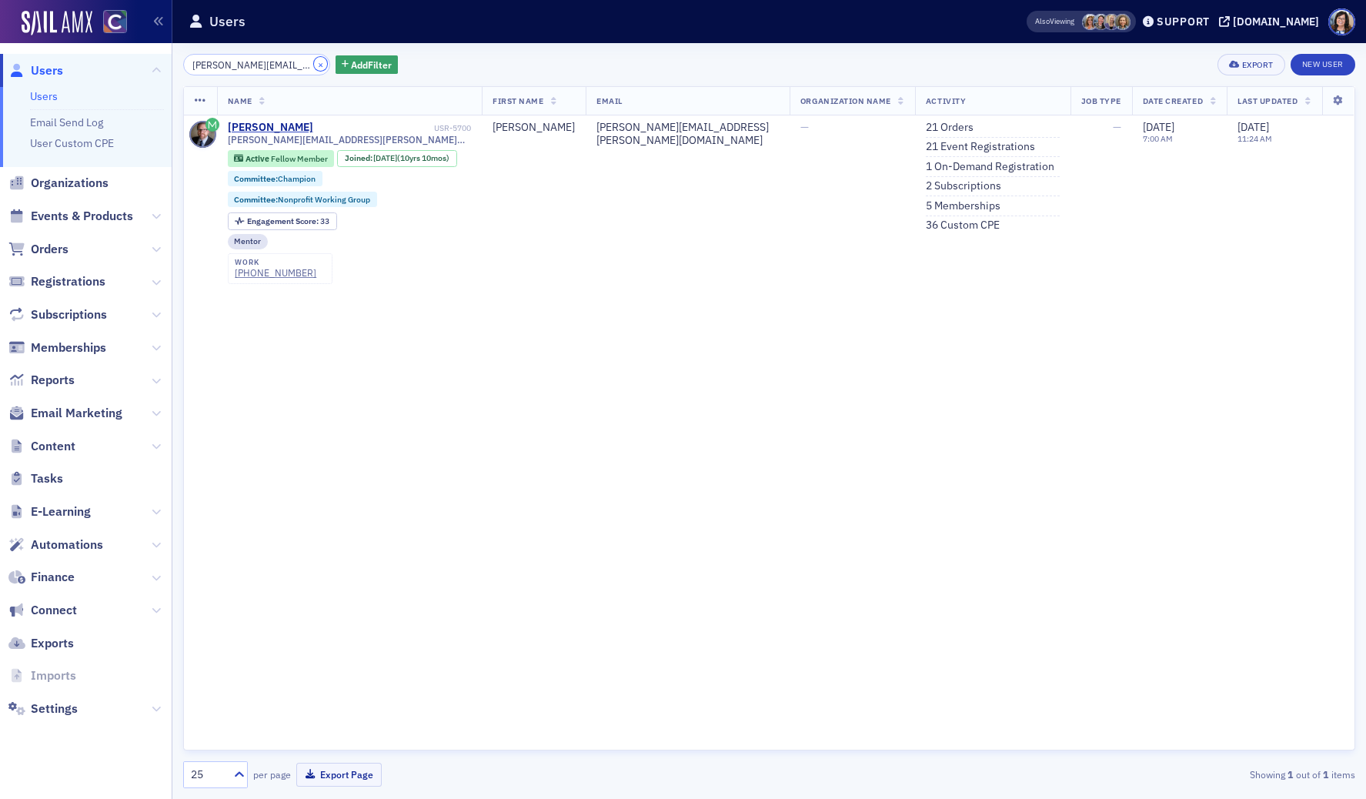
click at [314, 65] on button "×" at bounding box center [321, 64] width 14 height 14
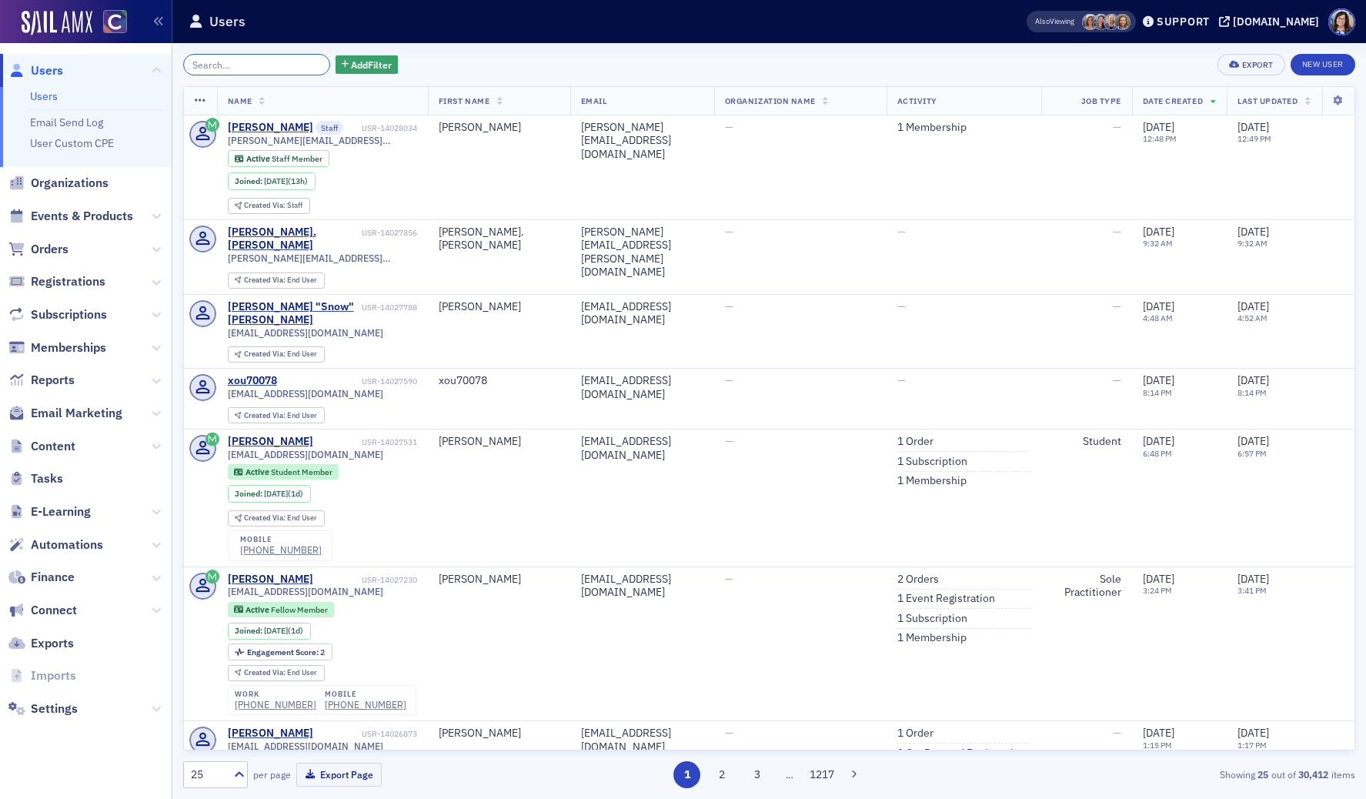
click at [280, 64] on input "search" at bounding box center [256, 65] width 147 height 22
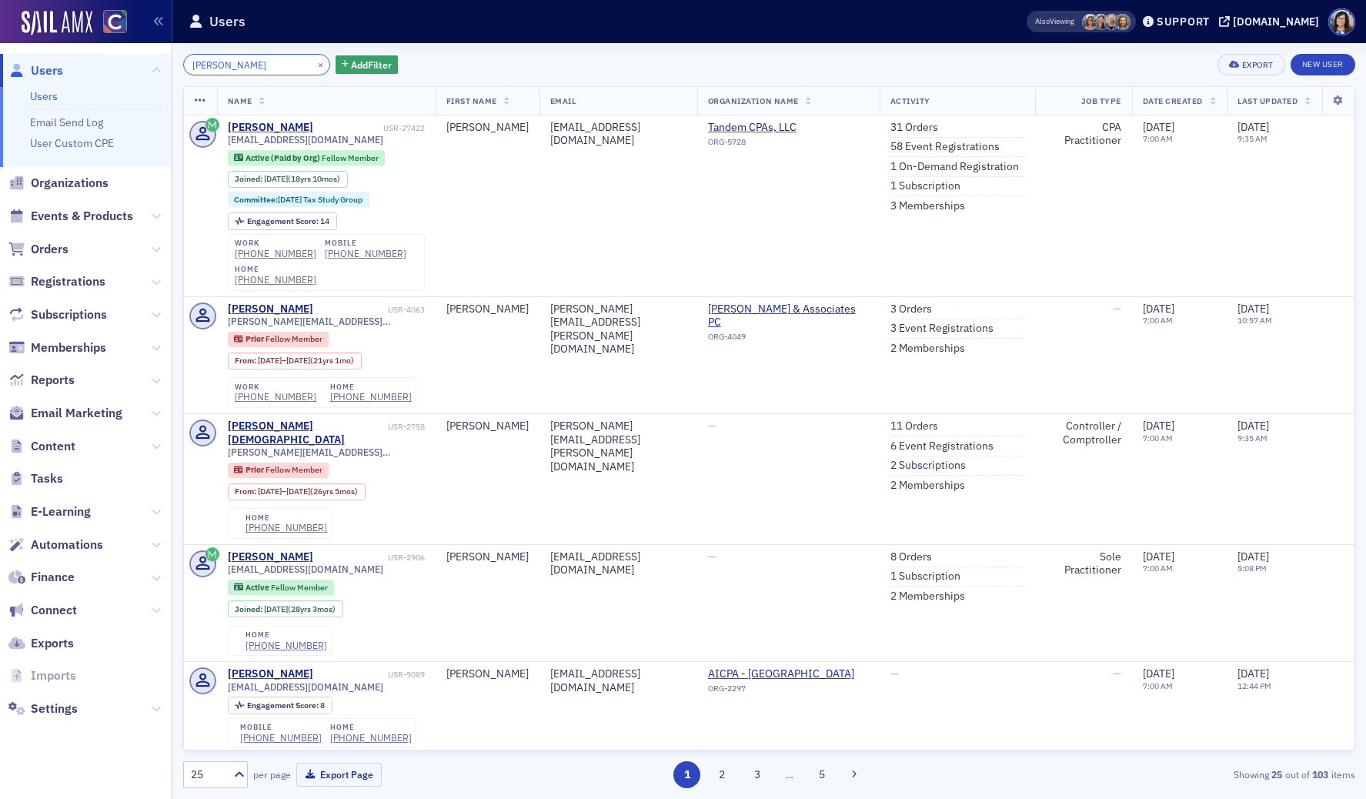
drag, startPoint x: 217, startPoint y: 62, endPoint x: 182, endPoint y: 63, distance: 34.6
click at [183, 63] on input "lynn mitton" at bounding box center [256, 65] width 147 height 22
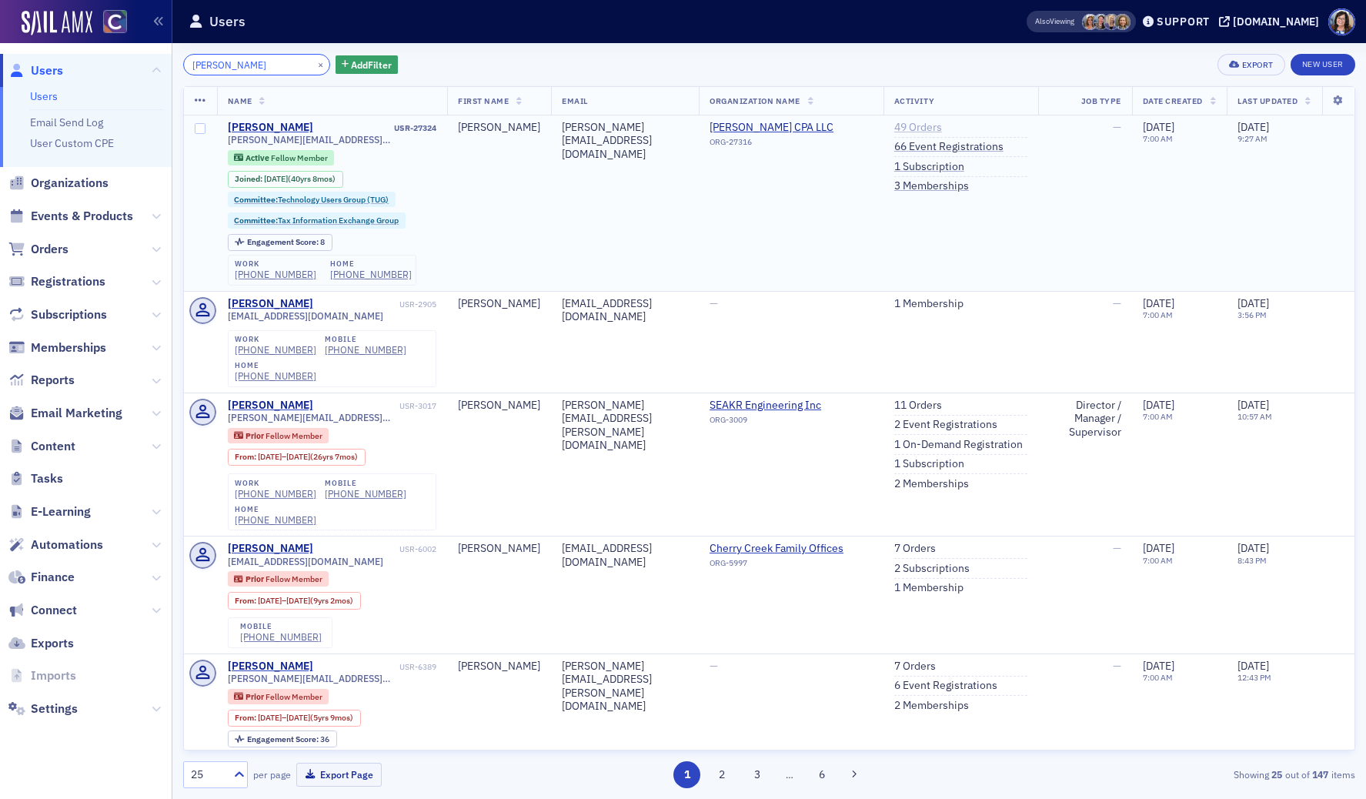
type input "susan fallander"
click at [910, 124] on link "49 Orders" at bounding box center [918, 128] width 48 height 14
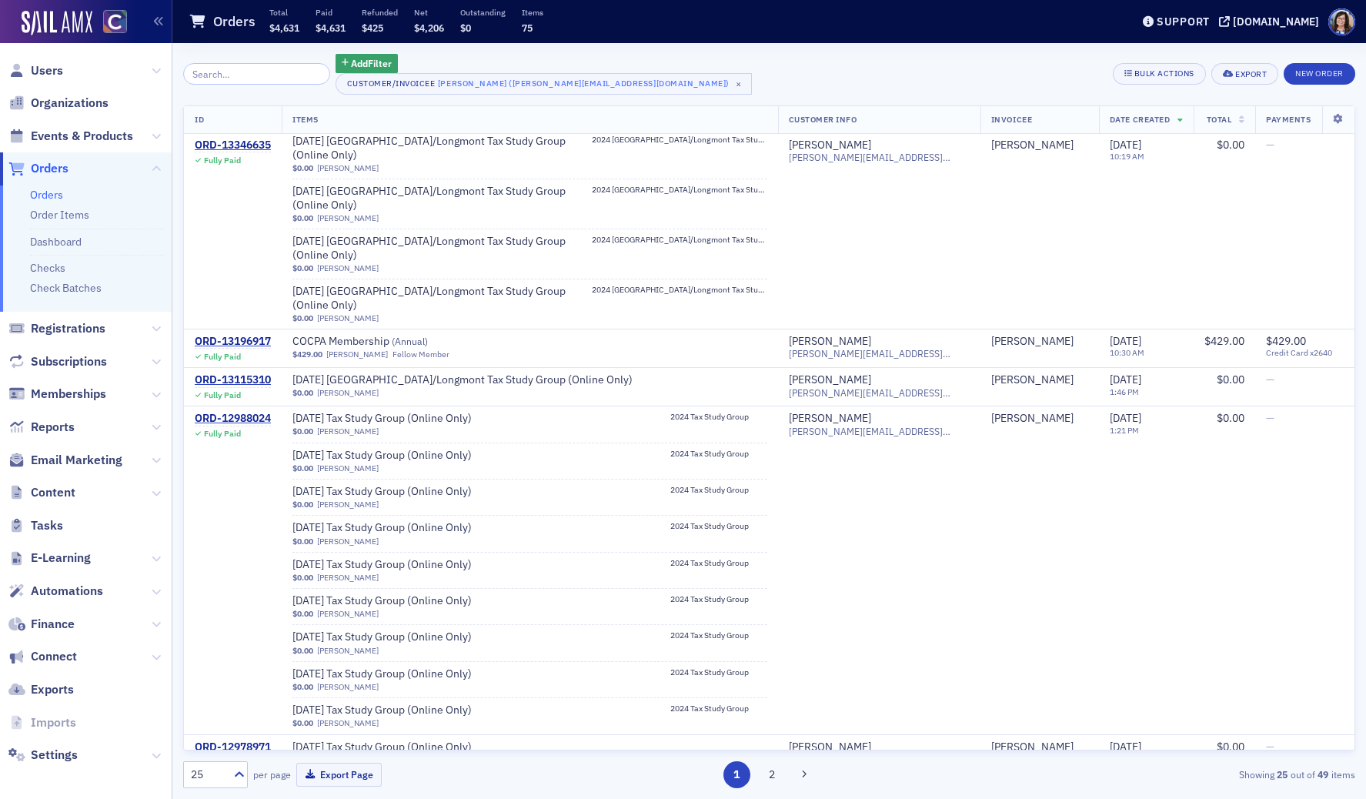
scroll to position [1291, 0]
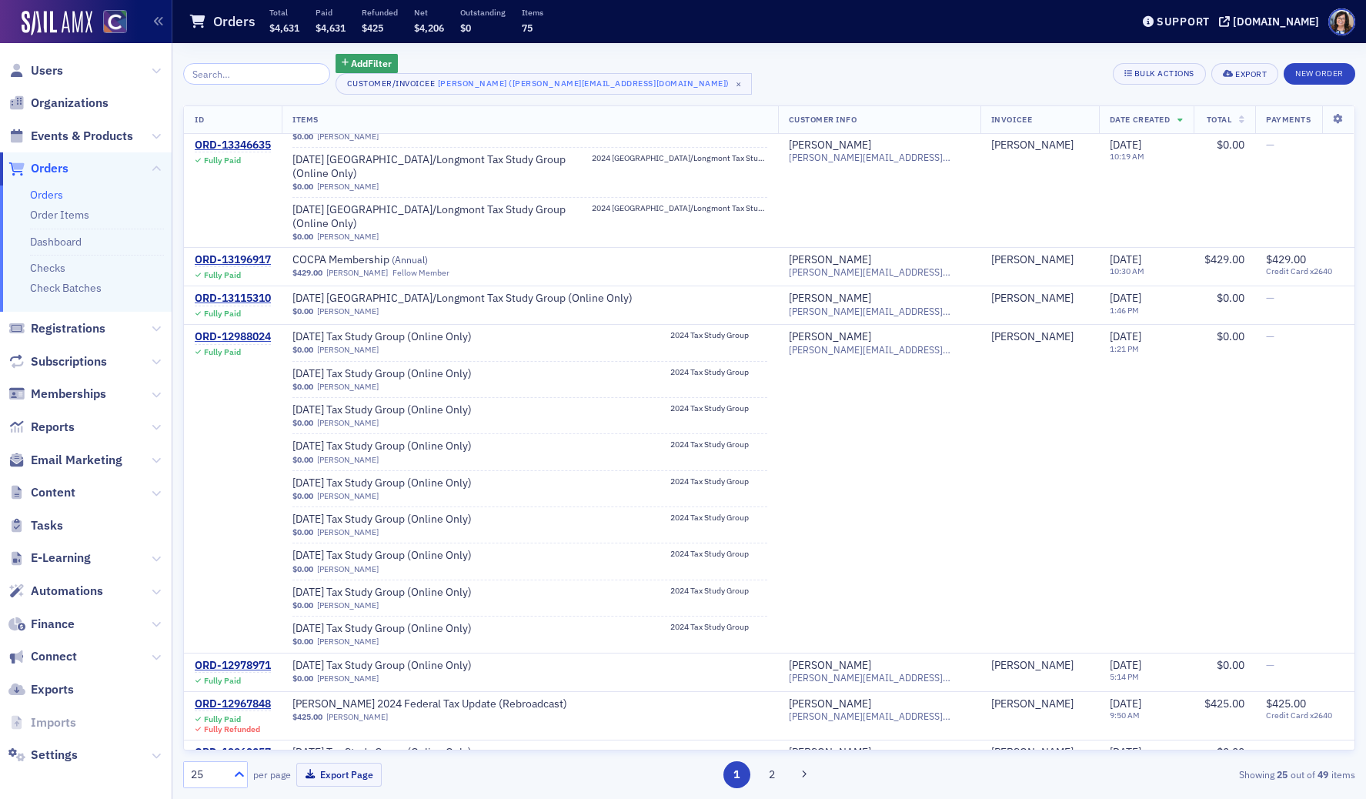
click at [237, 770] on icon at bounding box center [239, 773] width 15 height 15
click at [225, 653] on div "50" at bounding box center [215, 651] width 45 height 16
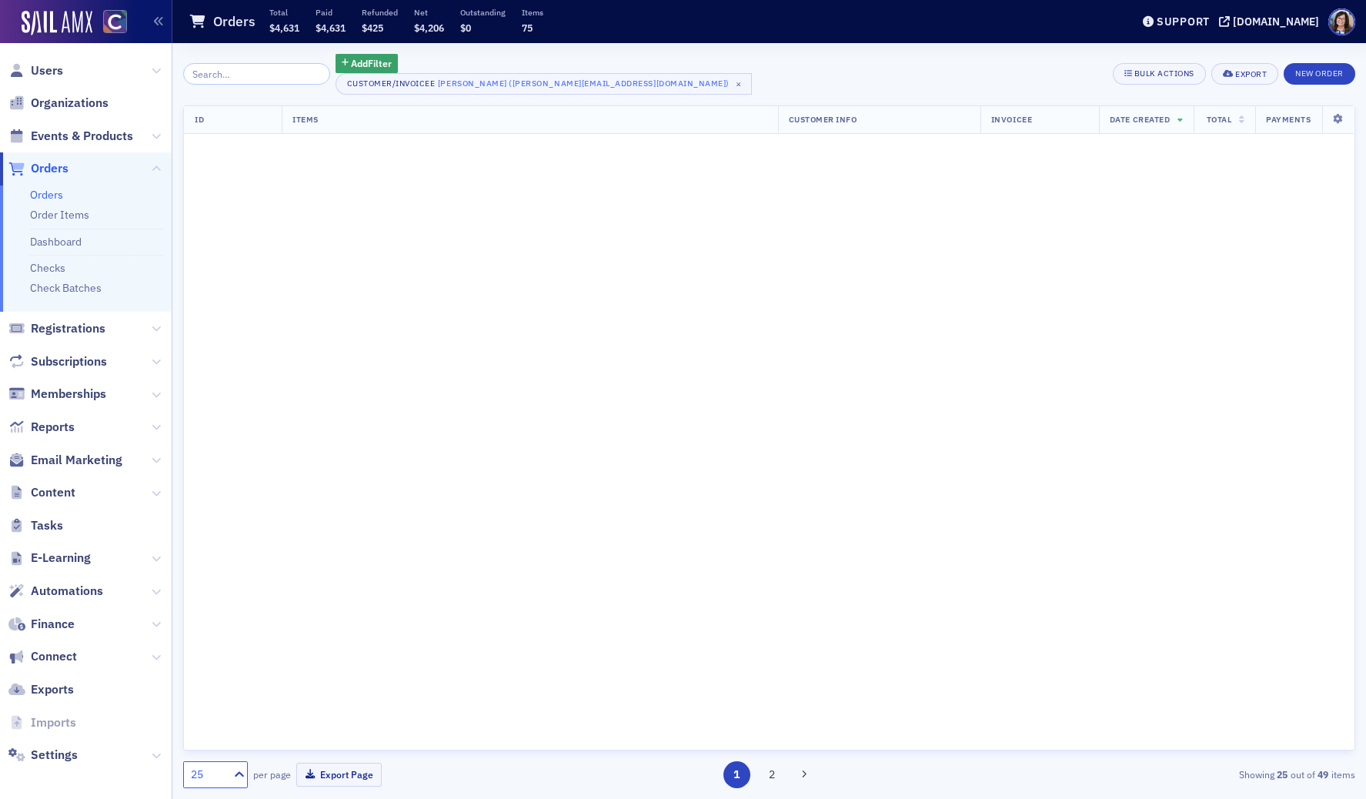
scroll to position [0, 0]
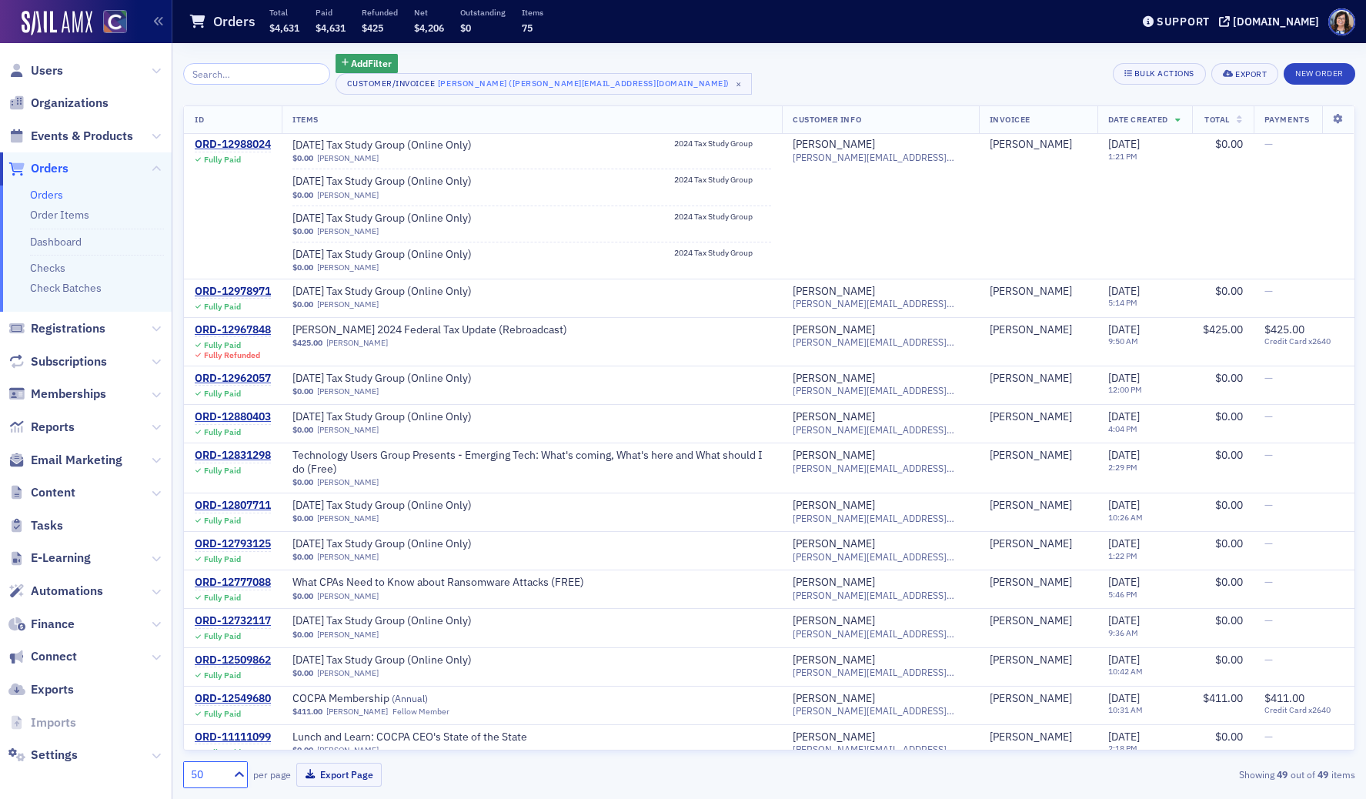
scroll to position [1649, 0]
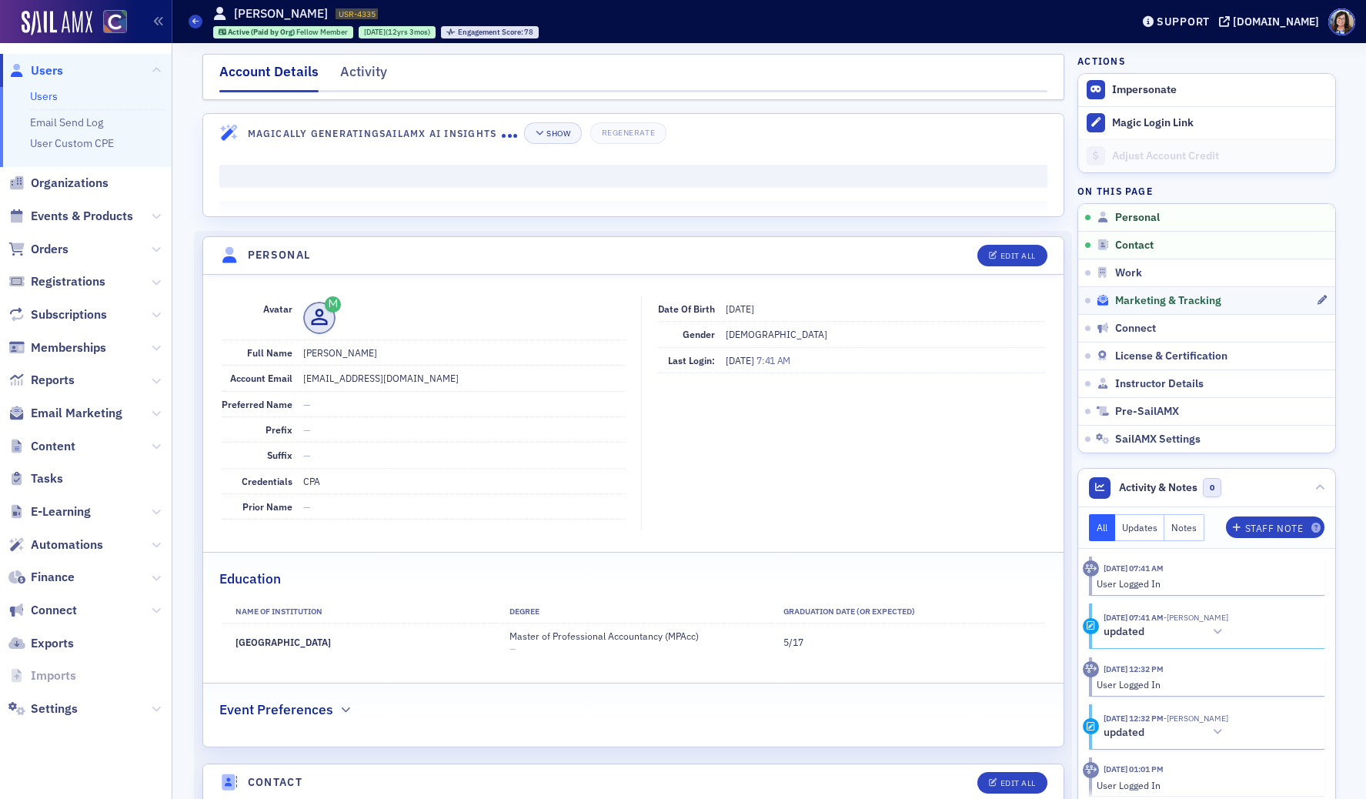
click at [1134, 304] on span "Marketing & Tracking" at bounding box center [1168, 301] width 106 height 14
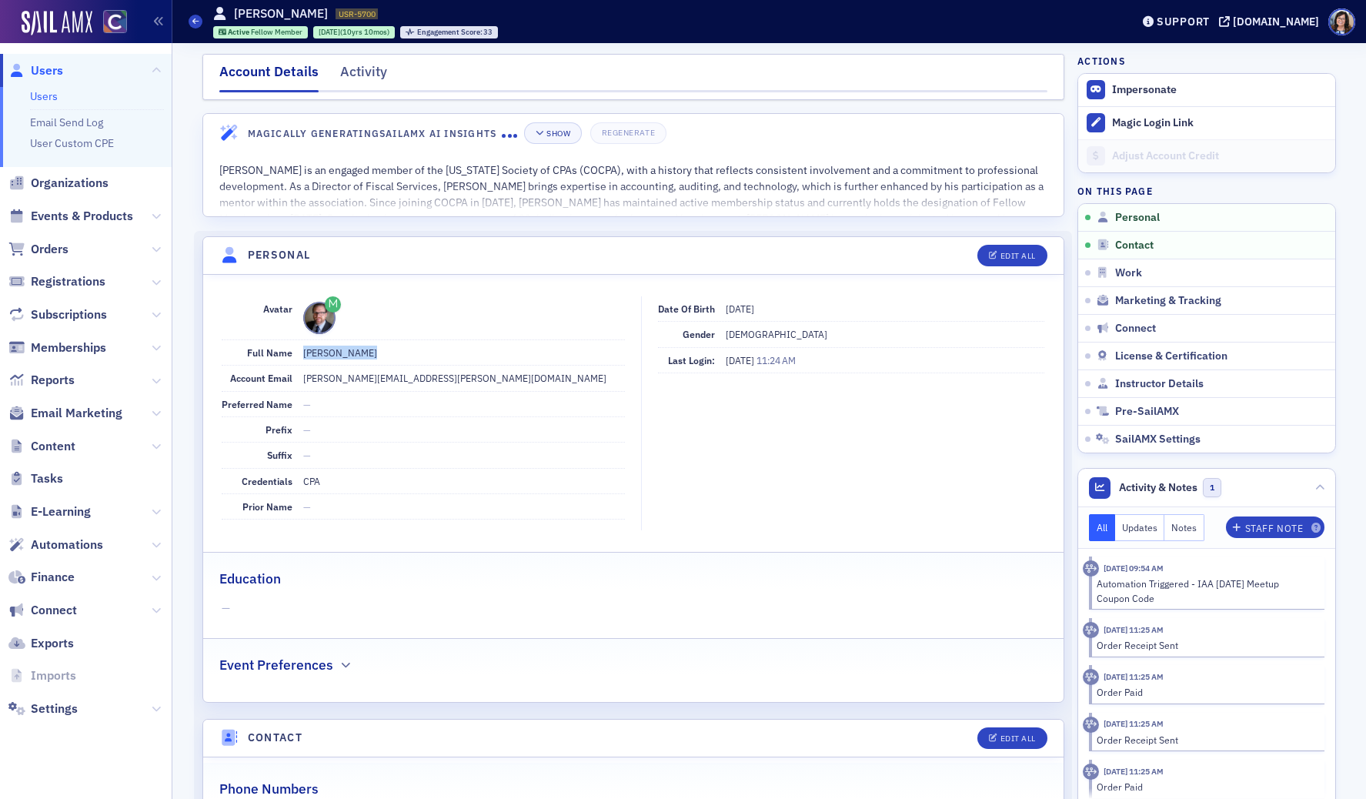
drag, startPoint x: 298, startPoint y: 353, endPoint x: 369, endPoint y: 358, distance: 71.7
click at [369, 358] on div "Full Name [PERSON_NAME]" at bounding box center [423, 352] width 403 height 25
copy dd "[PERSON_NAME]"
